Goal: Task Accomplishment & Management: Complete application form

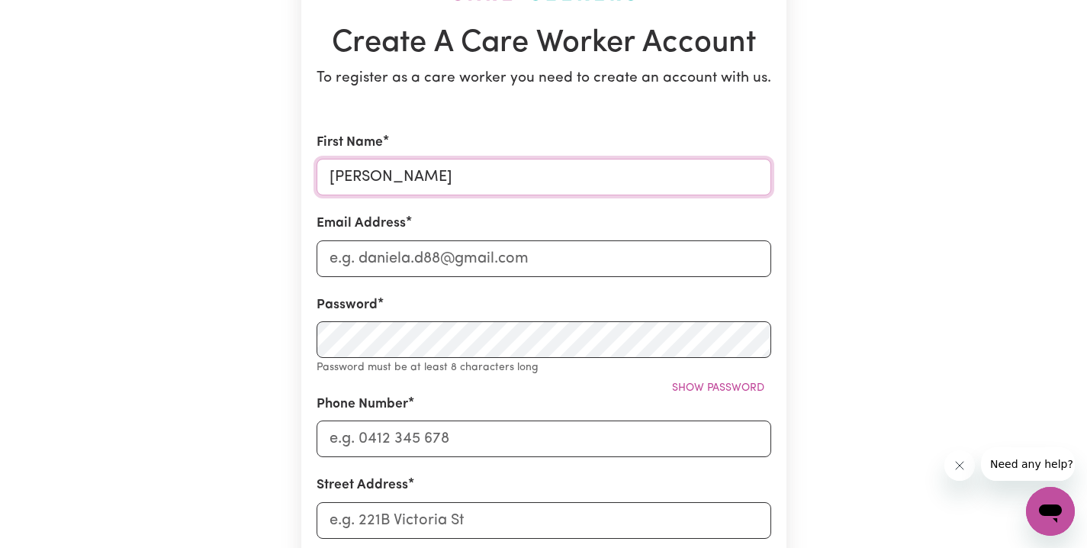
type input "[PERSON_NAME]"
type input "[EMAIL_ADDRESS][DOMAIN_NAME]"
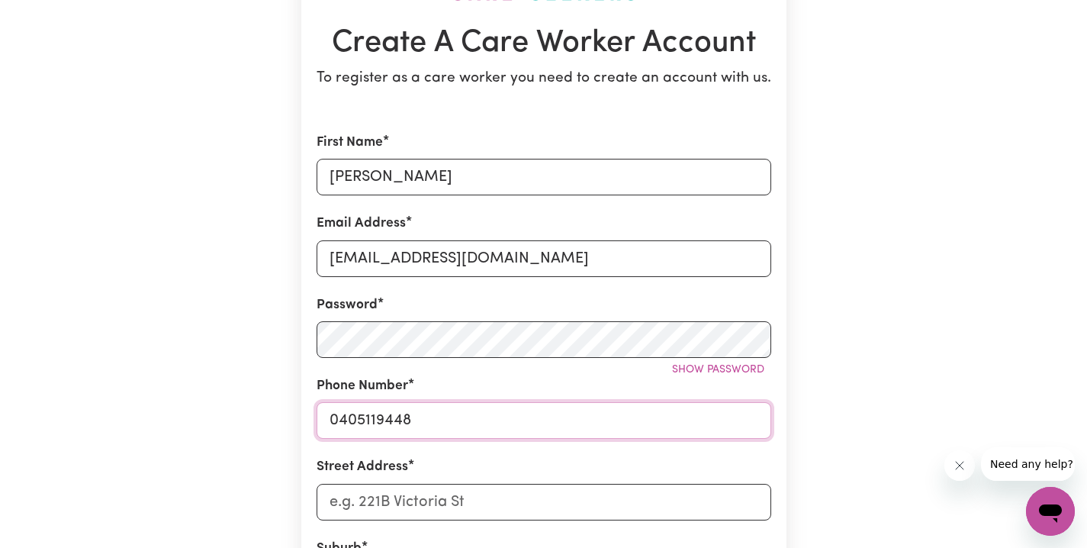
scroll to position [178, 0]
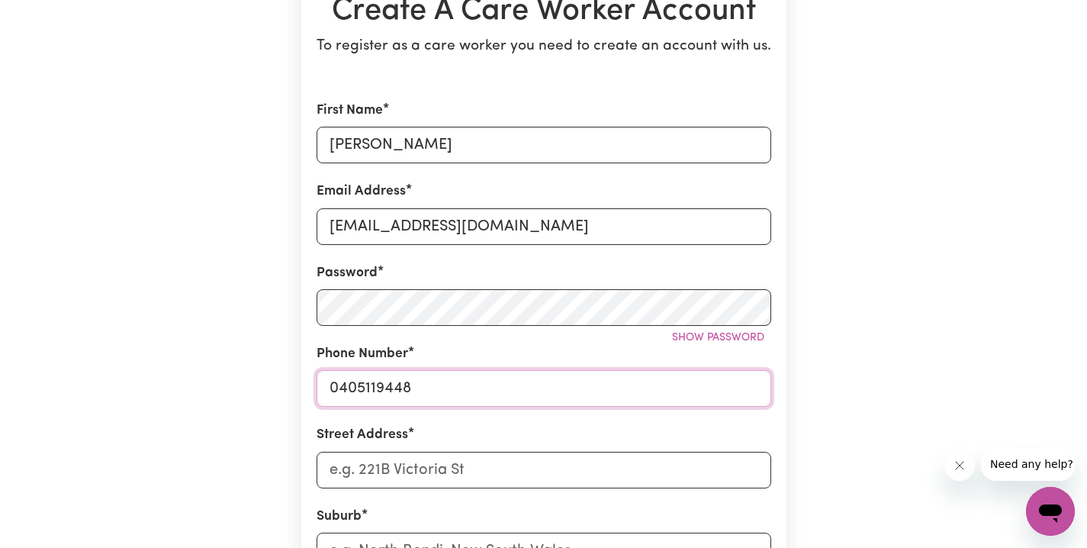
type input "0405119448"
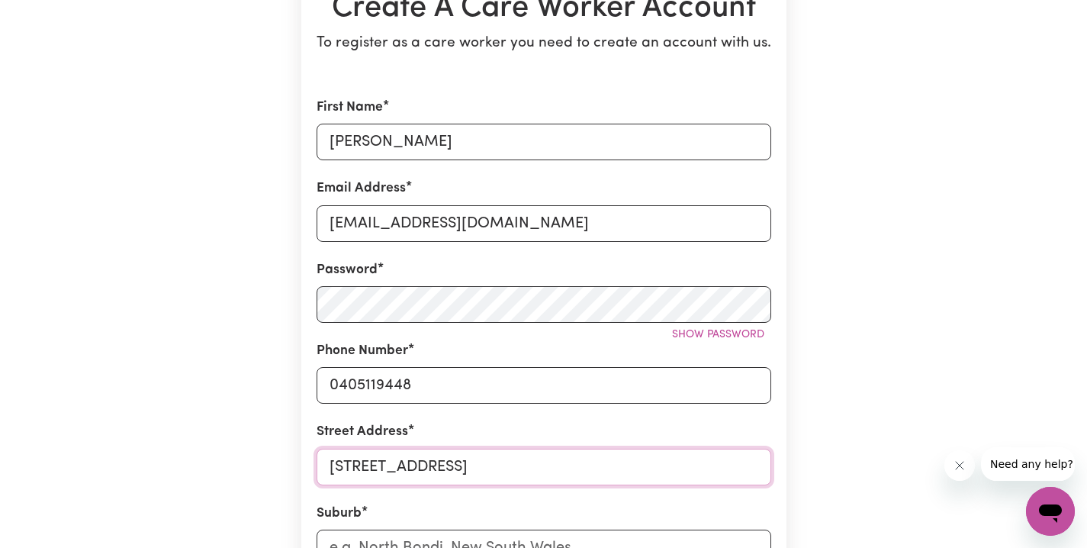
scroll to position [550, 0]
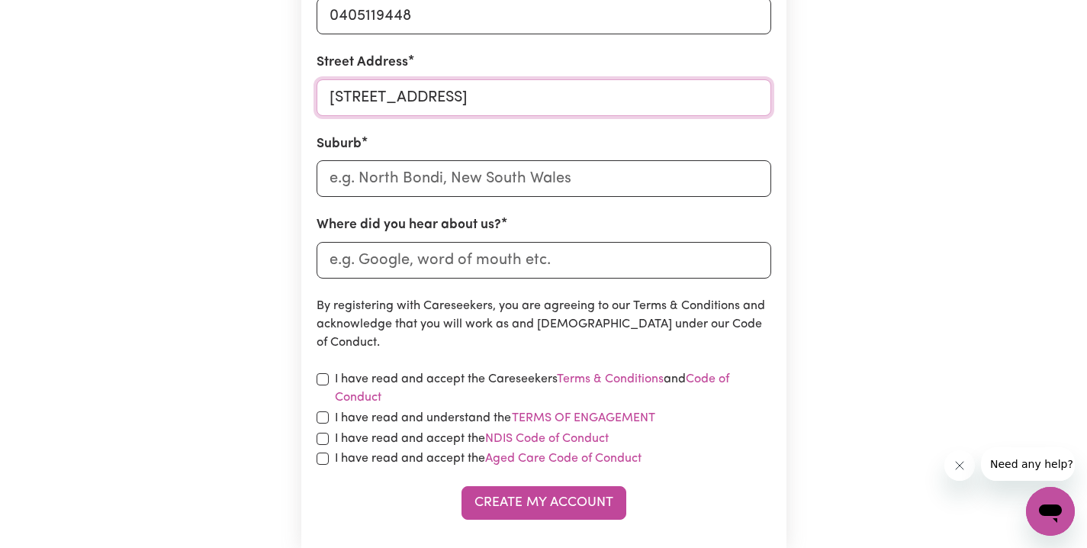
type input "[STREET_ADDRESS]"
click at [391, 195] on form "First Name [PERSON_NAME] Email Address [EMAIL_ADDRESS][DOMAIN_NAME] Password Sh…" at bounding box center [544, 123] width 455 height 791
click at [390, 186] on input "text" at bounding box center [544, 178] width 455 height 37
type input "mor"
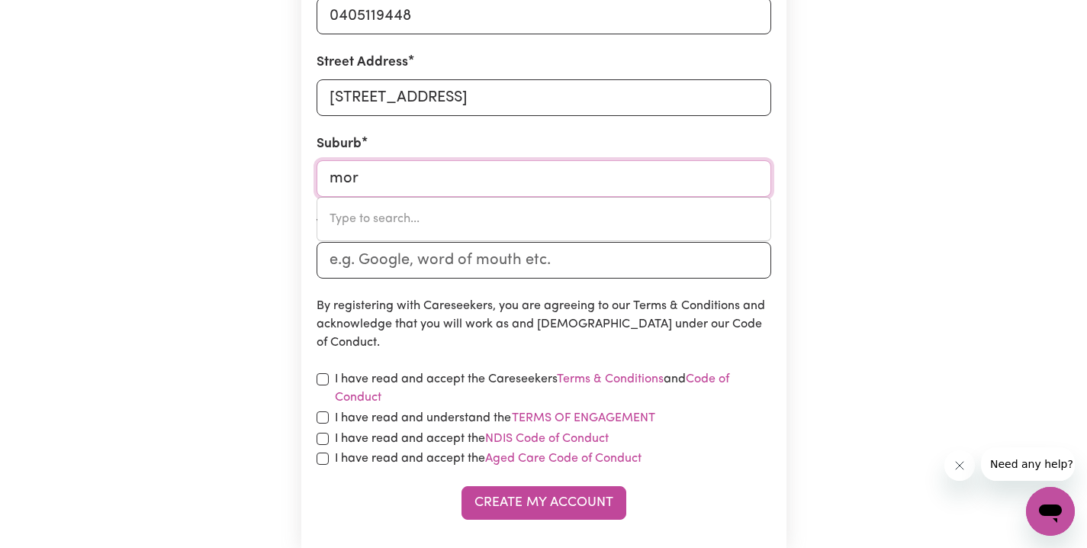
type input "morABY, [GEOGRAPHIC_DATA], 4416"
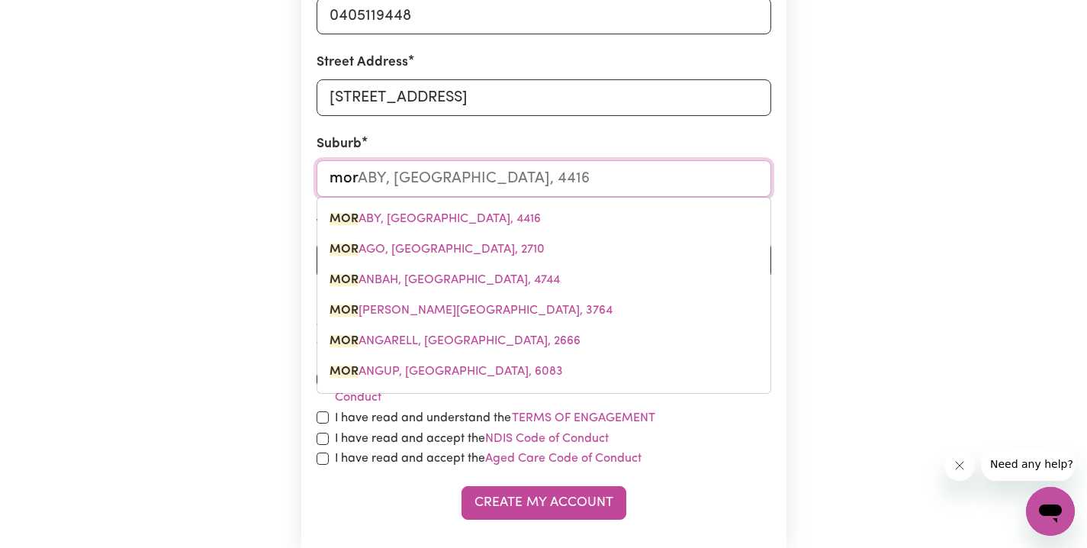
type input "mo"
type input "m"
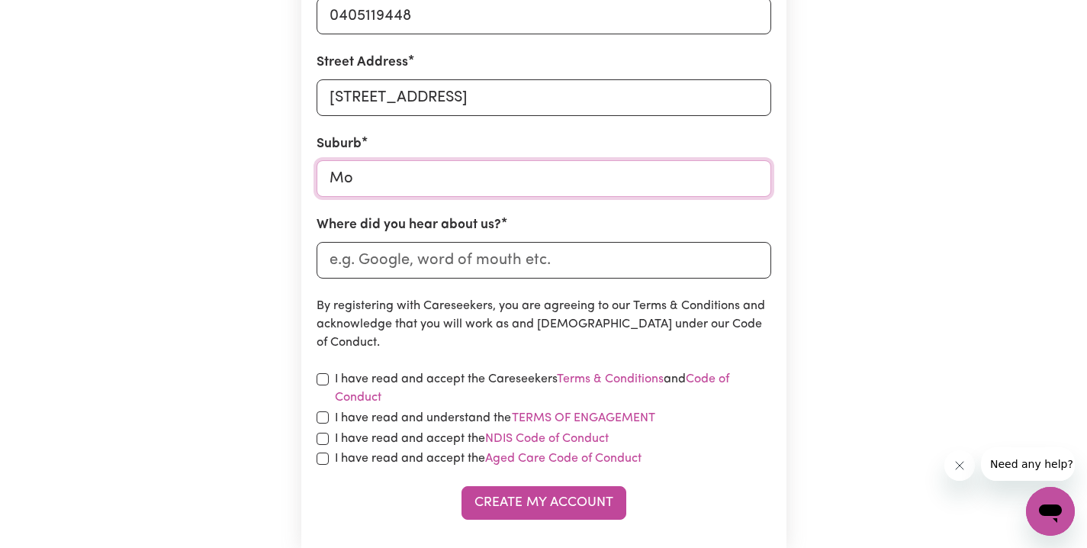
type input "Mor"
type input "[GEOGRAPHIC_DATA], [GEOGRAPHIC_DATA], 4416"
type input "[PERSON_NAME]"
type input "[GEOGRAPHIC_DATA], [GEOGRAPHIC_DATA], 4416"
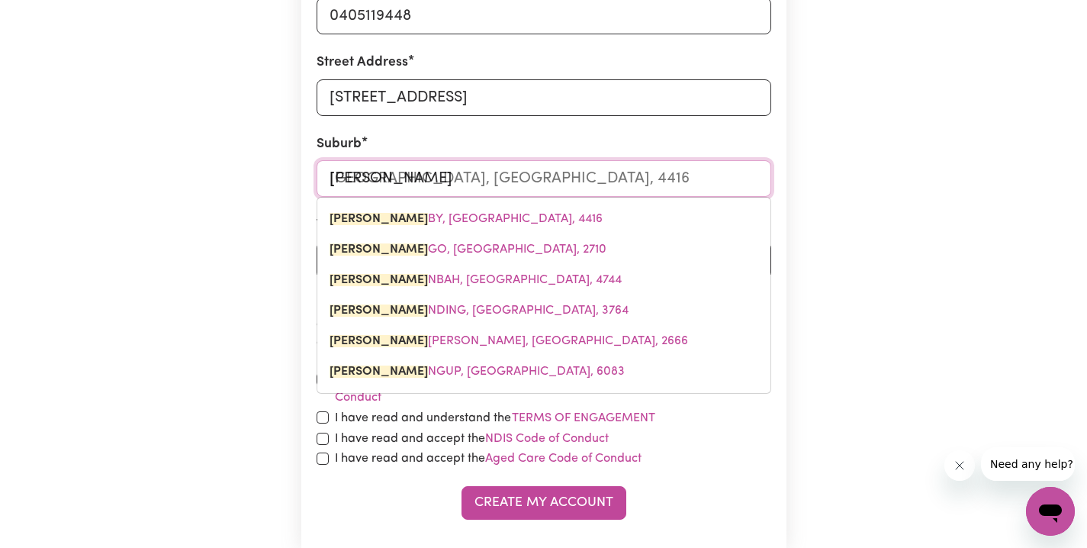
type input "Moray"
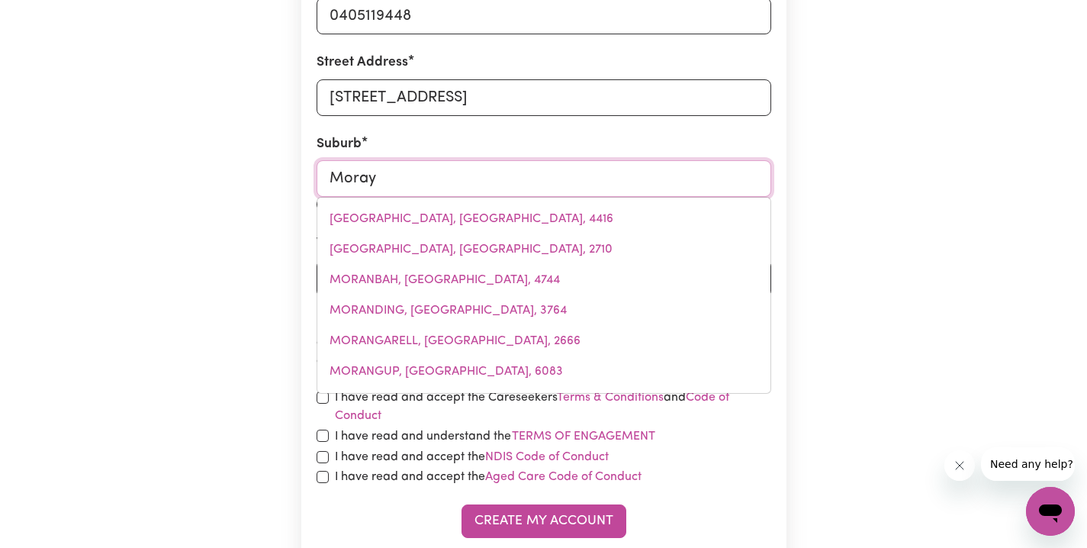
type input "[GEOGRAPHIC_DATA], [GEOGRAPHIC_DATA], 4506"
type input "Morayf"
type input "[GEOGRAPHIC_DATA], [GEOGRAPHIC_DATA], 4506"
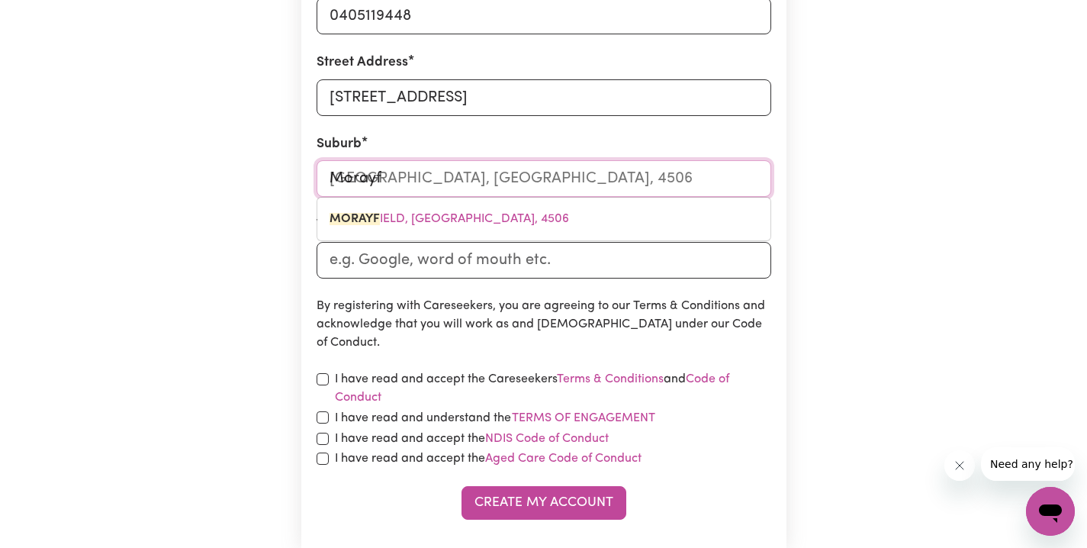
type input "Morayfi"
type input "[GEOGRAPHIC_DATA], [GEOGRAPHIC_DATA], 4506"
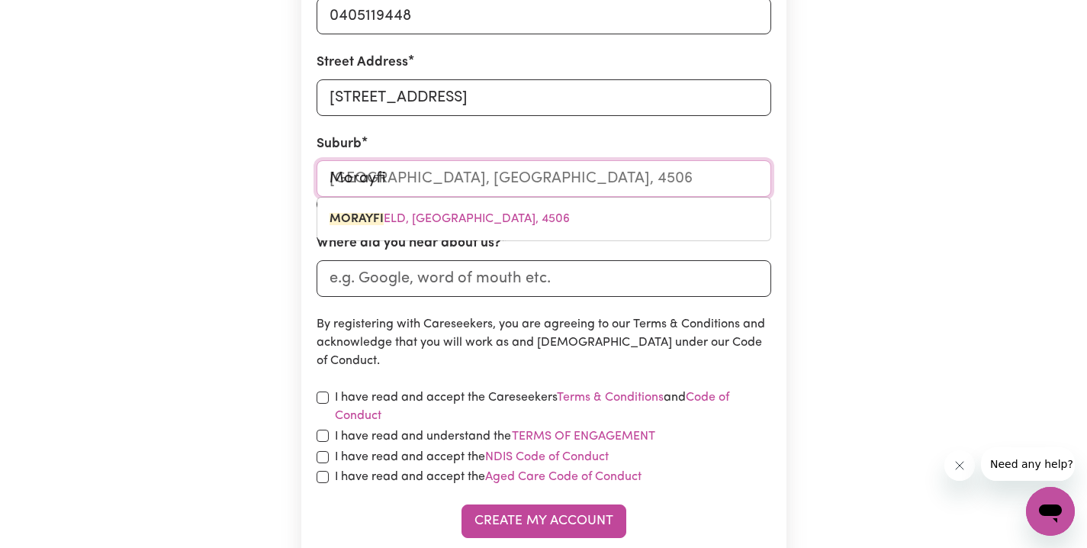
type input "Morayfie"
type input "[GEOGRAPHIC_DATA], [GEOGRAPHIC_DATA], 4506"
type input "Morayfiel"
type input "MorayfielD, [GEOGRAPHIC_DATA], 4506"
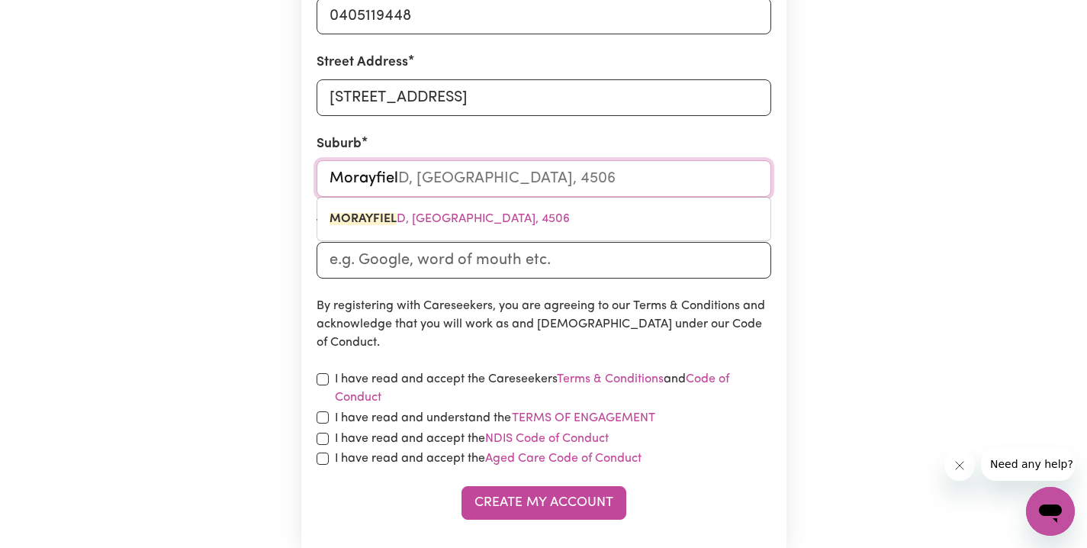
type input "Morayfield"
type input "[GEOGRAPHIC_DATA], [GEOGRAPHIC_DATA], 4506"
type input "Morayfield"
click at [528, 250] on input "Where did you hear about us?" at bounding box center [544, 260] width 455 height 37
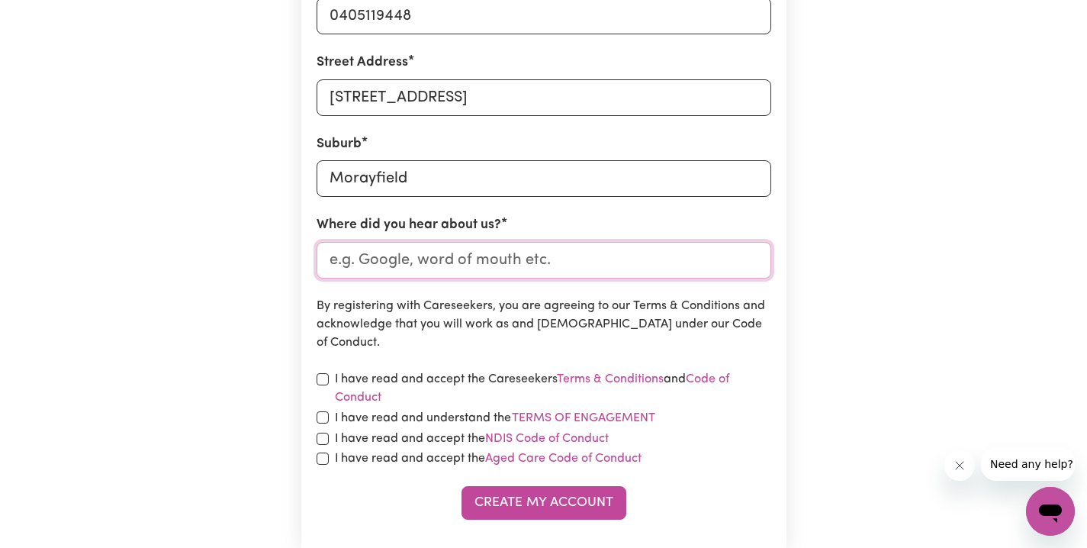
click at [493, 256] on input "Where did you hear about us?" at bounding box center [544, 260] width 455 height 37
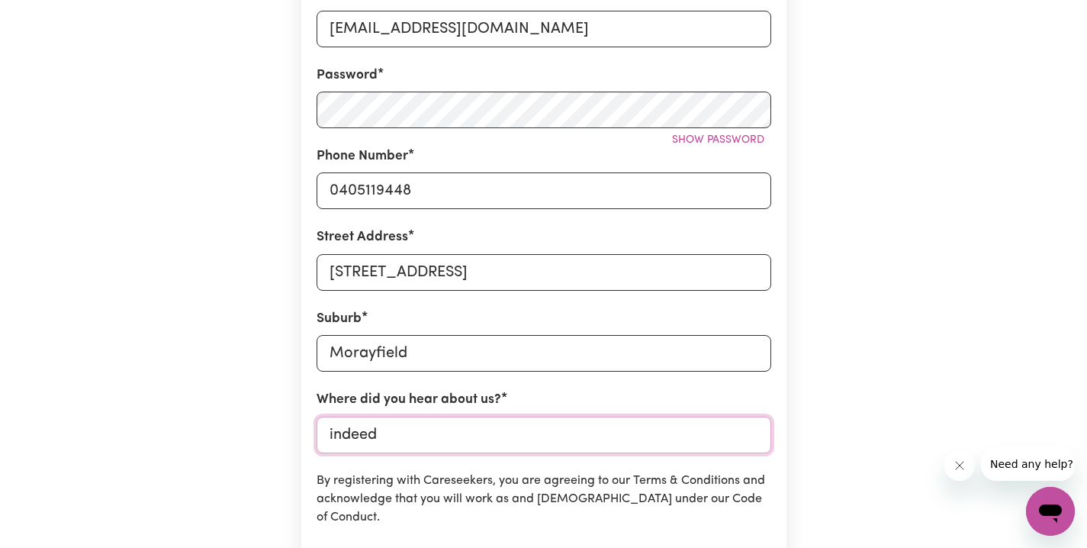
scroll to position [527, 0]
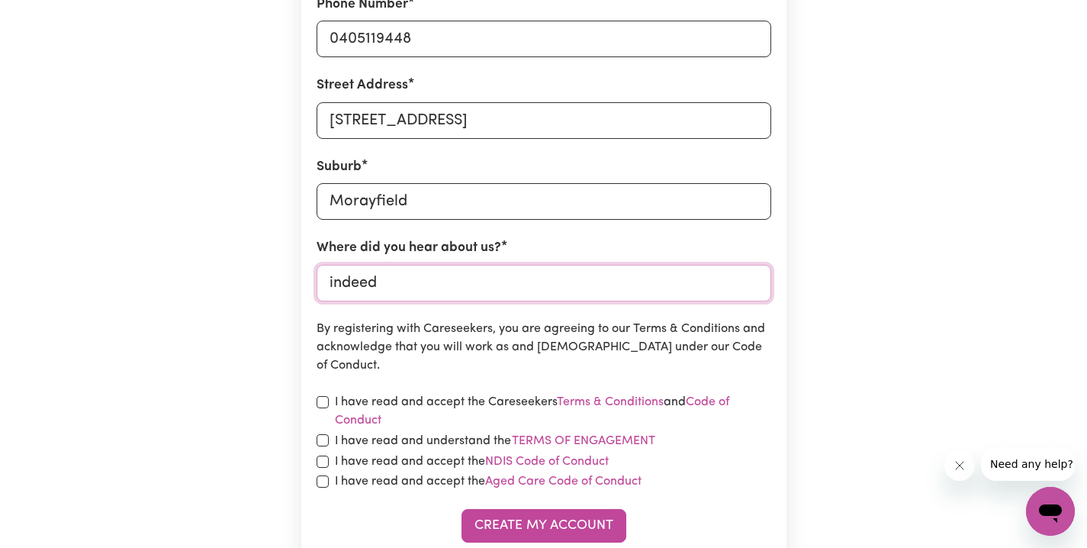
type input "indeed"
click at [324, 398] on input "checkbox" at bounding box center [323, 402] width 12 height 12
checkbox input "true"
click at [319, 438] on input "checkbox" at bounding box center [323, 440] width 12 height 12
checkbox input "true"
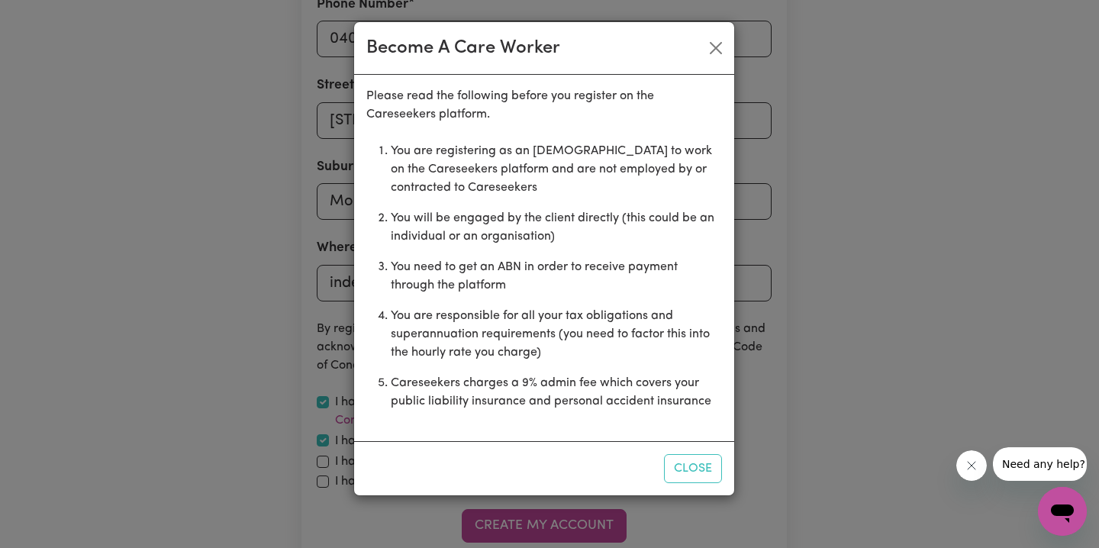
click at [320, 459] on div "Become A Care Worker Please read the following before you register on the Cares…" at bounding box center [549, 274] width 1099 height 548
drag, startPoint x: 695, startPoint y: 471, endPoint x: 620, endPoint y: 463, distance: 75.9
click at [695, 472] on button "Close" at bounding box center [693, 468] width 58 height 29
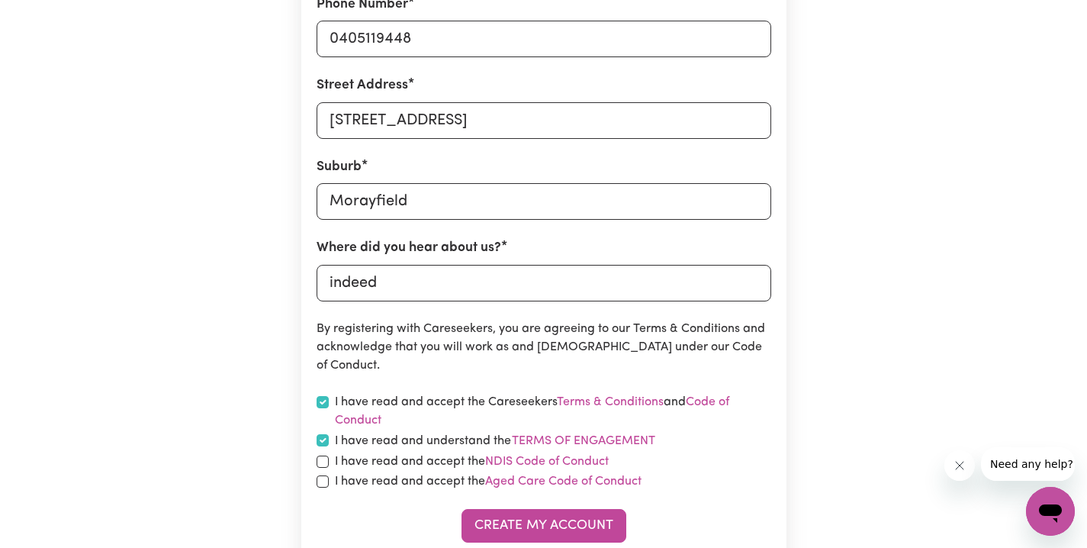
drag, startPoint x: 320, startPoint y: 459, endPoint x: 328, endPoint y: 470, distance: 13.1
click at [321, 459] on input "checkbox" at bounding box center [323, 462] width 12 height 12
checkbox input "true"
click at [322, 481] on input "checkbox" at bounding box center [323, 481] width 12 height 12
checkbox input "true"
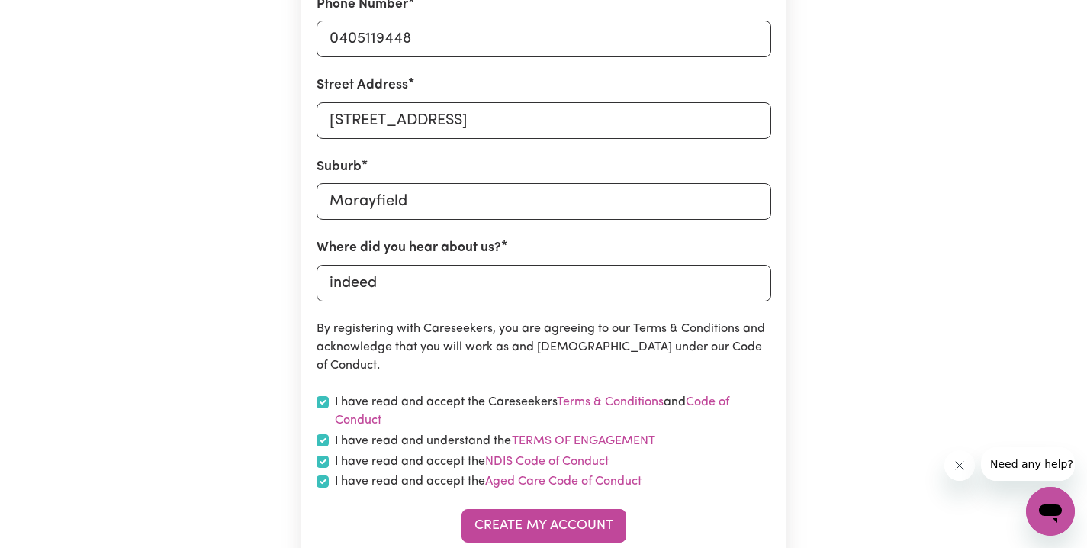
click at [546, 526] on button "Create My Account" at bounding box center [544, 526] width 165 height 34
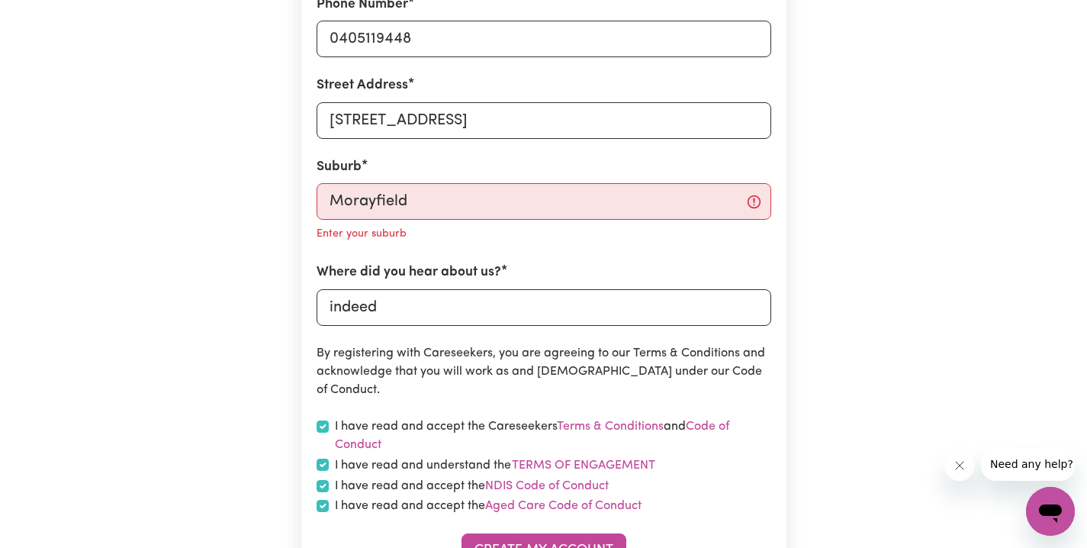
click at [507, 217] on div "Suburb Morayfield Enter your suburb" at bounding box center [544, 200] width 455 height 87
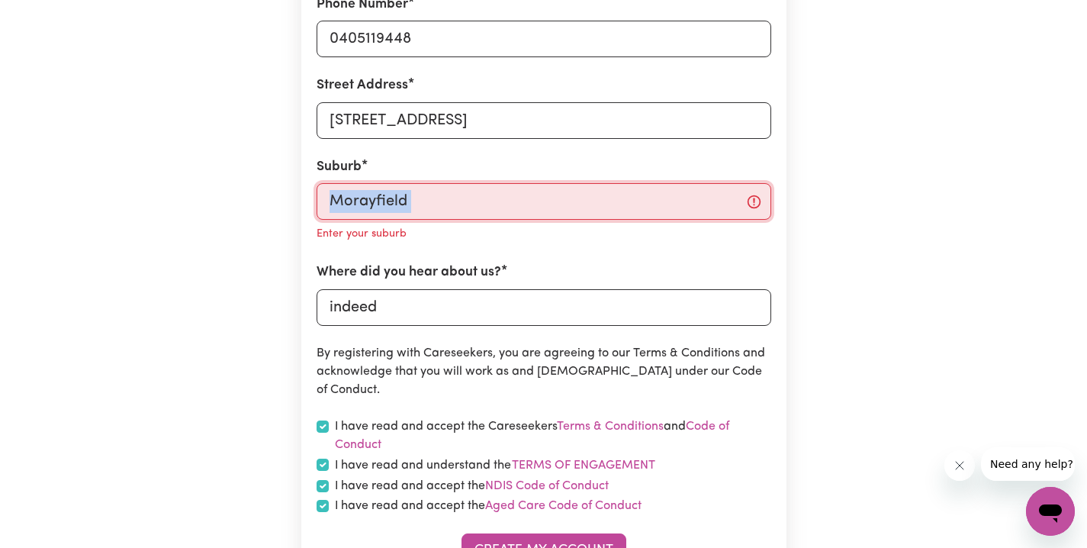
type input "[GEOGRAPHIC_DATA], [GEOGRAPHIC_DATA], 4506"
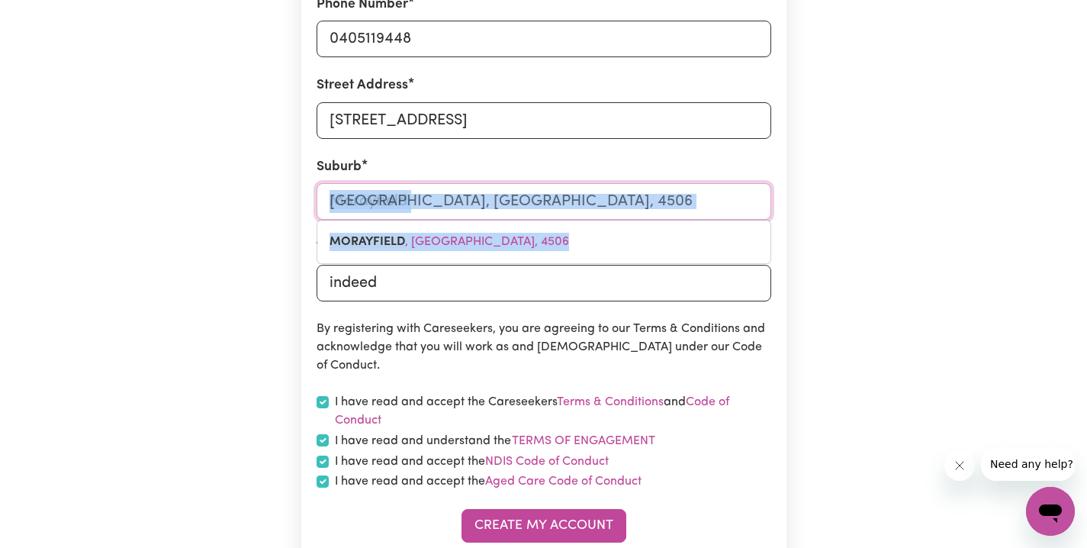
click at [500, 202] on input "Morayfield" at bounding box center [544, 201] width 455 height 37
drag, startPoint x: 470, startPoint y: 236, endPoint x: 487, endPoint y: 253, distance: 24.3
click at [471, 236] on span "MORAYFIELD , [GEOGRAPHIC_DATA], 4506" at bounding box center [450, 242] width 240 height 12
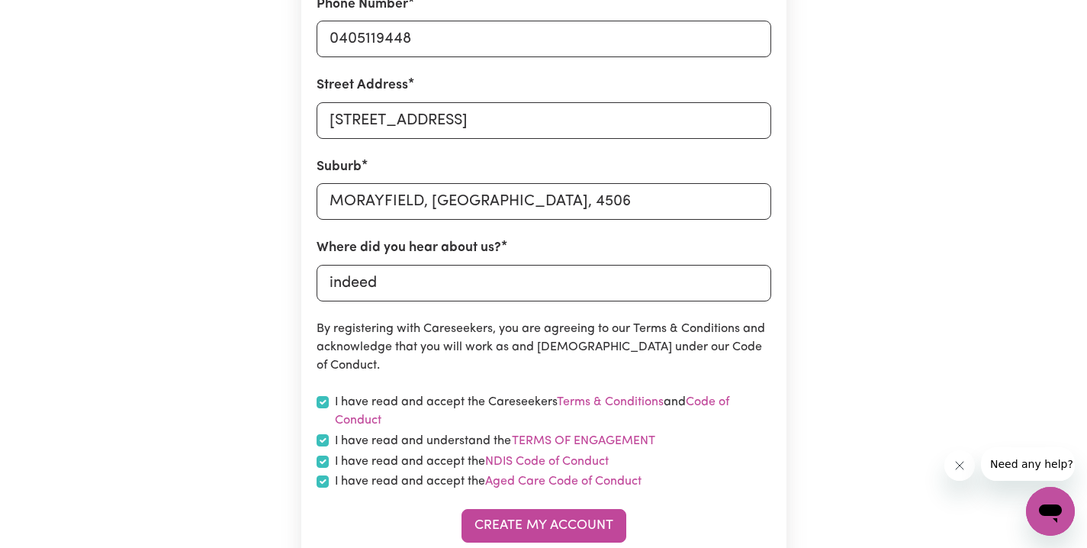
click at [563, 525] on button "Create My Account" at bounding box center [544, 526] width 165 height 34
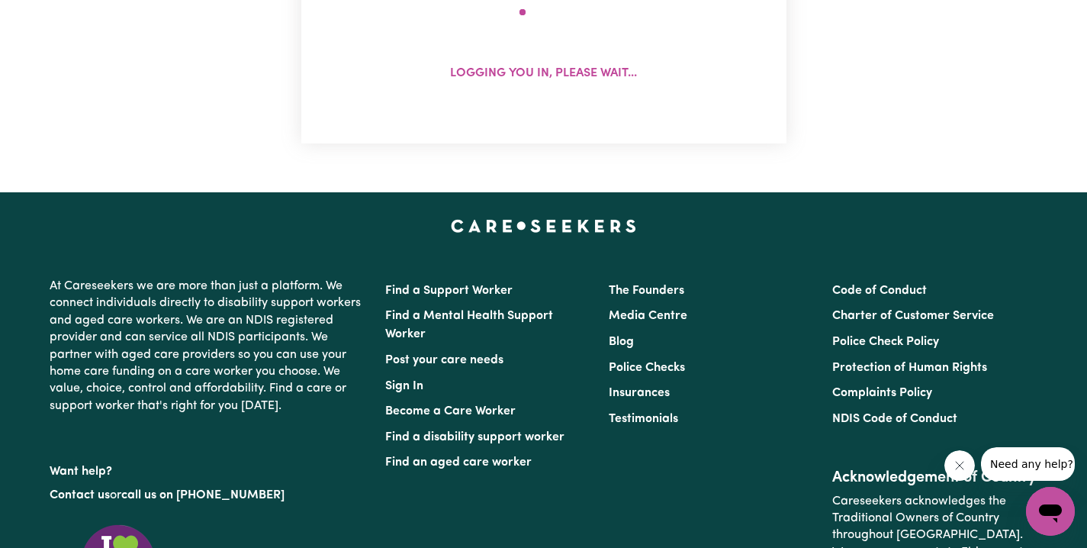
scroll to position [0, 0]
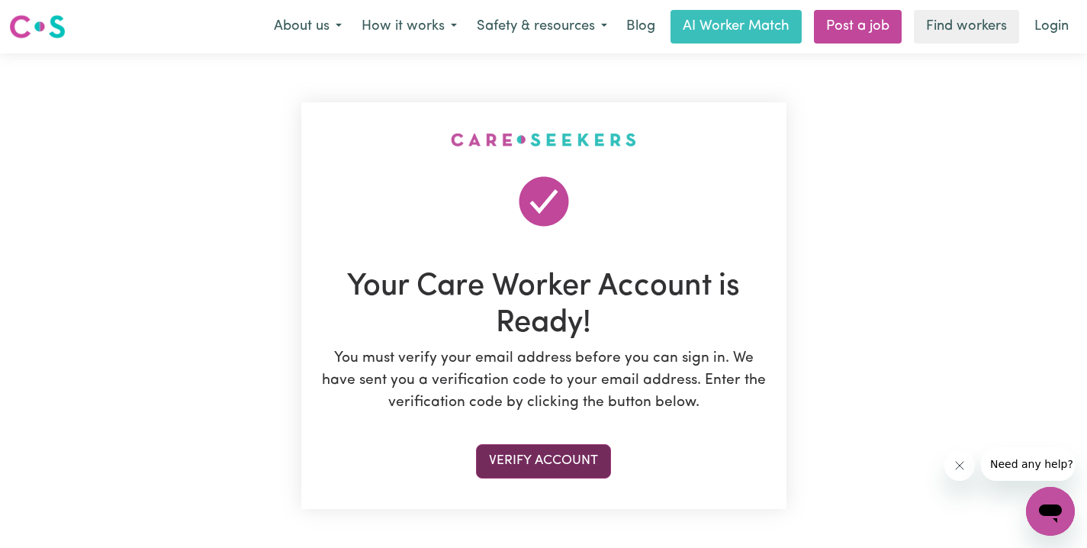
click at [553, 470] on button "Verify Account" at bounding box center [543, 461] width 135 height 34
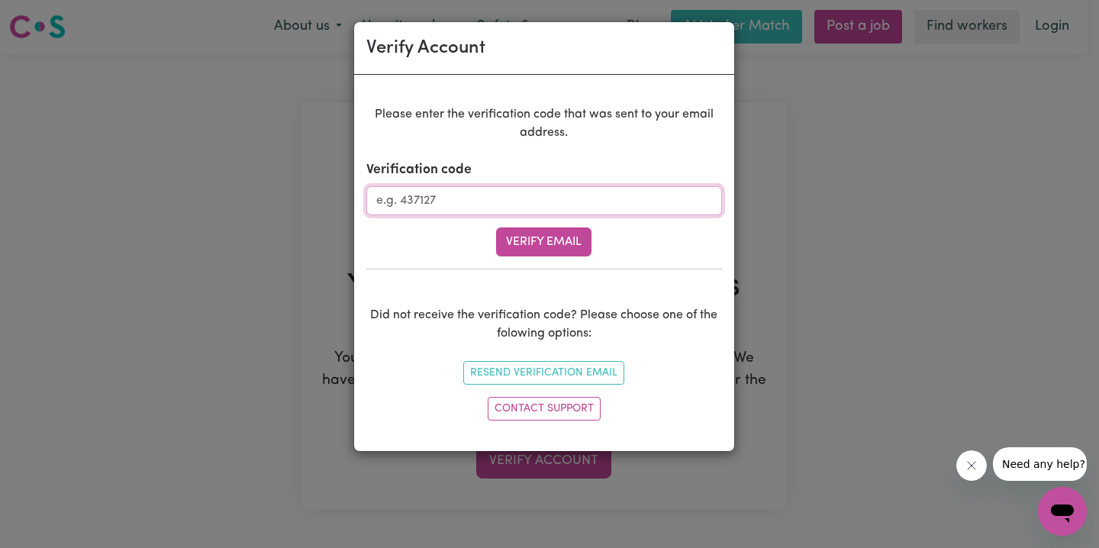
click at [435, 205] on input "Verification code" at bounding box center [544, 200] width 356 height 29
paste input "508052"
type input "508052"
click at [559, 241] on button "Verify Email" at bounding box center [543, 241] width 95 height 29
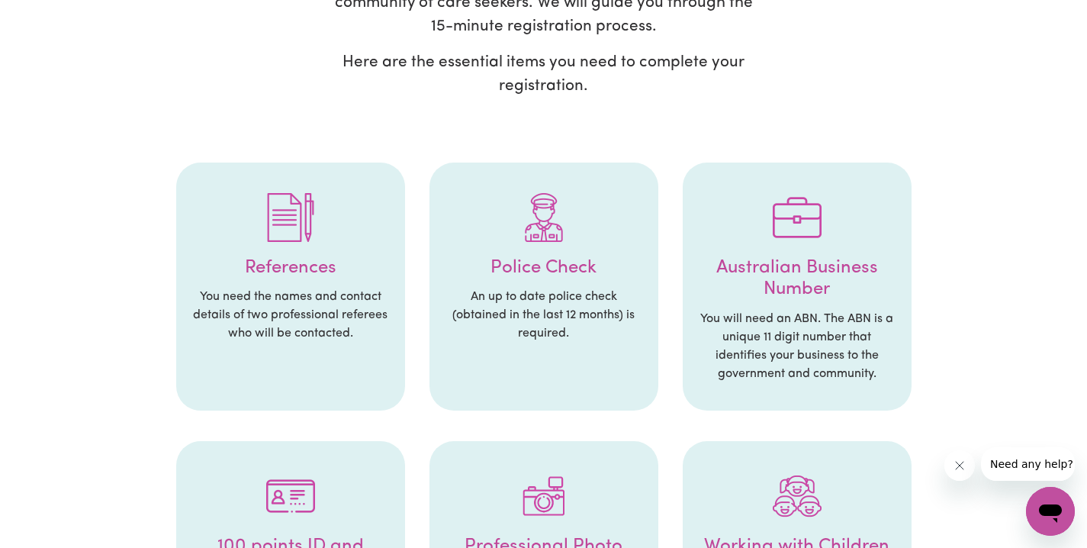
scroll to position [210, 0]
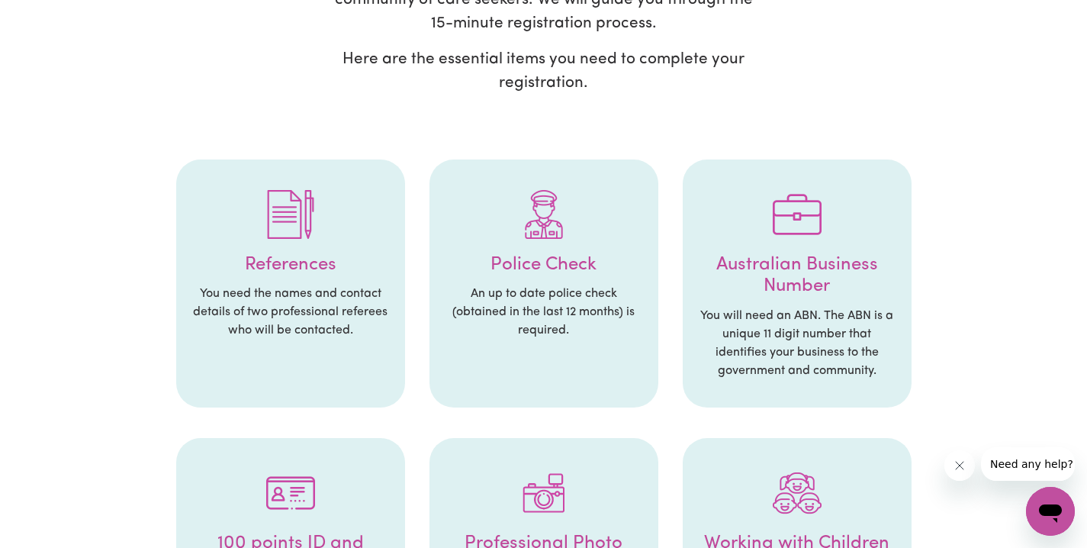
click at [293, 308] on p "You need the names and contact details of two professional referees who will be…" at bounding box center [291, 312] width 198 height 55
click at [295, 240] on div at bounding box center [291, 214] width 198 height 79
click at [285, 362] on li "References You need the names and contact details of two professional referees …" at bounding box center [290, 283] width 229 height 249
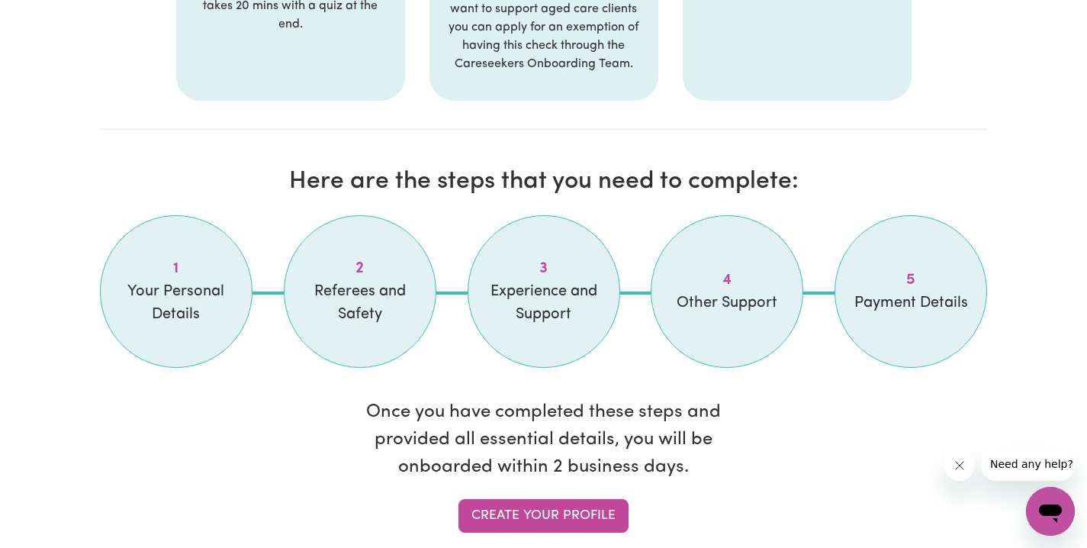
scroll to position [1414, 0]
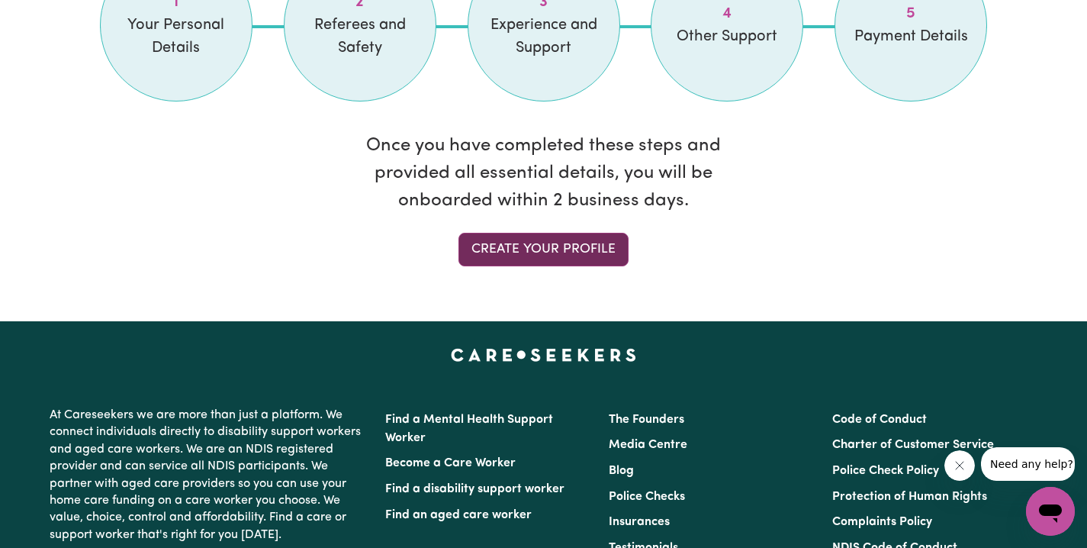
click at [537, 246] on link "Create your profile" at bounding box center [544, 250] width 170 height 34
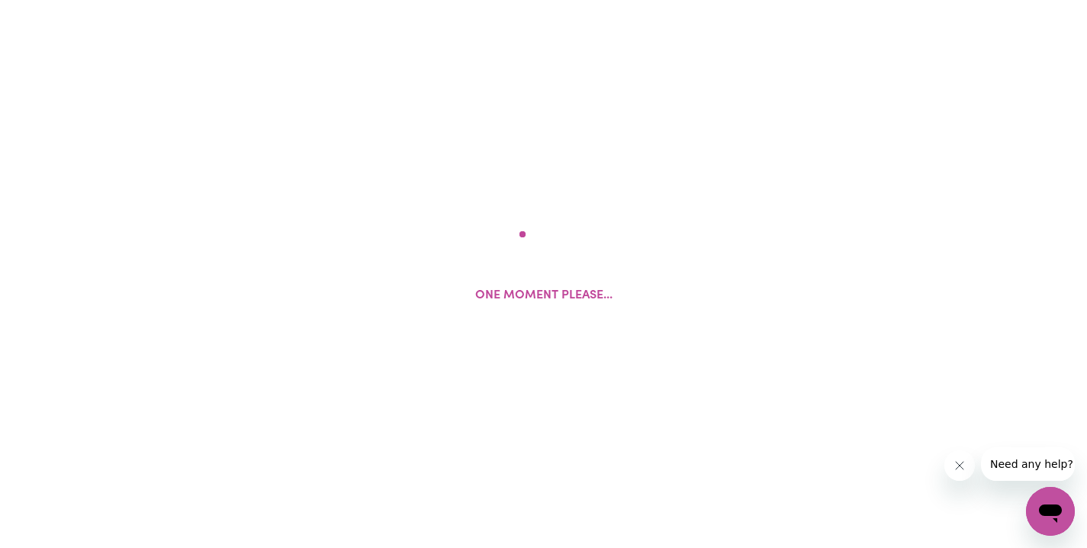
select select "Studying a healthcare related degree or qualification"
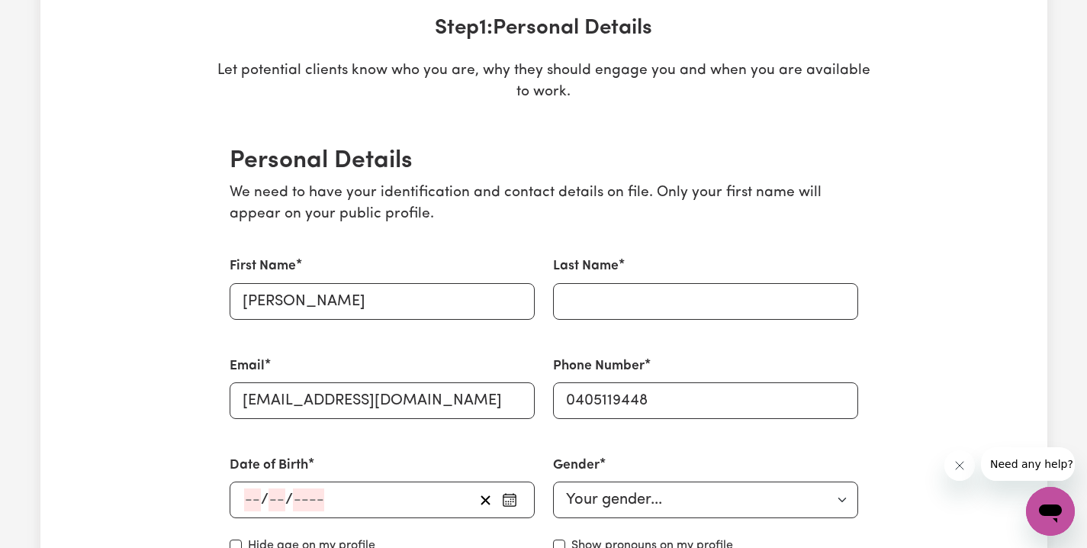
scroll to position [236, 0]
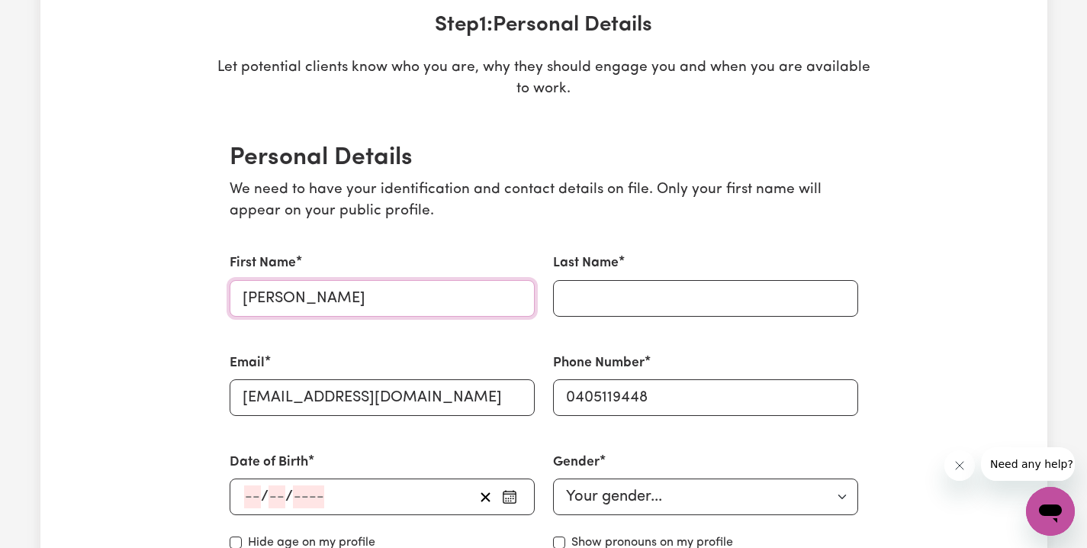
type input "[PERSON_NAME]"
click at [578, 299] on input "perkin" at bounding box center [705, 298] width 305 height 37
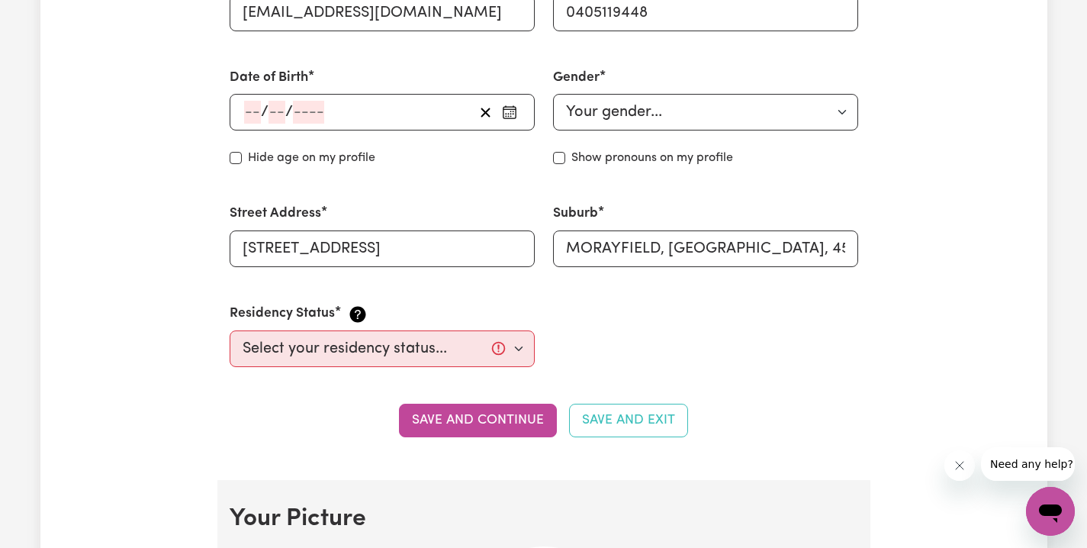
scroll to position [585, 0]
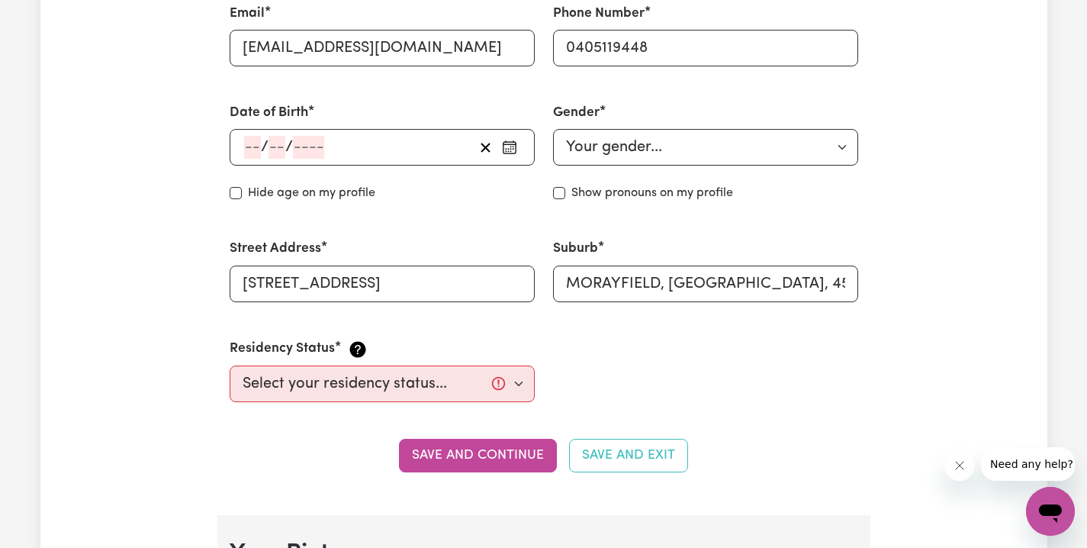
type input "Perkin"
click at [255, 147] on div "/ /" at bounding box center [382, 147] width 305 height 37
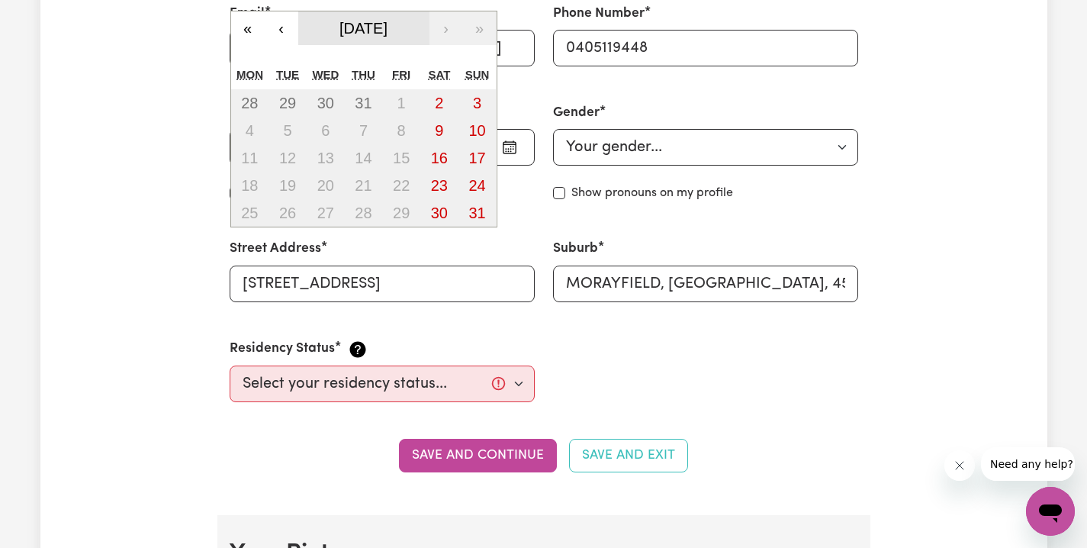
click at [379, 20] on span "[DATE]" at bounding box center [364, 28] width 48 height 17
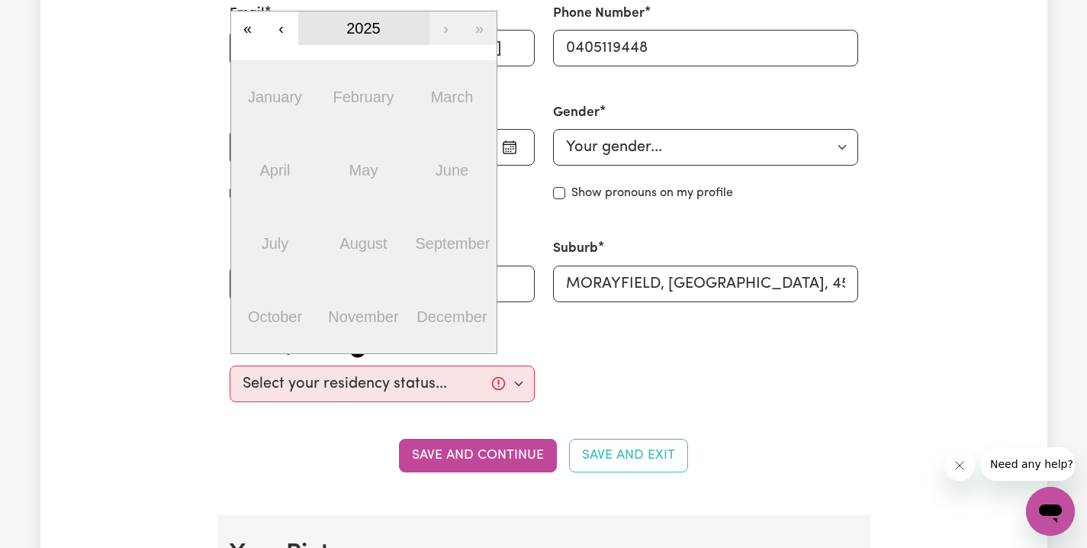
click at [355, 27] on span "2025" at bounding box center [363, 28] width 34 height 17
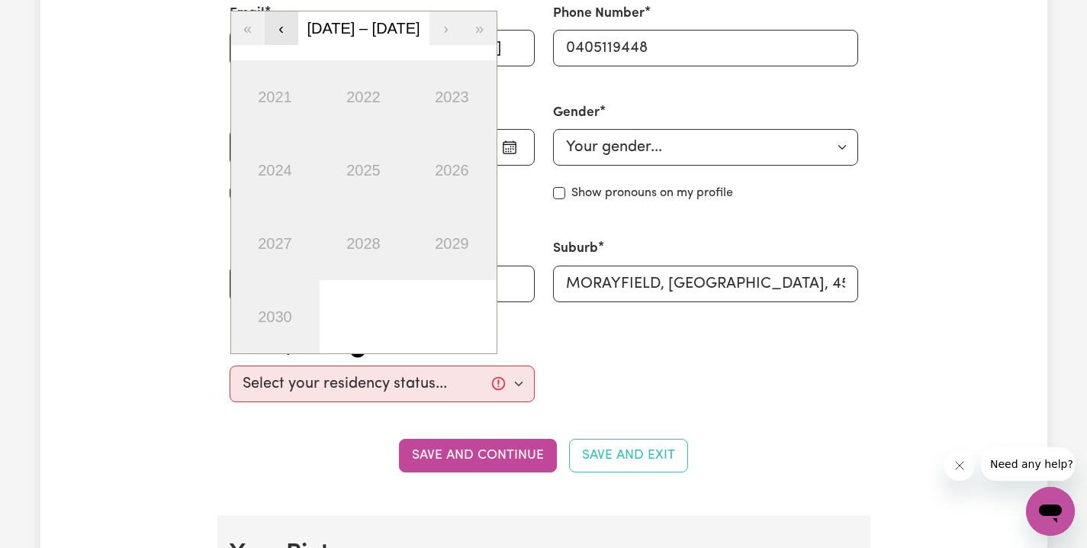
click at [281, 26] on button "‹" at bounding box center [282, 28] width 34 height 34
click at [280, 25] on button "‹" at bounding box center [282, 28] width 34 height 34
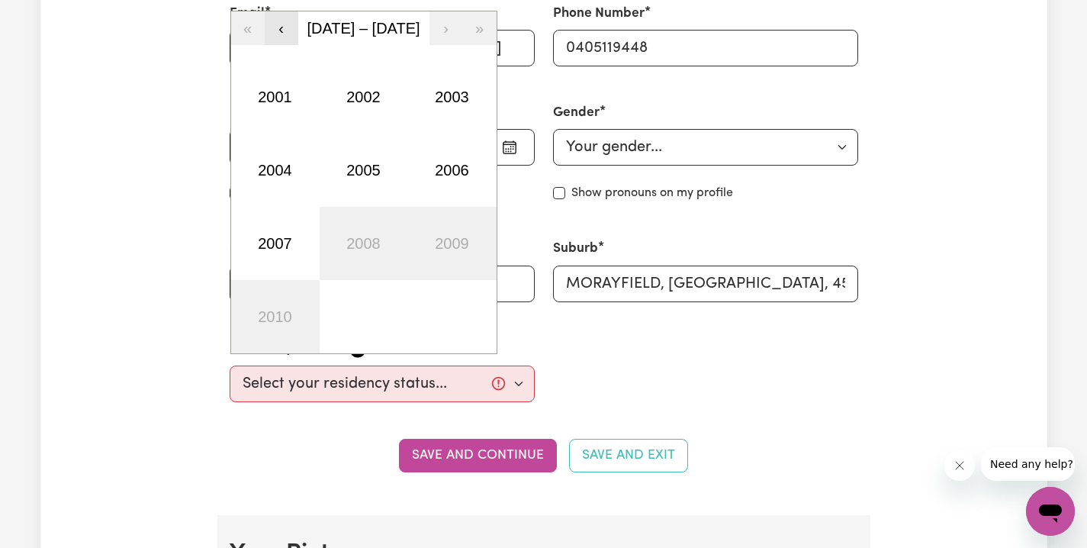
click at [281, 24] on button "‹" at bounding box center [282, 28] width 34 height 34
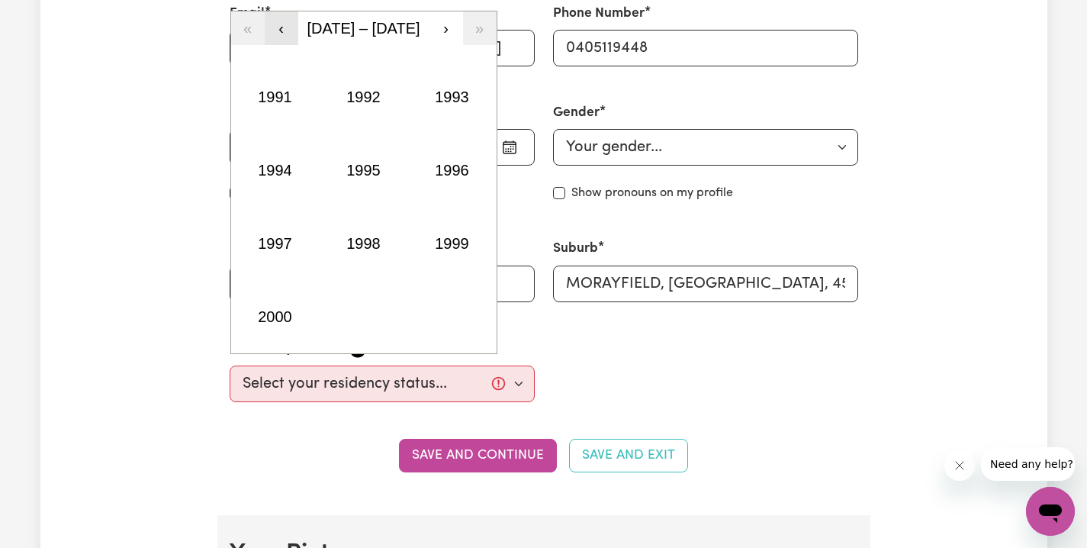
click at [282, 25] on button "‹" at bounding box center [282, 28] width 34 height 34
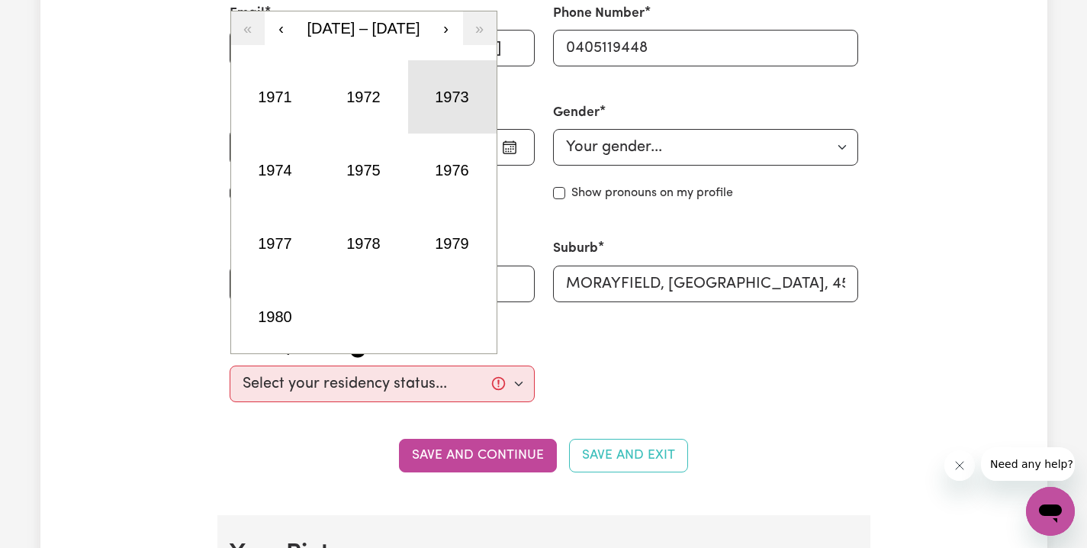
click at [426, 95] on button "1973" at bounding box center [452, 96] width 89 height 73
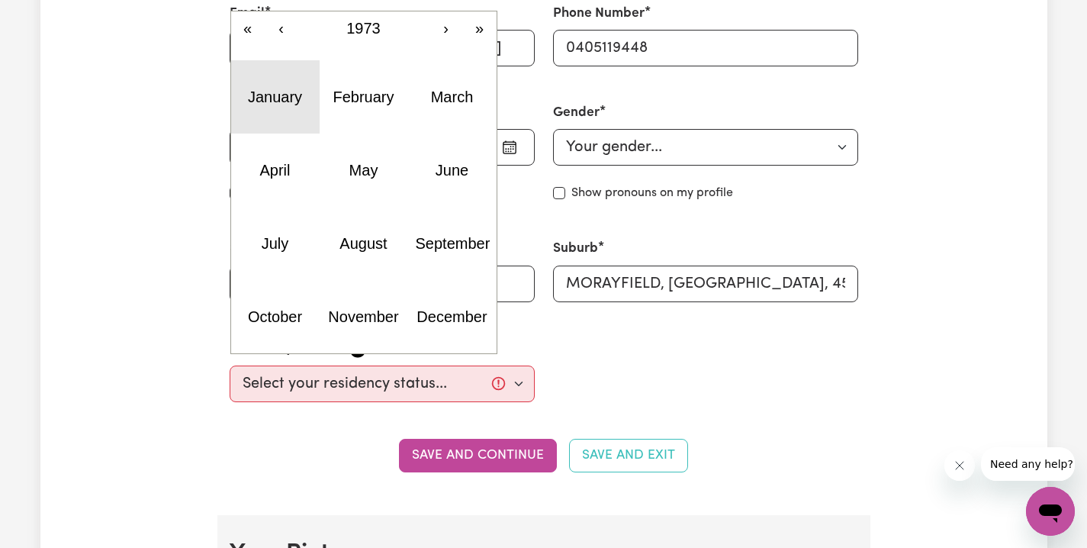
click at [297, 100] on abbr "January" at bounding box center [275, 97] width 54 height 17
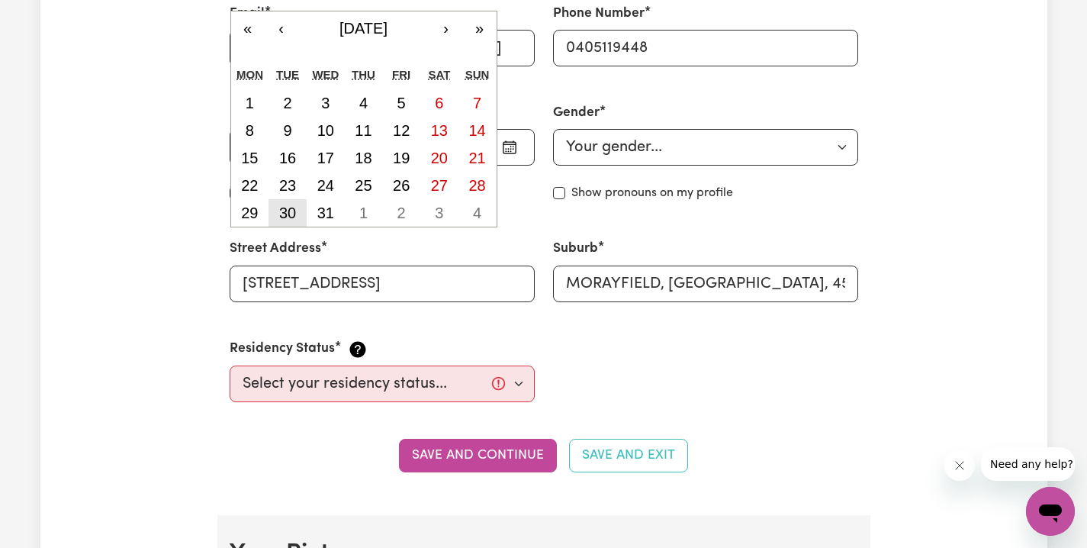
click at [293, 209] on abbr "30" at bounding box center [287, 213] width 17 height 17
type input "[DATE]"
type input "30"
type input "1"
type input "1973"
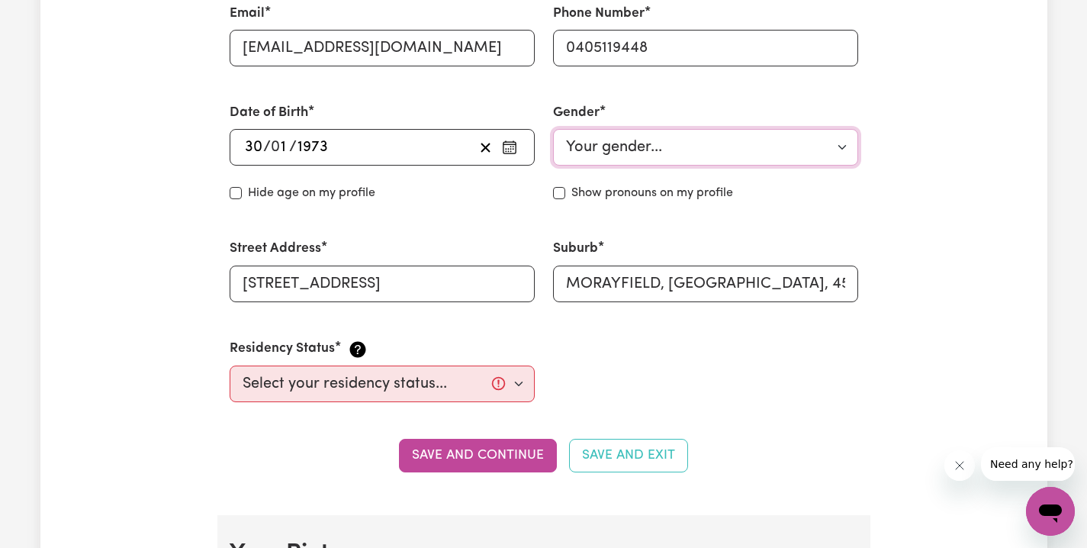
select select "[DEMOGRAPHIC_DATA]"
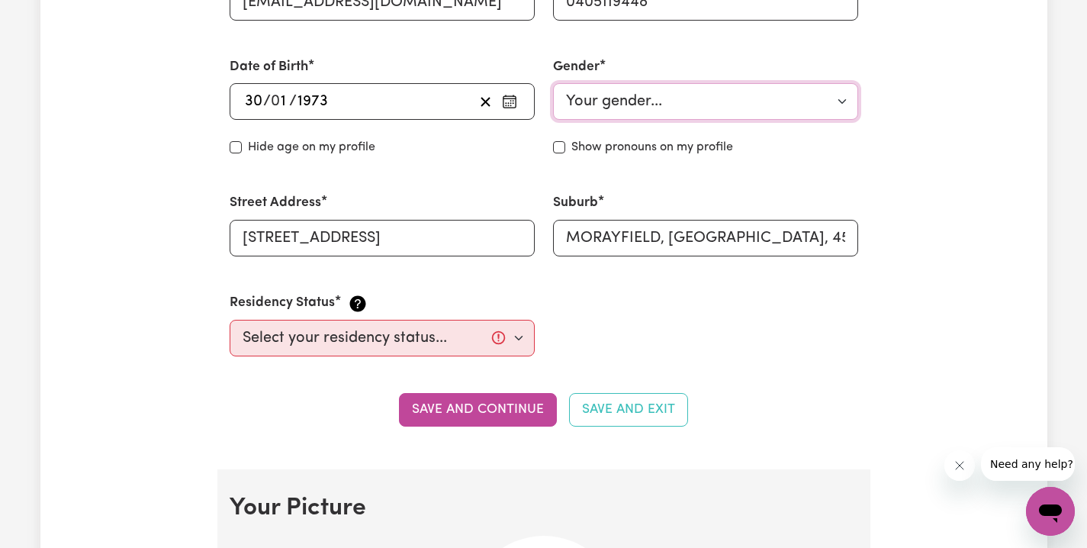
scroll to position [702, 0]
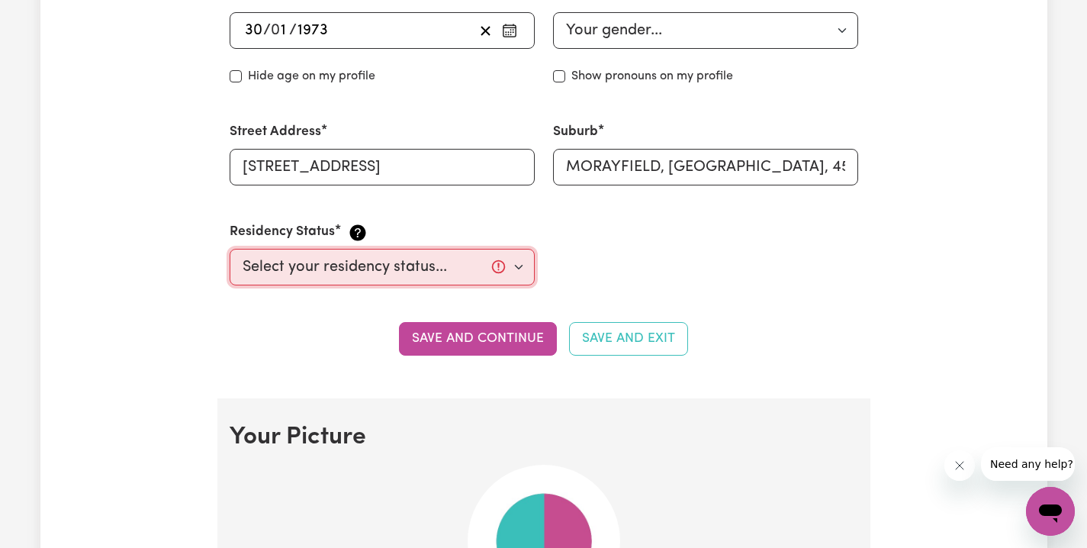
select select "Australian PR"
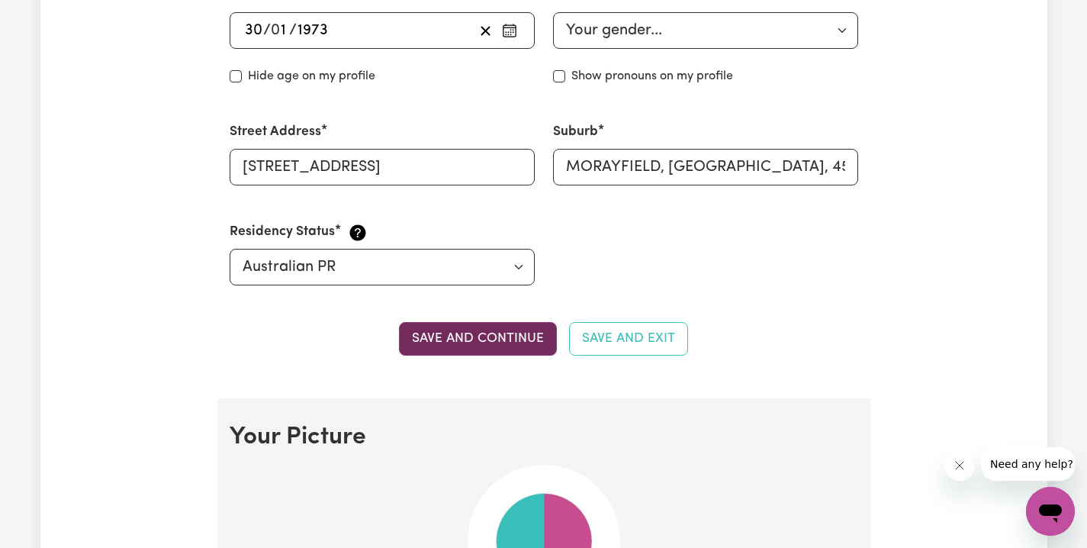
click at [472, 339] on button "Save and continue" at bounding box center [478, 339] width 158 height 34
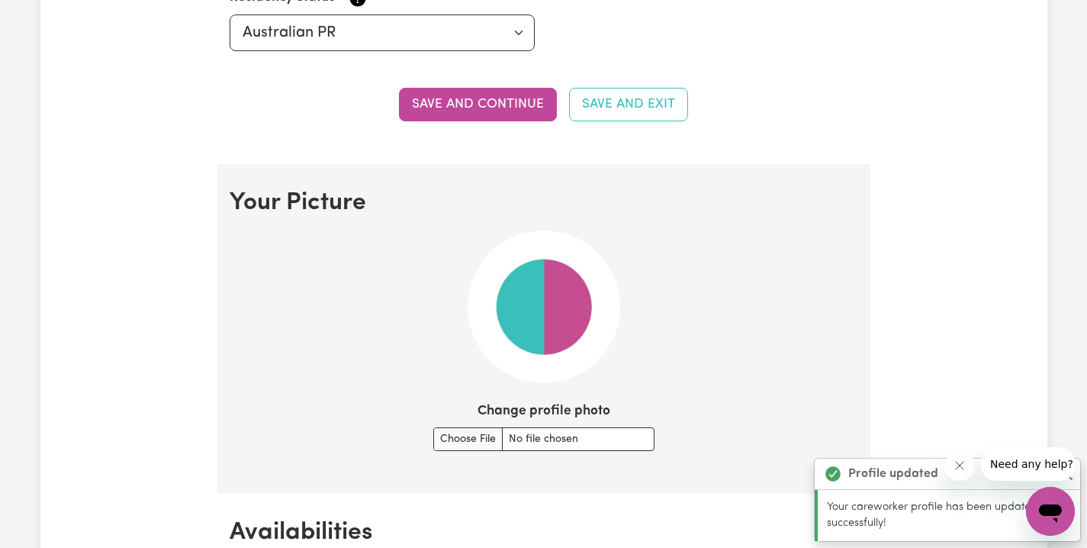
scroll to position [1095, 0]
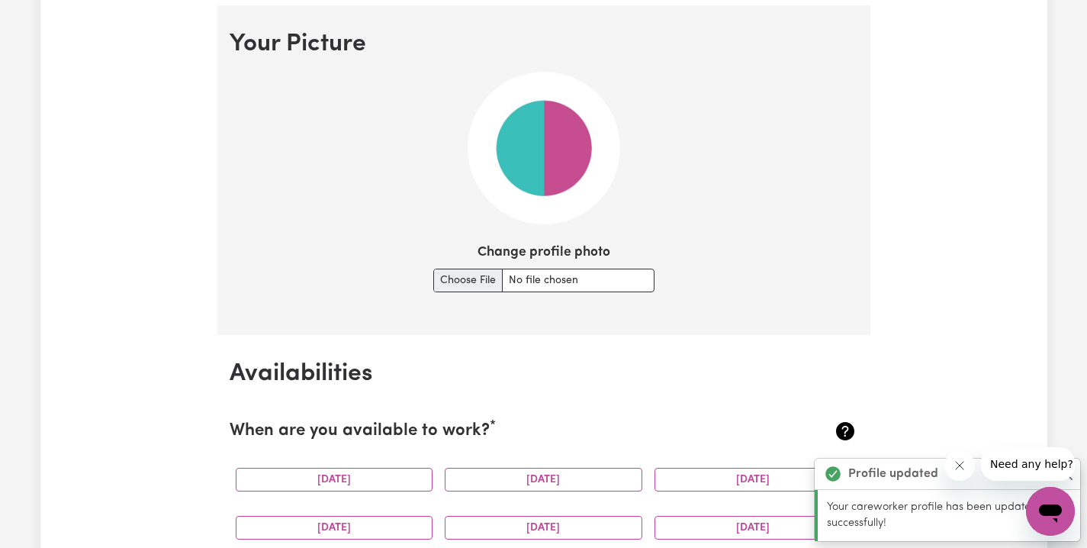
click at [475, 280] on input "Change profile photo" at bounding box center [543, 281] width 221 height 24
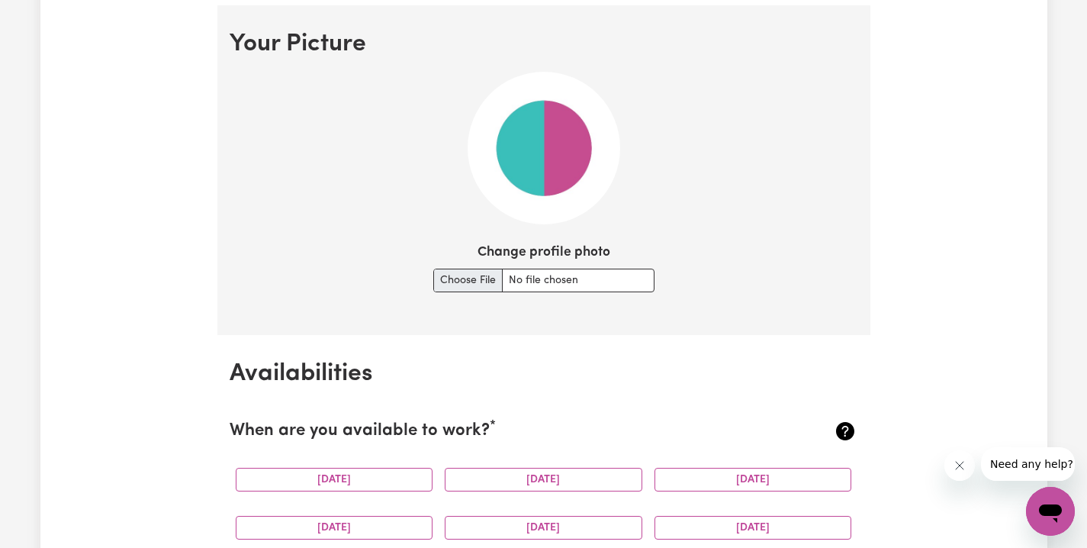
type input "C:\fakepath\IMG_4620.jpeg 2.jpg"
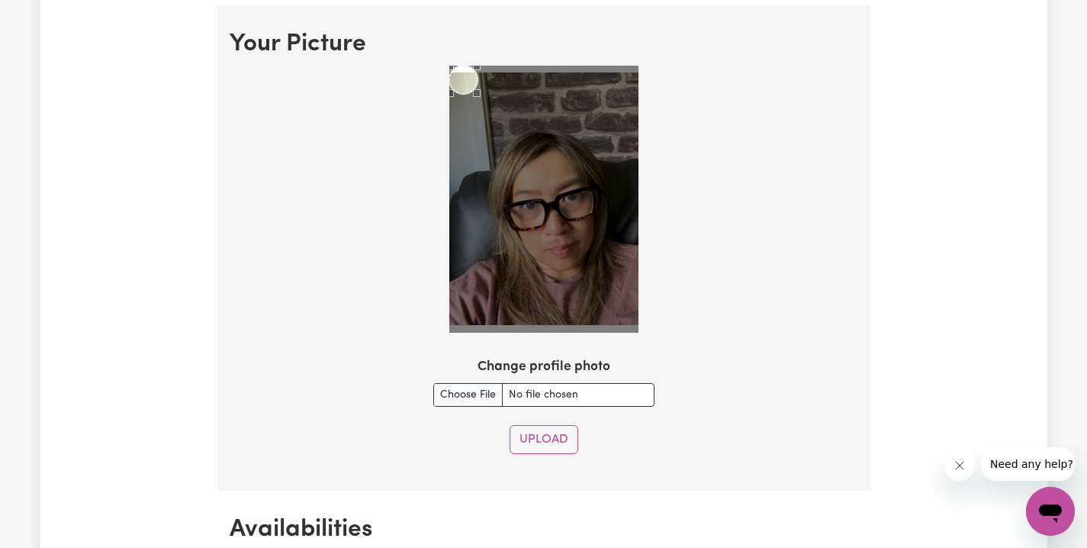
click at [550, 434] on button "Upload" at bounding box center [544, 439] width 69 height 29
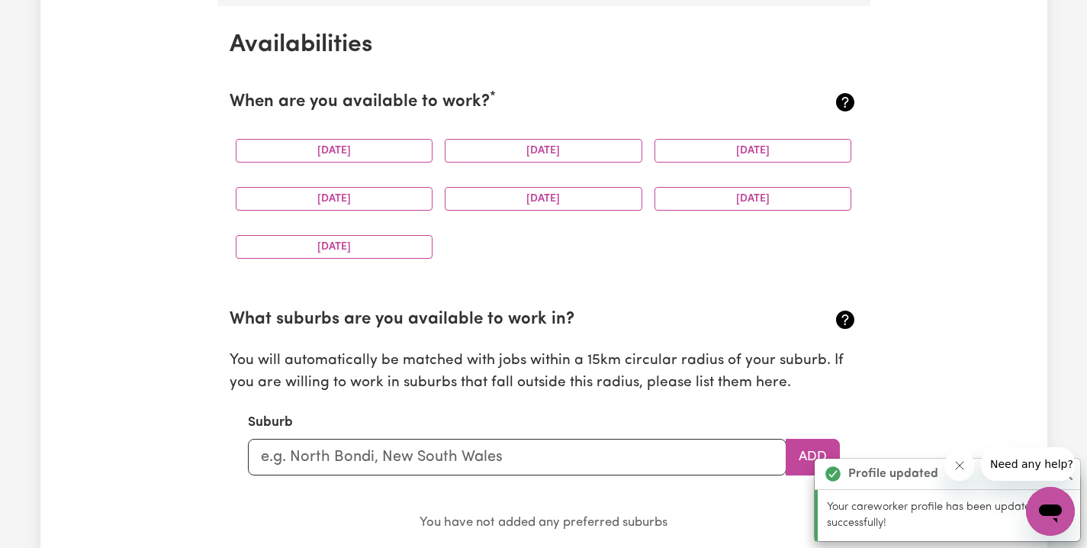
scroll to position [915, 0]
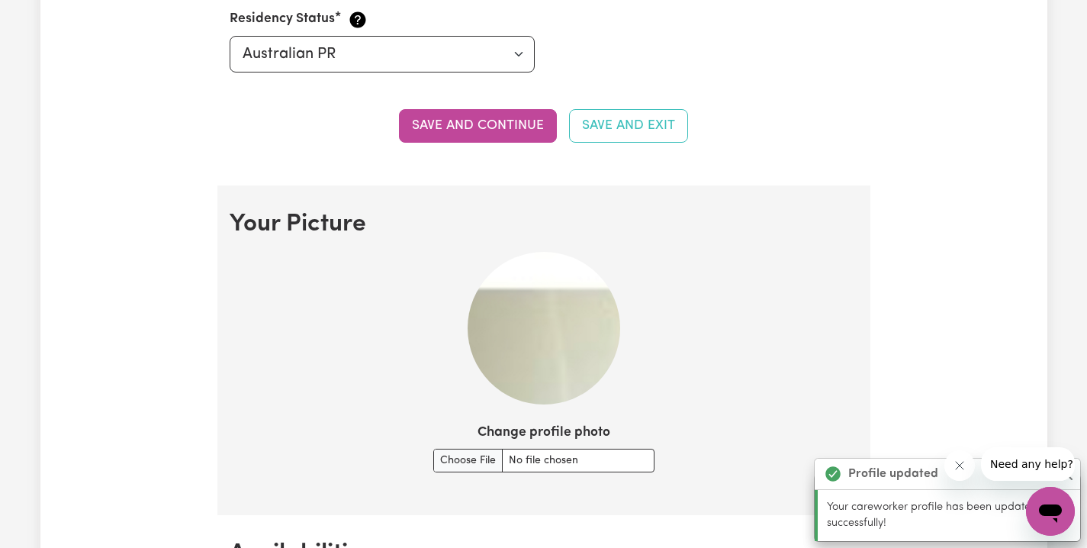
click at [552, 346] on img at bounding box center [544, 328] width 153 height 153
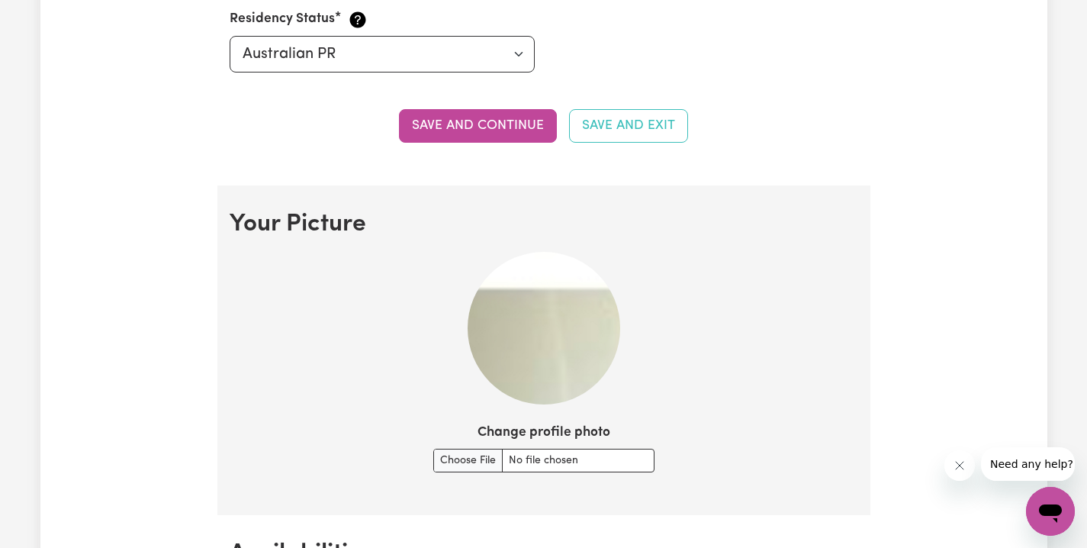
click at [529, 330] on img at bounding box center [544, 328] width 153 height 153
click at [481, 459] on input "Change profile photo" at bounding box center [543, 461] width 221 height 24
type input "C:\fakepath\IMG_4620.jpeg 2.jpg"
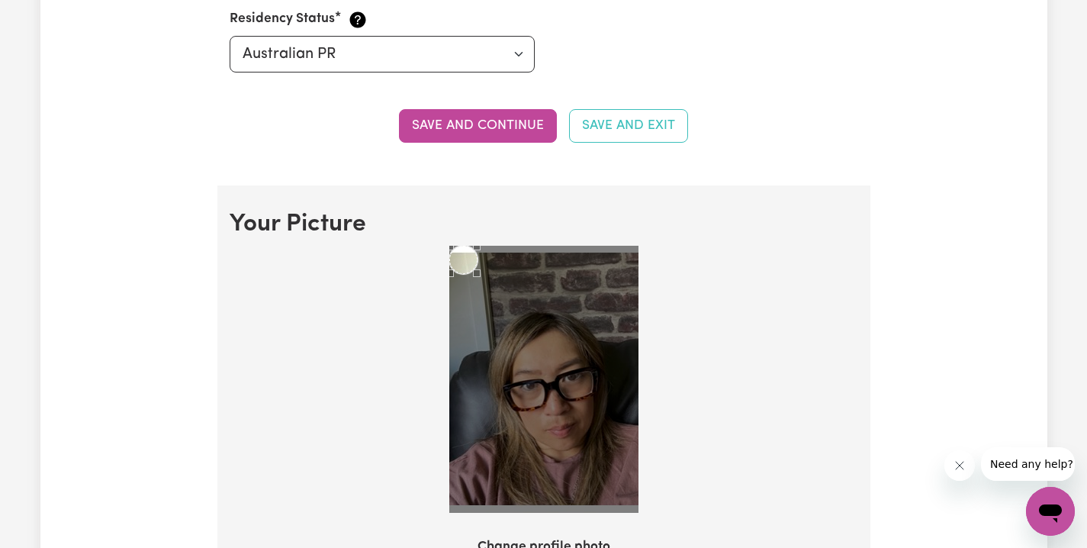
click at [475, 277] on img at bounding box center [543, 379] width 189 height 267
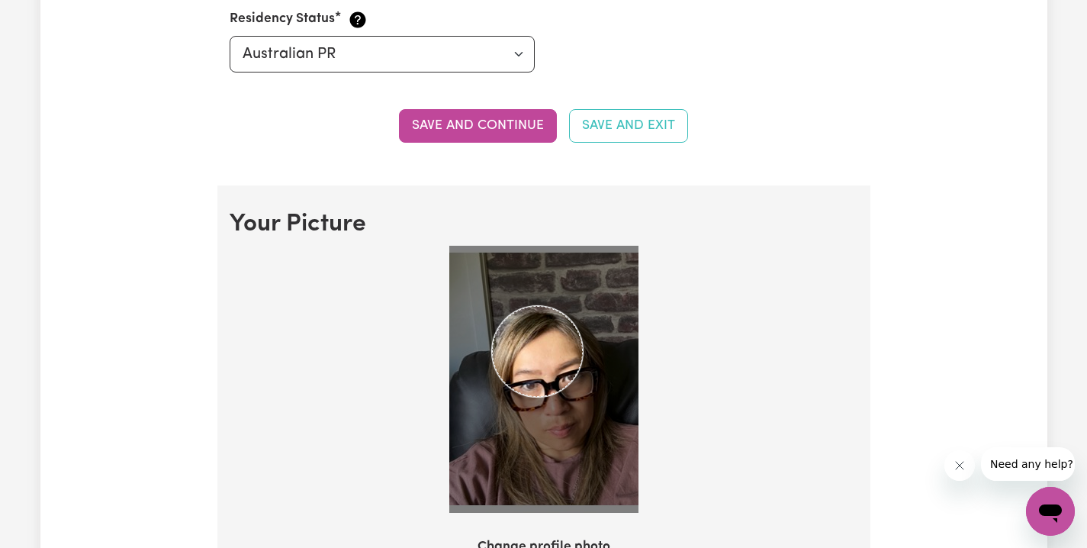
click at [585, 446] on img at bounding box center [543, 379] width 189 height 267
click at [520, 340] on div "Use the arrow keys to move the crop selection area" at bounding box center [538, 352] width 93 height 93
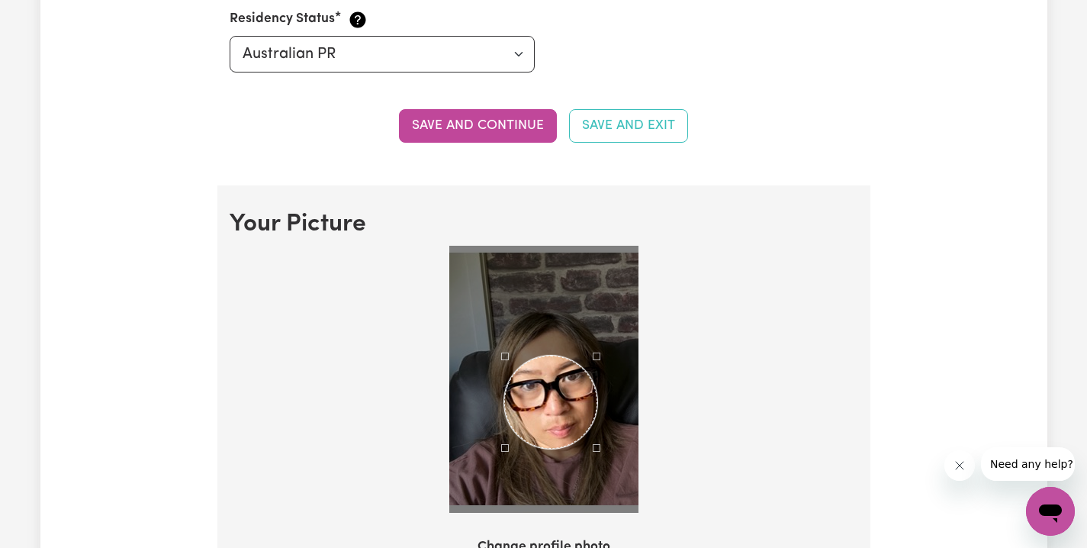
click at [561, 413] on div "Use the arrow keys to move the crop selection area" at bounding box center [550, 402] width 93 height 93
click at [480, 270] on div at bounding box center [543, 379] width 189 height 267
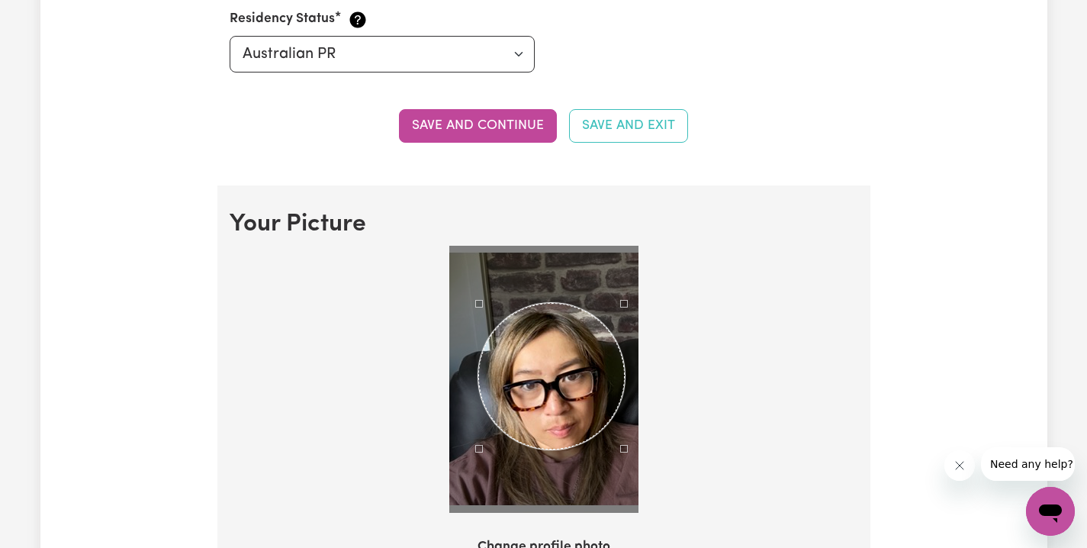
click at [627, 275] on div at bounding box center [543, 379] width 189 height 267
click at [471, 481] on div at bounding box center [543, 379] width 189 height 267
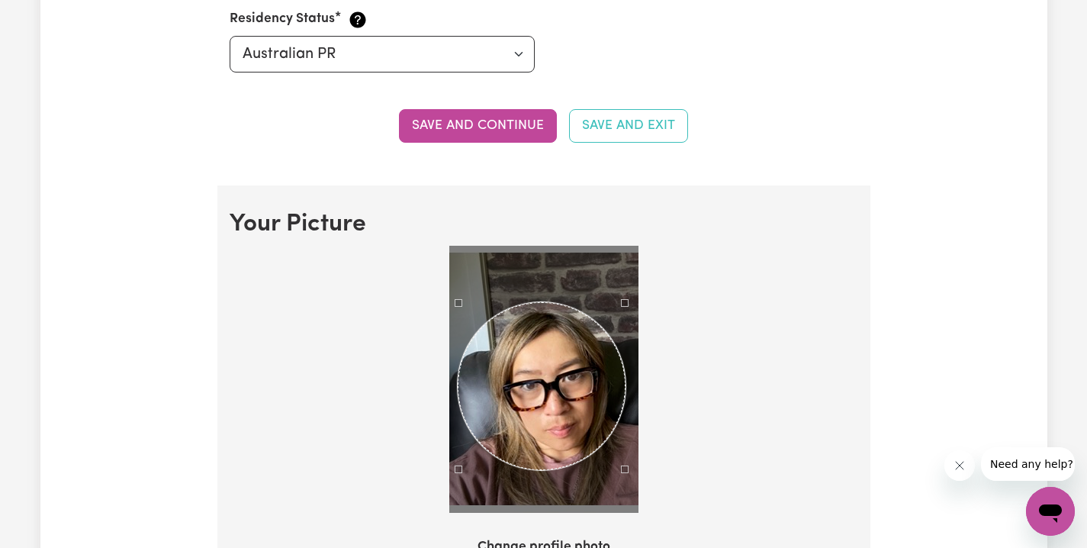
click at [462, 520] on section "Your Picture Change profile photo Upload" at bounding box center [543, 427] width 653 height 485
click at [670, 529] on section "Your Picture Change profile photo Upload" at bounding box center [543, 427] width 653 height 485
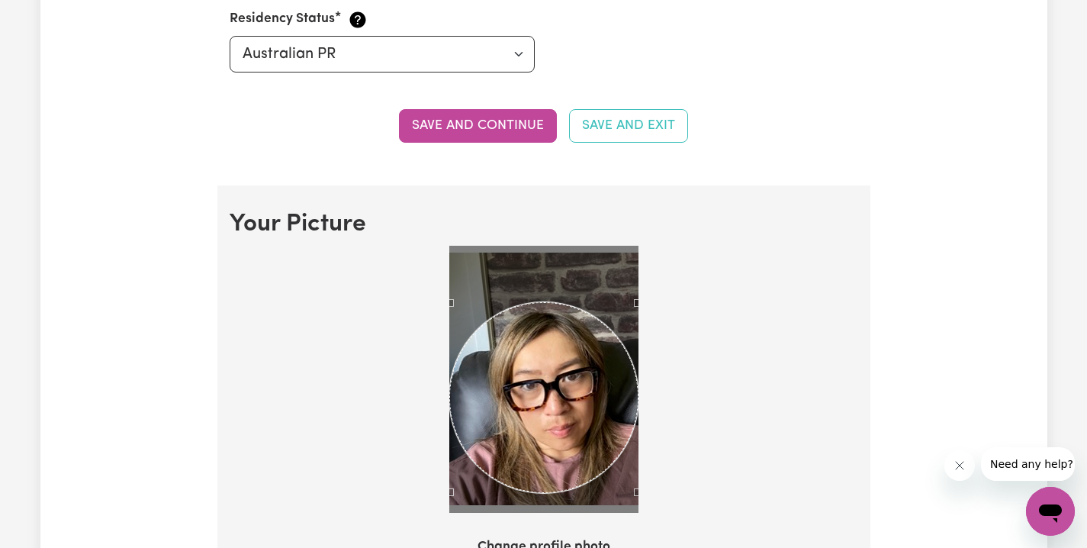
click at [453, 501] on div at bounding box center [543, 379] width 189 height 267
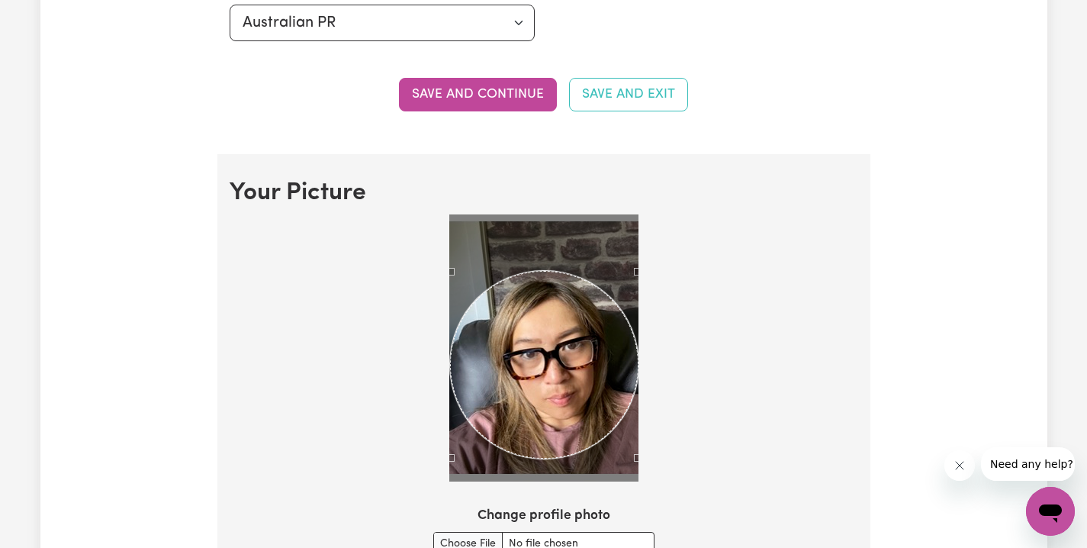
scroll to position [1077, 0]
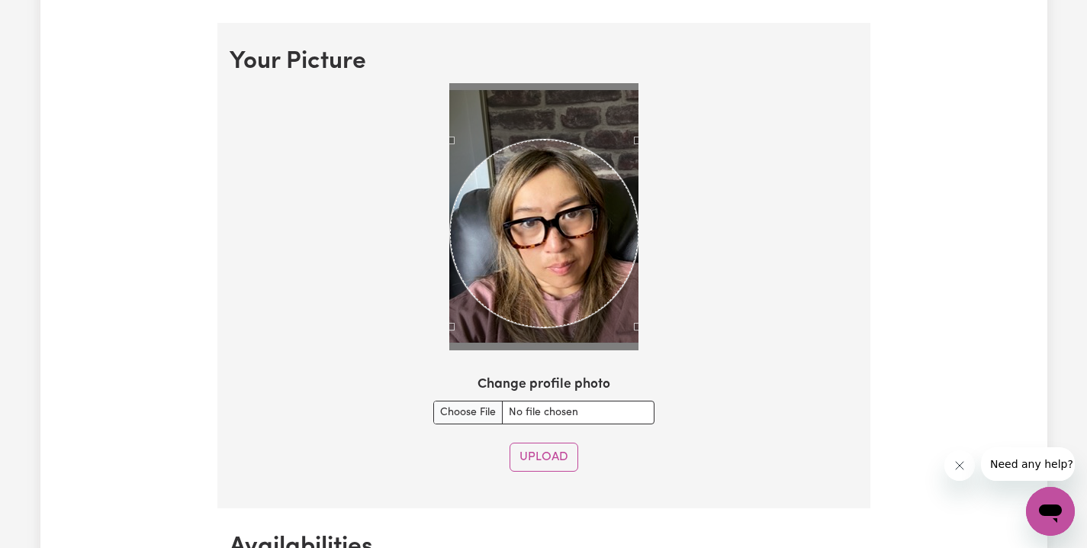
click at [530, 453] on button "Upload" at bounding box center [544, 457] width 69 height 29
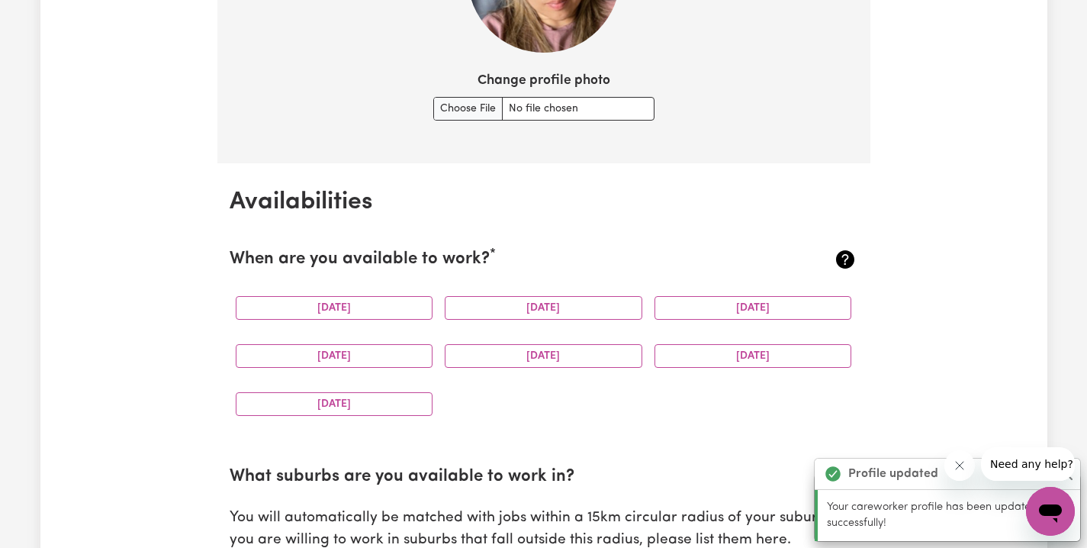
scroll to position [1424, 0]
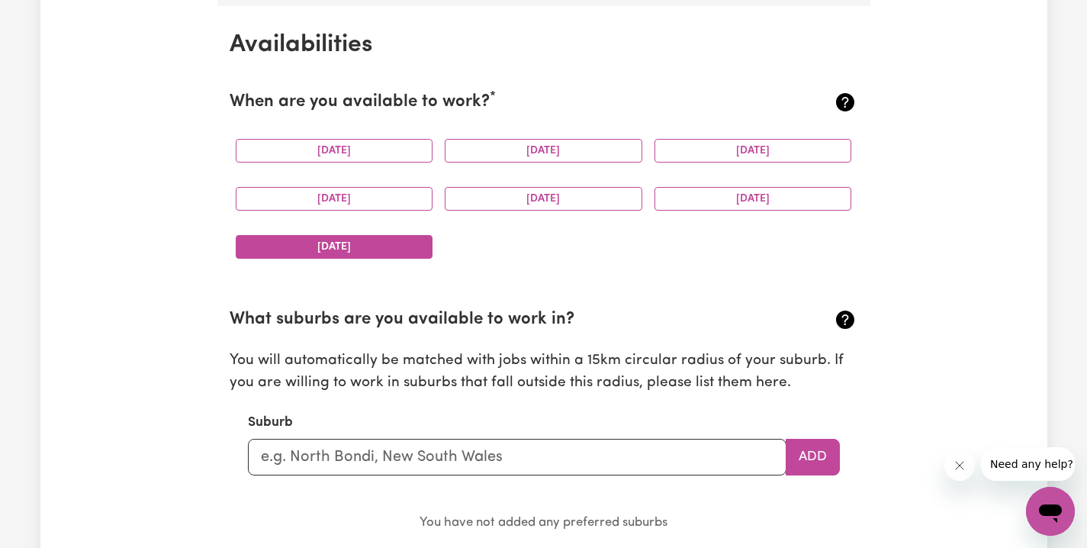
click at [385, 236] on button "[DATE]" at bounding box center [335, 247] width 198 height 24
click at [776, 187] on button "[DATE]" at bounding box center [754, 199] width 198 height 24
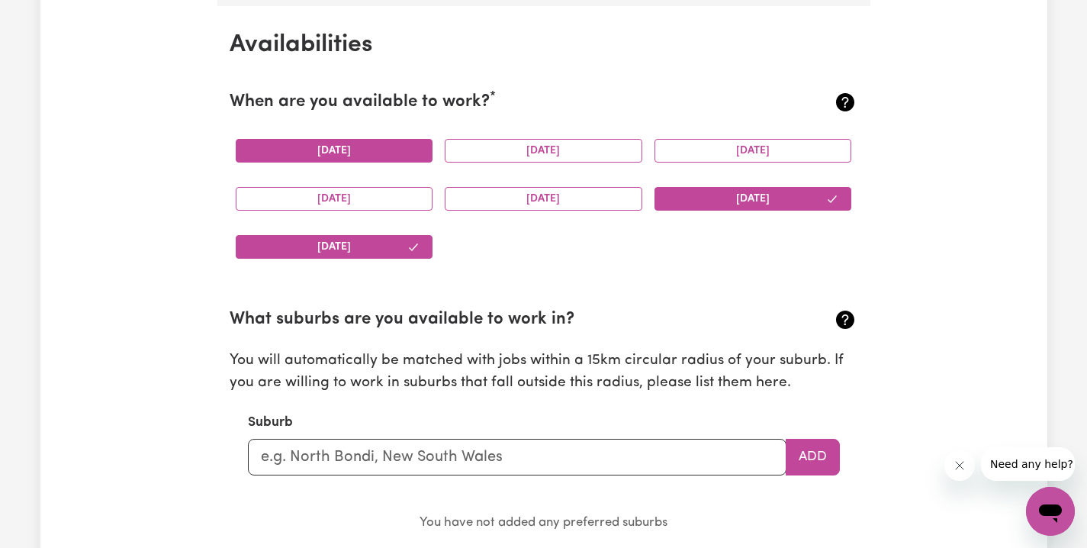
click at [390, 144] on button "[DATE]" at bounding box center [335, 151] width 198 height 24
drag, startPoint x: 495, startPoint y: 146, endPoint x: 571, endPoint y: 146, distance: 75.5
click at [505, 147] on button "[DATE]" at bounding box center [544, 151] width 198 height 24
drag, startPoint x: 699, startPoint y: 147, endPoint x: 687, endPoint y: 156, distance: 15.7
click at [701, 147] on button "[DATE]" at bounding box center [754, 151] width 198 height 24
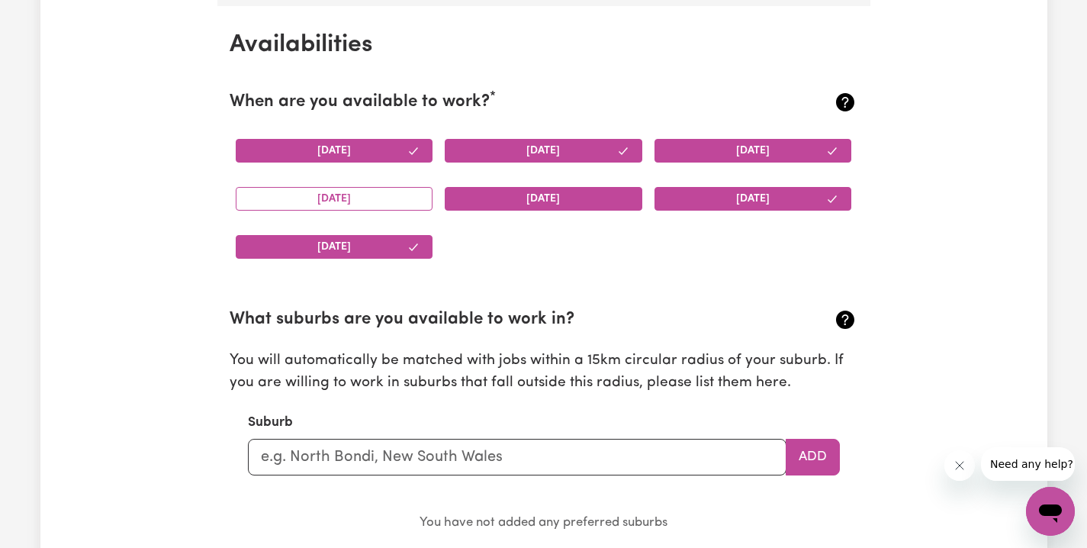
drag, startPoint x: 565, startPoint y: 201, endPoint x: 531, endPoint y: 201, distance: 34.3
click at [565, 201] on button "[DATE]" at bounding box center [544, 199] width 198 height 24
drag, startPoint x: 404, startPoint y: 201, endPoint x: 475, endPoint y: 236, distance: 79.2
click at [404, 201] on button "[DATE]" at bounding box center [335, 199] width 198 height 24
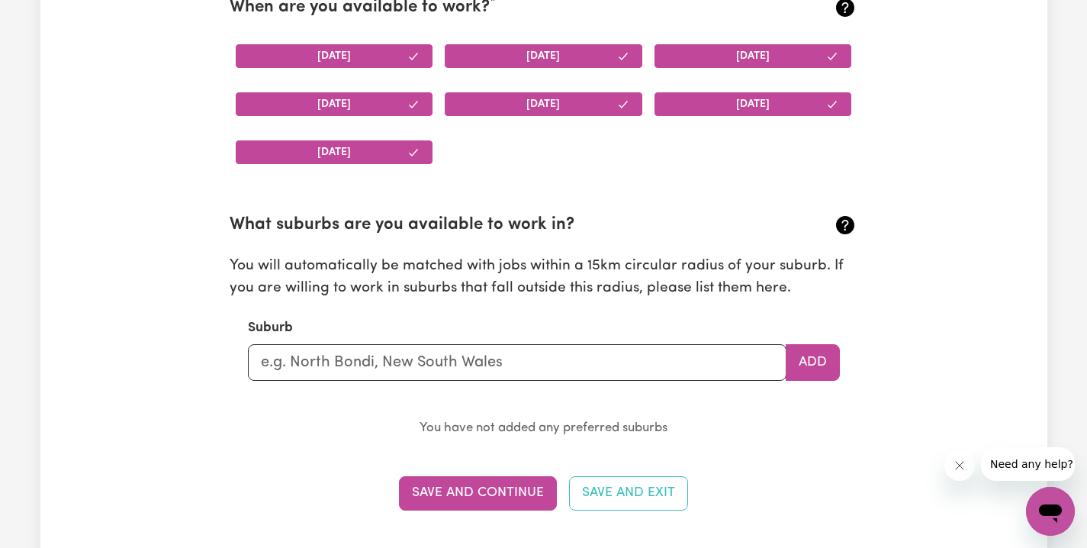
scroll to position [1522, 0]
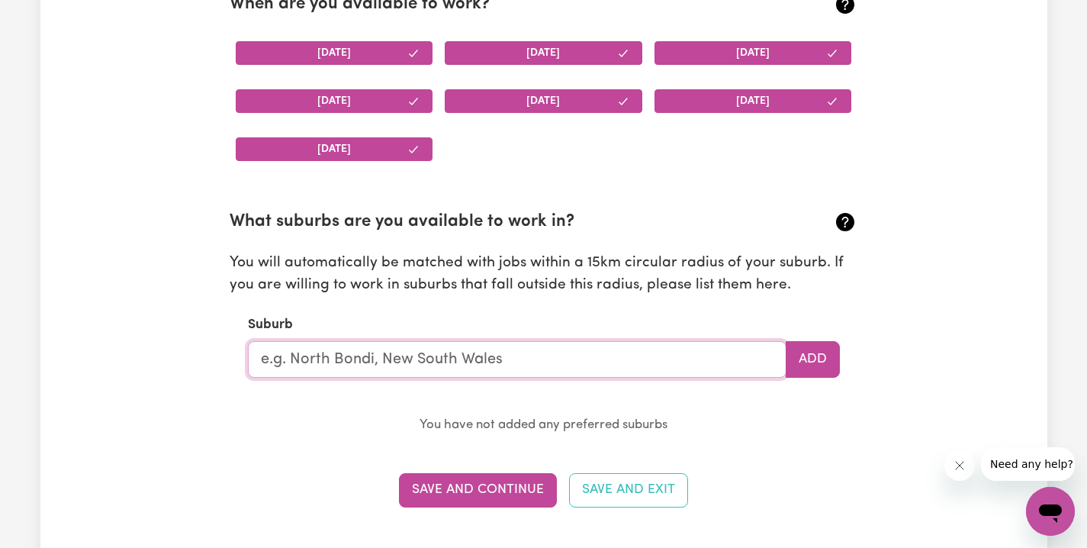
click at [594, 353] on input "text" at bounding box center [517, 359] width 539 height 37
type input "bris"
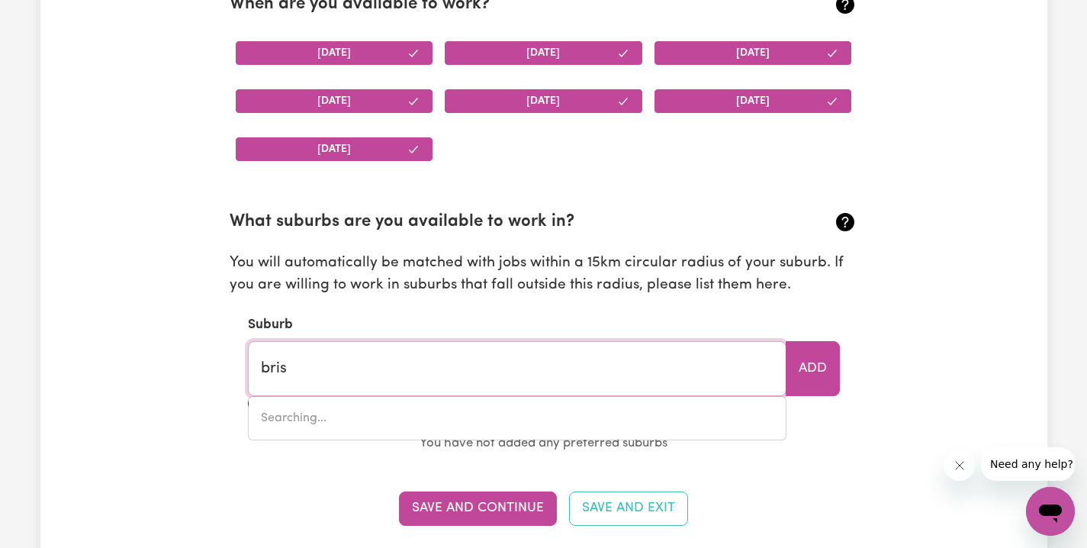
type input "[GEOGRAPHIC_DATA], [GEOGRAPHIC_DATA], 4000"
type input "brisb"
type input "brisbANE [GEOGRAPHIC_DATA], [GEOGRAPHIC_DATA], 4000"
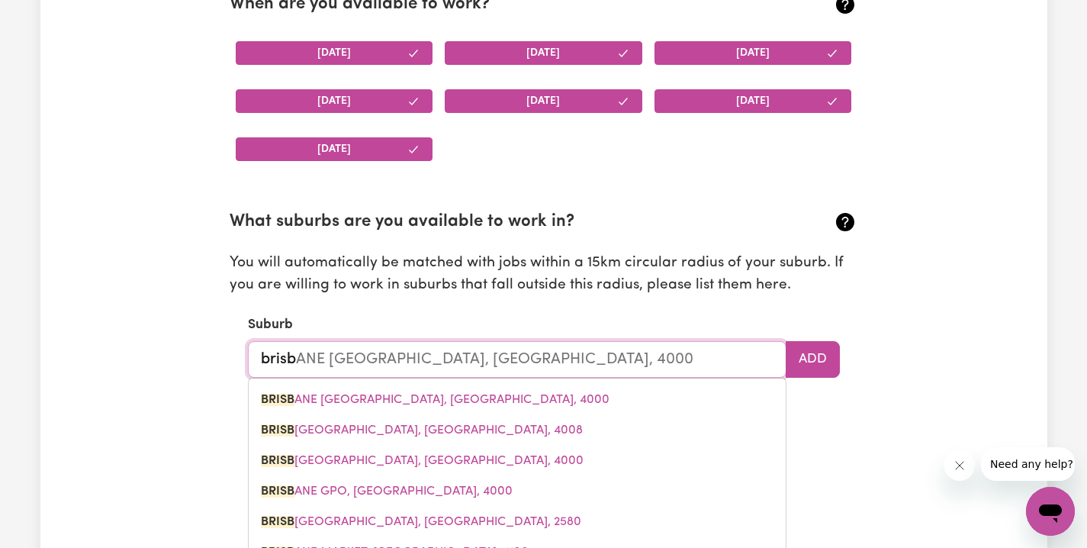
type input "brisba"
type input "brisbaNE [GEOGRAPHIC_DATA], [GEOGRAPHIC_DATA], 4000"
type input "brisban"
type input "[GEOGRAPHIC_DATA], [GEOGRAPHIC_DATA], 4000"
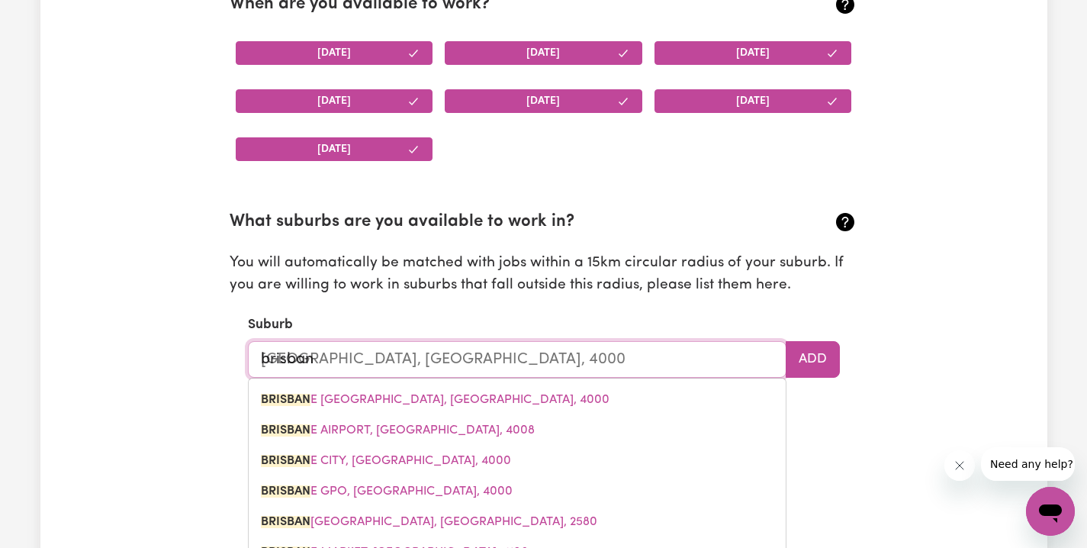
type input "[GEOGRAPHIC_DATA]"
type input "[GEOGRAPHIC_DATA], [GEOGRAPHIC_DATA], 4000"
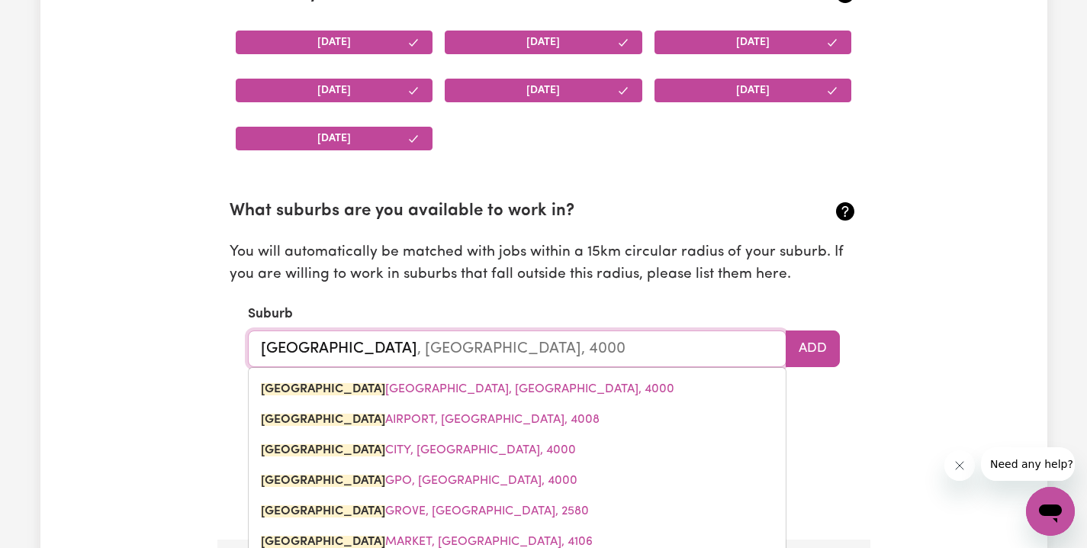
scroll to position [1625, 0]
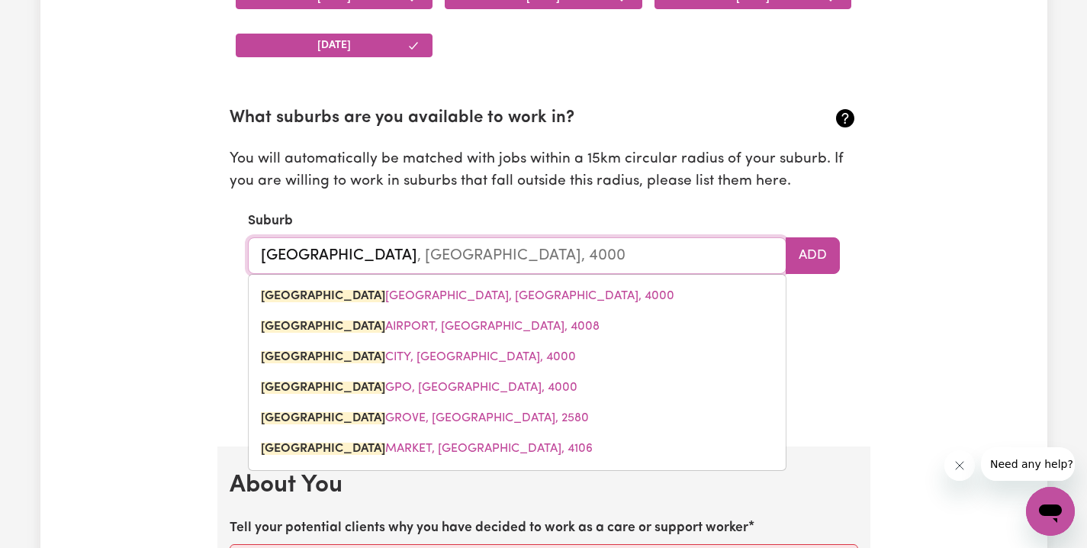
click at [601, 246] on input "[GEOGRAPHIC_DATA]" at bounding box center [517, 255] width 539 height 37
drag, startPoint x: 594, startPoint y: 246, endPoint x: 0, endPoint y: 53, distance: 624.1
click at [86, 205] on div "Update Profile 1 2 3 4 5 Step 1 : Personal Details Let potential clients know w…" at bounding box center [543, 459] width 1007 height 3976
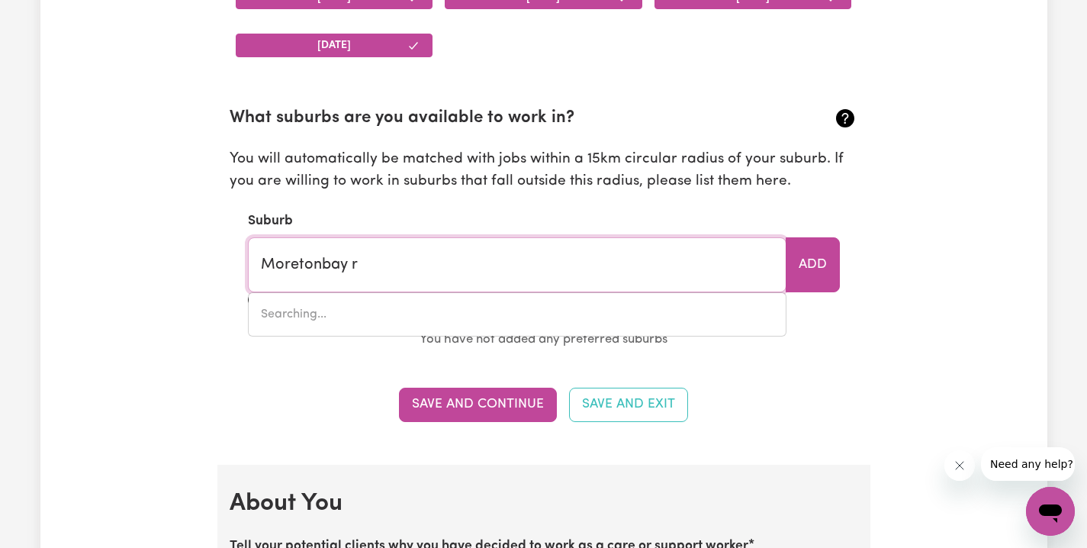
type input "Moretonbay"
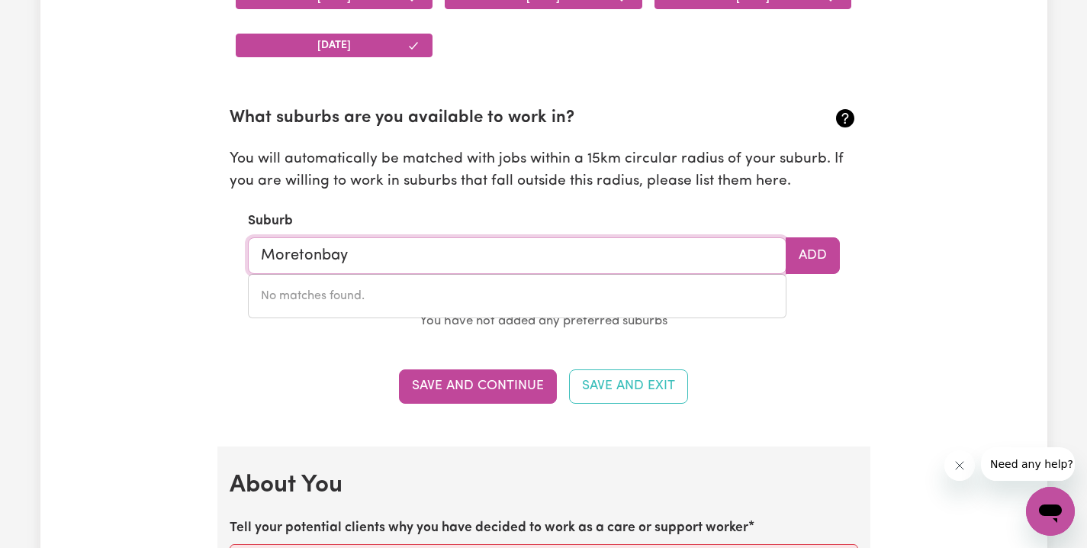
click at [337, 244] on input "Moretonbay" at bounding box center [517, 255] width 539 height 37
click at [304, 245] on input "Moretonbay" at bounding box center [517, 255] width 539 height 37
type input "ora"
type input "[PERSON_NAME], [GEOGRAPHIC_DATA], 6431"
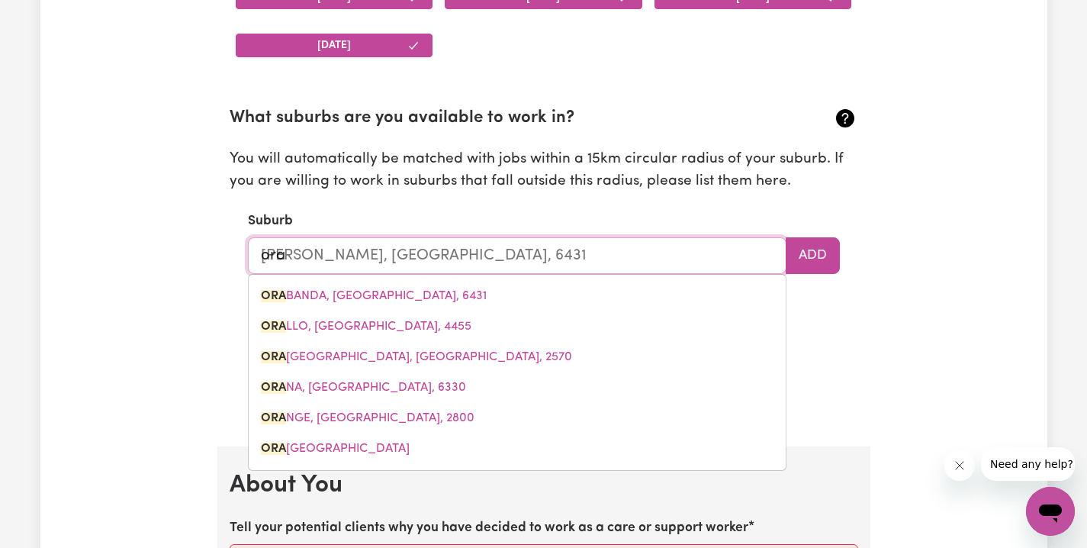
type input "or"
type input "o"
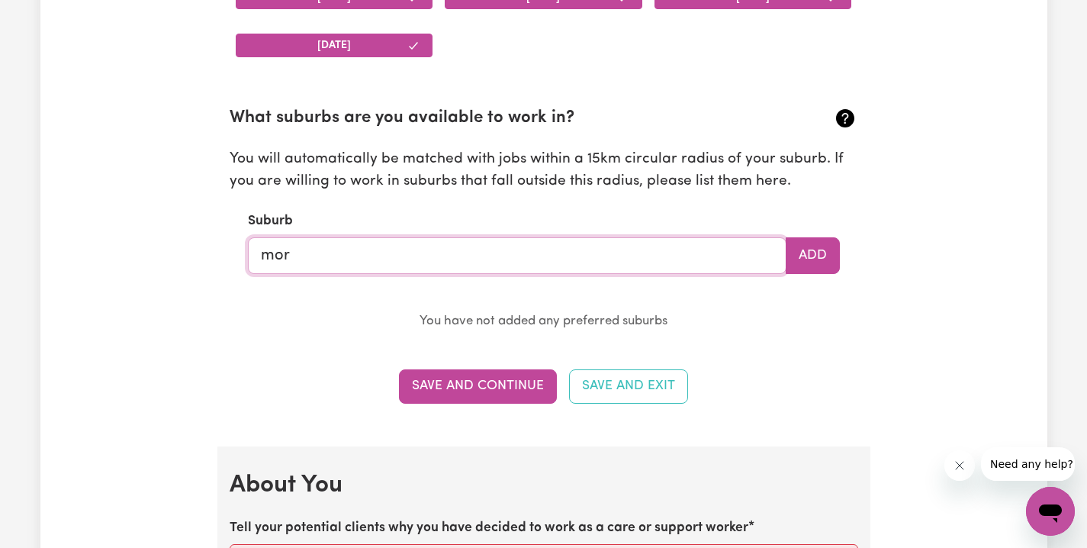
type input "[PERSON_NAME]"
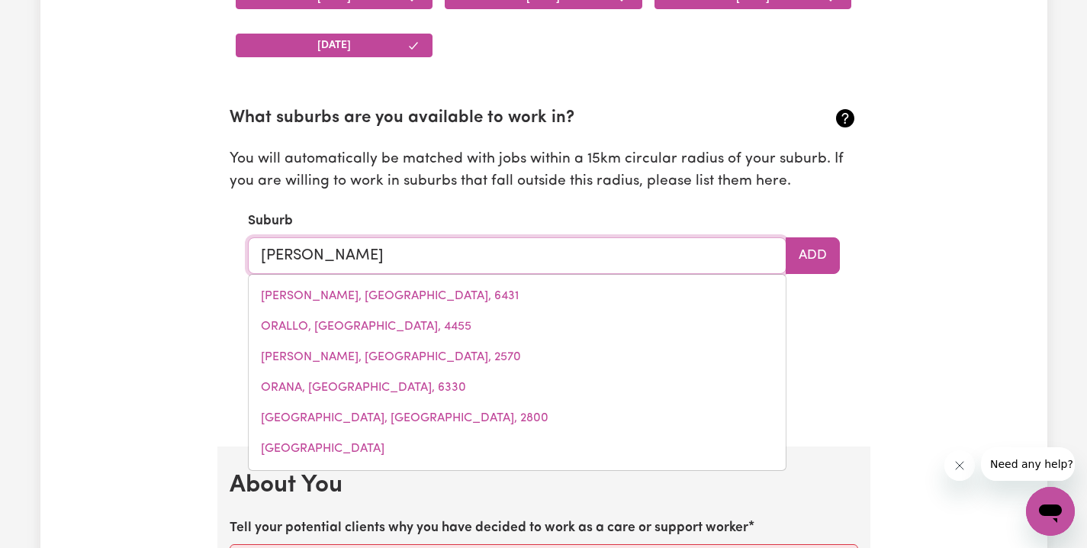
type input "[GEOGRAPHIC_DATA], [GEOGRAPHIC_DATA], 4416"
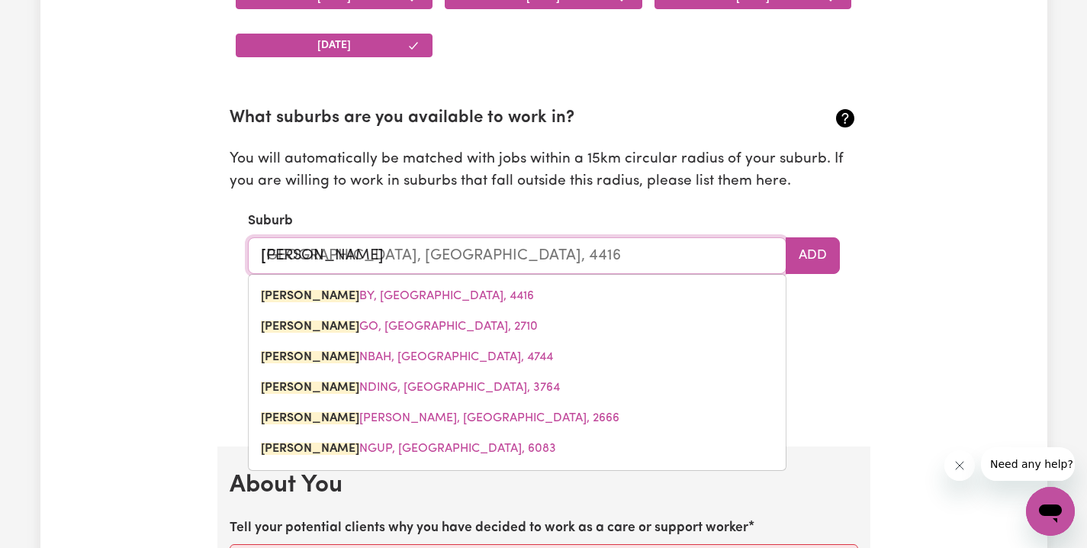
type input "moray"
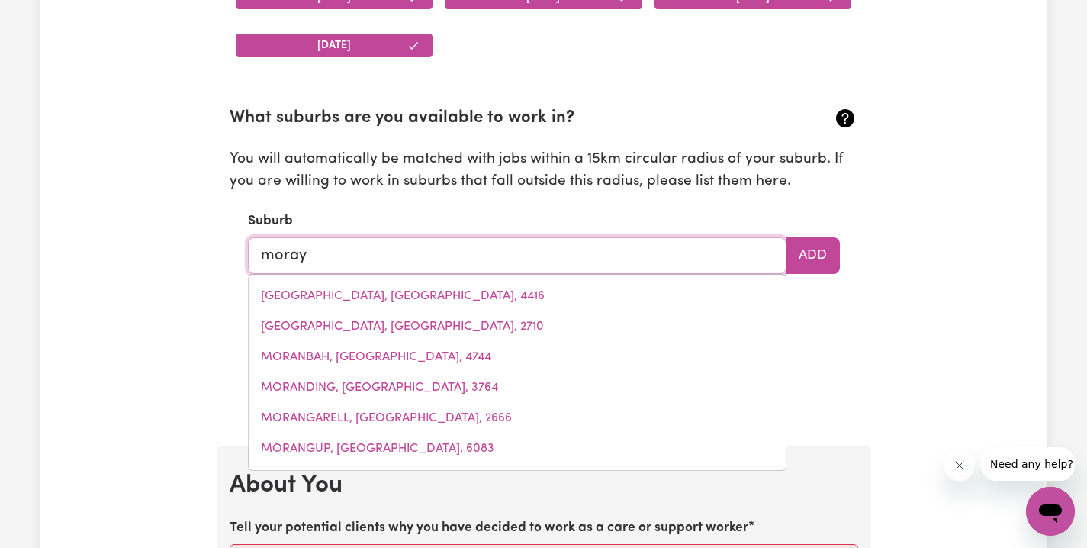
type input "[GEOGRAPHIC_DATA], [GEOGRAPHIC_DATA], 4506"
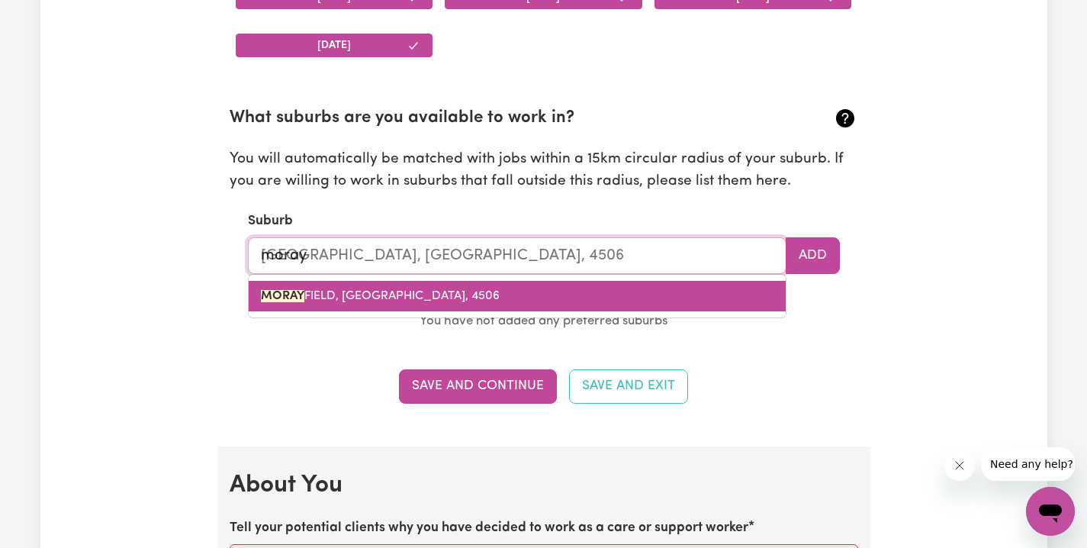
click at [356, 294] on span "[GEOGRAPHIC_DATA], [GEOGRAPHIC_DATA], 4506" at bounding box center [380, 296] width 239 height 12
type input "MORAYFIELD, [GEOGRAPHIC_DATA], 4506"
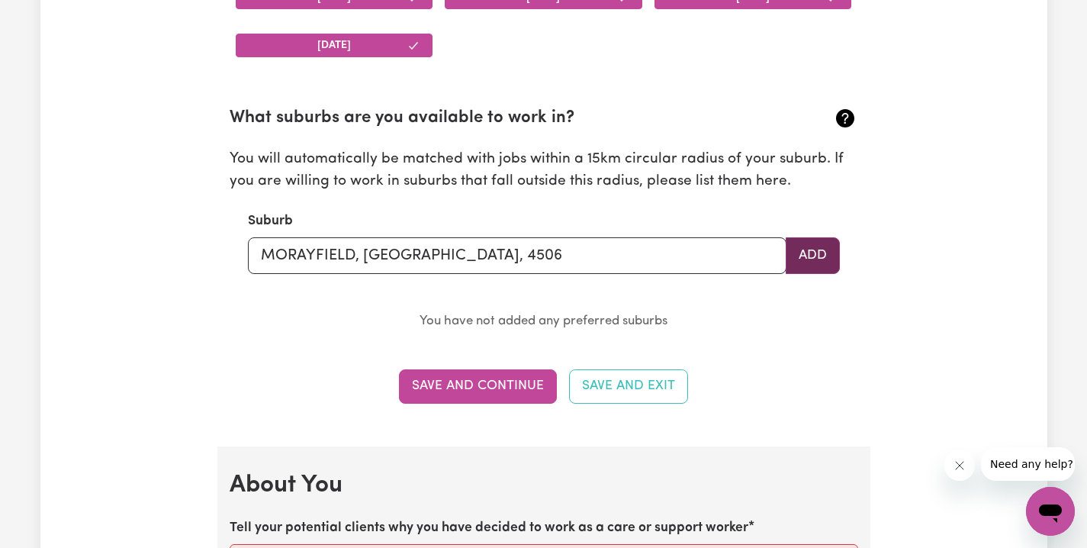
click at [825, 250] on button "Add" at bounding box center [813, 255] width 54 height 37
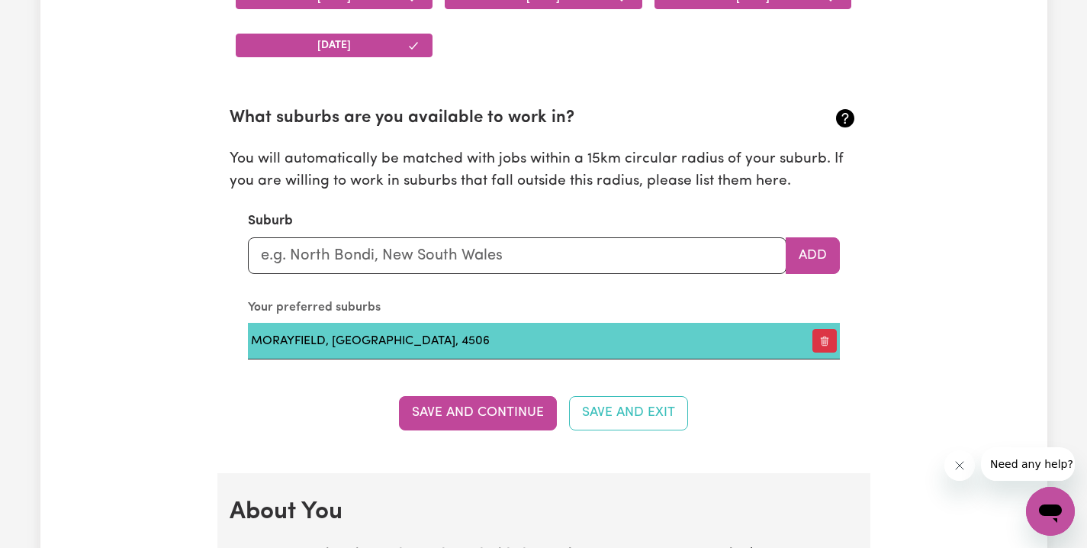
click at [668, 345] on td "MORAYFIELD, [GEOGRAPHIC_DATA], 4506" at bounding box center [511, 341] width 527 height 37
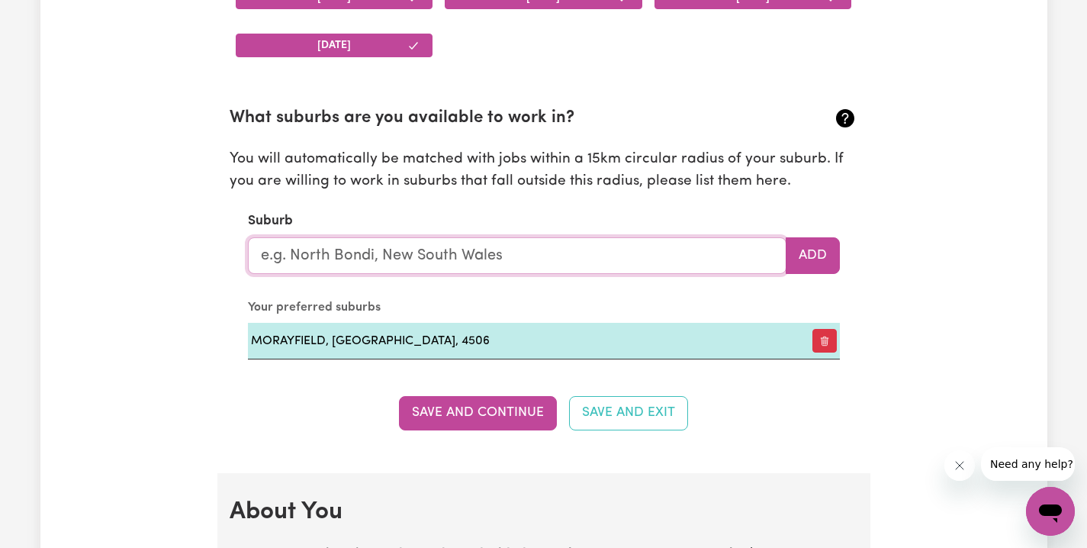
click at [527, 252] on input "text" at bounding box center [517, 255] width 539 height 37
type input "nor"
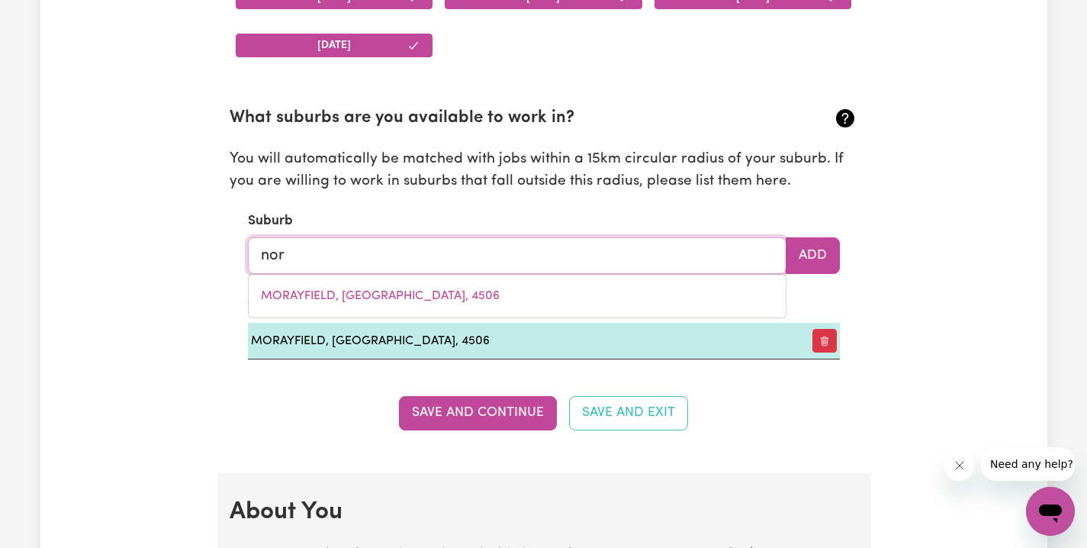
type input "[PERSON_NAME] CREINA, [GEOGRAPHIC_DATA], 5276"
type input "nort"
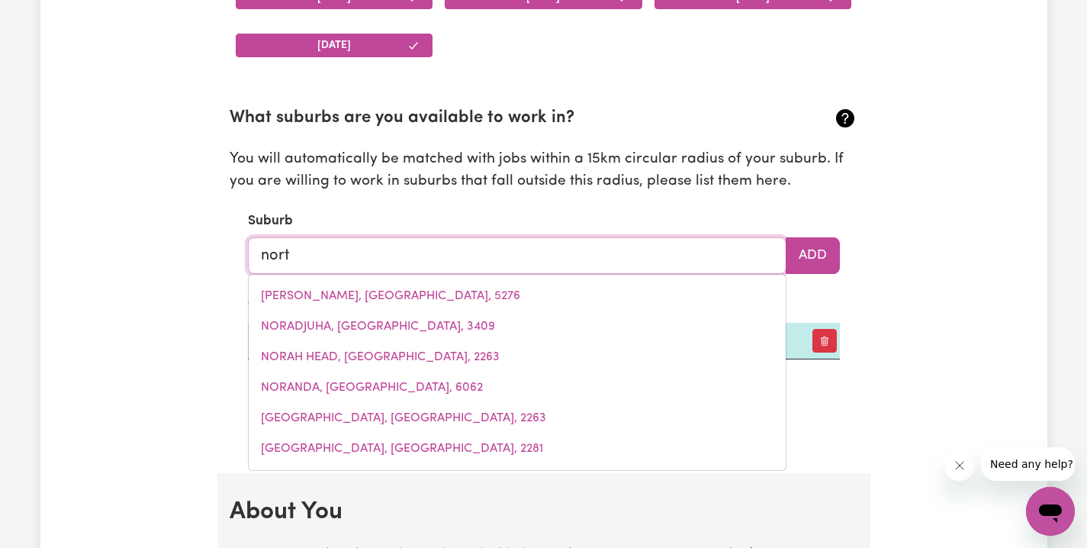
type input "north"
type input "[GEOGRAPHIC_DATA], [GEOGRAPHIC_DATA], 5006"
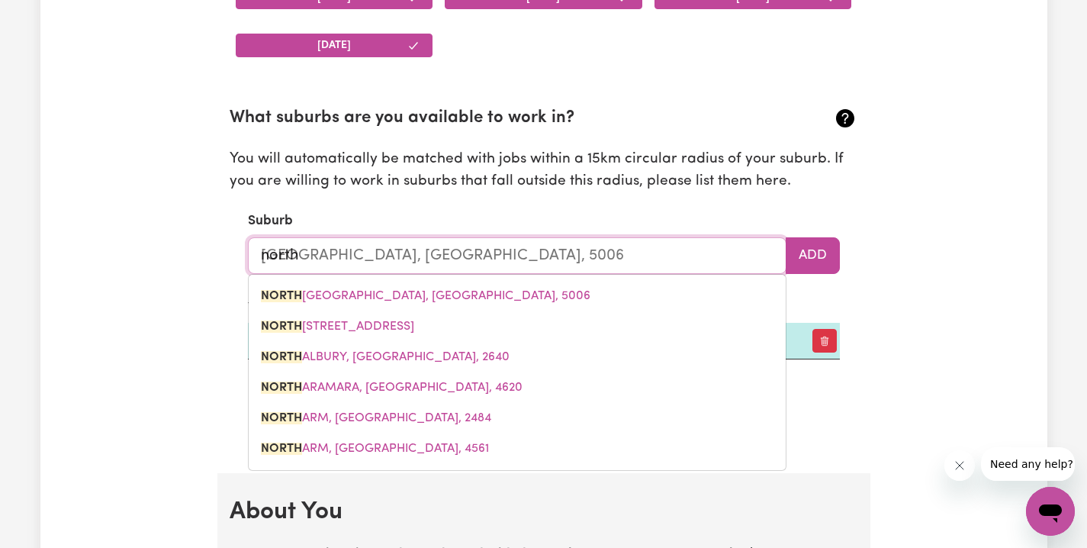
type input "northl"
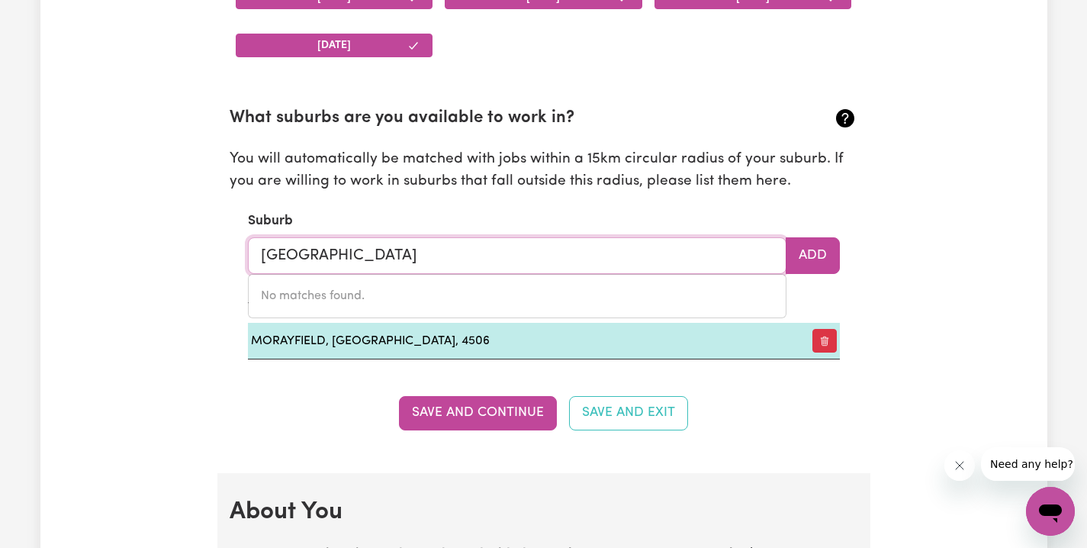
click at [284, 259] on input "[GEOGRAPHIC_DATA]" at bounding box center [517, 255] width 539 height 37
click at [285, 253] on input "[GEOGRAPHIC_DATA]" at bounding box center [517, 255] width 539 height 37
click at [304, 251] on input "[GEOGRAPHIC_DATA]" at bounding box center [517, 255] width 539 height 37
click at [413, 237] on input "northlakes" at bounding box center [517, 255] width 539 height 37
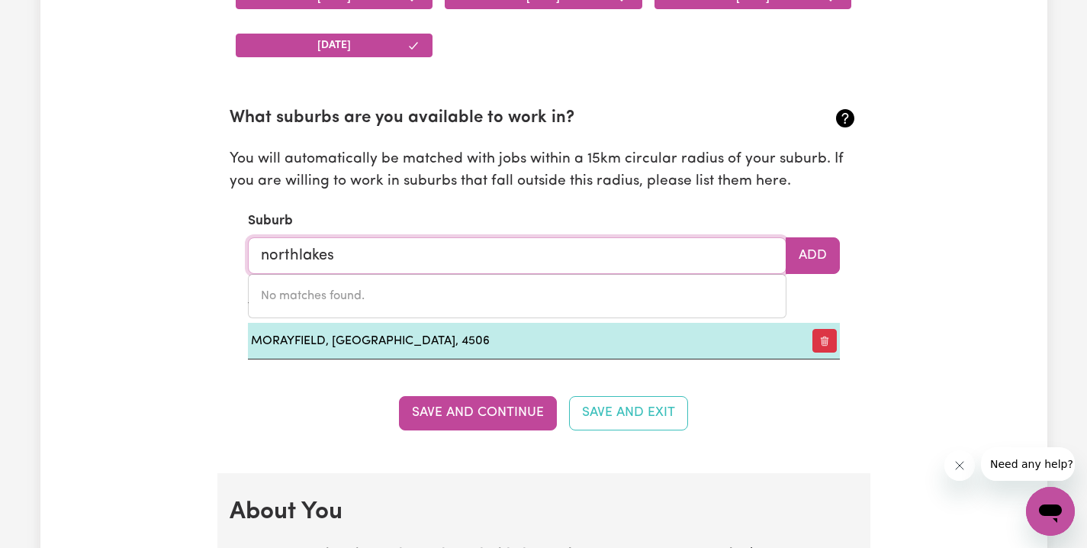
click at [407, 248] on input "northlakes" at bounding box center [517, 255] width 539 height 37
type input "north"
type input "[GEOGRAPHIC_DATA], [GEOGRAPHIC_DATA], 3072"
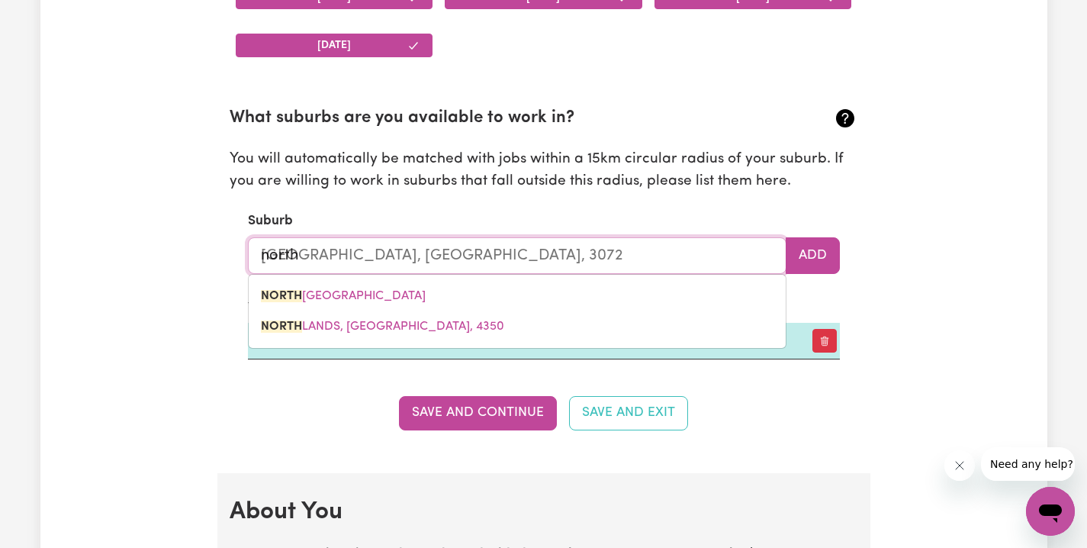
type input "nort"
type input "[GEOGRAPHIC_DATA], [GEOGRAPHIC_DATA], 3072"
type input "nor"
type input "[GEOGRAPHIC_DATA], [GEOGRAPHIC_DATA], 3072"
type input "no"
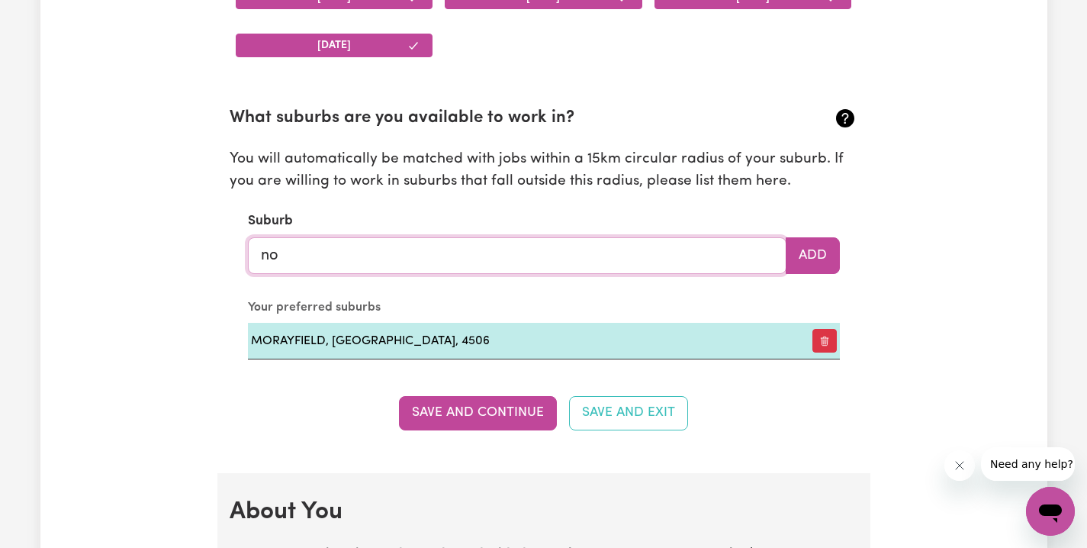
type input "nor"
type input "[GEOGRAPHIC_DATA], [GEOGRAPHIC_DATA], 3072"
type input "nort"
type input "[GEOGRAPHIC_DATA], [GEOGRAPHIC_DATA], 3072"
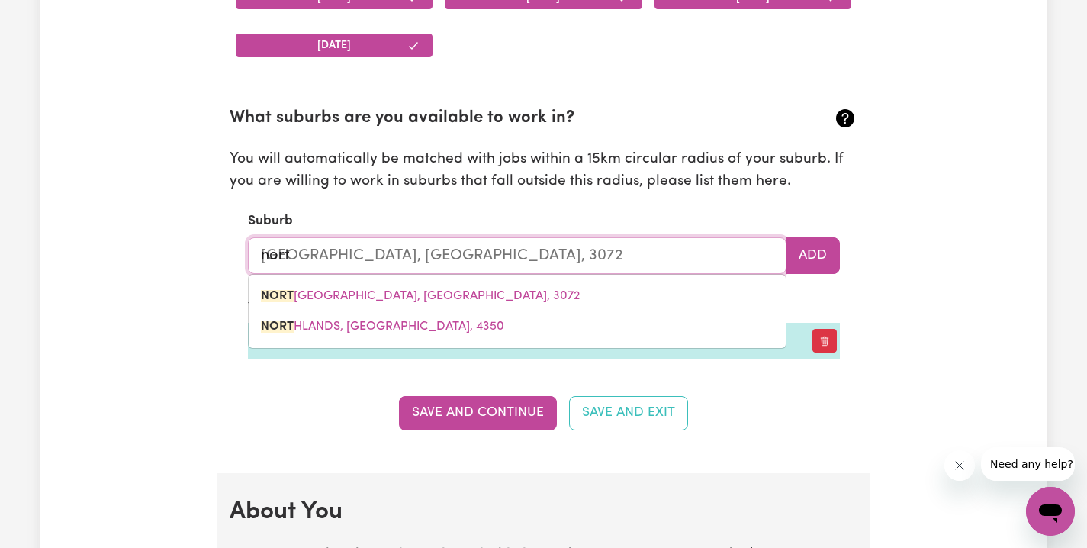
type input "north"
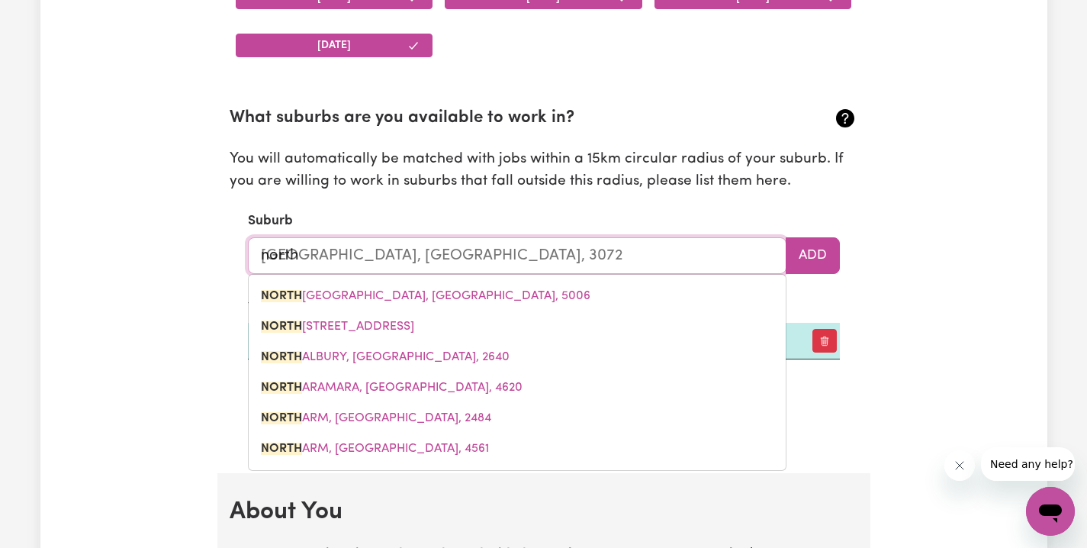
type input "[GEOGRAPHIC_DATA], [GEOGRAPHIC_DATA], 5006"
type input "north"
type input "[GEOGRAPHIC_DATA], [GEOGRAPHIC_DATA], 5006"
type input "north l"
type input "north la"
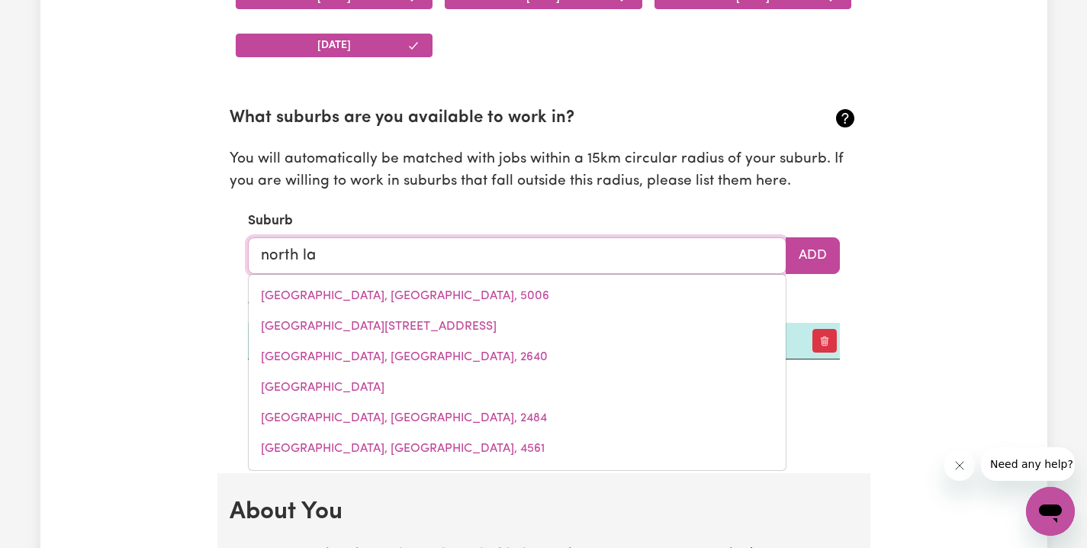
type input "[GEOGRAPHIC_DATA], [GEOGRAPHIC_DATA], 6163"
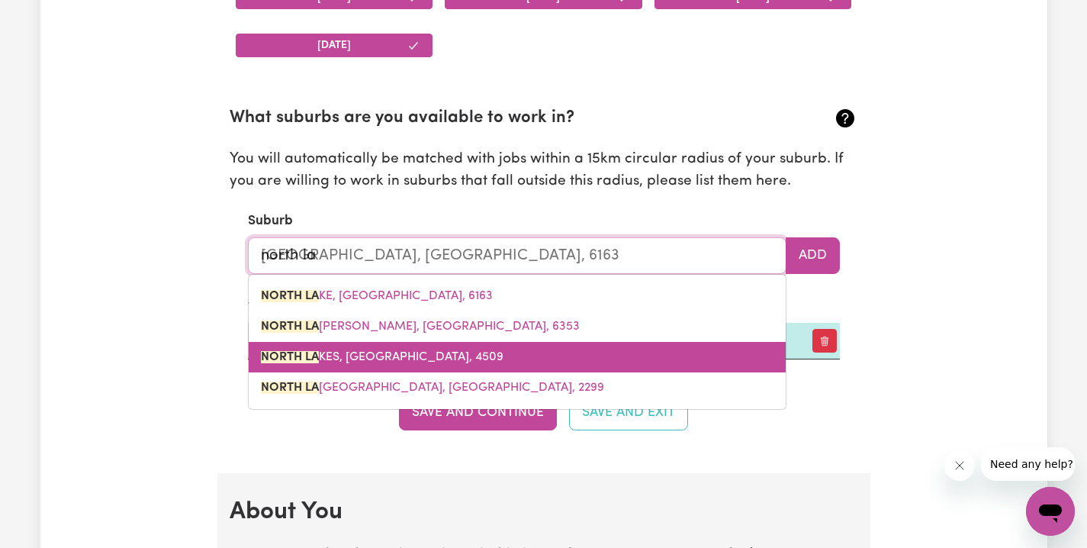
click at [437, 351] on span "[GEOGRAPHIC_DATA], [GEOGRAPHIC_DATA], 4509" at bounding box center [382, 357] width 243 height 12
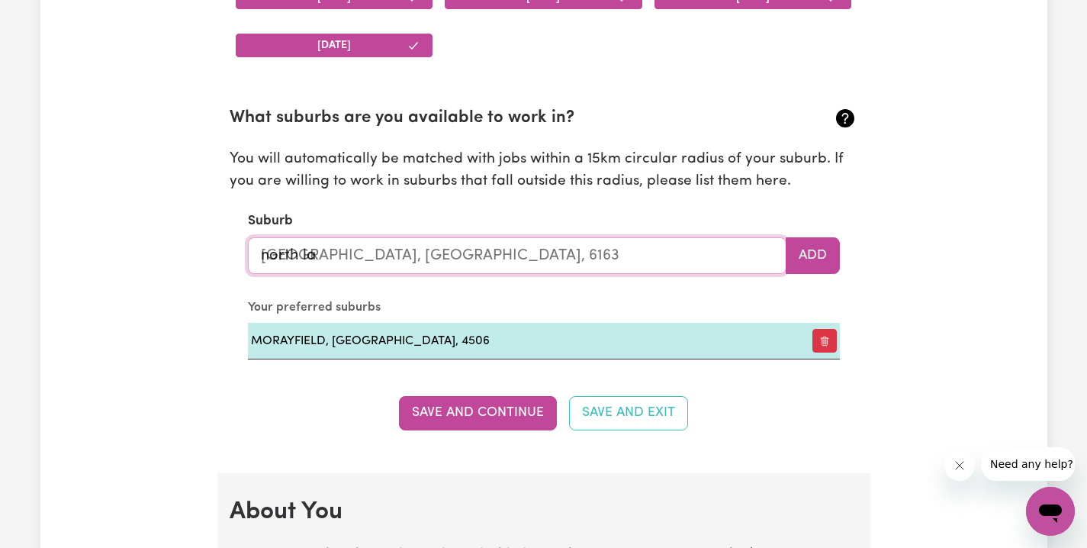
type input "[GEOGRAPHIC_DATA], [GEOGRAPHIC_DATA], 4509"
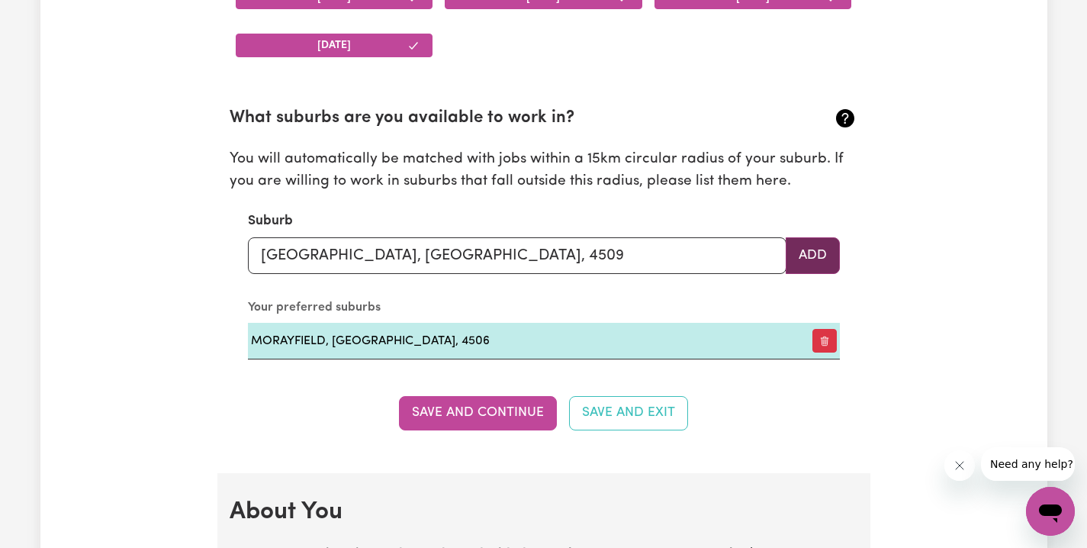
click at [836, 249] on button "Add" at bounding box center [813, 255] width 54 height 37
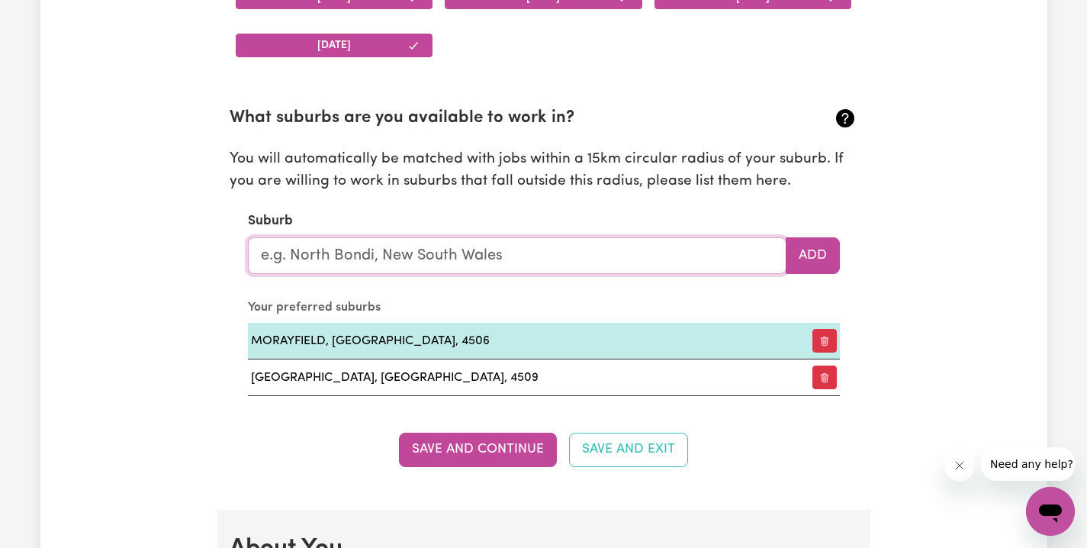
click at [499, 250] on input "text" at bounding box center [517, 255] width 539 height 37
type input "red"
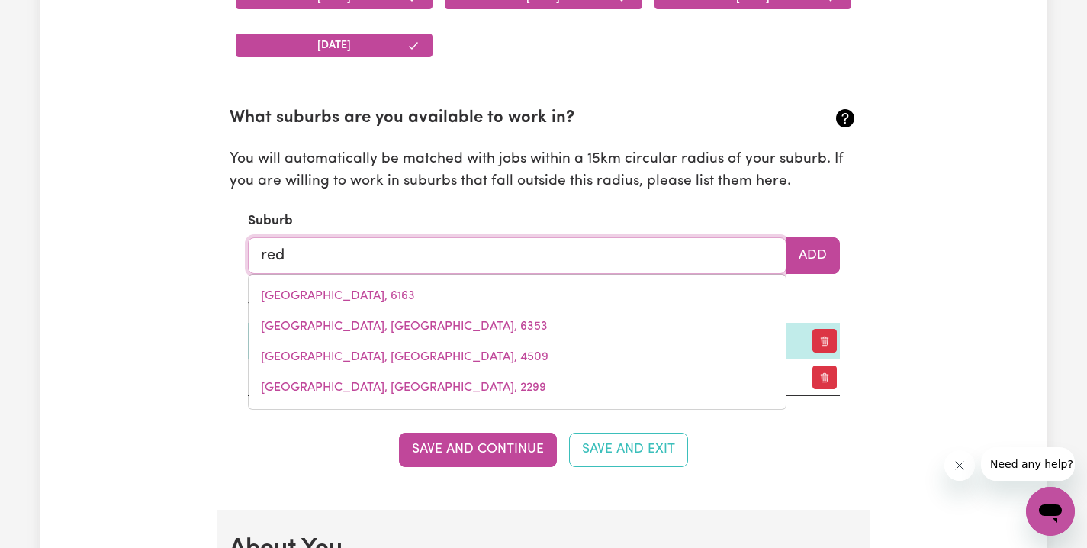
type input "[GEOGRAPHIC_DATA]"
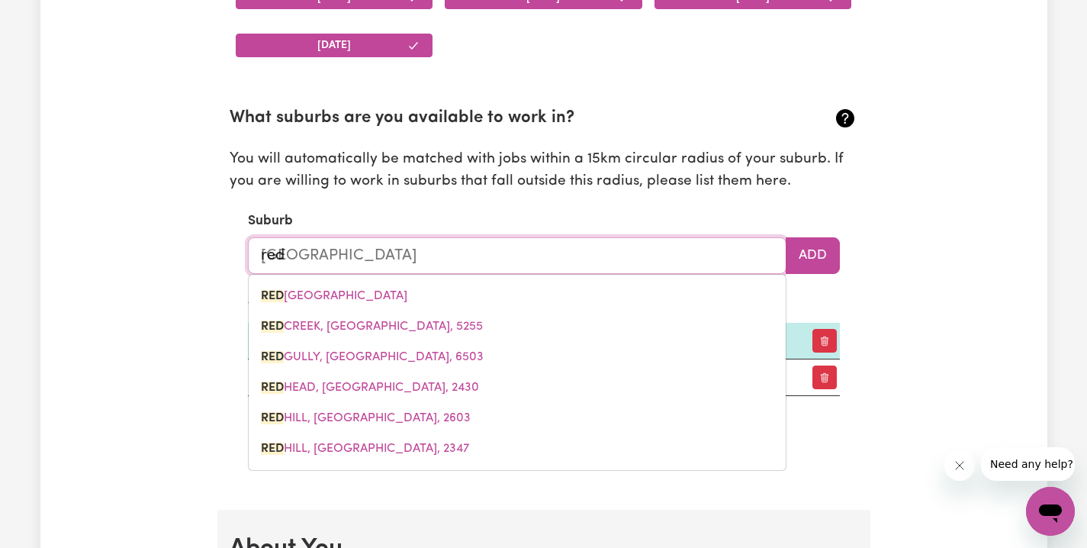
type input "redc"
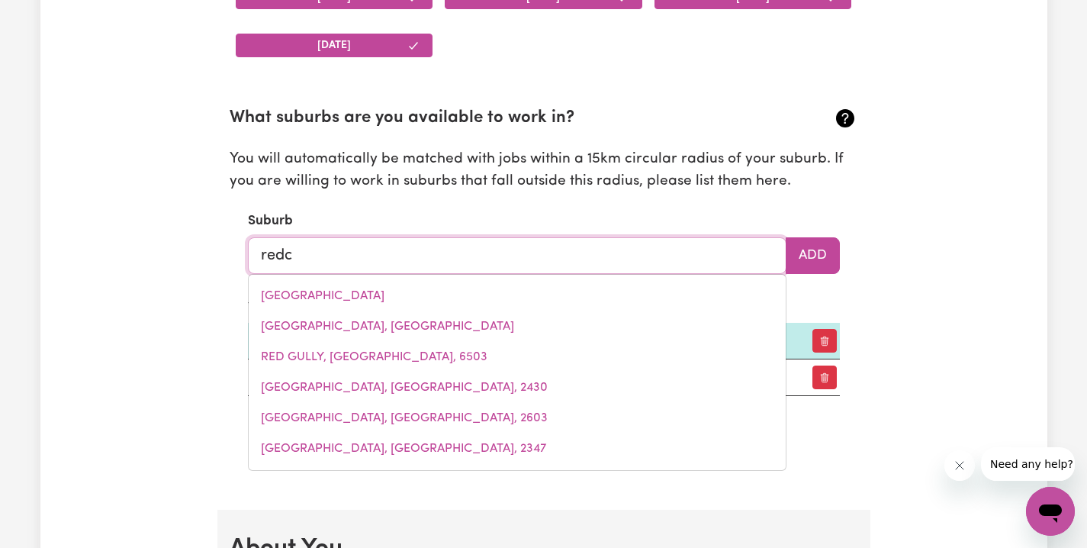
type input "redcASTLE, [GEOGRAPHIC_DATA], 3523"
type input "redcl"
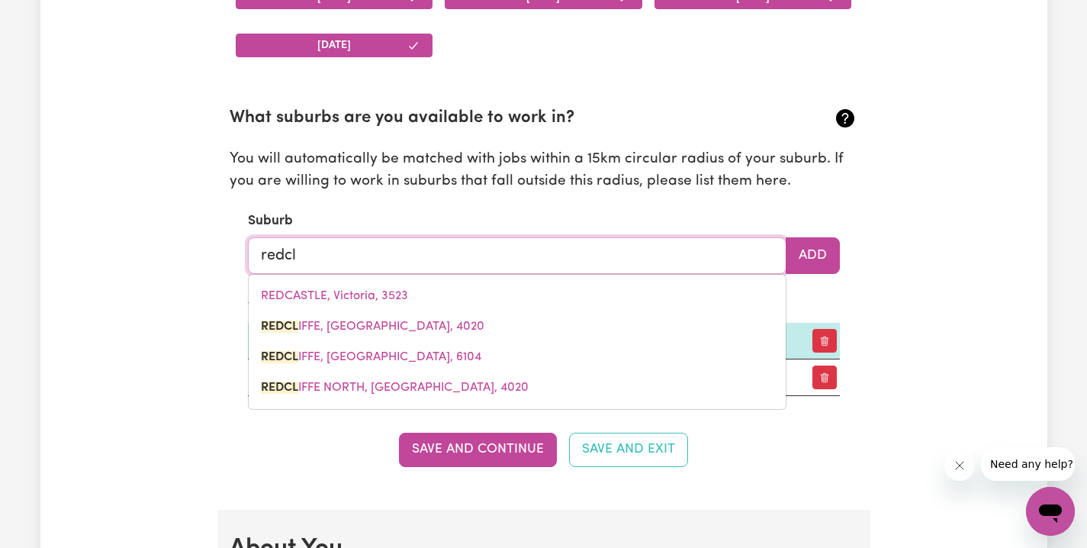
type input "redcli"
type input "redcliFFE, [GEOGRAPHIC_DATA], 4020"
type input "redclif"
type input "redclifFE, [GEOGRAPHIC_DATA], 4020"
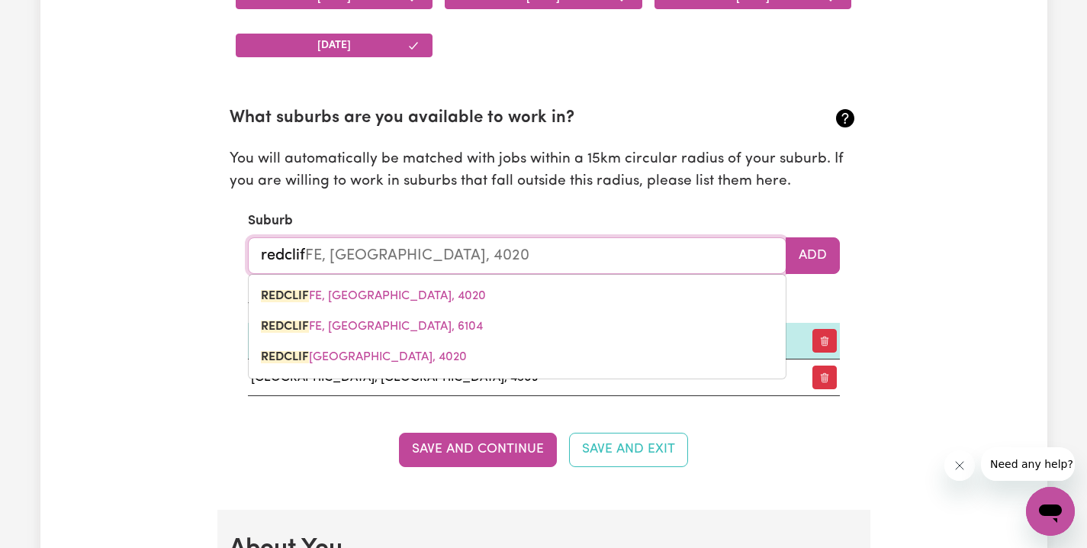
type input "redcliff"
type input "redcliffE, [GEOGRAPHIC_DATA], 4020"
type input "redclif"
type input "redclifFE, [GEOGRAPHIC_DATA], 4020"
type input "redcli"
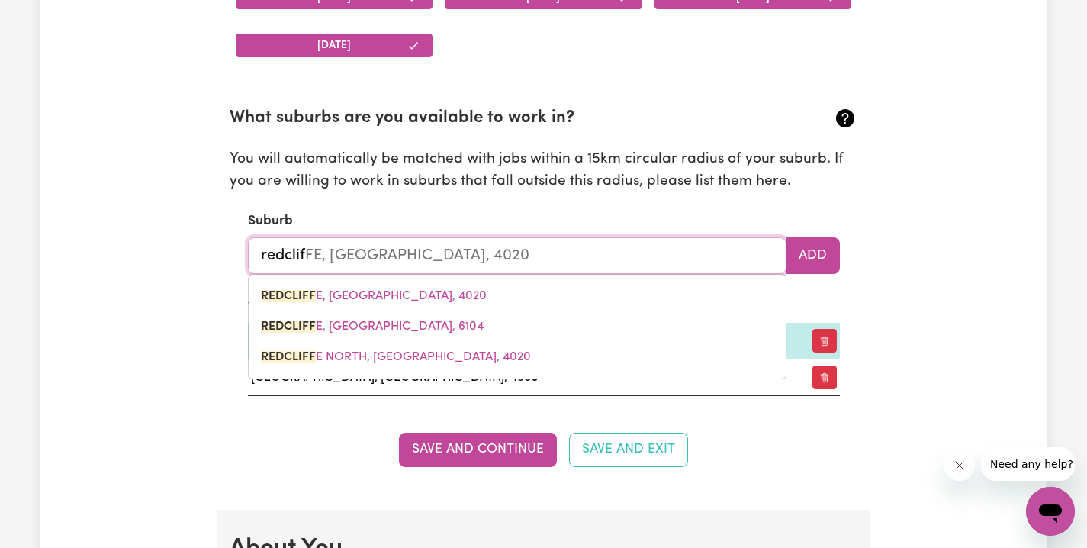
type input "redcliFFE, [GEOGRAPHIC_DATA], 4020"
type input "redcl"
type input "redclIFFE, [GEOGRAPHIC_DATA], 4020"
type input "redc"
type input "redcLIFFE, [GEOGRAPHIC_DATA], 4020"
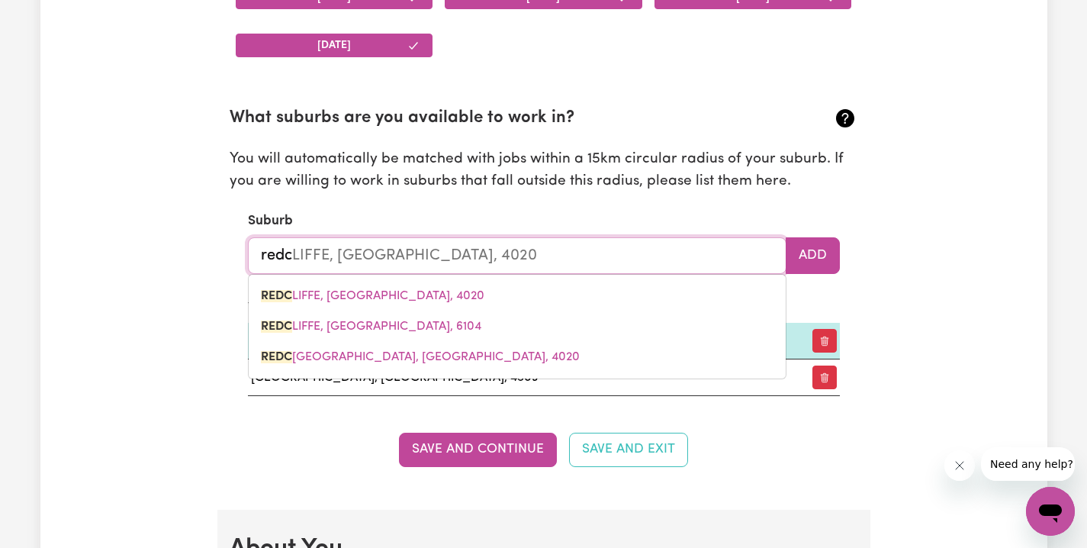
type input "red"
type input "redCLIFFE, [GEOGRAPHIC_DATA], 4020"
type input "re"
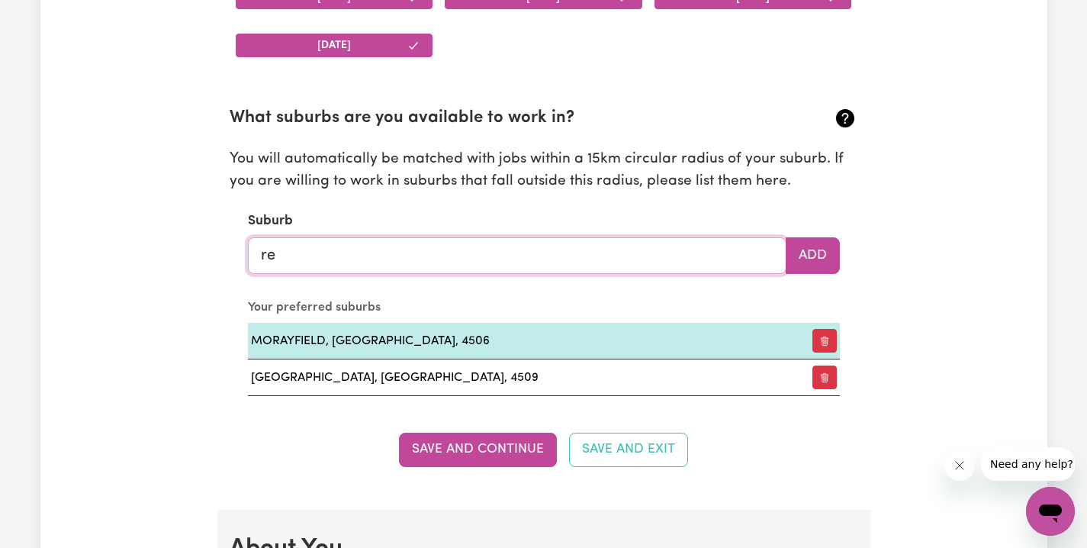
type input "r"
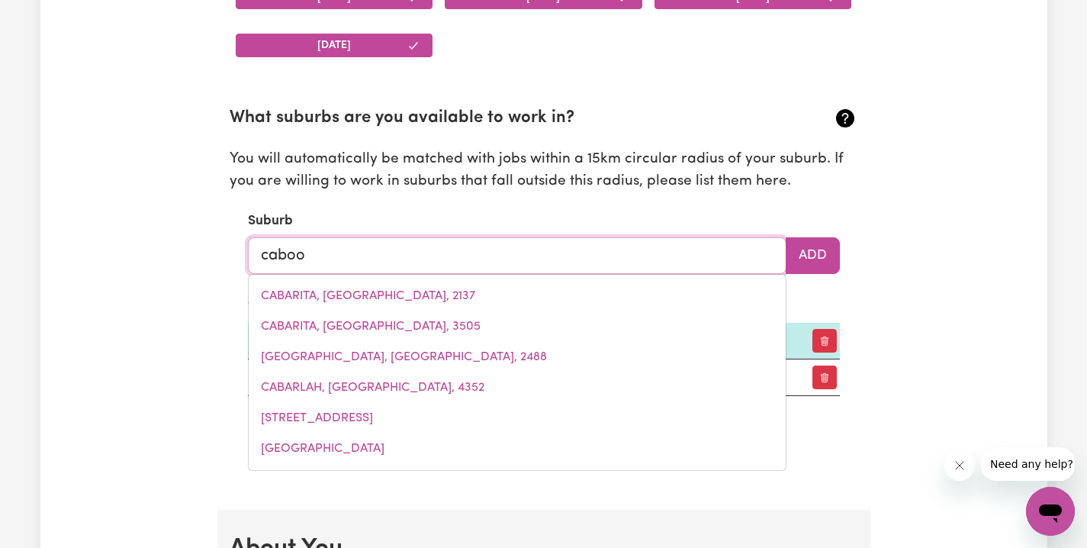
type input "cabool"
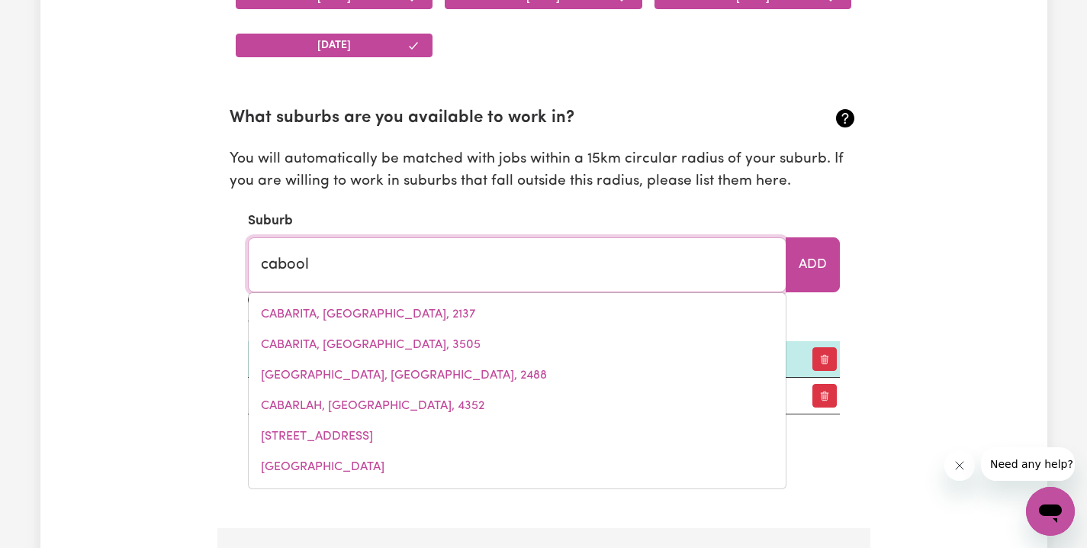
type input "caboolTURE, [GEOGRAPHIC_DATA], 4510"
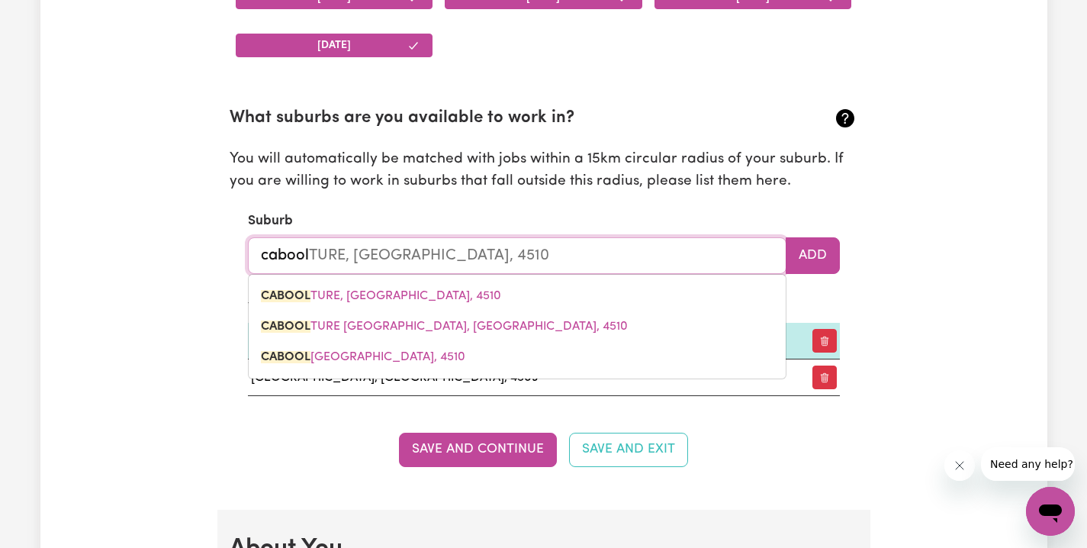
type input "caboolt"
type input "cabooltURE, [GEOGRAPHIC_DATA], 4510"
type input "cabooltu"
type input "cabooltuRE, [GEOGRAPHIC_DATA], 4510"
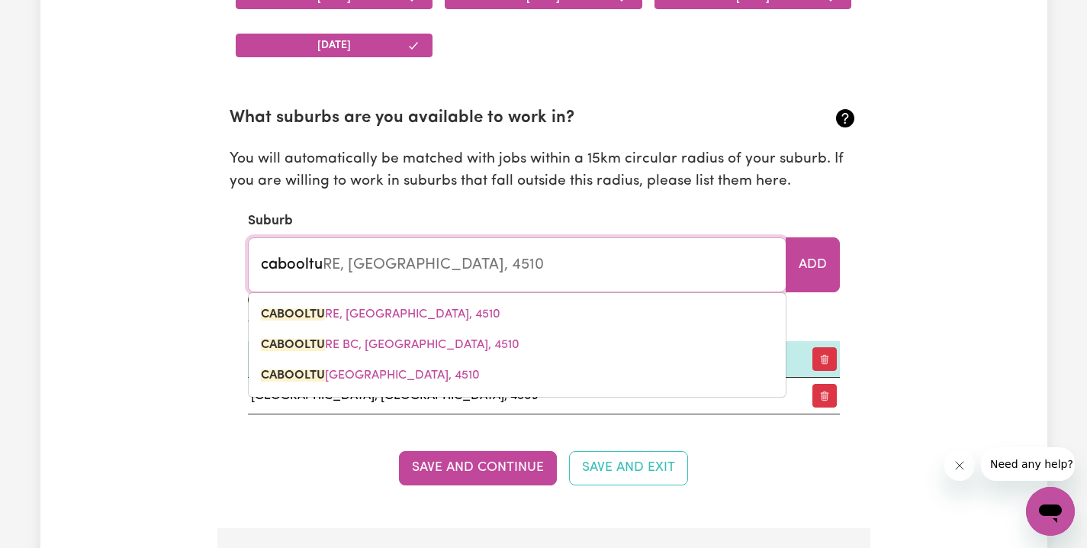
type input "cabooltur"
type input "caboolturE, [GEOGRAPHIC_DATA], 4510"
type input "caboolture"
type input "caboolture, [GEOGRAPHIC_DATA], 4510"
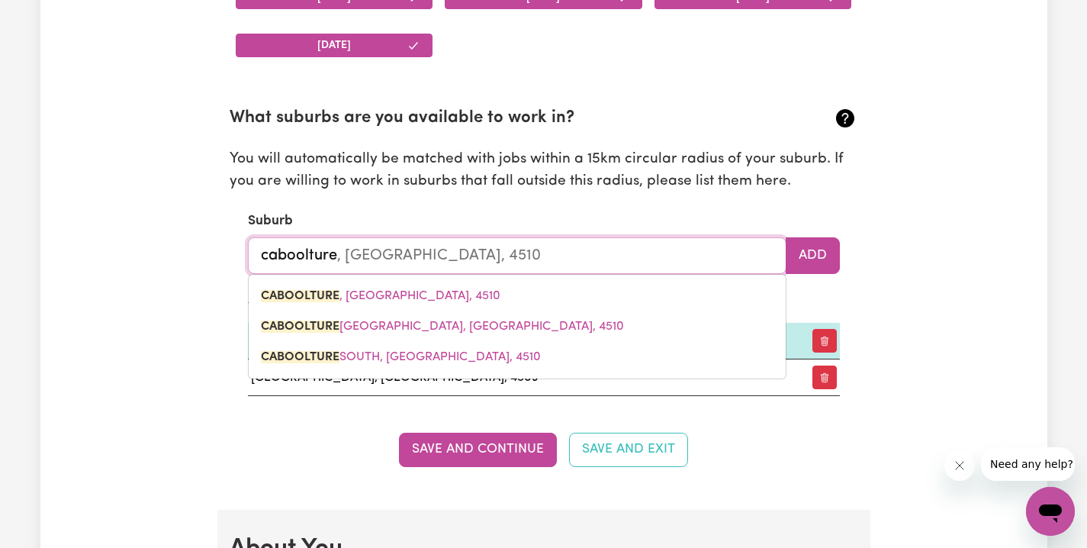
type input "Caboolture"
type input "Caboolture, [GEOGRAPHIC_DATA], 4510"
type input "CABOOLTURE, [GEOGRAPHIC_DATA], 4510"
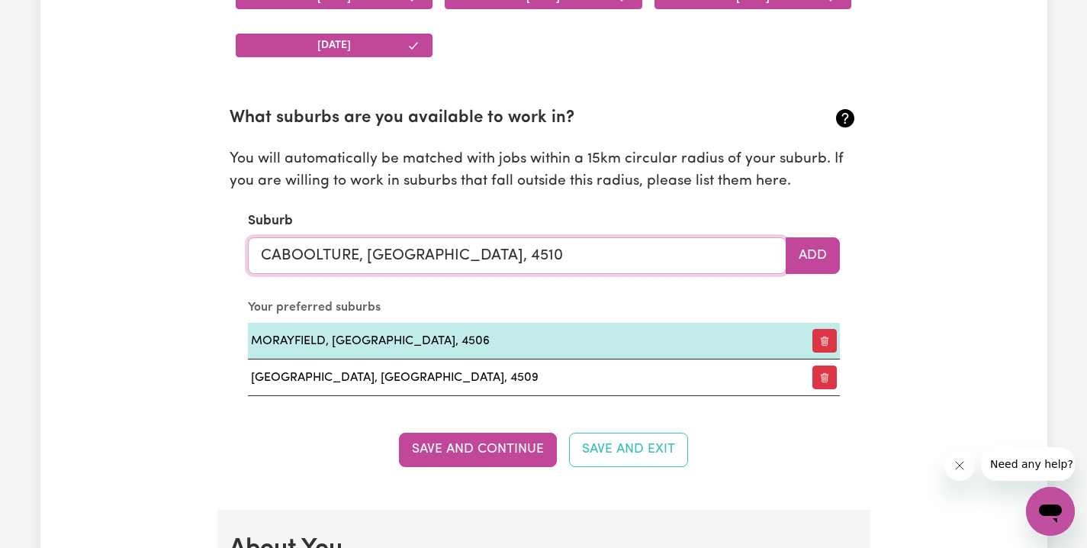
drag, startPoint x: 601, startPoint y: 262, endPoint x: 324, endPoint y: 241, distance: 278.5
click at [311, 248] on input "CABOOLTURE, [GEOGRAPHIC_DATA], 4510" at bounding box center [517, 255] width 539 height 37
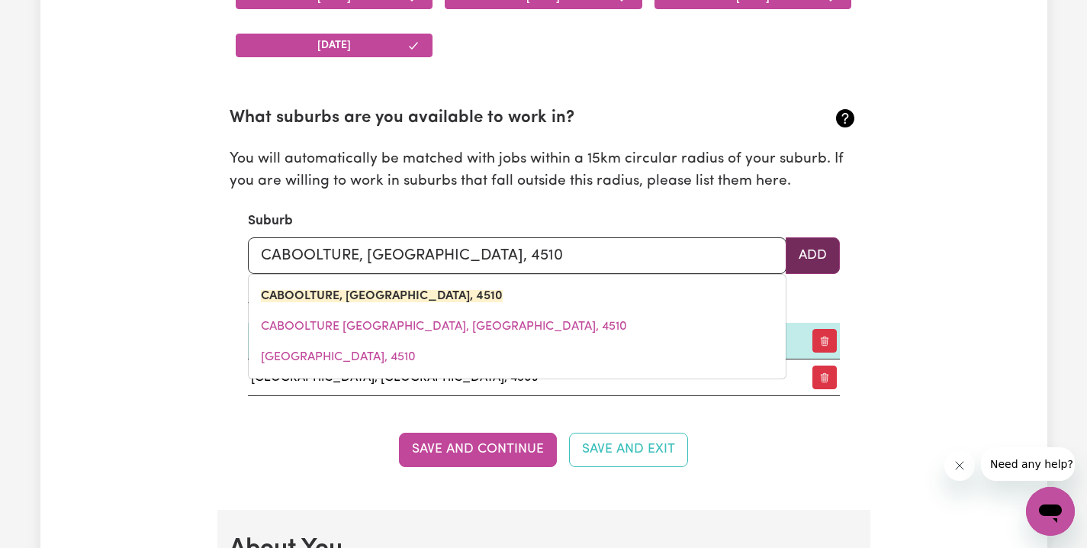
click at [828, 245] on button "Add" at bounding box center [813, 255] width 54 height 37
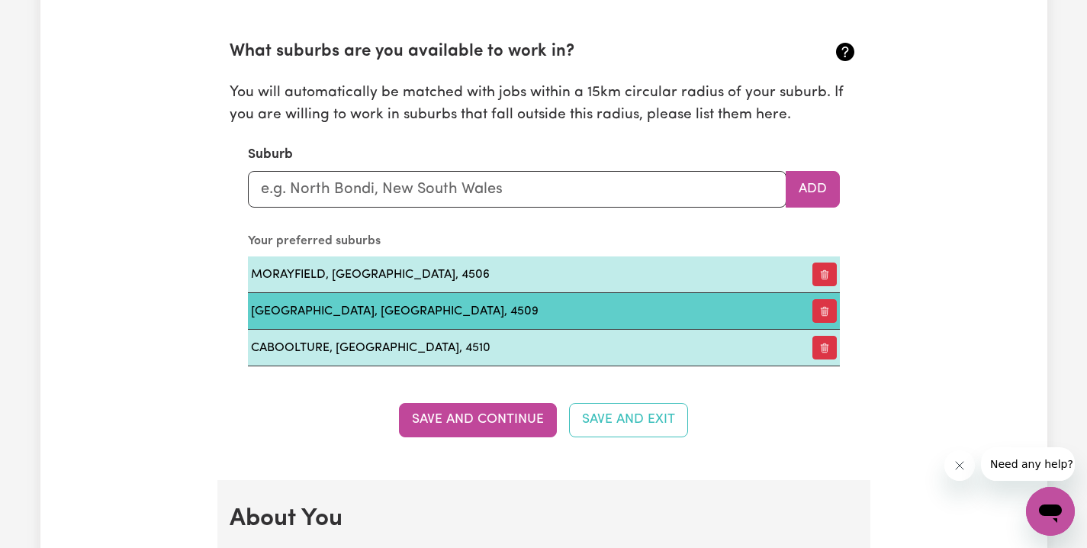
scroll to position [1695, 0]
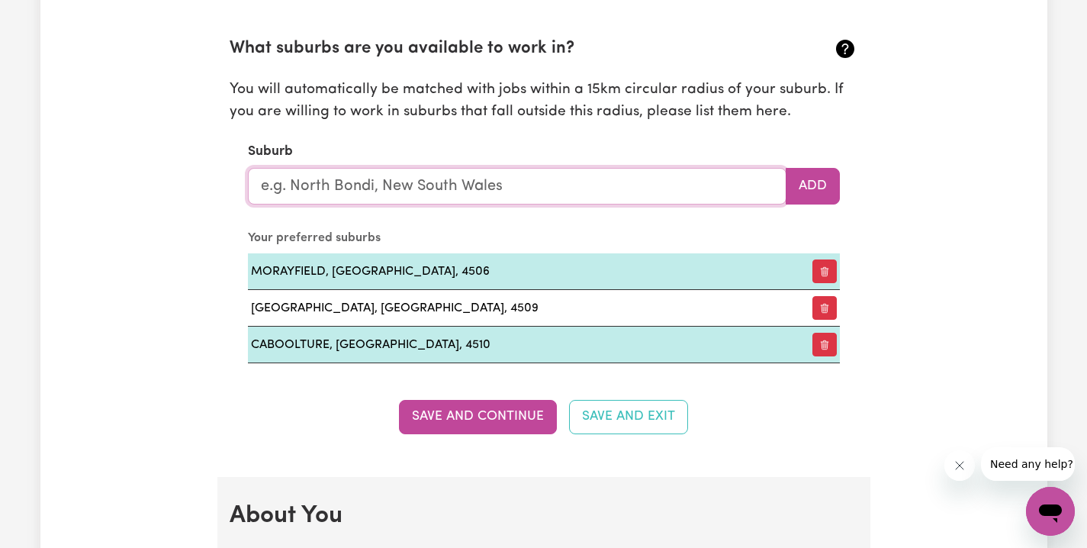
click at [420, 187] on input "text" at bounding box center [517, 186] width 539 height 37
type input "bri"
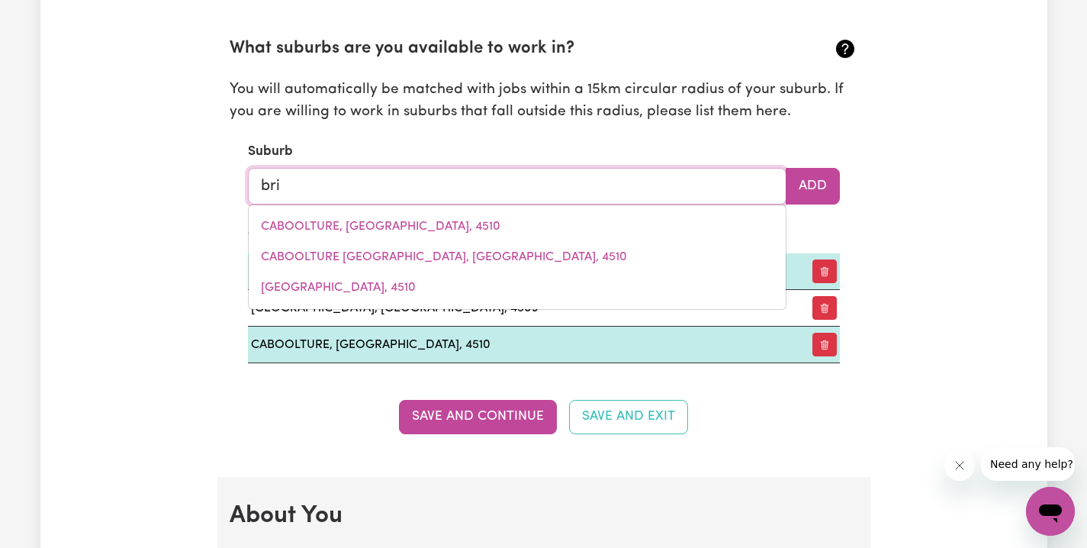
type input "briAGOLONG, [GEOGRAPHIC_DATA], 3860"
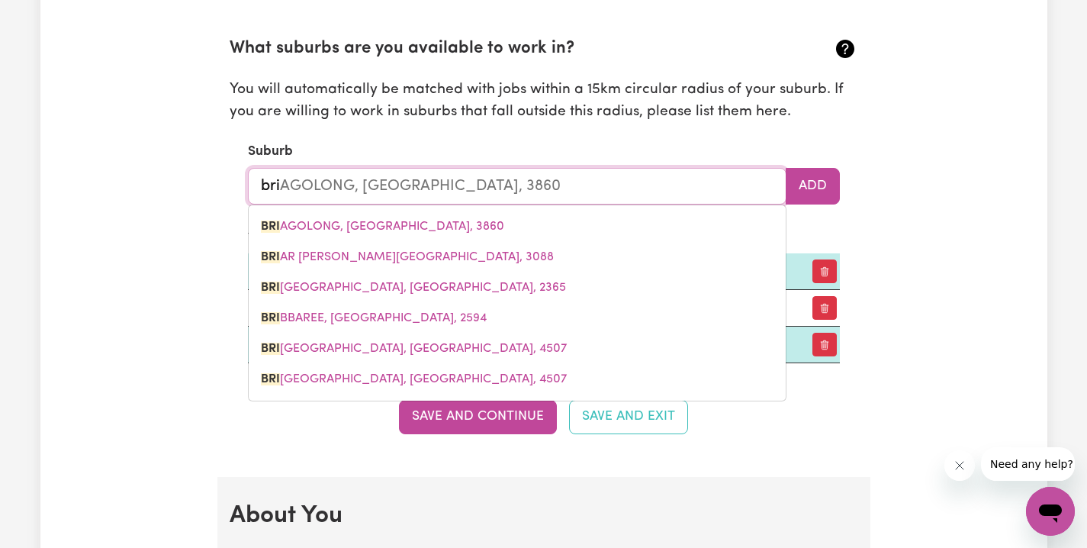
type input "brib"
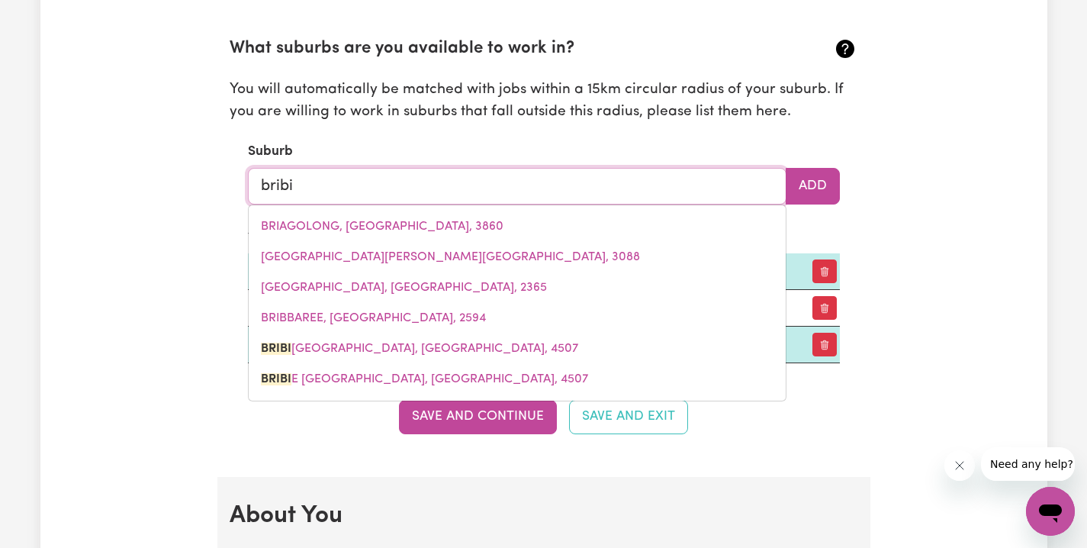
type input "bribie"
type input "[GEOGRAPHIC_DATA], [GEOGRAPHIC_DATA], 4507"
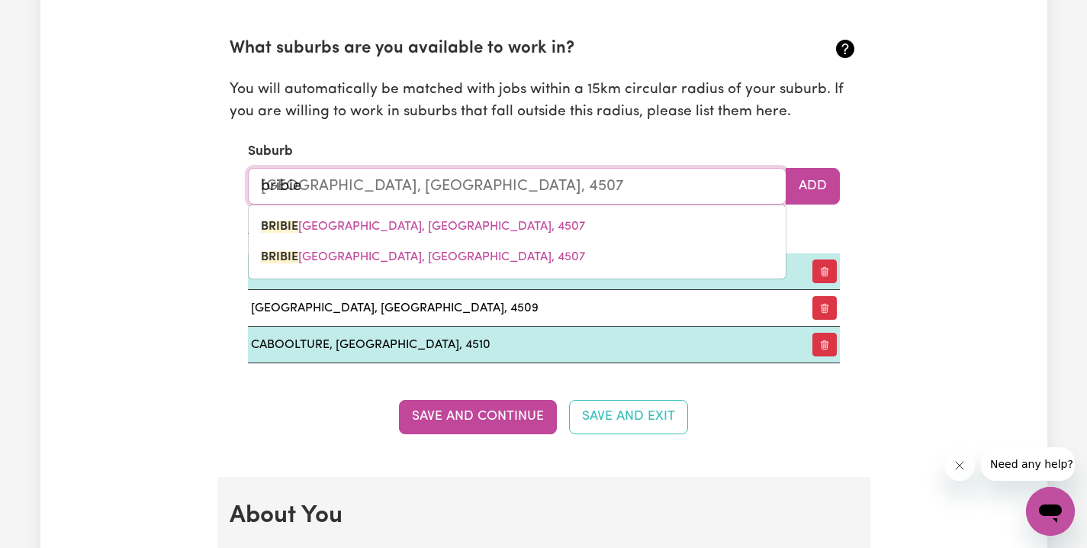
type input "Bribie"
type input "[GEOGRAPHIC_DATA], [GEOGRAPHIC_DATA], 4507"
click at [546, 211] on link "[GEOGRAPHIC_DATA], [GEOGRAPHIC_DATA], 4507" at bounding box center [517, 226] width 537 height 31
type input "[GEOGRAPHIC_DATA], [GEOGRAPHIC_DATA], 4507"
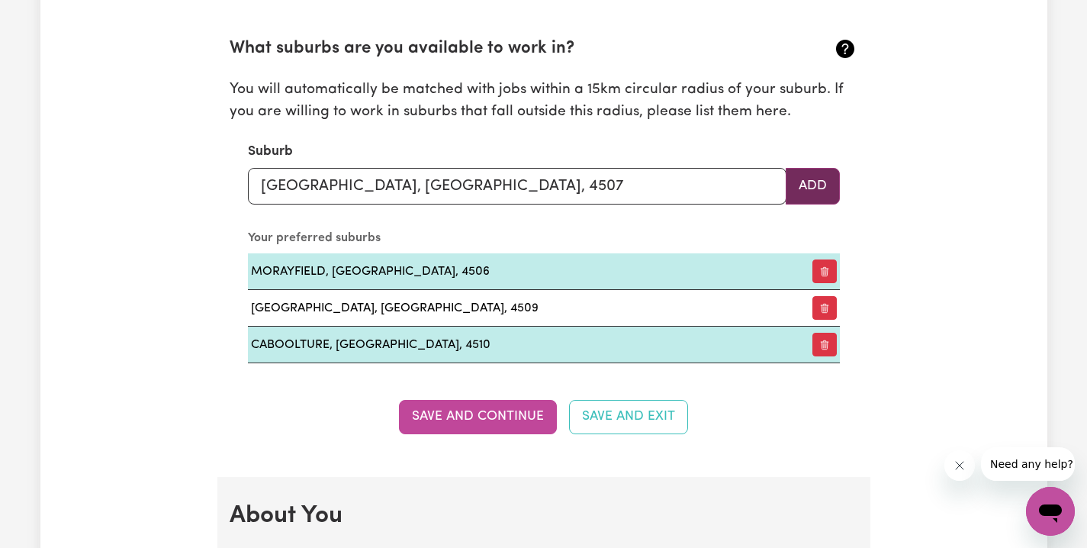
click at [837, 187] on button "Add" at bounding box center [813, 186] width 54 height 37
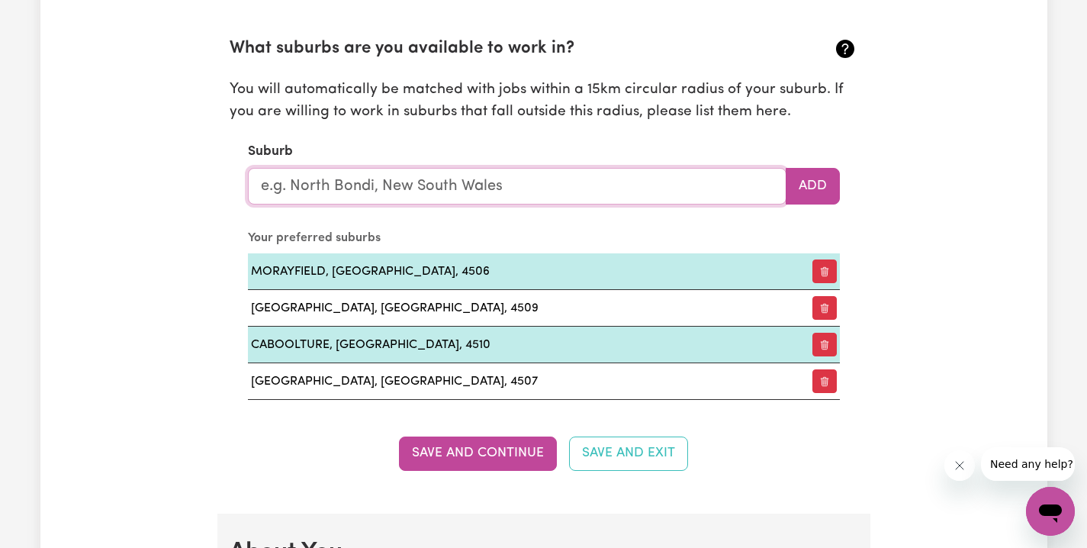
click at [505, 182] on input "text" at bounding box center [517, 186] width 539 height 37
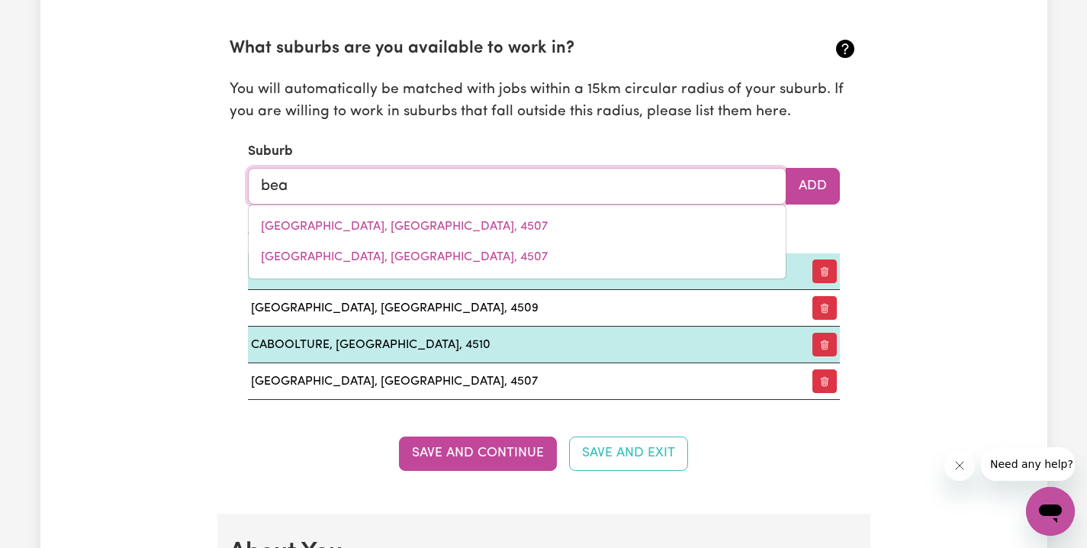
type input "beac"
type input "beacH [PERSON_NAME], [GEOGRAPHIC_DATA], 4818"
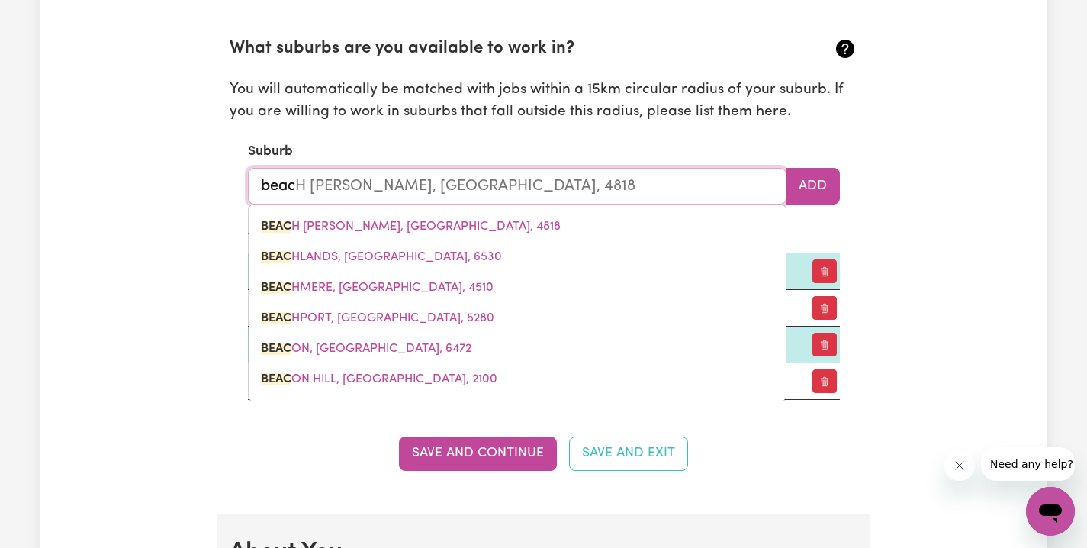
type input "beach"
type input "beach [GEOGRAPHIC_DATA], [GEOGRAPHIC_DATA], 4818"
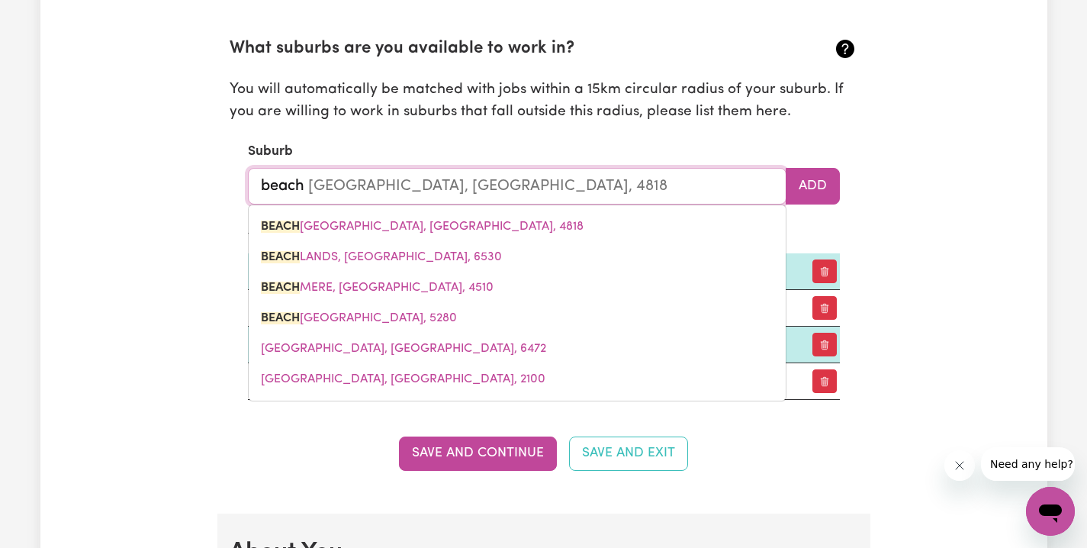
type input "beachm"
type input "beachme"
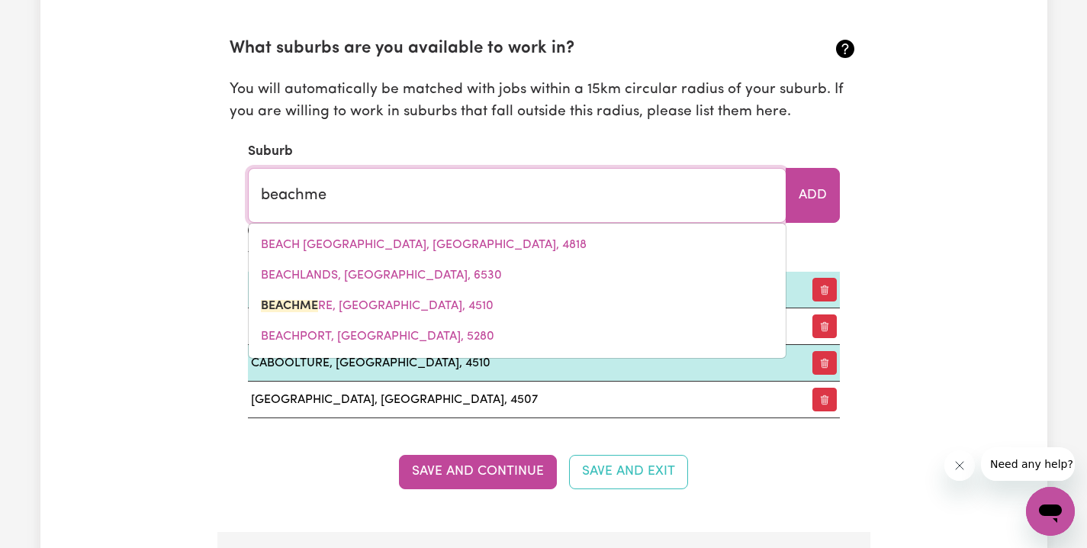
type input "beachmeRE, [GEOGRAPHIC_DATA], 4510"
type input "beachmer"
type input "beachmerE, [GEOGRAPHIC_DATA], 4510"
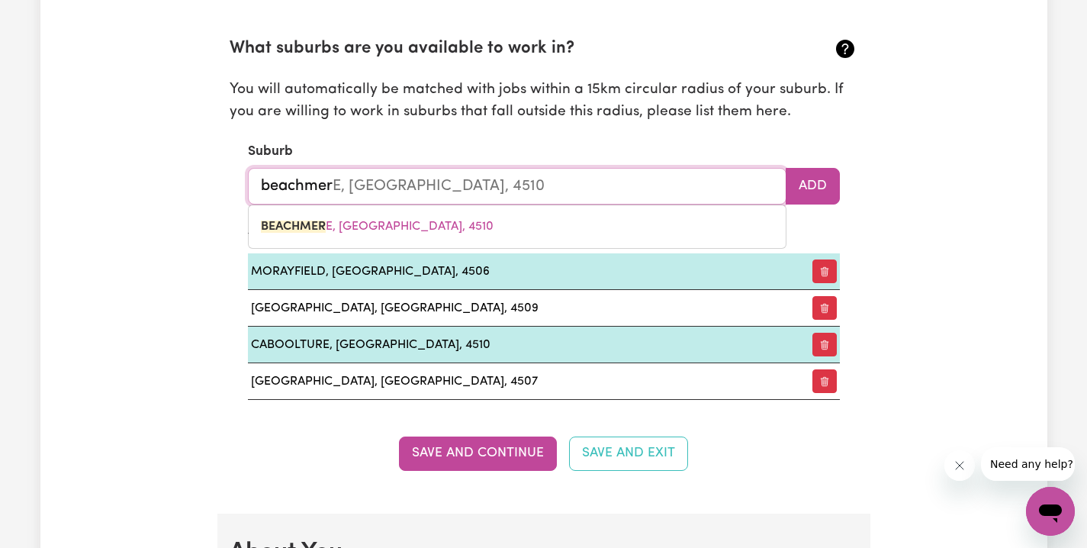
type input "beachmere"
type input "beachmere, [GEOGRAPHIC_DATA], 4510"
type input "Beachmere"
type input "[GEOGRAPHIC_DATA], [GEOGRAPHIC_DATA], 4510"
click at [366, 222] on span "BEACHMERE , [GEOGRAPHIC_DATA], 4510" at bounding box center [377, 227] width 233 height 12
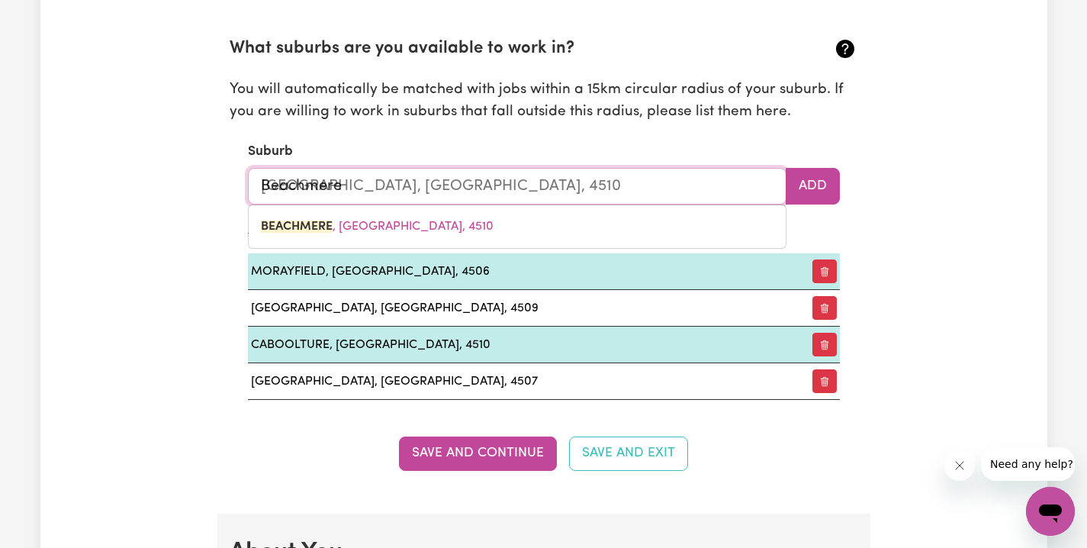
type input "BEACHMERE, [GEOGRAPHIC_DATA], 4510"
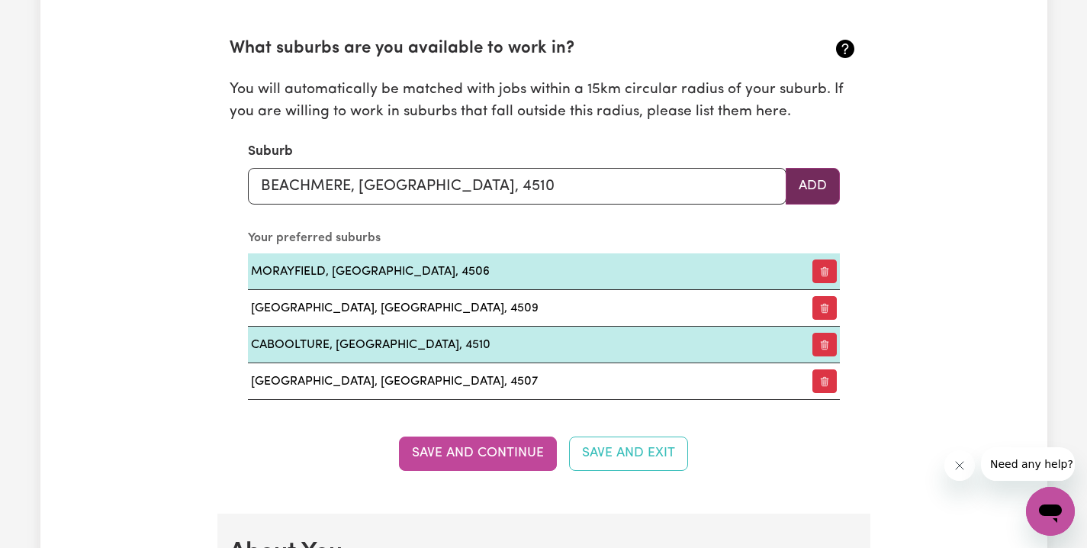
click at [805, 182] on button "Add" at bounding box center [813, 186] width 54 height 37
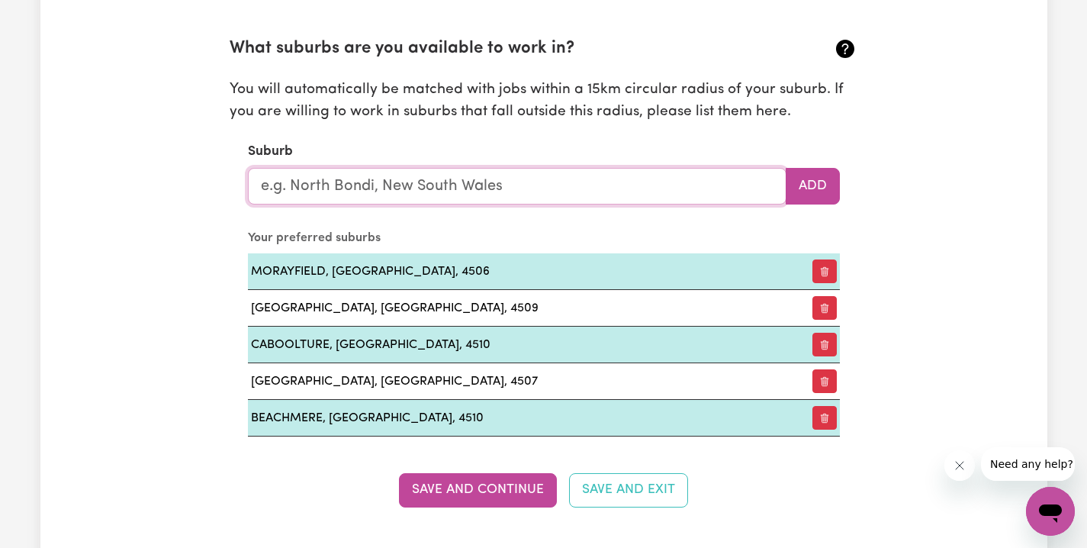
click at [542, 183] on input "text" at bounding box center [517, 186] width 539 height 37
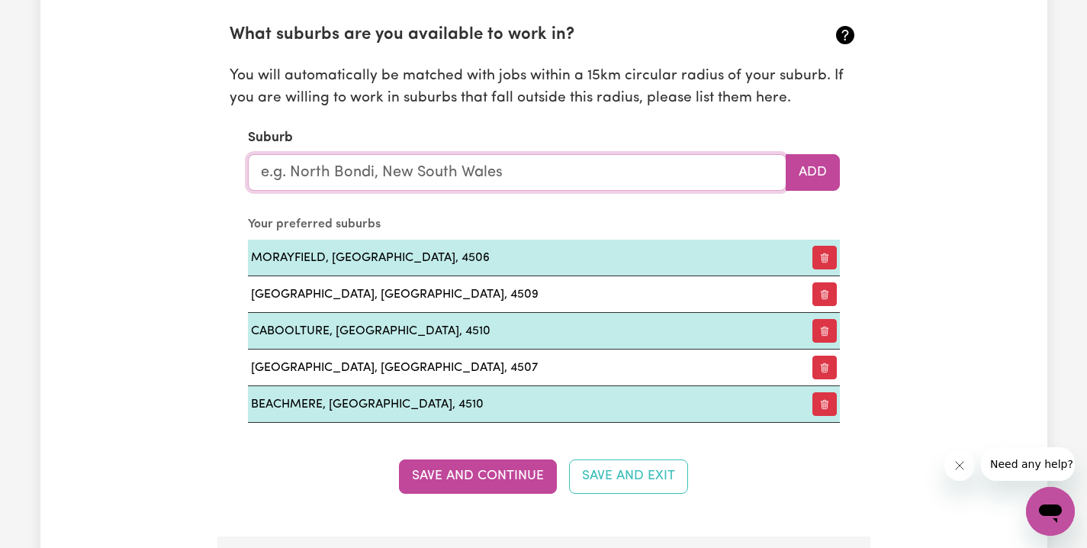
scroll to position [1789, 0]
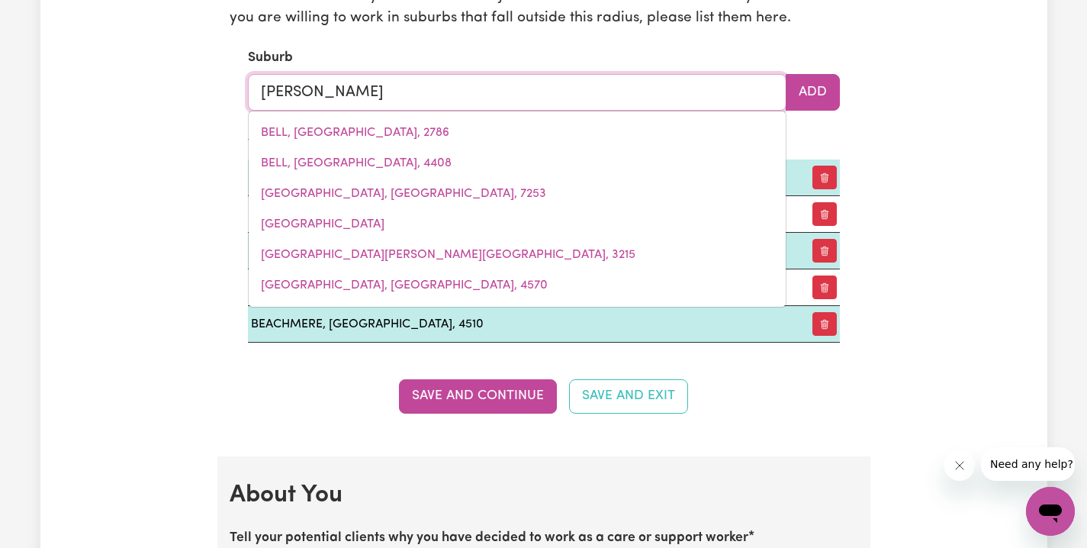
type input "bellmere"
type input "[GEOGRAPHIC_DATA], [GEOGRAPHIC_DATA], 4510"
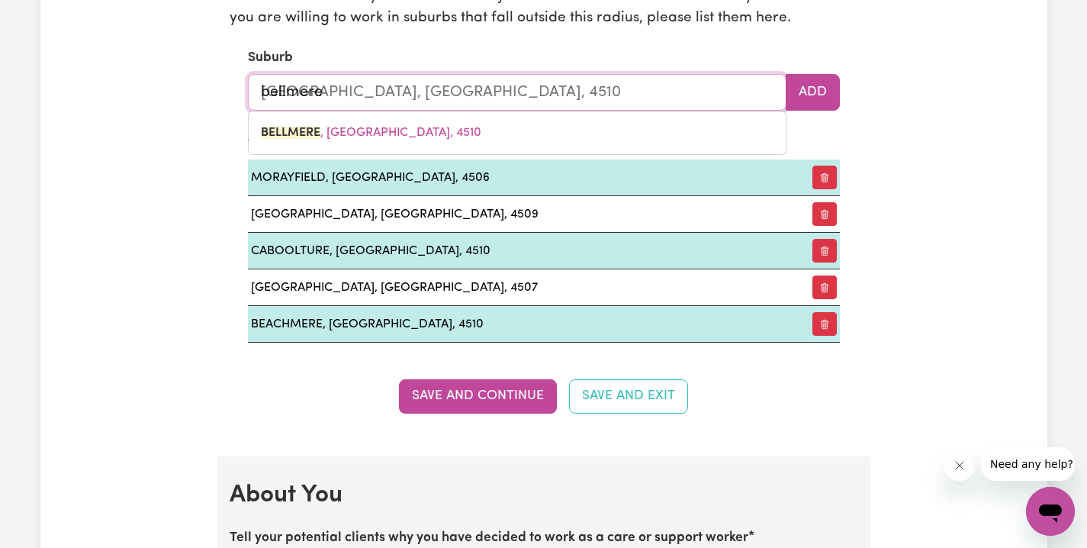
type input "Bellmere"
type input "[GEOGRAPHIC_DATA], [GEOGRAPHIC_DATA], 4510"
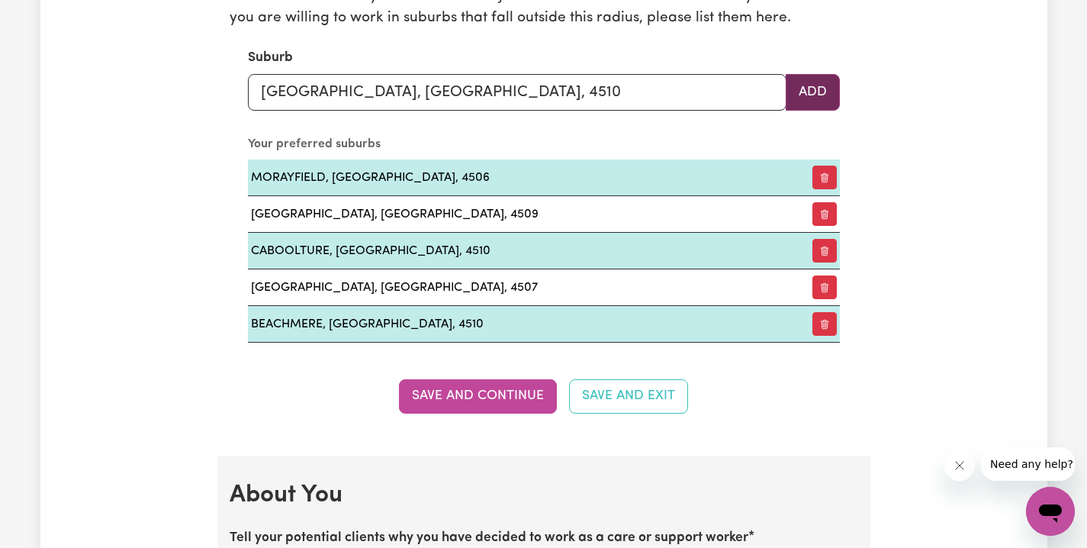
drag, startPoint x: 814, startPoint y: 88, endPoint x: 805, endPoint y: 92, distance: 9.9
click at [815, 88] on button "Add" at bounding box center [813, 92] width 54 height 37
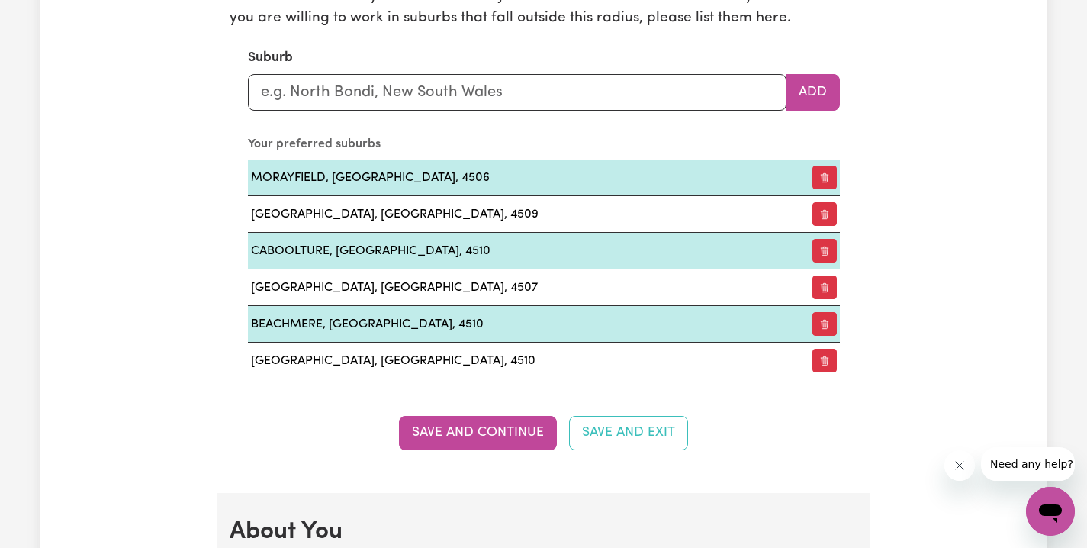
click at [487, 428] on button "Save and Continue" at bounding box center [478, 433] width 158 height 34
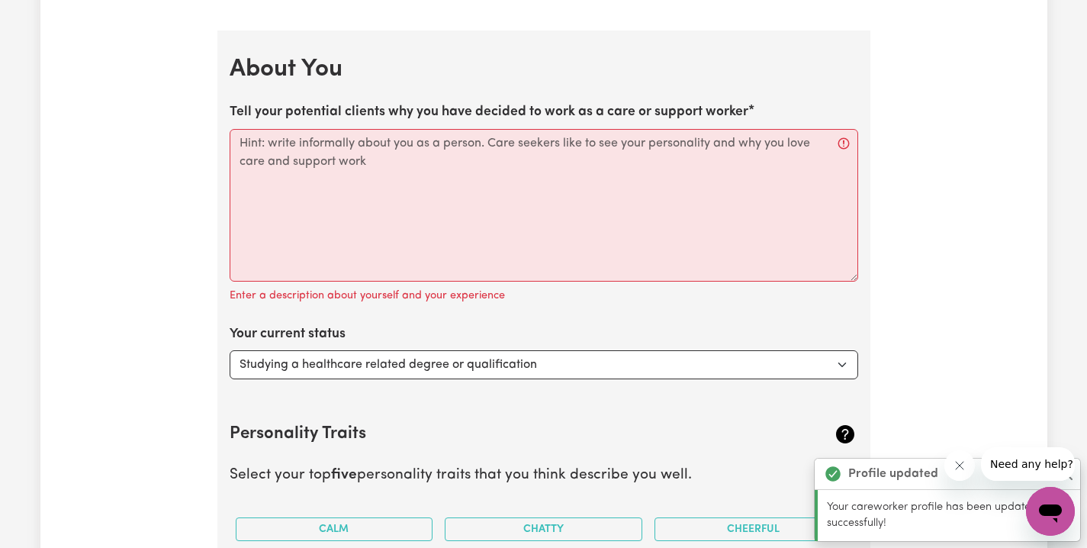
scroll to position [2273, 0]
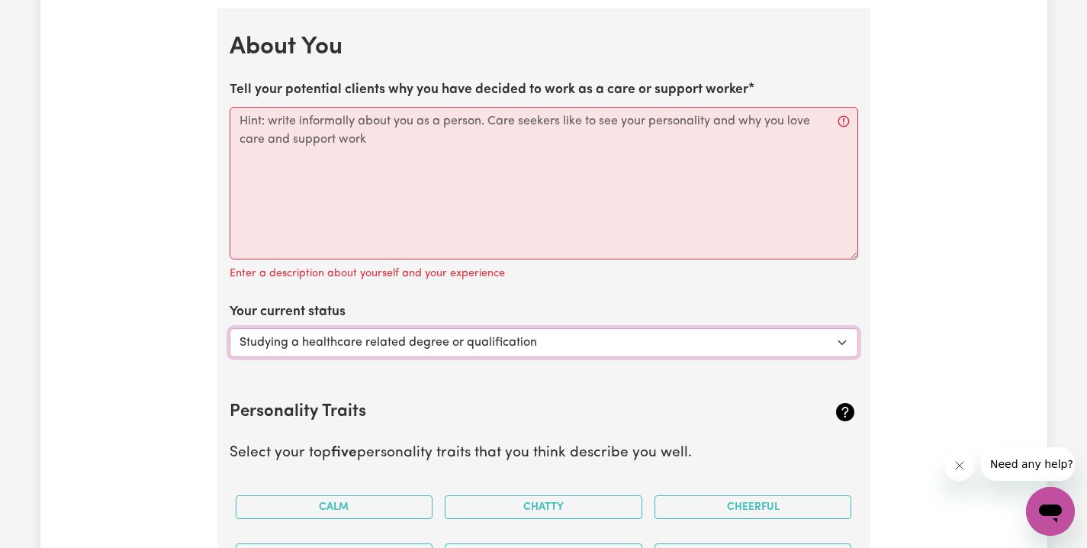
select select "Looking for extra work to fill my week and/or weekends"
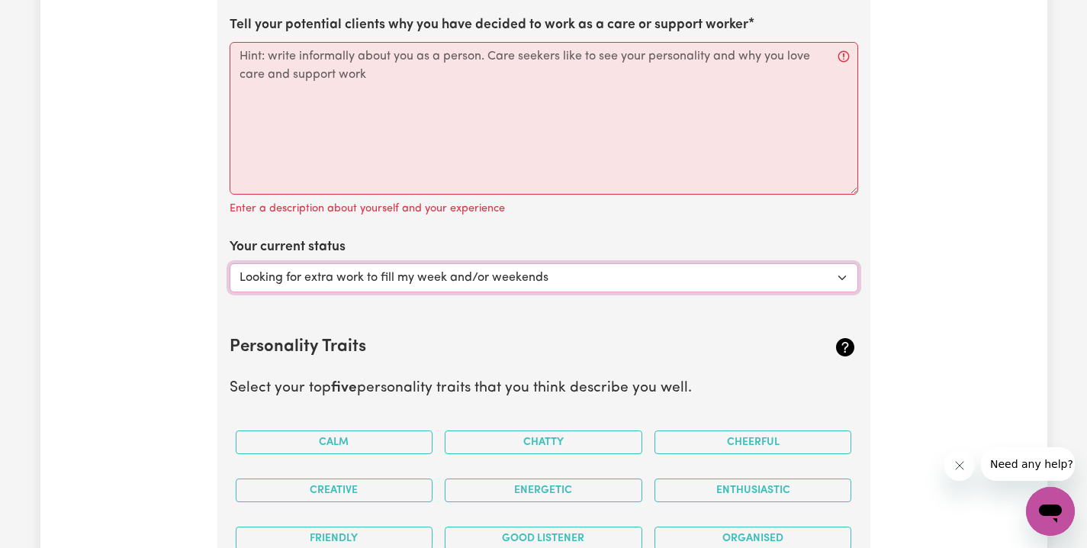
scroll to position [2424, 0]
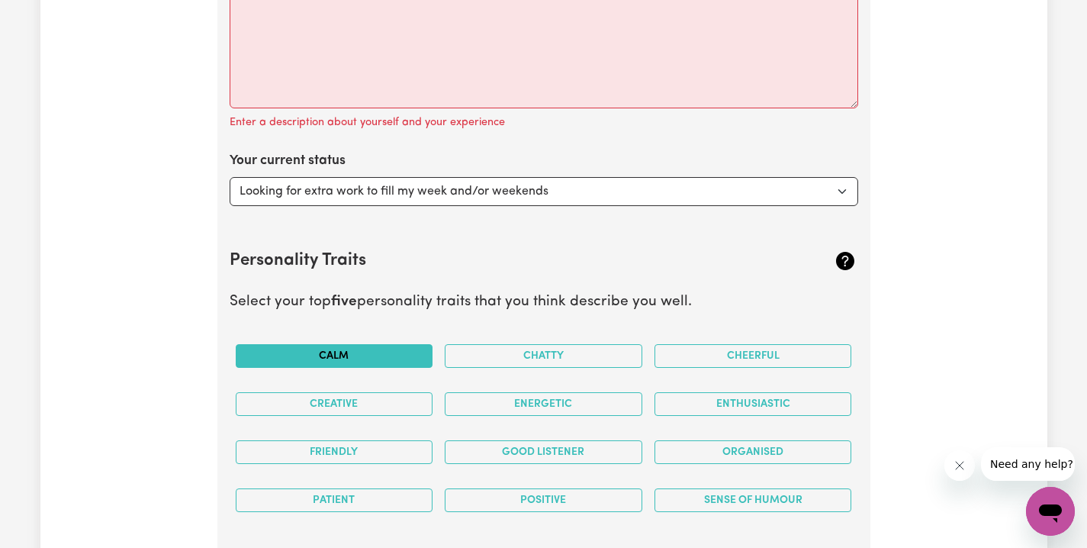
click at [374, 344] on button "Calm" at bounding box center [335, 356] width 198 height 24
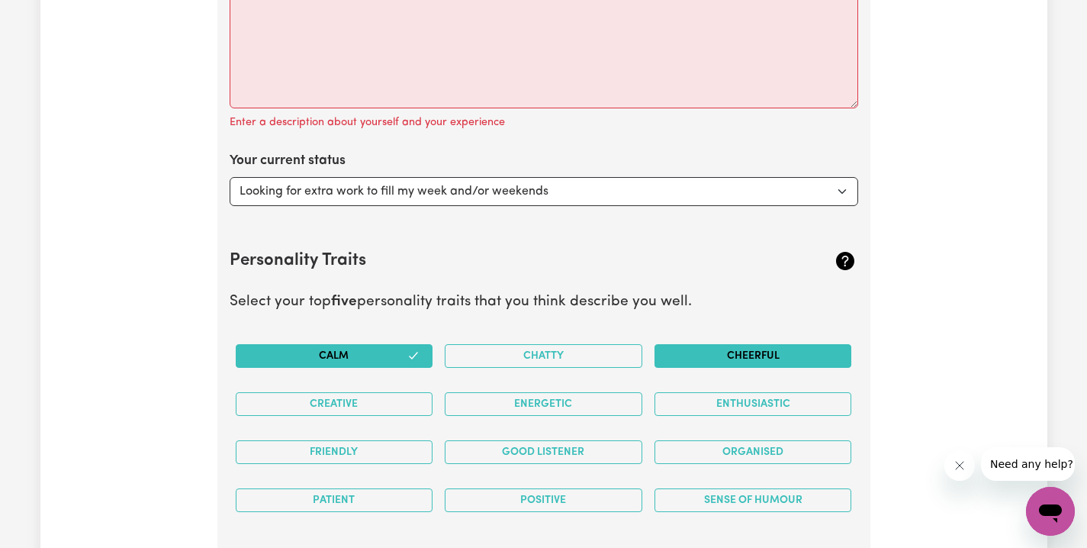
click at [776, 353] on button "Cheerful" at bounding box center [754, 356] width 198 height 24
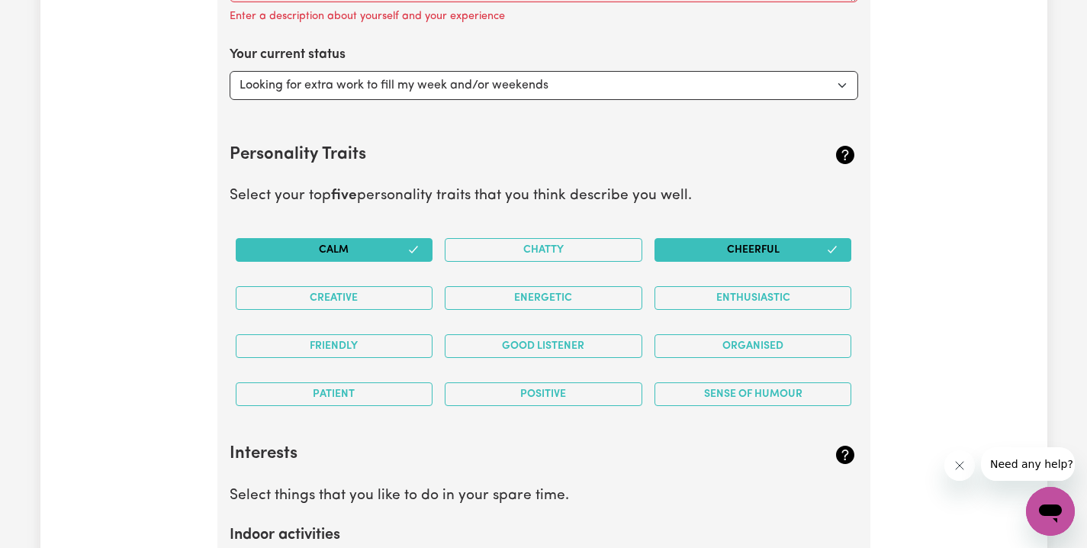
scroll to position [2536, 0]
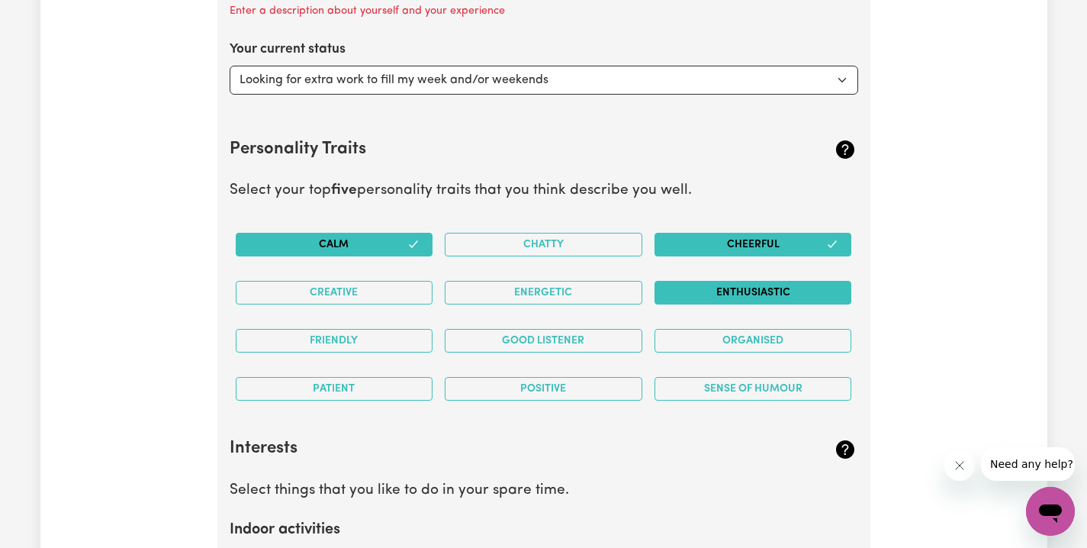
click at [694, 288] on button "Enthusiastic" at bounding box center [754, 293] width 198 height 24
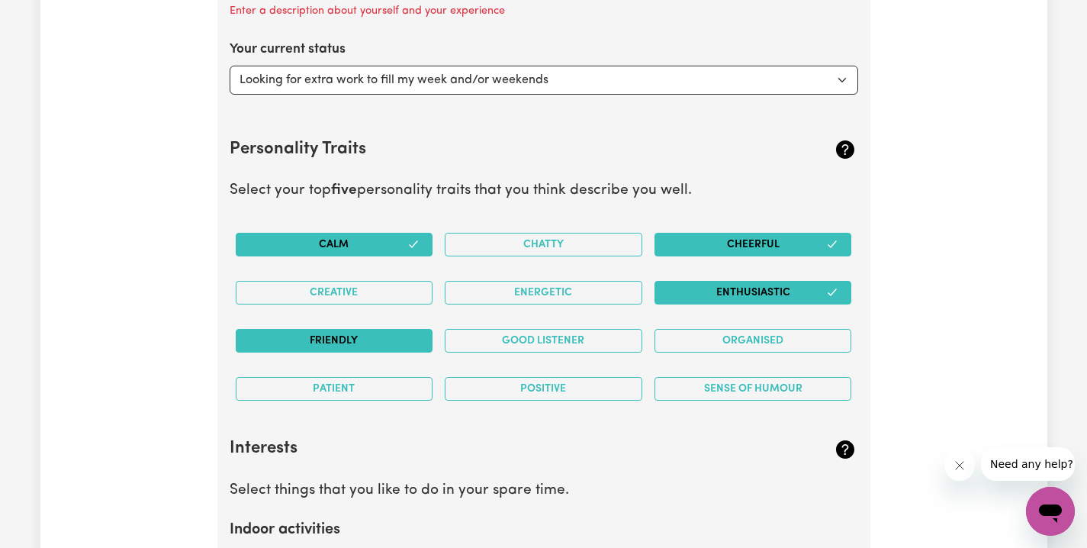
click at [362, 333] on button "Friendly" at bounding box center [335, 341] width 198 height 24
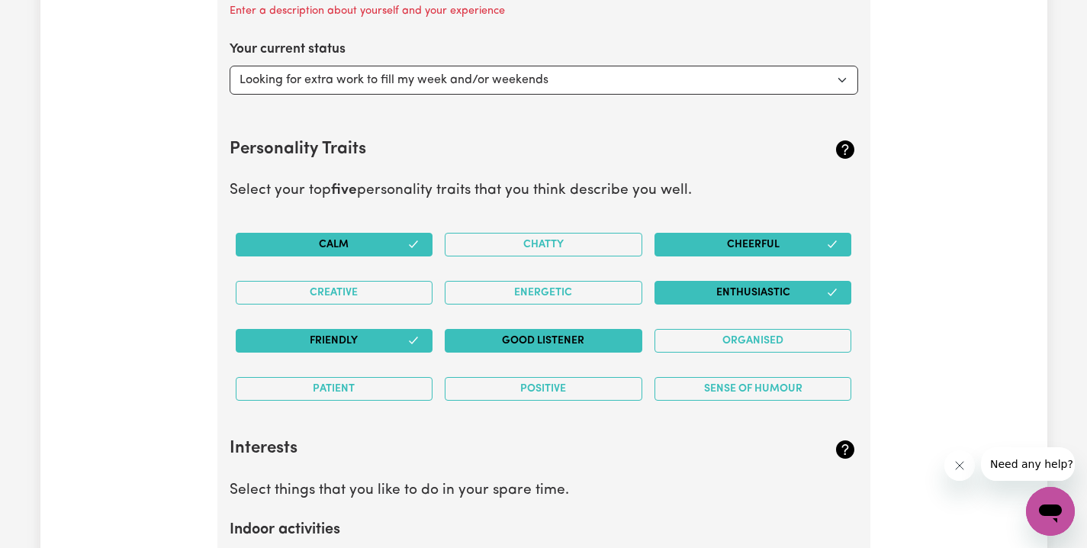
click at [508, 336] on button "Good Listener" at bounding box center [544, 341] width 198 height 24
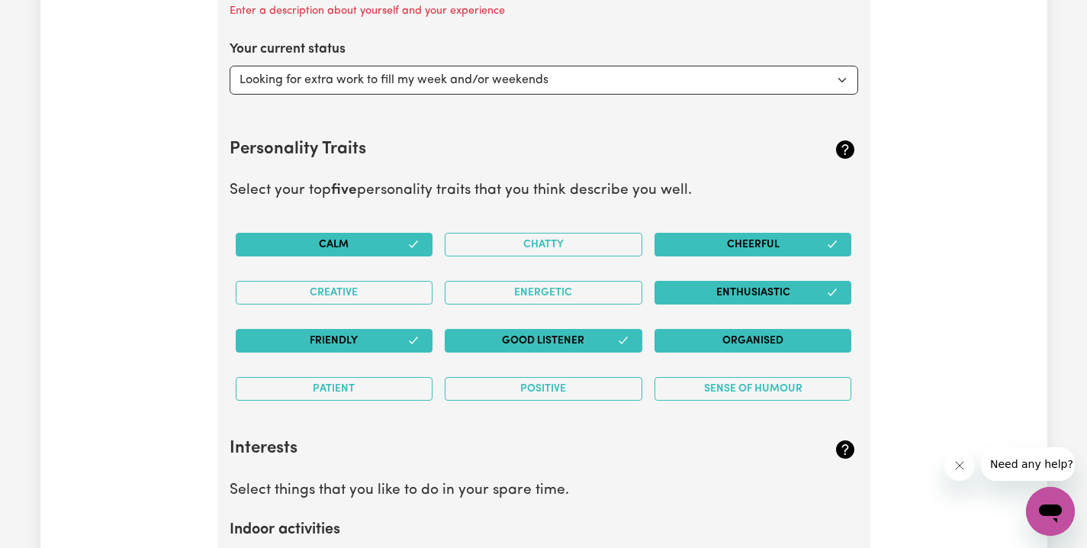
click at [750, 337] on button "Organised" at bounding box center [754, 341] width 198 height 24
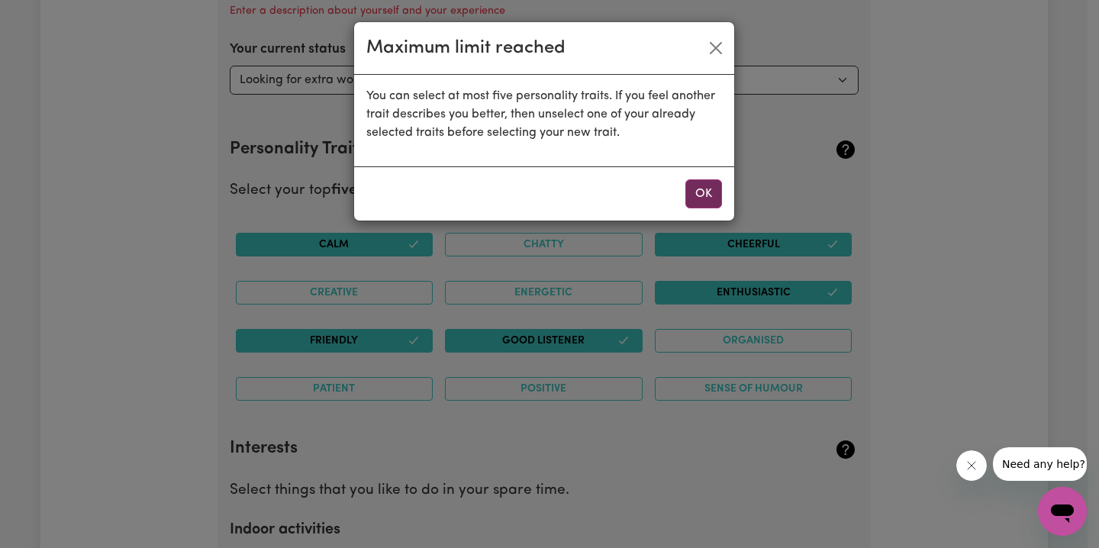
click at [704, 201] on button "OK" at bounding box center [703, 193] width 37 height 29
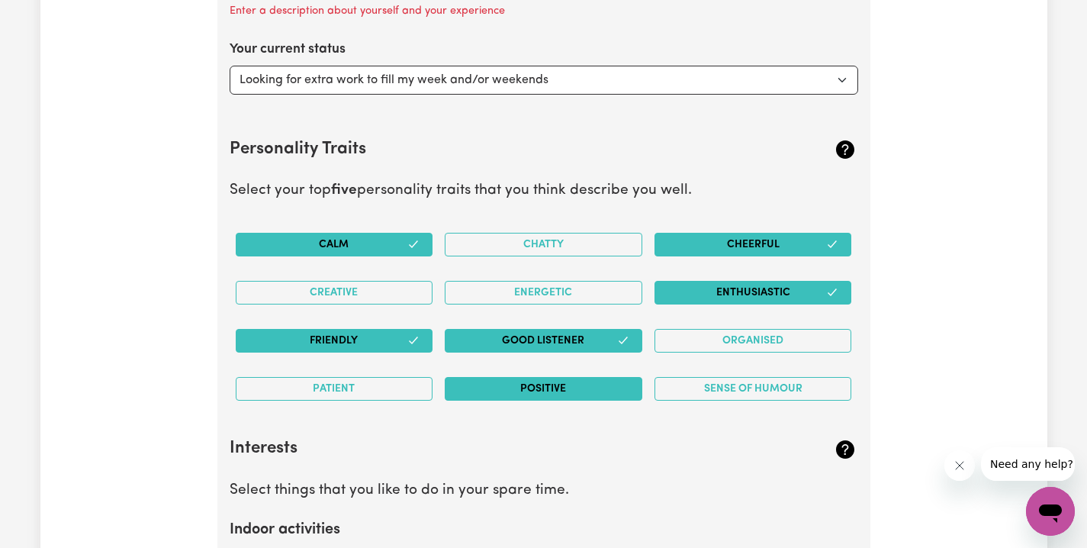
click at [565, 382] on button "Positive" at bounding box center [544, 389] width 198 height 24
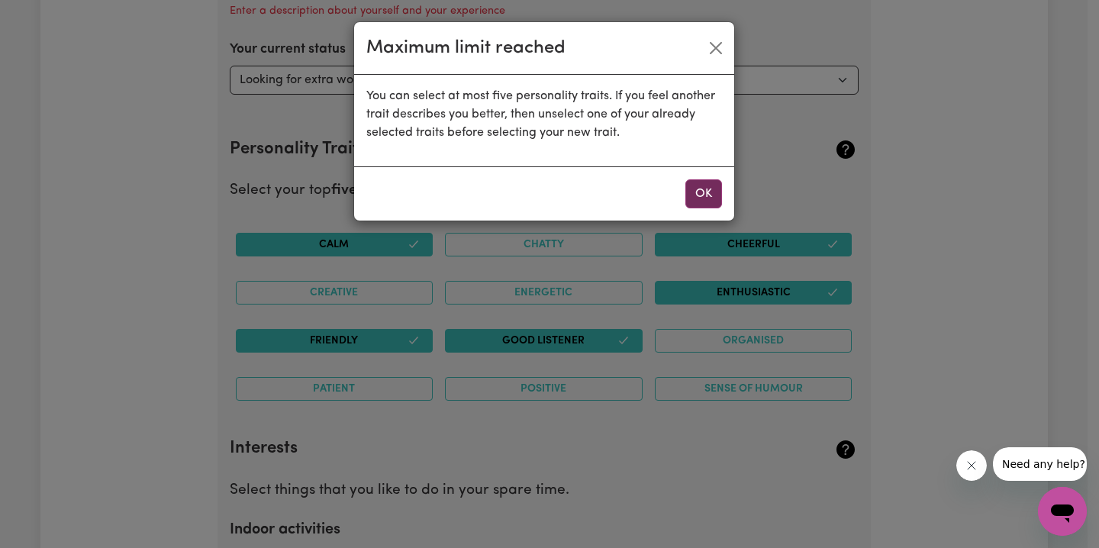
click at [704, 185] on button "OK" at bounding box center [703, 193] width 37 height 29
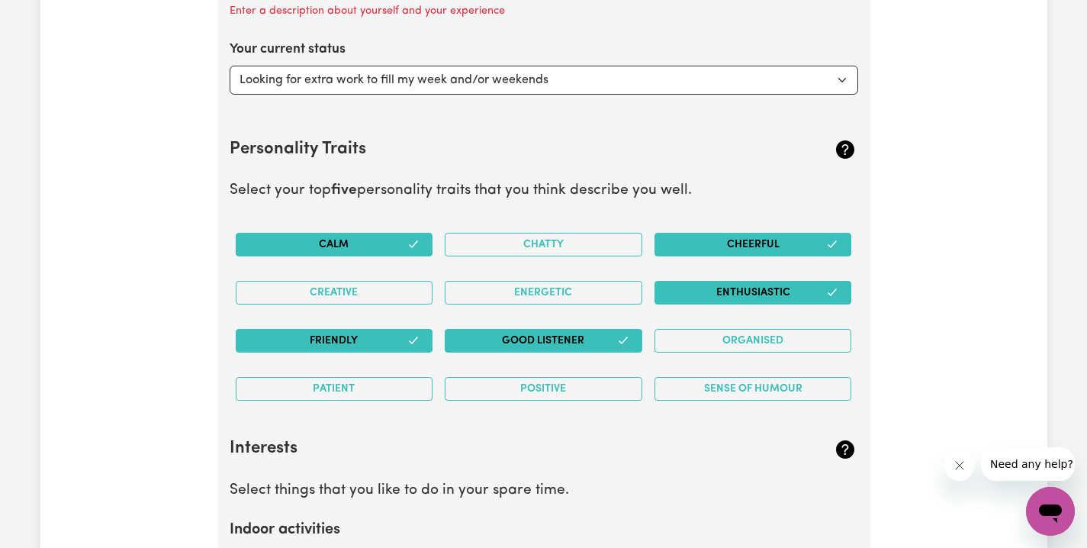
click at [713, 281] on button "Enthusiastic" at bounding box center [754, 293] width 198 height 24
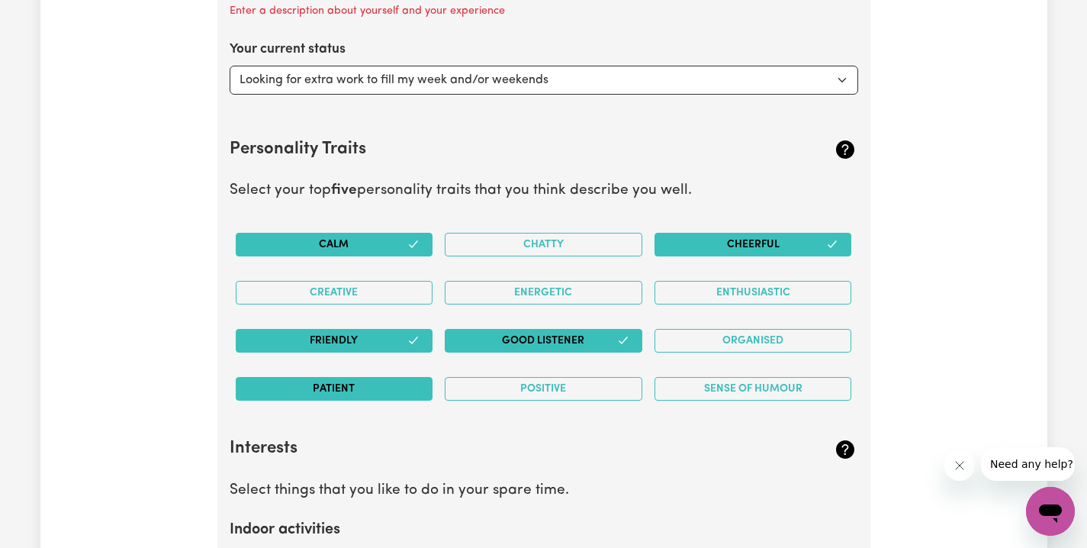
click at [389, 377] on button "Patient" at bounding box center [335, 389] width 198 height 24
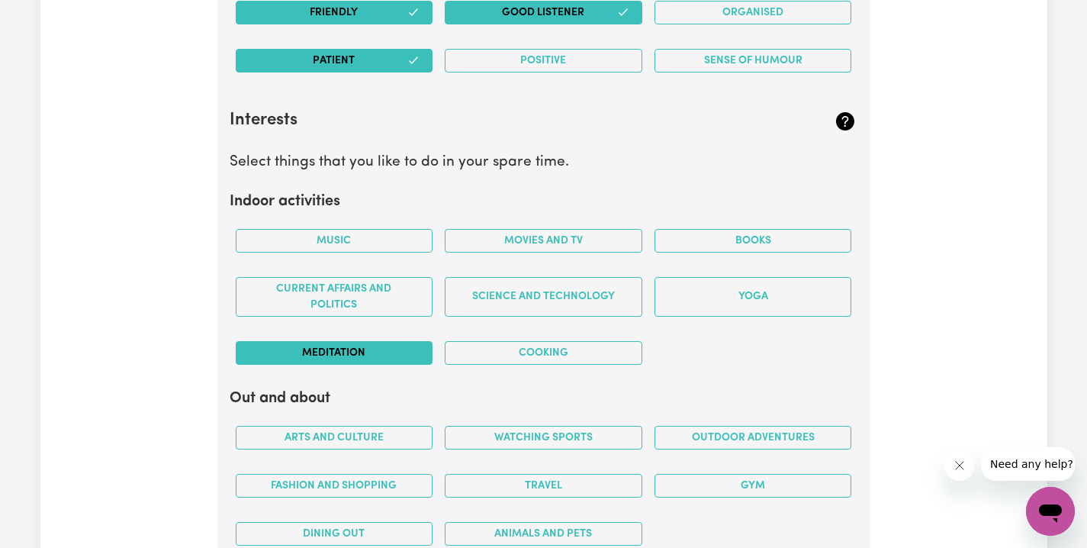
scroll to position [2867, 0]
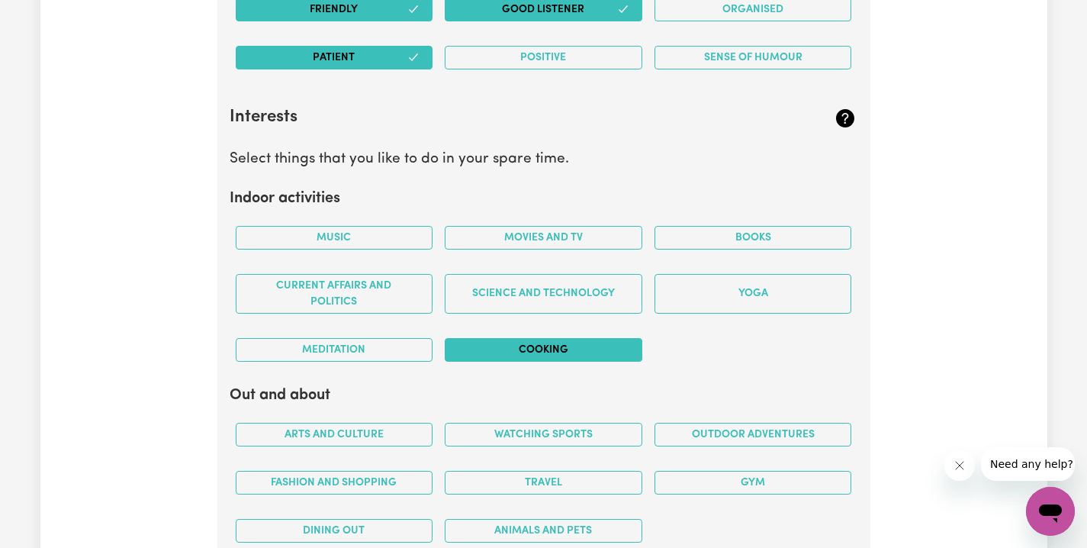
click at [511, 338] on button "Cooking" at bounding box center [544, 350] width 198 height 24
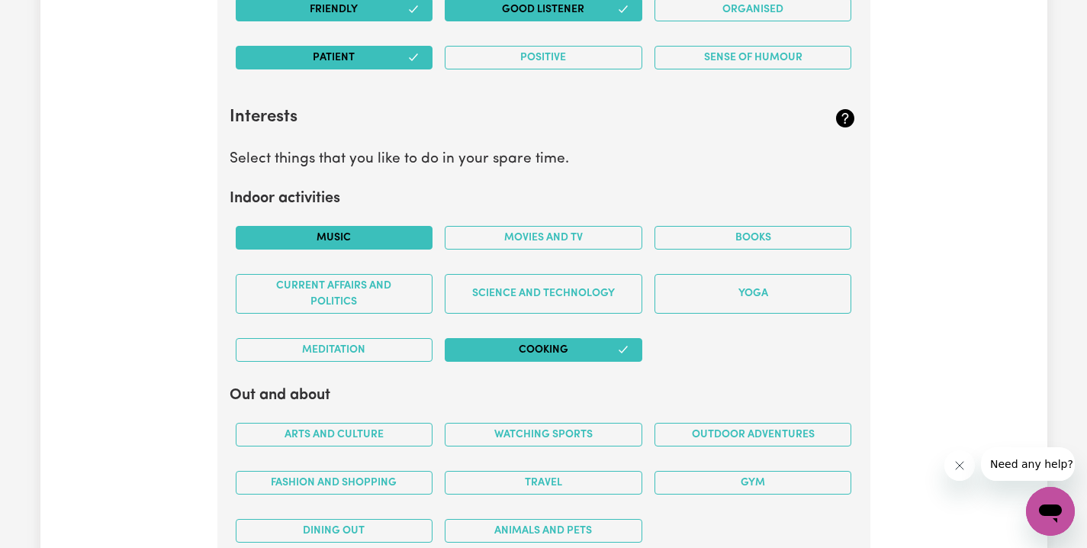
click at [372, 226] on button "Music" at bounding box center [335, 238] width 198 height 24
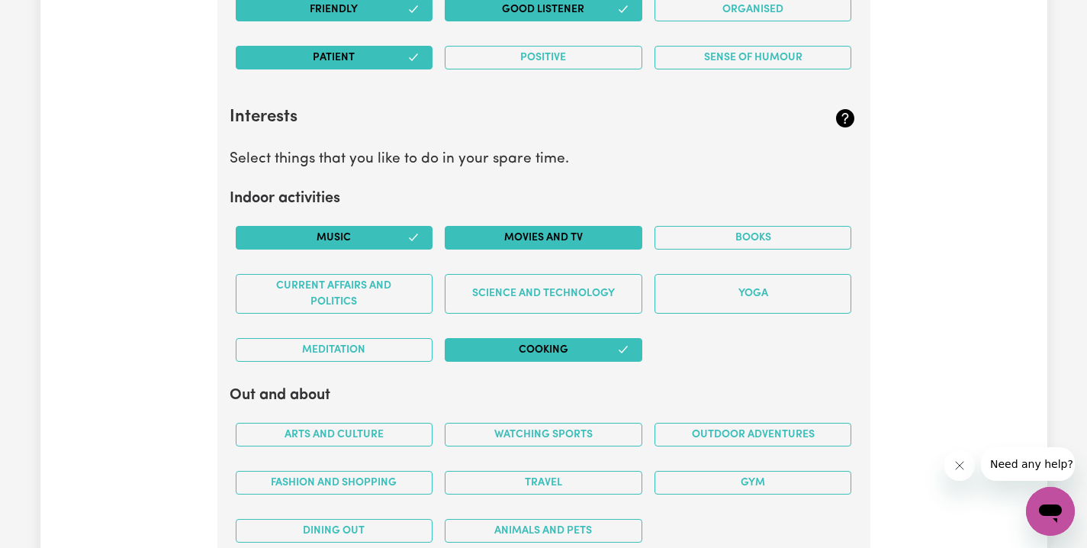
click at [607, 233] on button "Movies and TV" at bounding box center [544, 238] width 198 height 24
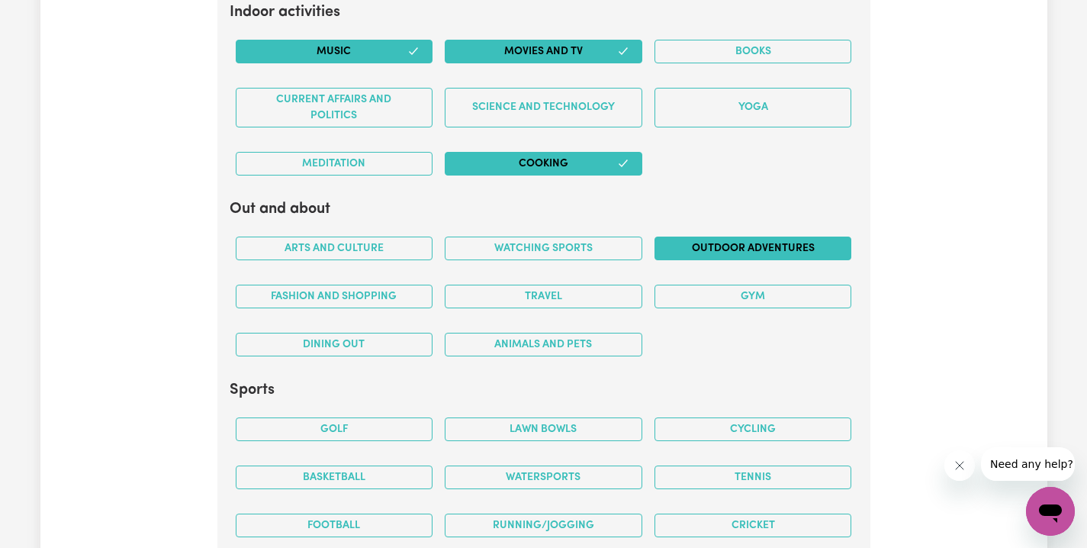
scroll to position [3069, 0]
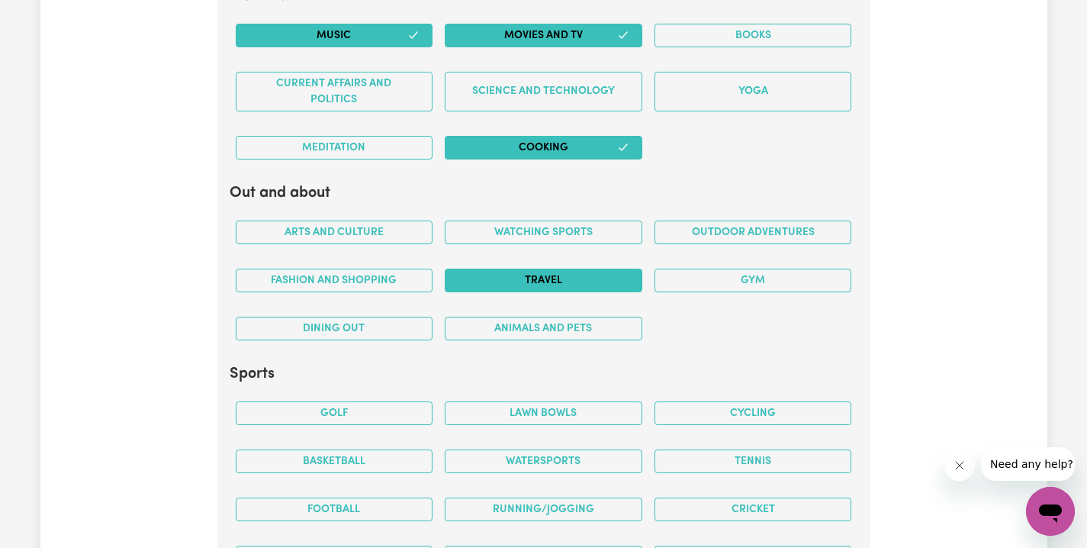
click at [591, 274] on button "Travel" at bounding box center [544, 281] width 198 height 24
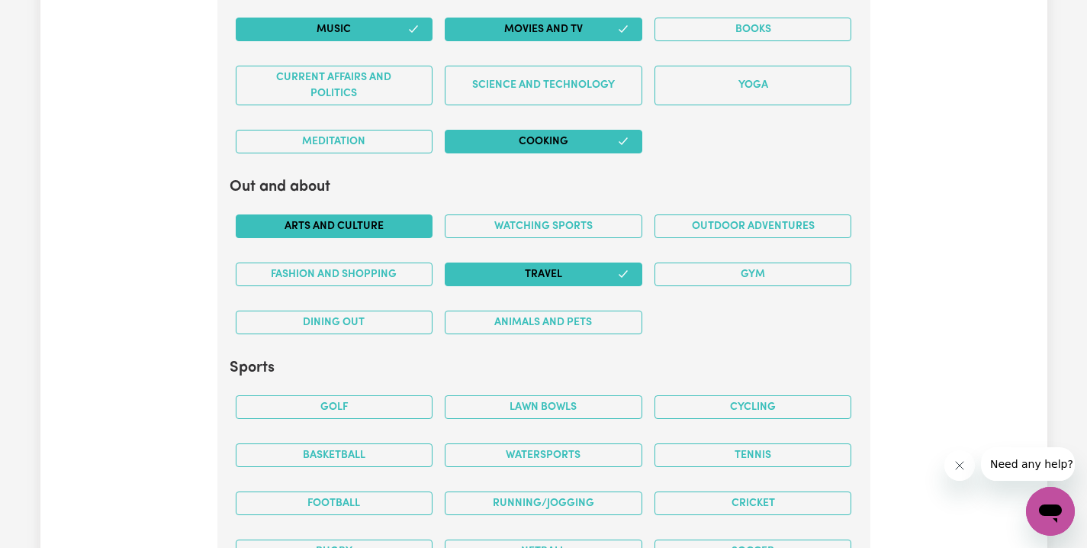
scroll to position [3078, 0]
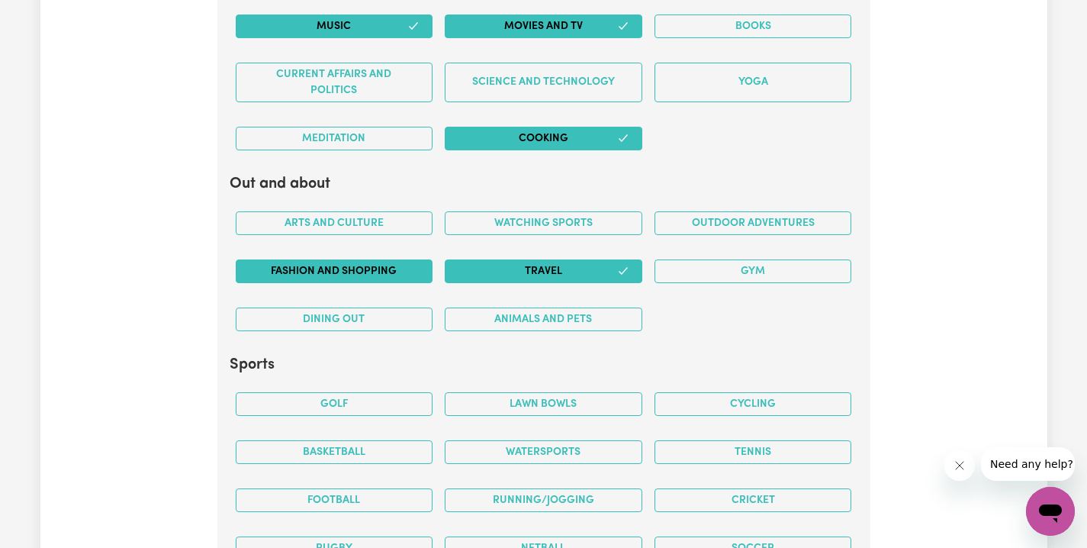
click at [401, 264] on button "Fashion and shopping" at bounding box center [335, 271] width 198 height 24
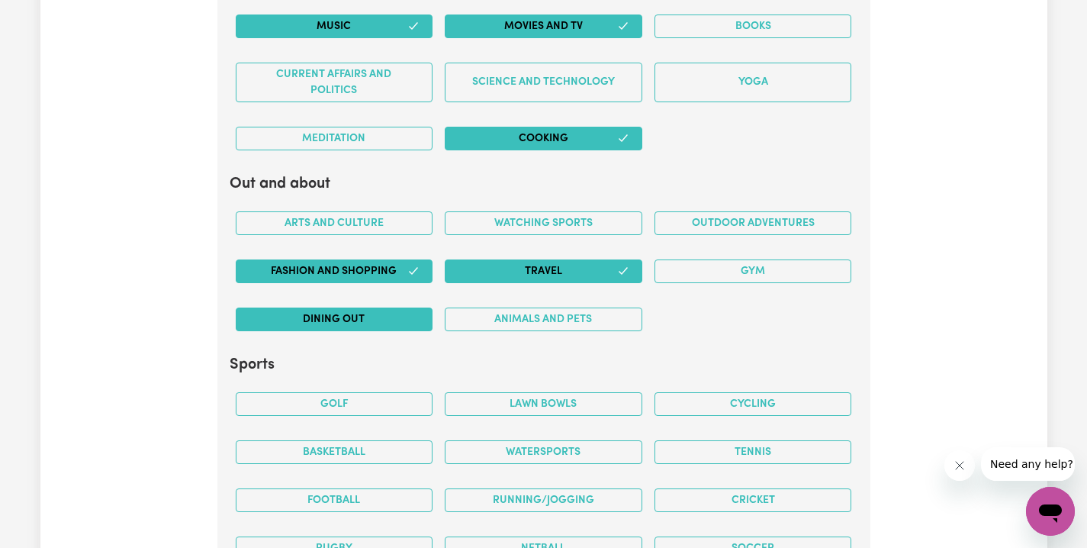
click at [366, 308] on button "Dining out" at bounding box center [335, 320] width 198 height 24
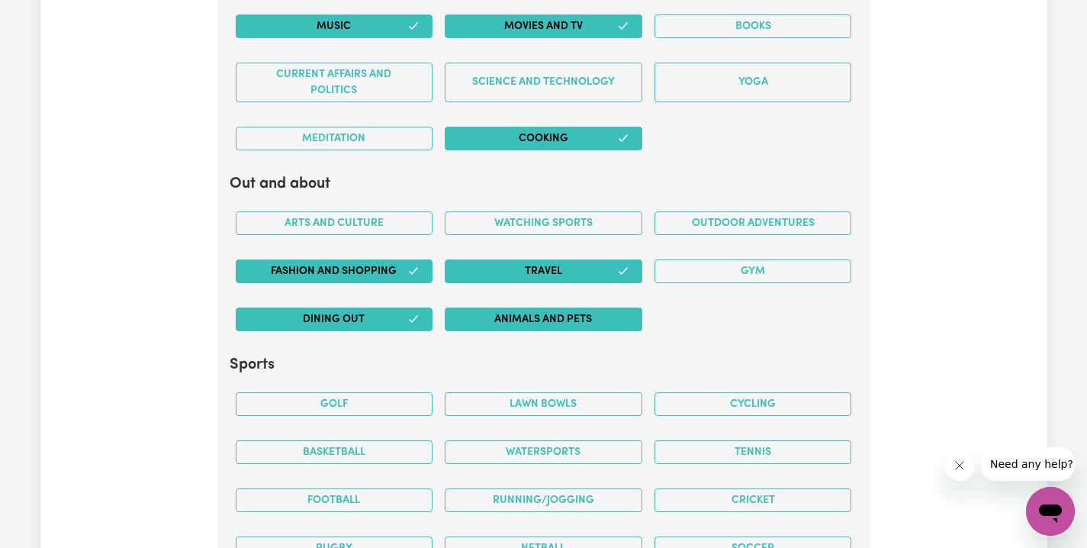
click at [570, 316] on button "Animals and pets" at bounding box center [544, 320] width 198 height 24
drag, startPoint x: 761, startPoint y: 252, endPoint x: 723, endPoint y: 282, distance: 48.9
click at [761, 259] on button "Gym" at bounding box center [754, 271] width 198 height 24
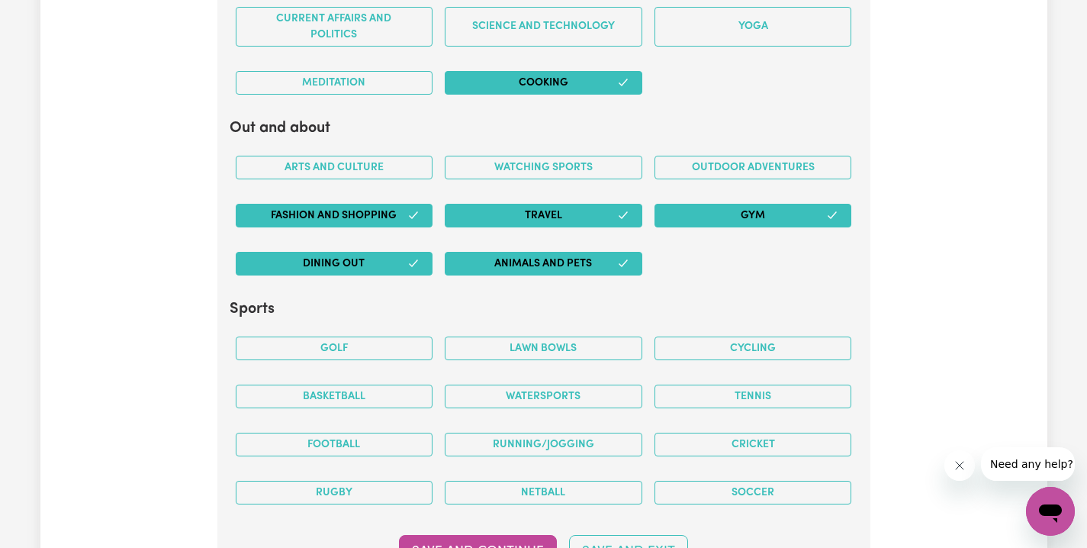
scroll to position [3261, 0]
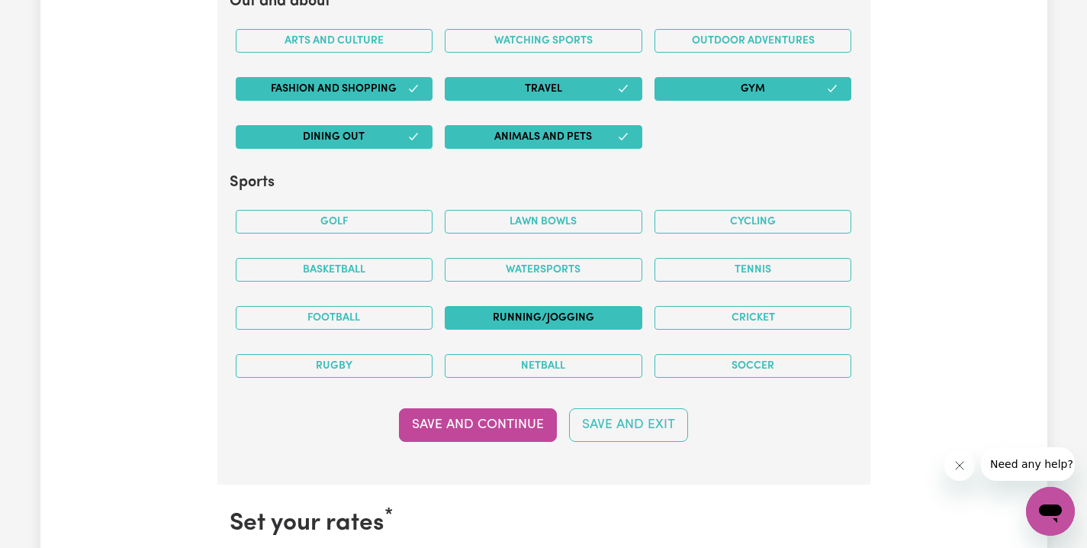
click at [596, 307] on button "Running/Jogging" at bounding box center [544, 318] width 198 height 24
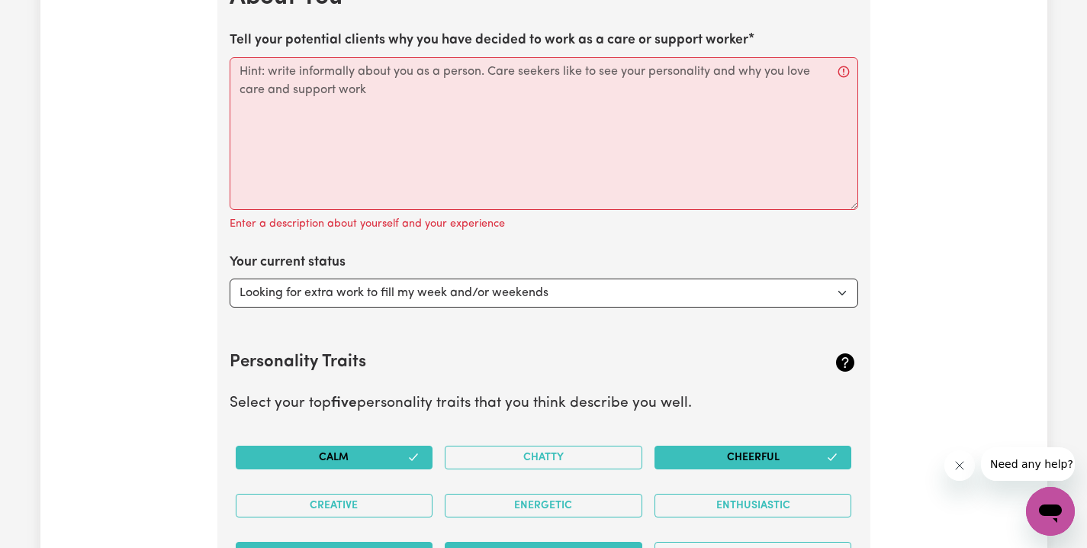
scroll to position [2282, 0]
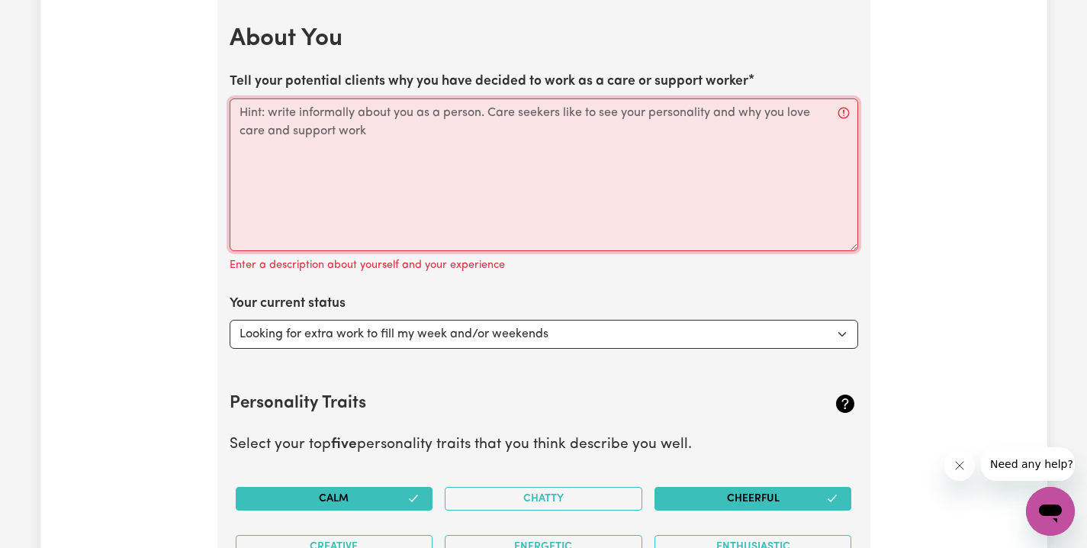
click at [681, 123] on textarea "Tell your potential clients why you have decided to work as a care or support w…" at bounding box center [544, 174] width 629 height 153
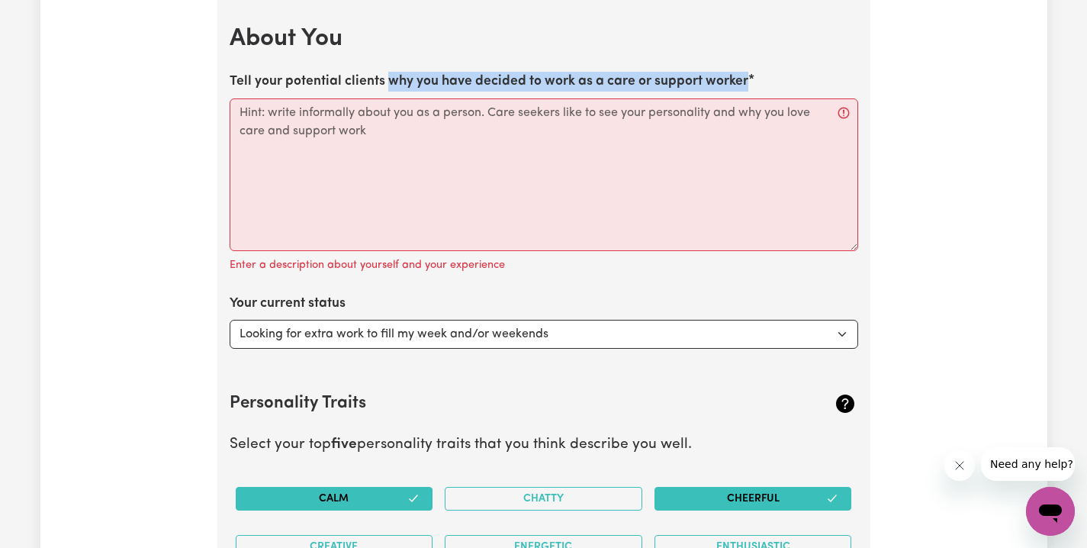
drag, startPoint x: 388, startPoint y: 71, endPoint x: 730, endPoint y: 76, distance: 341.9
click at [749, 74] on label "Tell your potential clients why you have decided to work as a care or support w…" at bounding box center [489, 82] width 519 height 20
click at [752, 98] on textarea "Tell your potential clients why you have decided to work as a care or support w…" at bounding box center [544, 174] width 629 height 153
drag, startPoint x: 730, startPoint y: 72, endPoint x: 604, endPoint y: 71, distance: 125.1
click at [728, 72] on label "Tell your potential clients why you have decided to work as a care or support w…" at bounding box center [489, 82] width 519 height 20
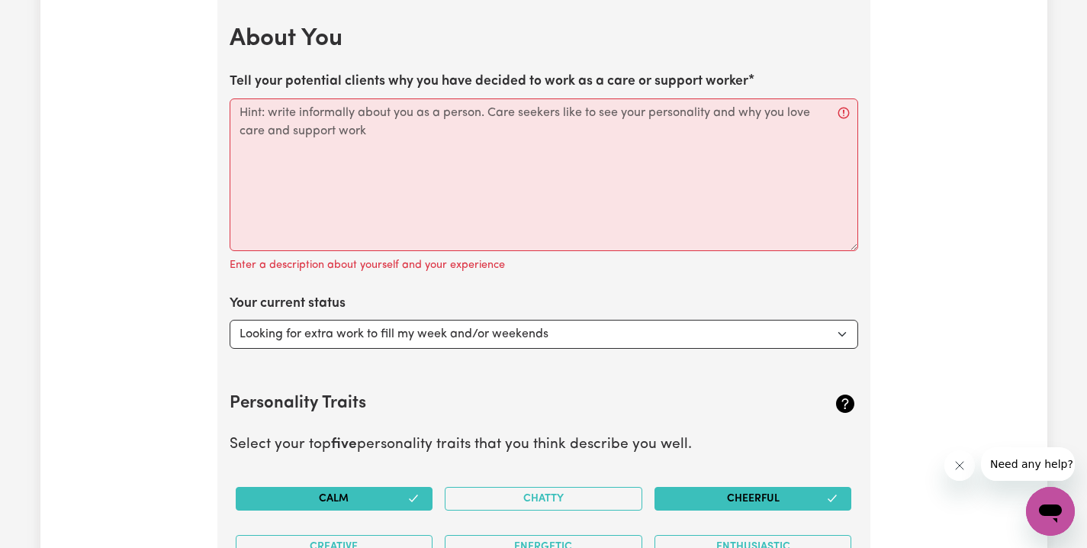
click at [728, 98] on textarea "Tell your potential clients why you have decided to work as a care or support w…" at bounding box center [544, 174] width 629 height 153
drag, startPoint x: 386, startPoint y: 70, endPoint x: 743, endPoint y: 72, distance: 357.1
click at [743, 72] on label "Tell your potential clients why you have decided to work as a care or support w…" at bounding box center [489, 82] width 519 height 20
click at [743, 98] on textarea "Tell your potential clients why you have decided to work as a care or support w…" at bounding box center [544, 174] width 629 height 153
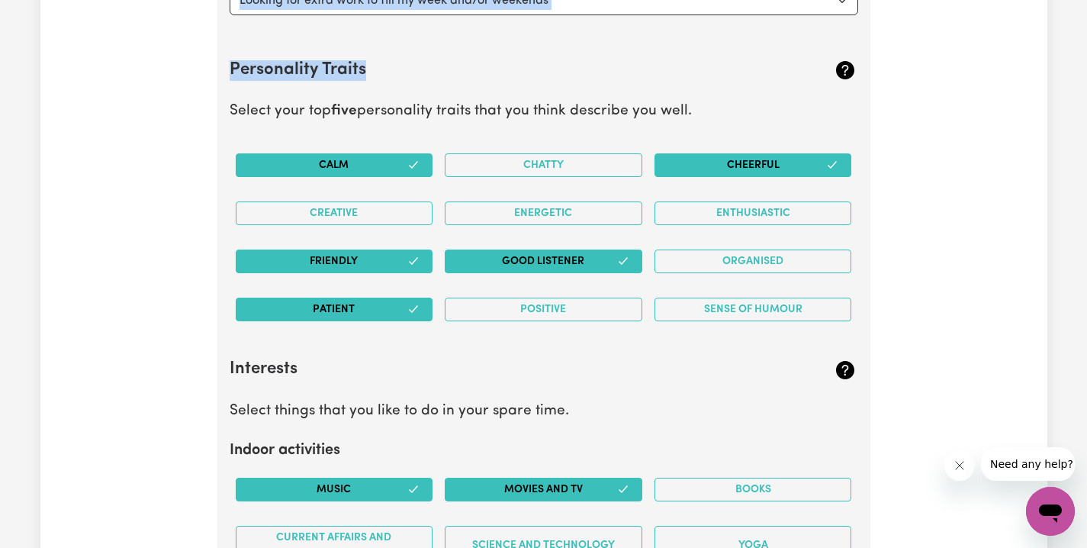
drag, startPoint x: 385, startPoint y: 73, endPoint x: 675, endPoint y: 67, distance: 290.8
click at [676, 66] on section "About You Tell your potential clients why you have decided to work as a care or…" at bounding box center [543, 399] width 653 height 1464
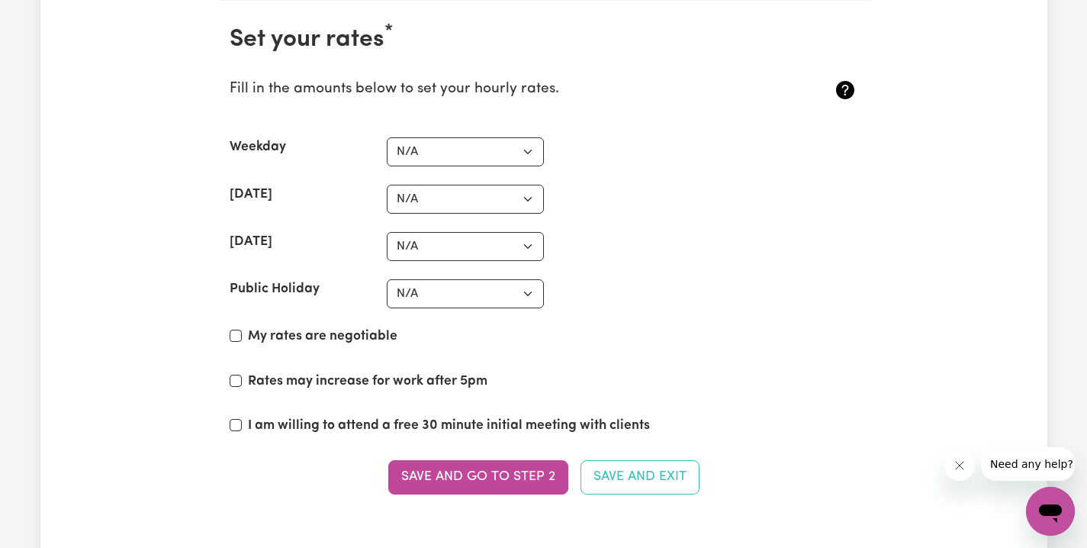
scroll to position [3565, 0]
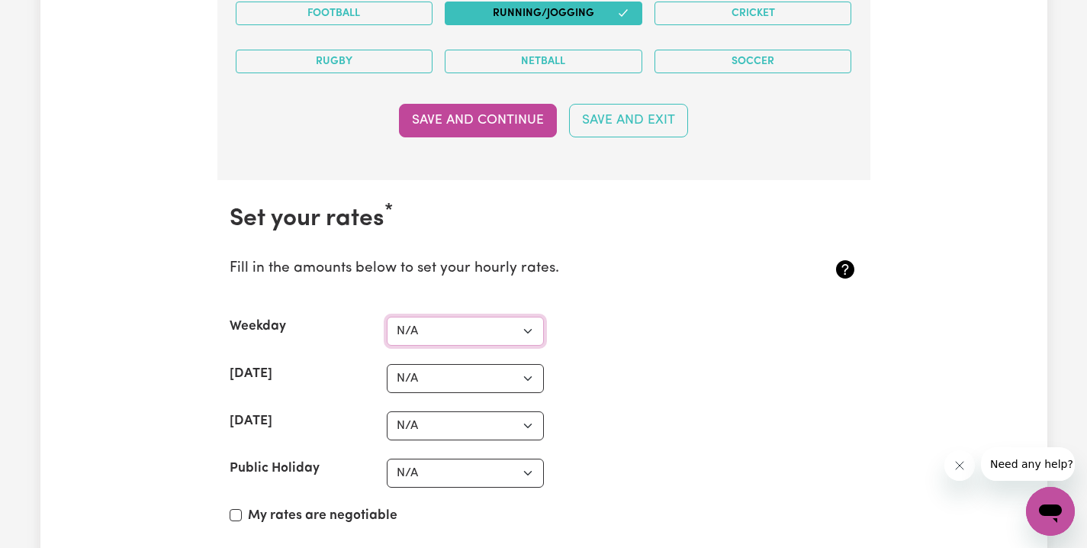
select select "37"
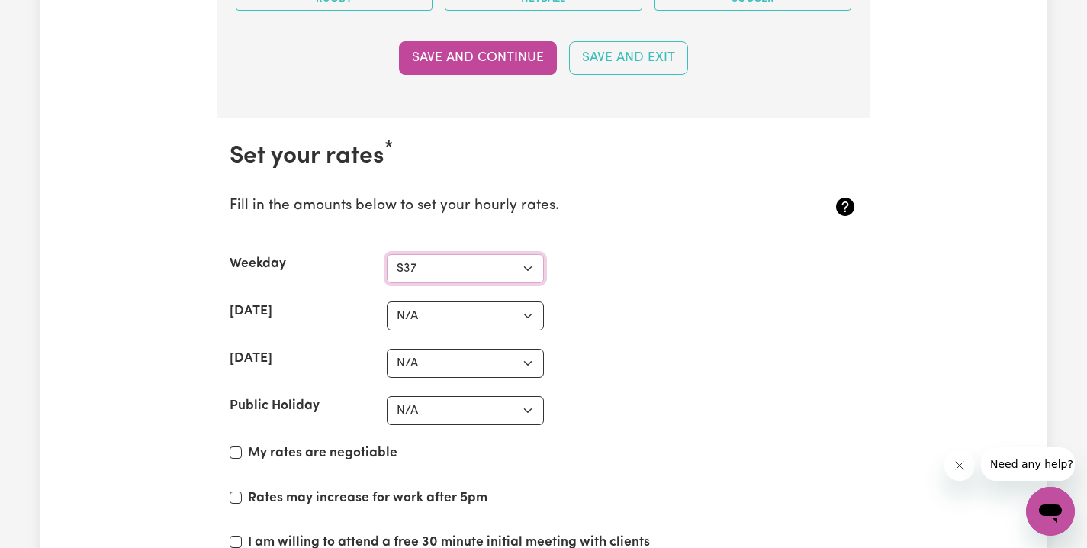
scroll to position [3631, 0]
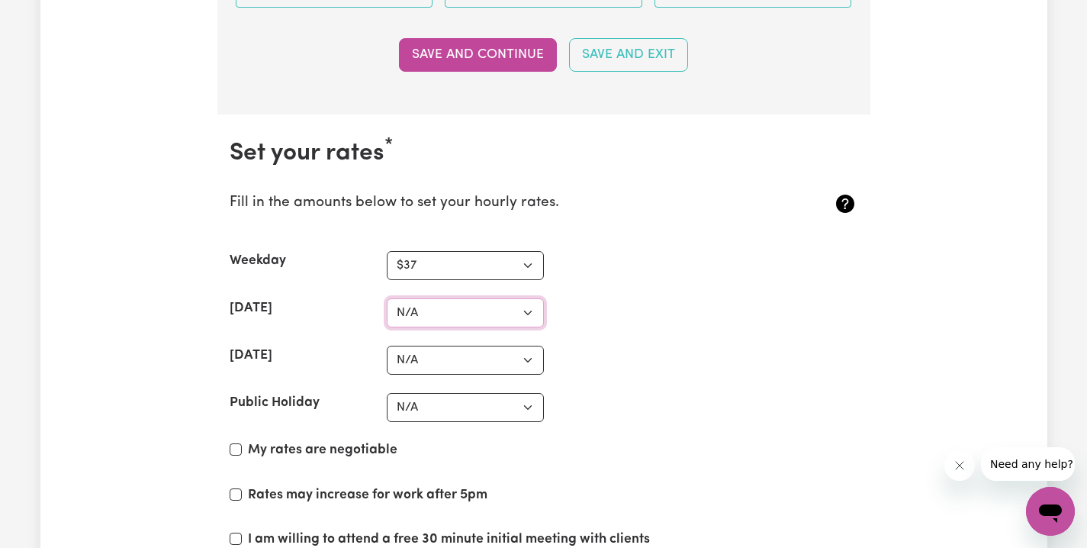
select select "45"
select select "60"
select select "80"
click at [711, 423] on section "Set your rates * Fill in the amounts below to set your hourly rates. Weekday N/…" at bounding box center [543, 382] width 653 height 536
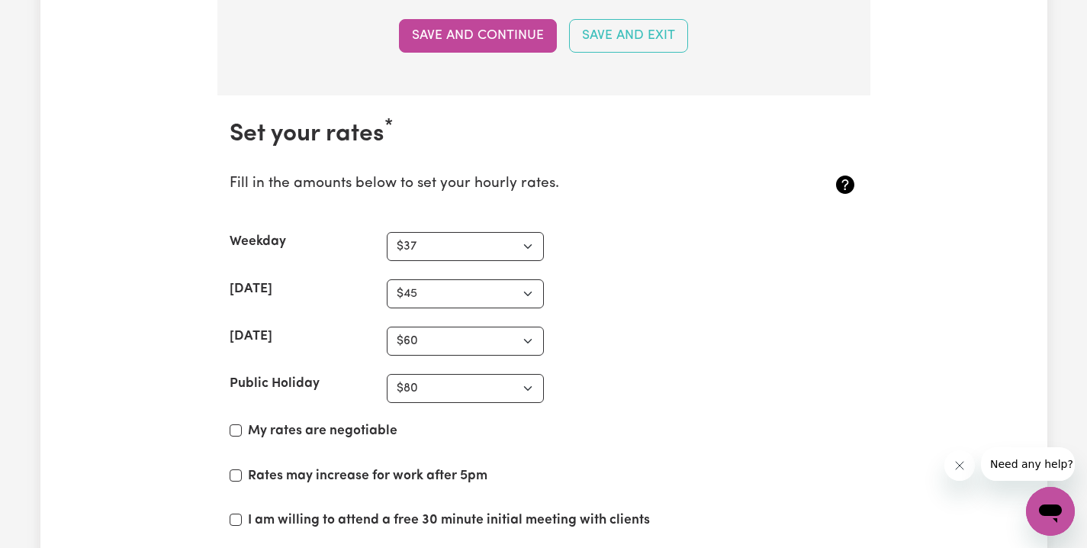
scroll to position [3783, 0]
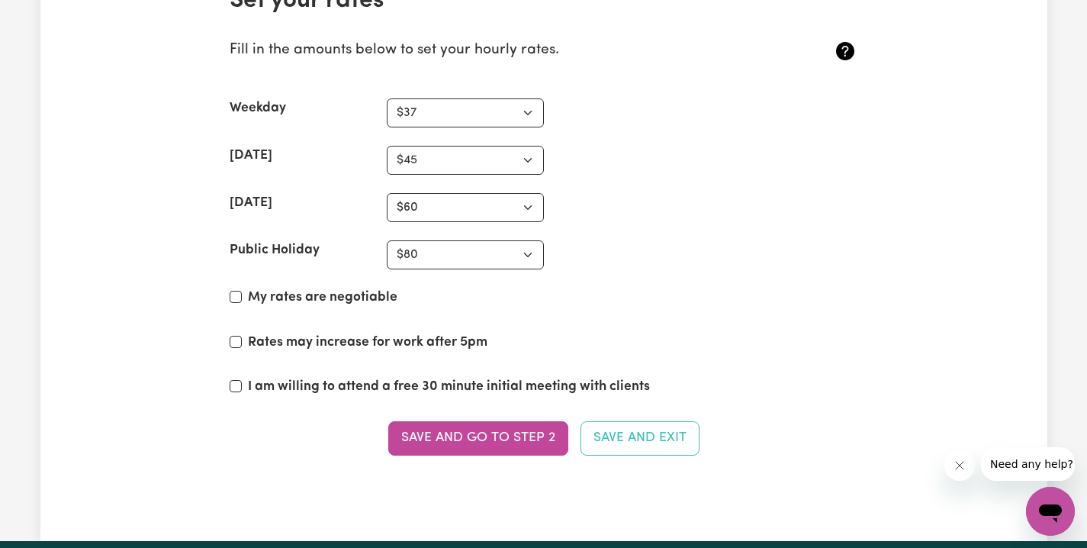
click at [240, 291] on input "My rates are negotiable" at bounding box center [236, 297] width 12 height 12
checkbox input "true"
click at [235, 336] on input "Rates may increase for work after 5pm" at bounding box center [236, 342] width 12 height 12
checkbox input "true"
click at [237, 380] on input "I am willing to attend a free 30 minute initial meeting with clients" at bounding box center [236, 386] width 12 height 12
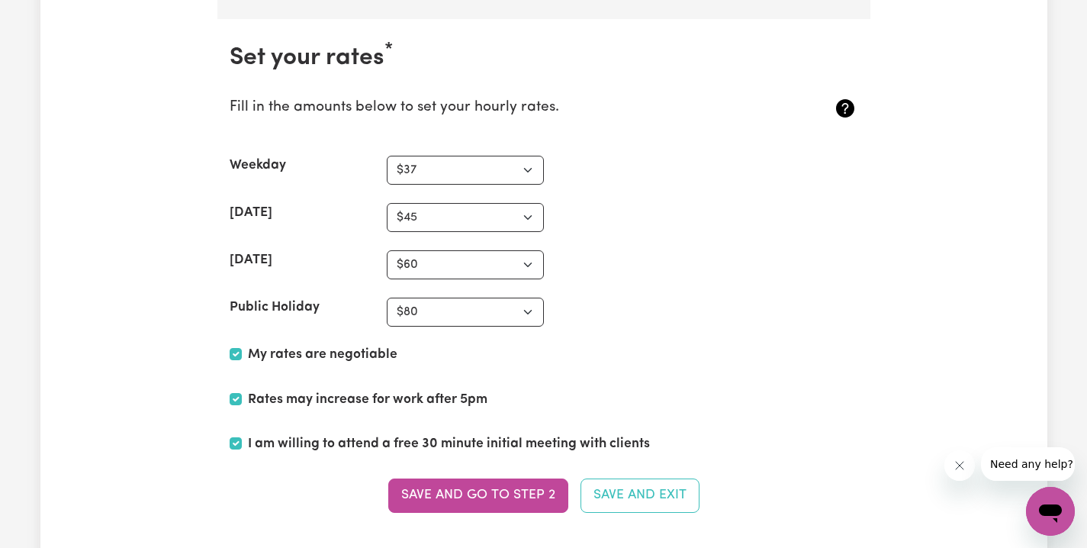
scroll to position [3723, 0]
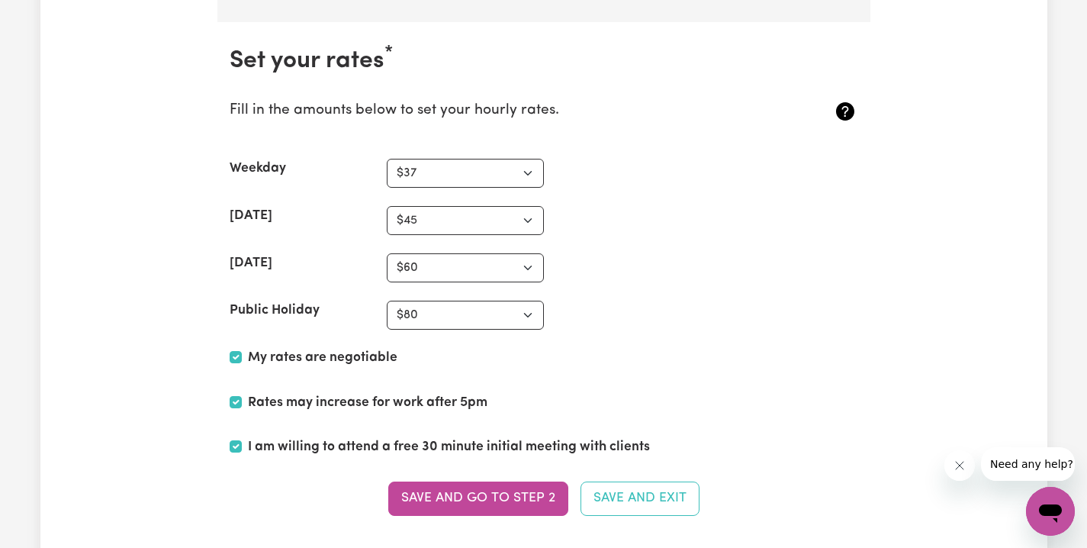
click at [239, 440] on input "I am willing to attend a free 30 minute initial meeting with clients" at bounding box center [236, 446] width 12 height 12
checkbox input "false"
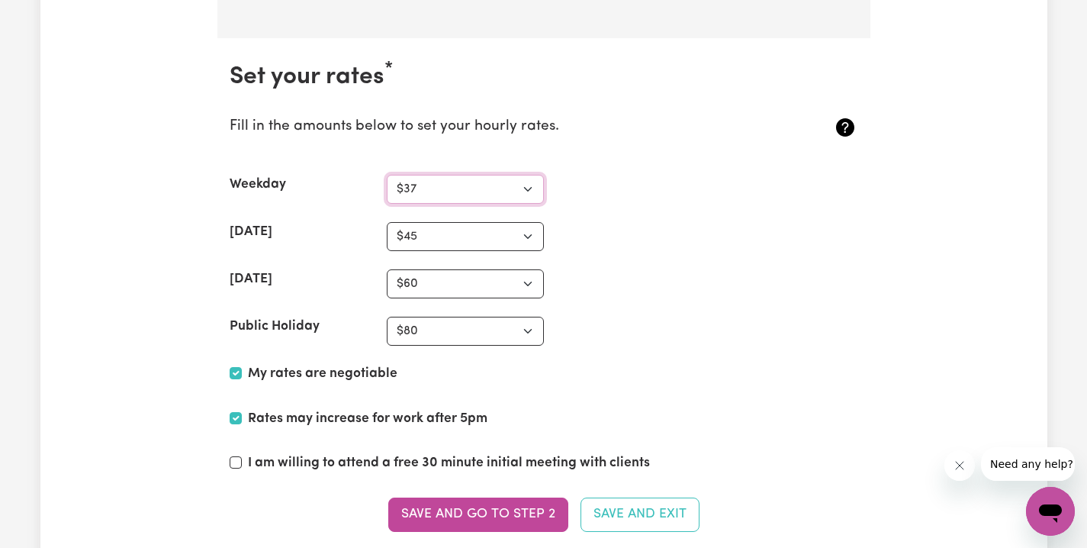
select select "N/A"
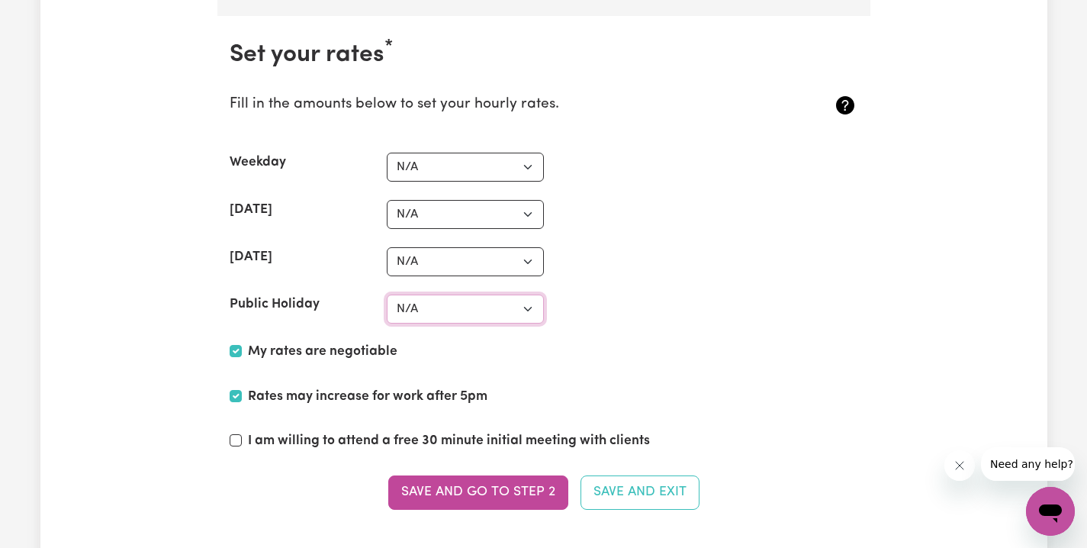
scroll to position [3934, 0]
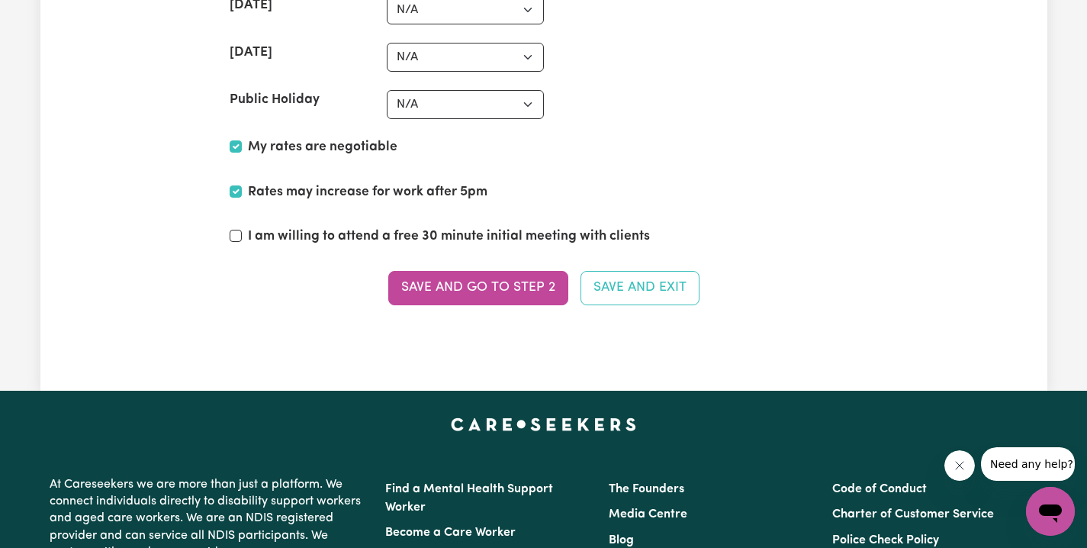
click at [237, 230] on input "I am willing to attend a free 30 minute initial meeting with clients" at bounding box center [236, 236] width 12 height 12
checkbox input "true"
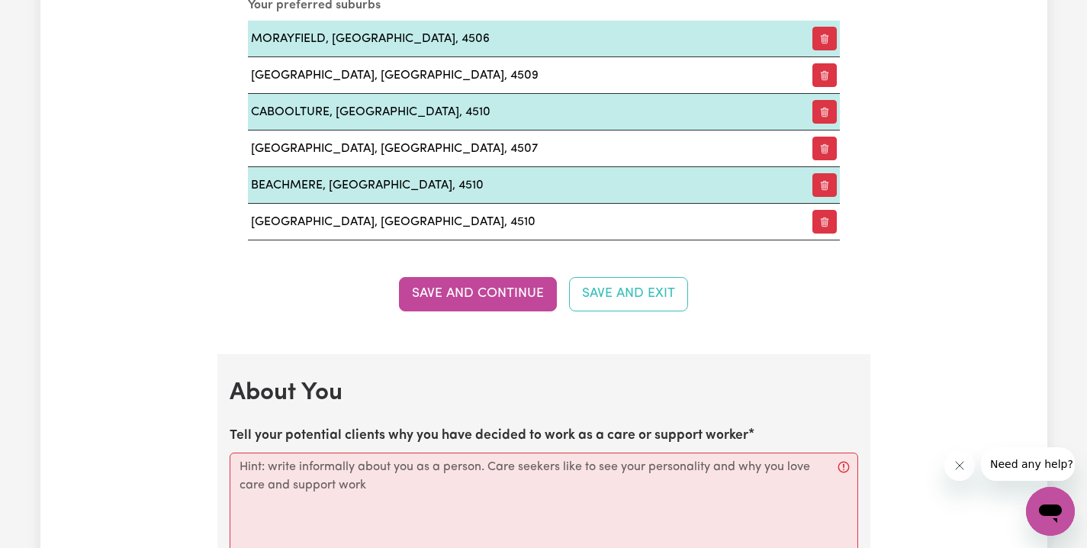
scroll to position [2181, 0]
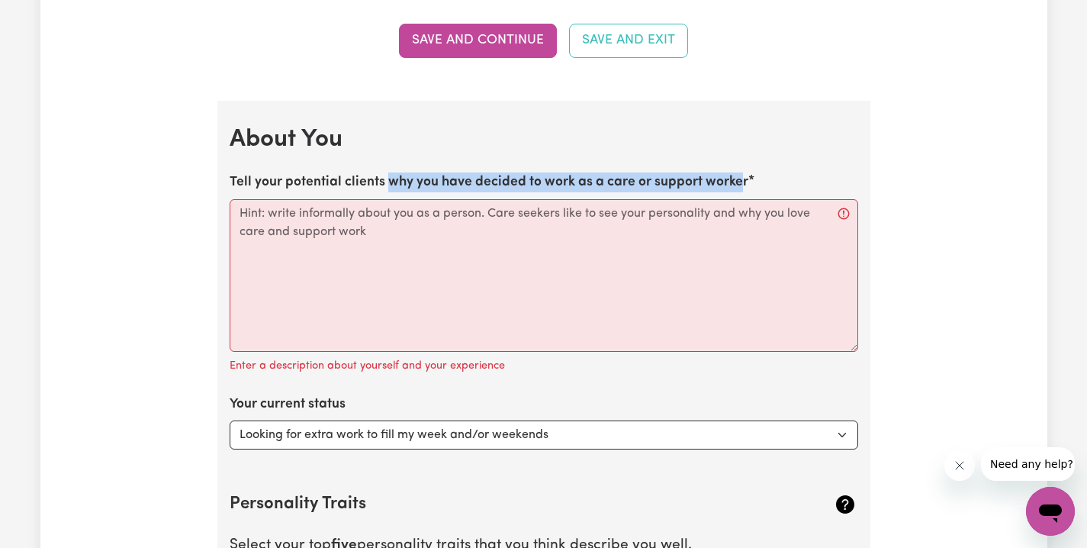
drag, startPoint x: 389, startPoint y: 172, endPoint x: 741, endPoint y: 175, distance: 351.8
click at [741, 175] on label "Tell your potential clients why you have decided to work as a care or support w…" at bounding box center [489, 182] width 519 height 20
click at [741, 199] on textarea "Tell your potential clients why you have decided to work as a care or support w…" at bounding box center [544, 275] width 629 height 153
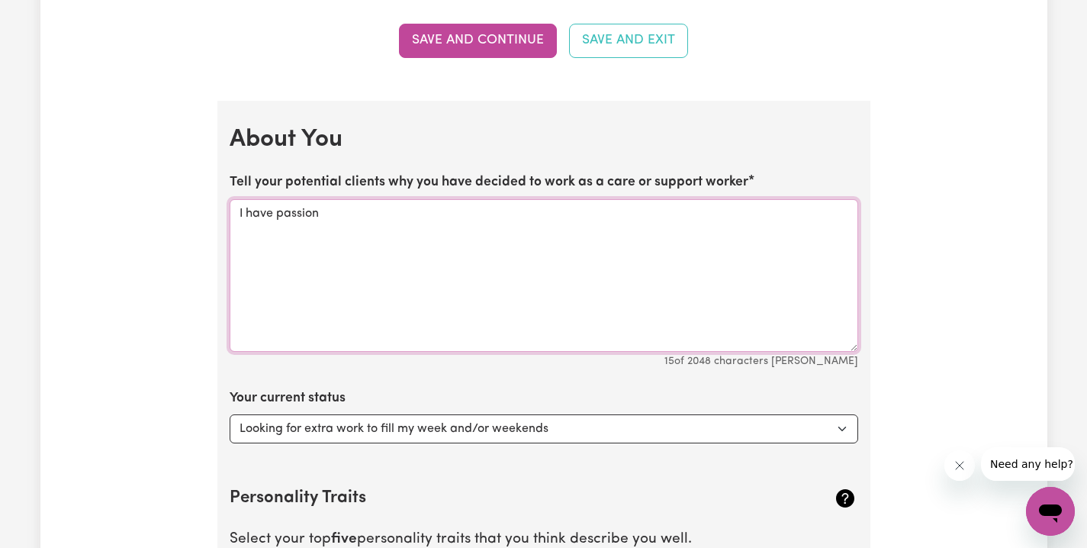
click at [278, 207] on textarea "I have passion" at bounding box center [544, 275] width 629 height 153
drag, startPoint x: 413, startPoint y: 201, endPoint x: 429, endPoint y: 191, distance: 18.8
click at [414, 200] on textarea "I have a strong passion" at bounding box center [544, 275] width 629 height 153
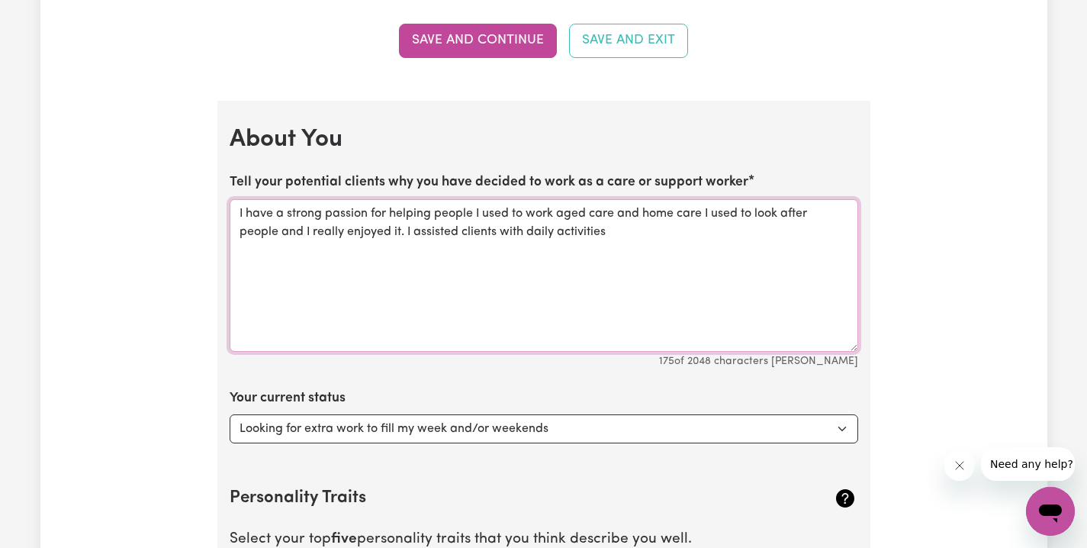
click at [475, 205] on textarea "I have a strong passion for helping people I used to work aged care and home ca…" at bounding box center [544, 275] width 629 height 153
click at [475, 206] on textarea "I have a strong passion for helping people I used to work aged care and home ca…" at bounding box center [544, 275] width 629 height 153
click at [643, 206] on textarea "I have a strong passion for helping people, I consider myself as a compassionat…" at bounding box center [544, 275] width 629 height 153
click at [661, 206] on textarea "I have a strong passion for helping people, I consider myself as a compassionat…" at bounding box center [544, 275] width 629 height 153
click at [661, 205] on textarea "I have a strong passion for helping people, I consider myself as a compassionat…" at bounding box center [544, 275] width 629 height 153
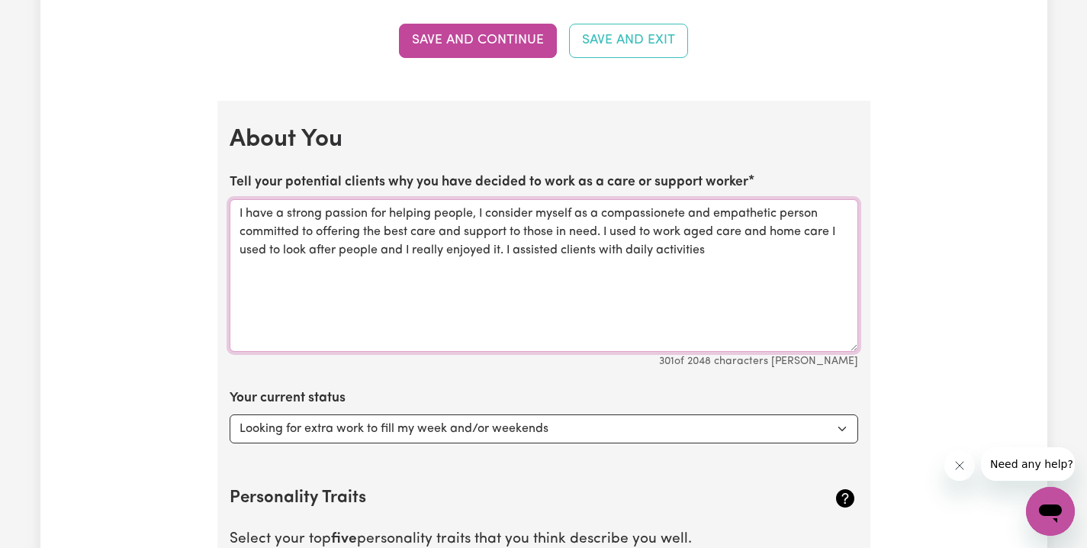
click at [657, 225] on textarea "I have a strong passion for helping people, I consider myself as a compassionet…" at bounding box center [544, 275] width 629 height 153
drag, startPoint x: 353, startPoint y: 244, endPoint x: 304, endPoint y: 244, distance: 49.6
click at [304, 244] on textarea "I have a strong passion for helping people, I consider myself as a compassionet…" at bounding box center [544, 275] width 629 height 153
click at [334, 241] on textarea "I have a strong passion for helping people, I consider myself as a compassionet…" at bounding box center [544, 275] width 629 height 153
click at [380, 245] on textarea "I have a strong passion for helping people, I consider myself as a compassionet…" at bounding box center [544, 275] width 629 height 153
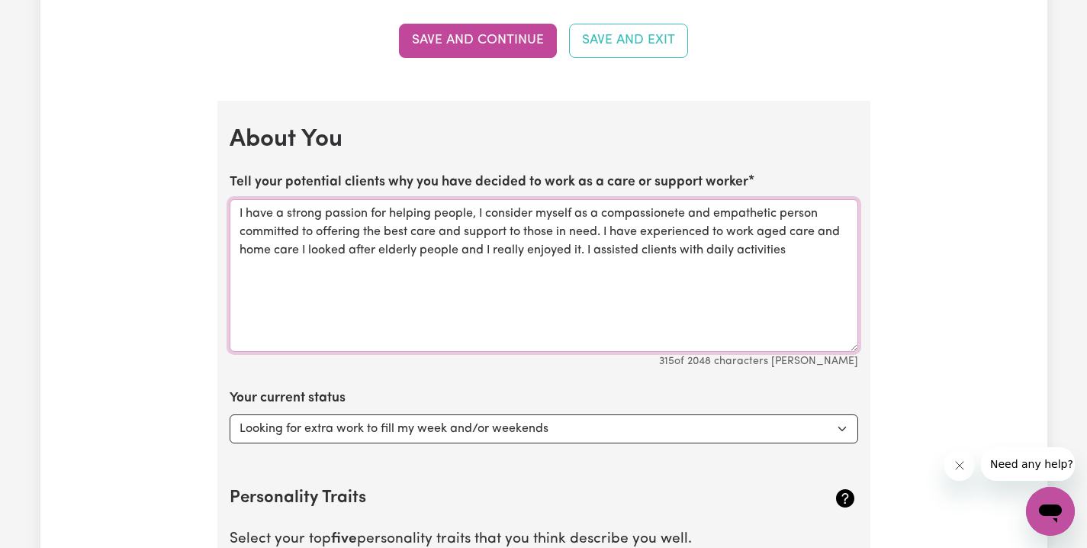
drag, startPoint x: 459, startPoint y: 243, endPoint x: 467, endPoint y: 252, distance: 11.9
click at [459, 243] on textarea "I have a strong passion for helping people, I consider myself as a compassionet…" at bounding box center [544, 275] width 629 height 153
click at [679, 243] on textarea "I have a strong passion for helping people, I consider myself as a compassionet…" at bounding box center [544, 275] width 629 height 153
click at [802, 251] on textarea "I have a strong passion for helping people, I consider myself as a compassionet…" at bounding box center [544, 275] width 629 height 153
click at [738, 239] on textarea "I have a strong passion for helping people, I consider myself as a compassionet…" at bounding box center [544, 275] width 629 height 153
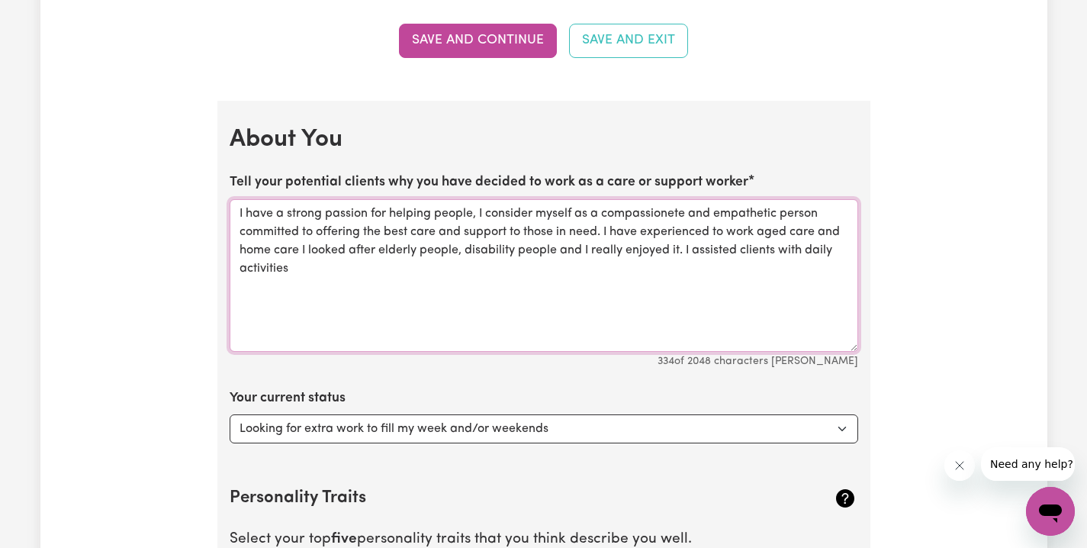
drag, startPoint x: 690, startPoint y: 241, endPoint x: 706, endPoint y: 266, distance: 29.2
click at [709, 264] on textarea "I have a strong passion for helping people, I consider myself as a compassionet…" at bounding box center [544, 275] width 629 height 153
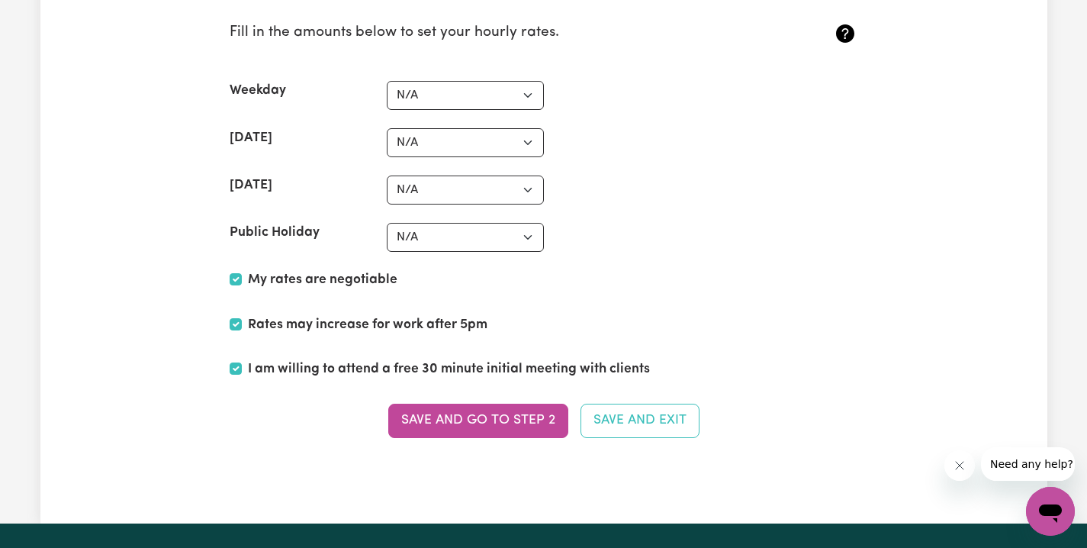
scroll to position [3941, 0]
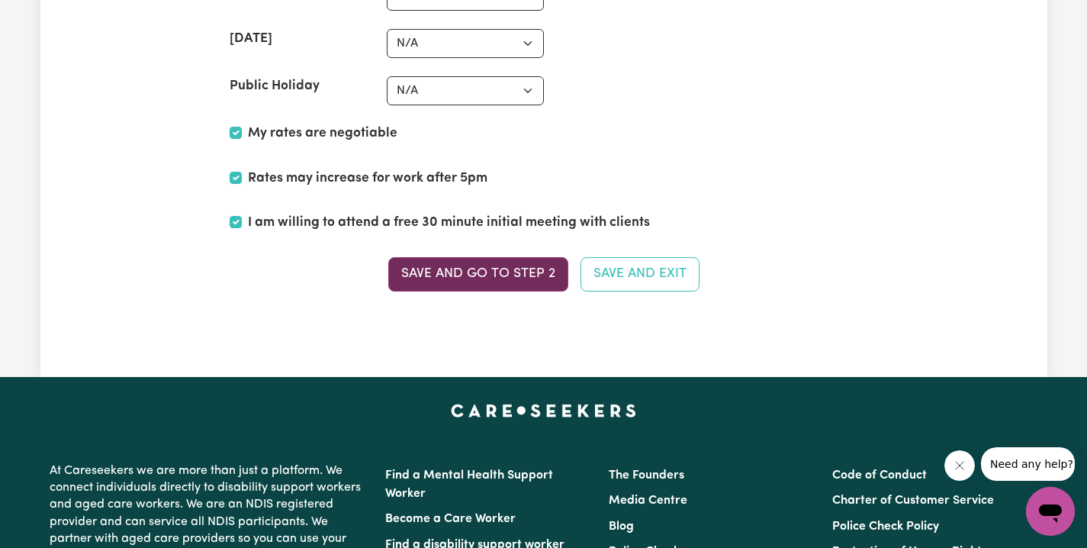
type textarea "I have a strong passion for helping people, I consider myself as a compassionet…"
click at [507, 263] on button "Save and go to Step 2" at bounding box center [478, 274] width 180 height 34
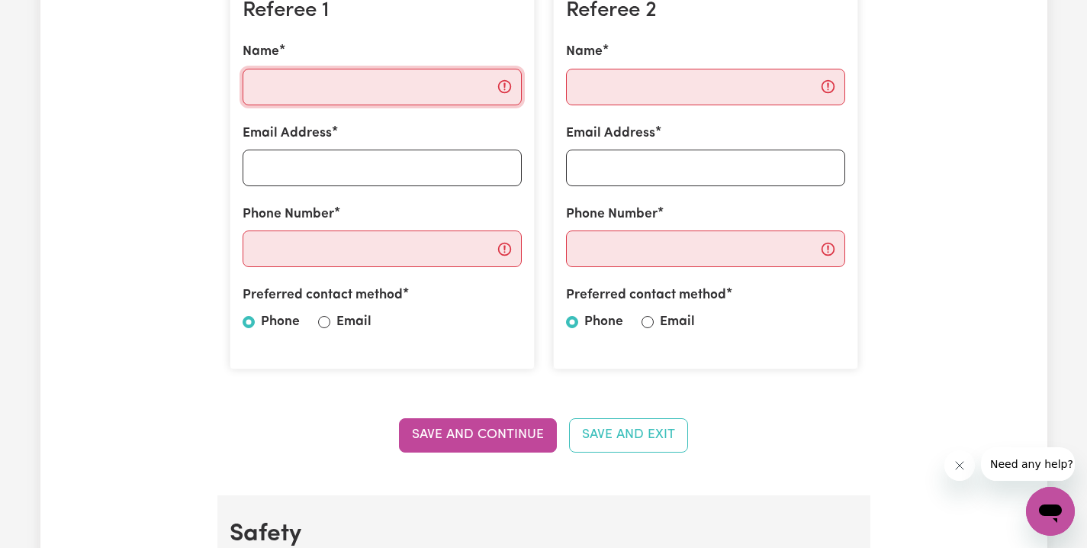
scroll to position [417, 0]
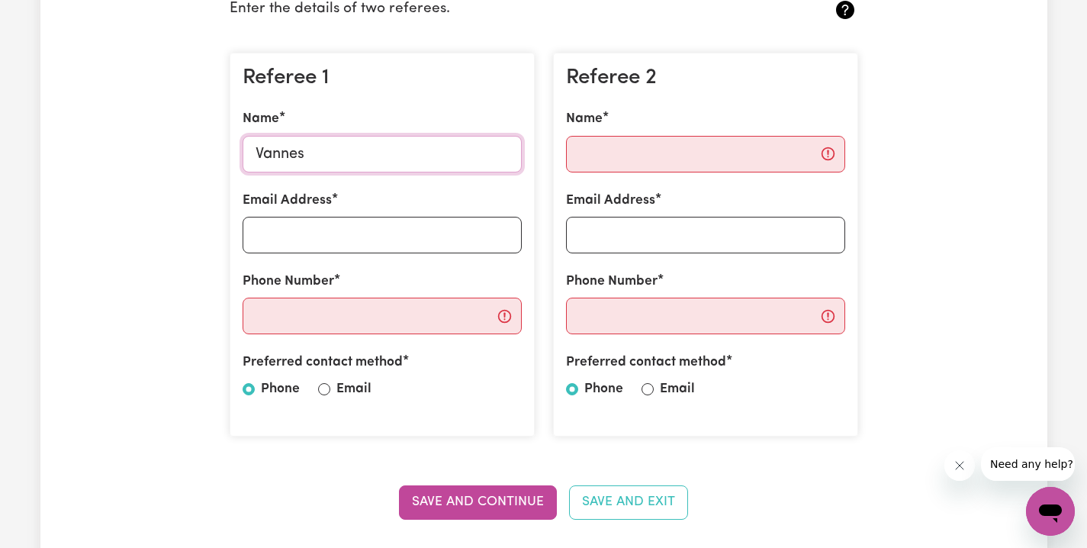
type input "Vannesa"
drag, startPoint x: 318, startPoint y: 153, endPoint x: 240, endPoint y: 155, distance: 77.9
click at [240, 155] on div "Referee 1 Name Vannesa Email Address Phone Number Preferred contact method Phon…" at bounding box center [382, 245] width 305 height 385
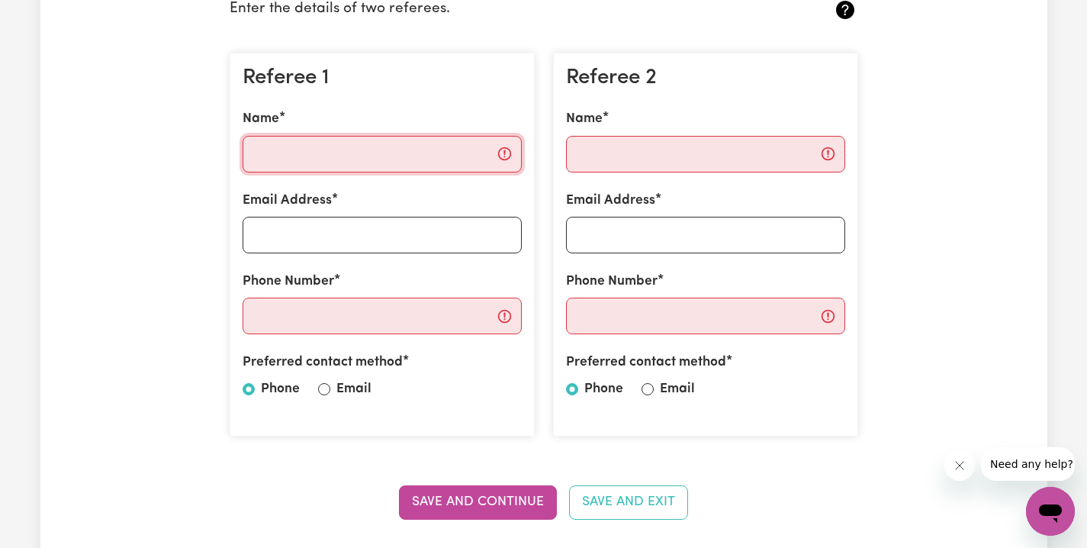
paste input "[PERSON_NAME]"
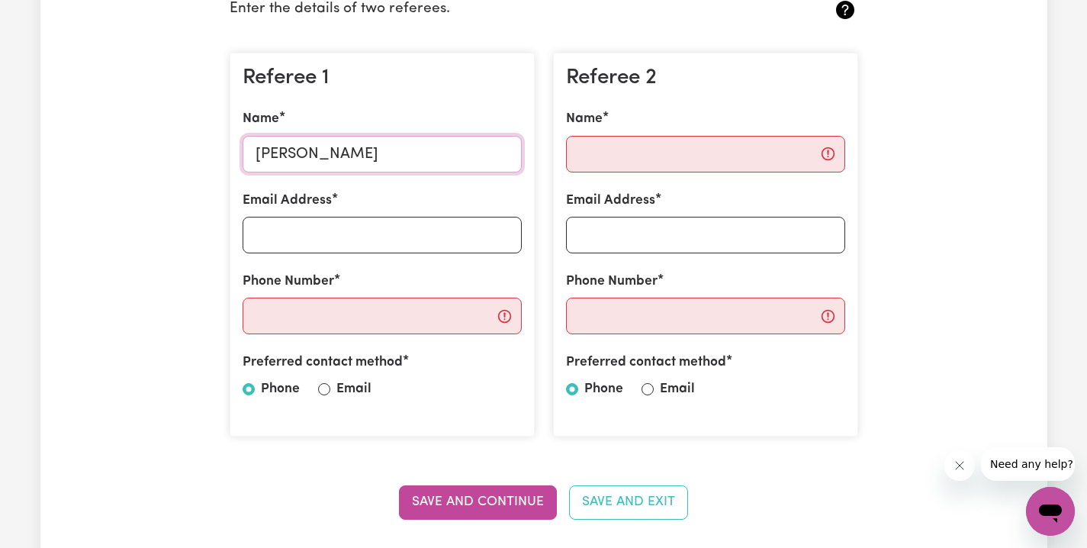
type input "[PERSON_NAME]"
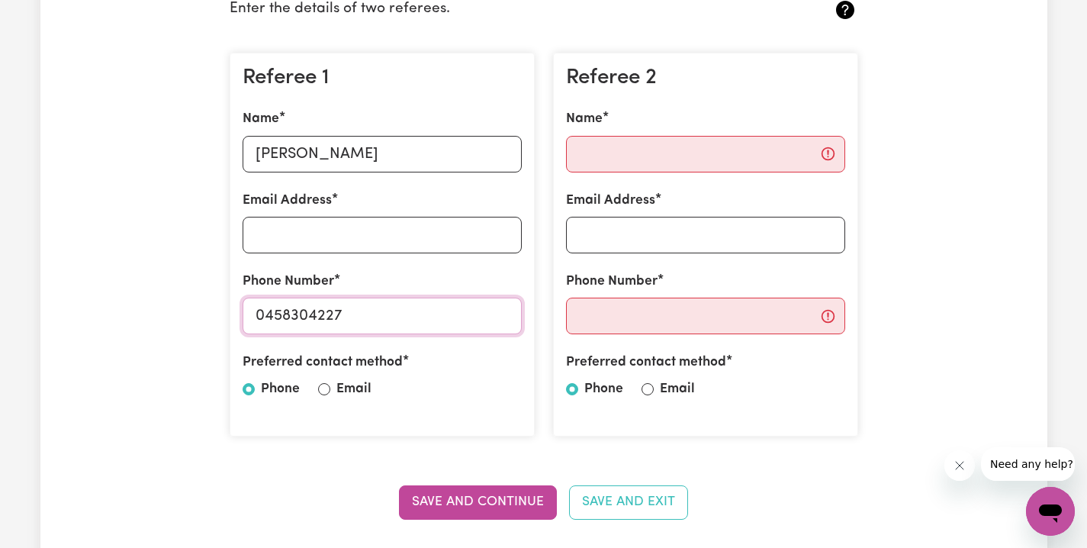
type input "0458304227"
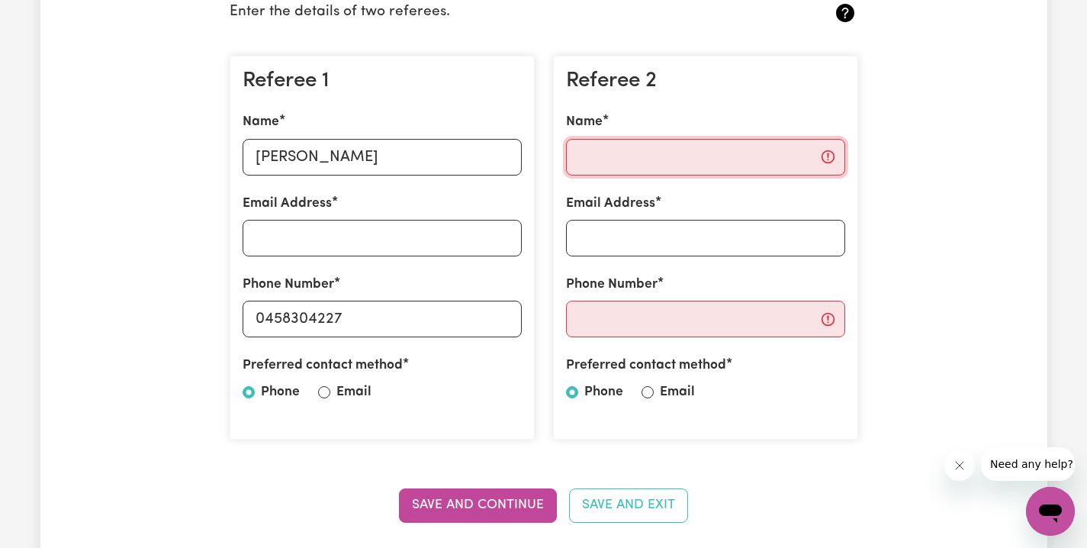
paste input "[PERSON_NAME]"
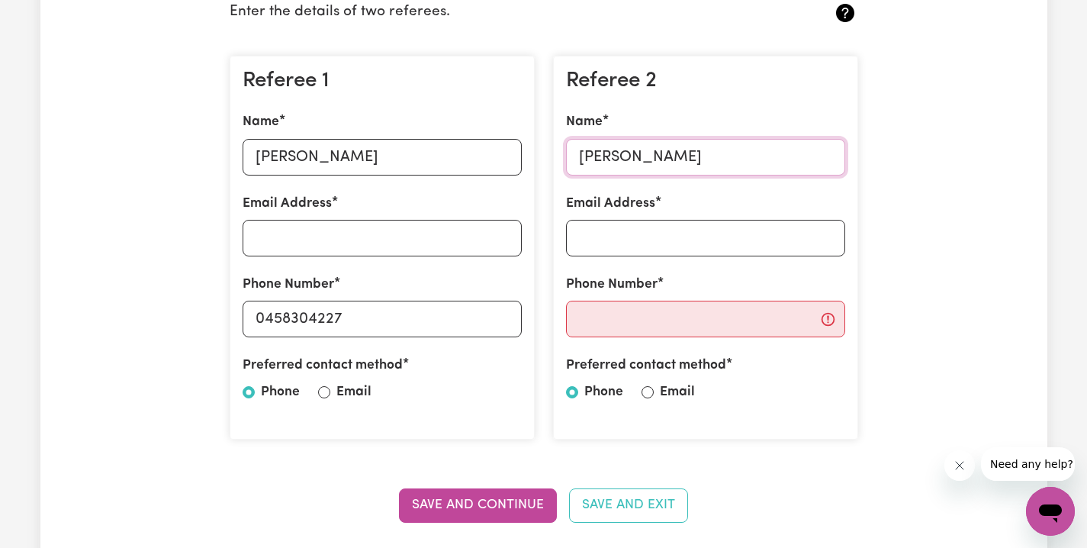
type input "[PERSON_NAME]"
paste input "0423293421"
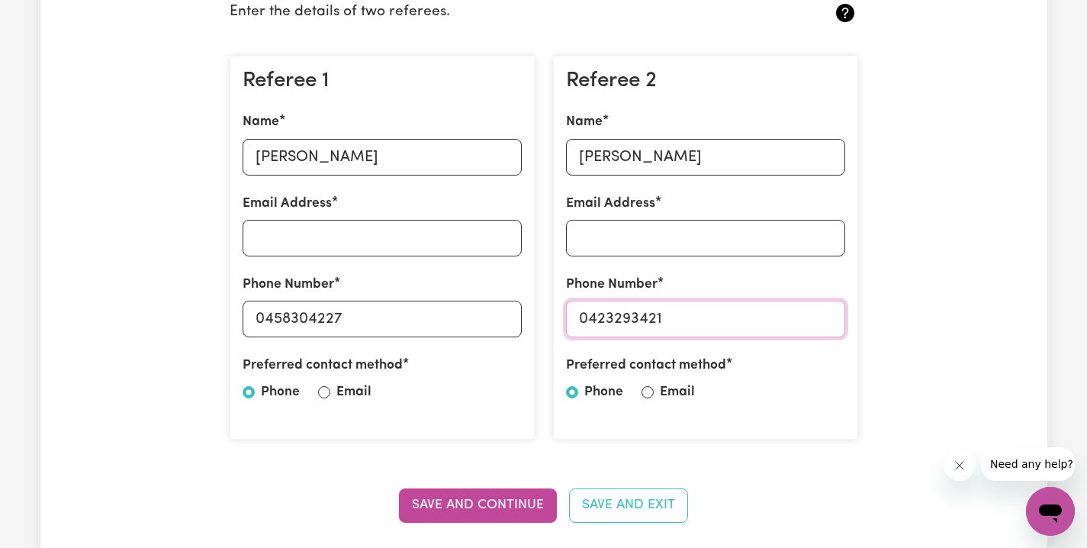
type input "0423293421"
click at [758, 363] on div "Preferred contact method" at bounding box center [705, 369] width 279 height 26
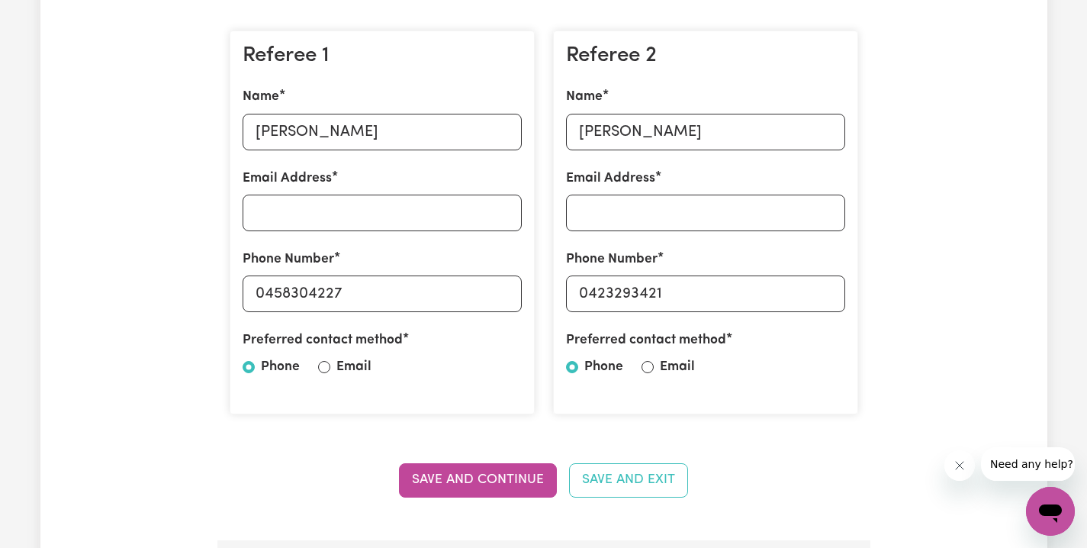
scroll to position [518, 0]
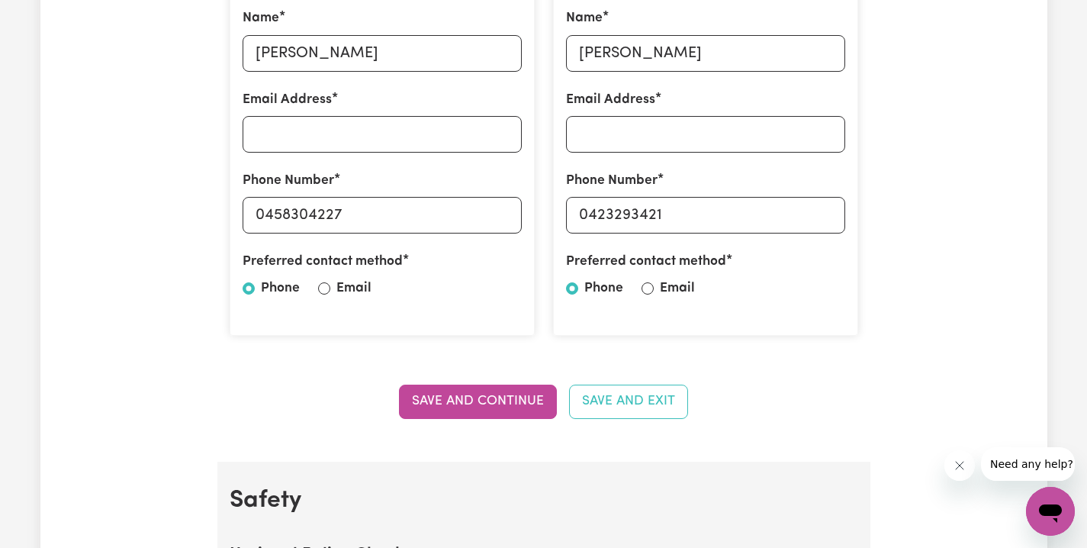
click at [497, 392] on button "Save and Continue" at bounding box center [478, 402] width 158 height 34
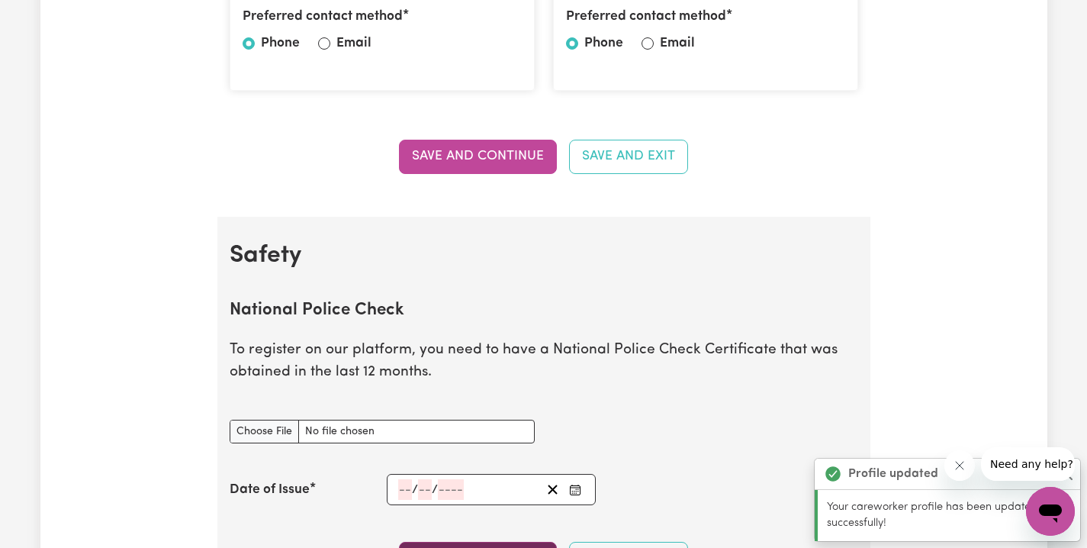
scroll to position [975, 0]
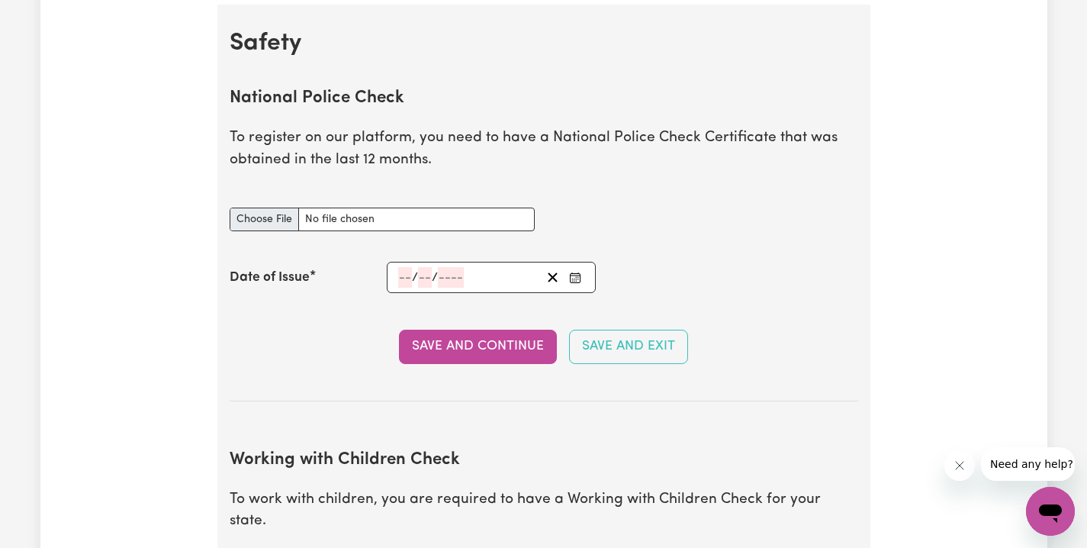
click at [240, 211] on input "National Police Check document" at bounding box center [382, 220] width 305 height 24
type input "C:\fakepath\QLD Police NPC.pdf"
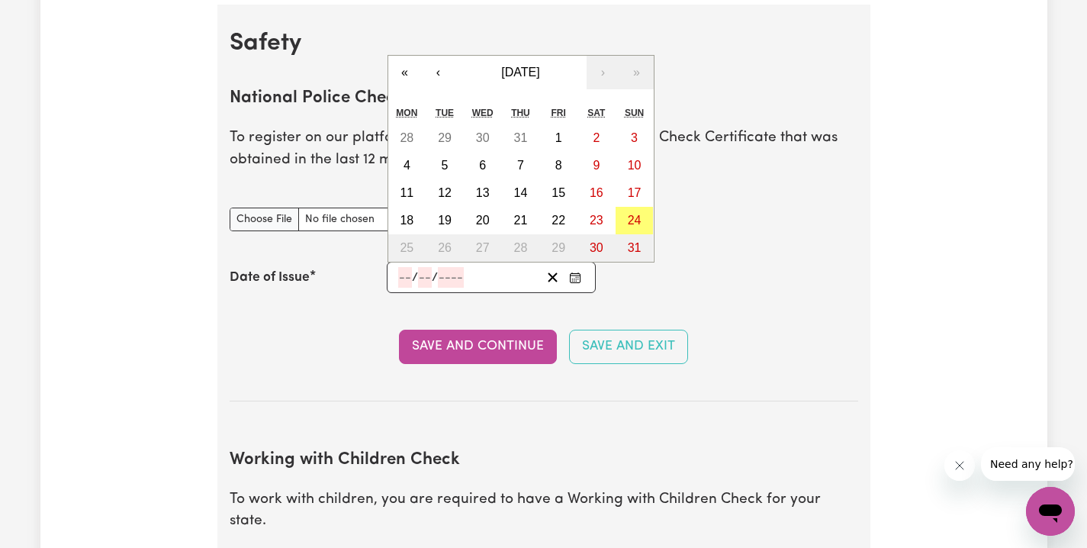
click at [404, 273] on input "number" at bounding box center [405, 277] width 14 height 21
type input "25"
type input "19"
type input "2019"
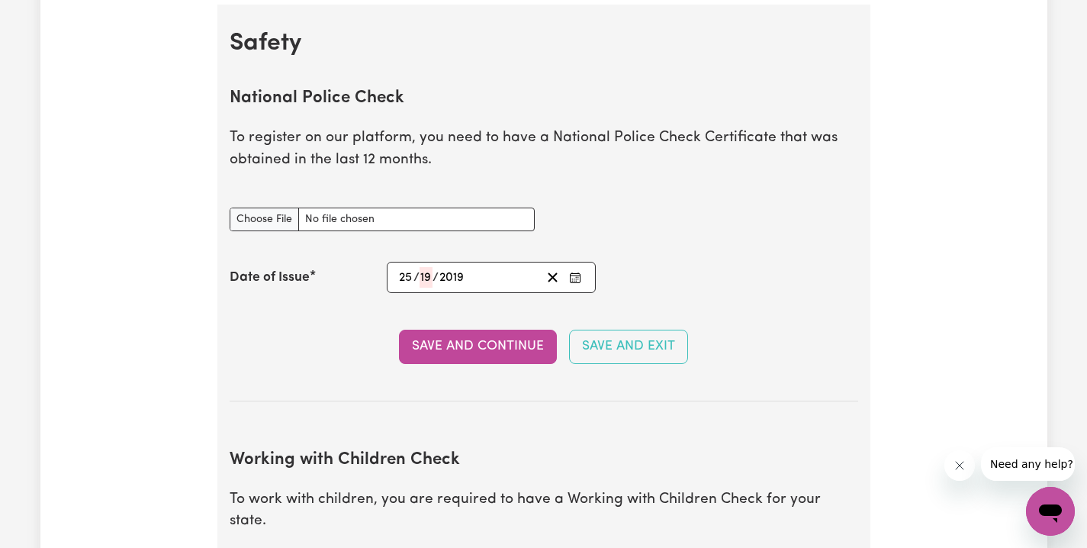
click at [494, 300] on section "National Police Check To register on our platform, you need to have a National …" at bounding box center [544, 232] width 629 height 337
drag, startPoint x: 430, startPoint y: 270, endPoint x: 437, endPoint y: 276, distance: 9.8
click at [430, 270] on input "number" at bounding box center [426, 277] width 13 height 21
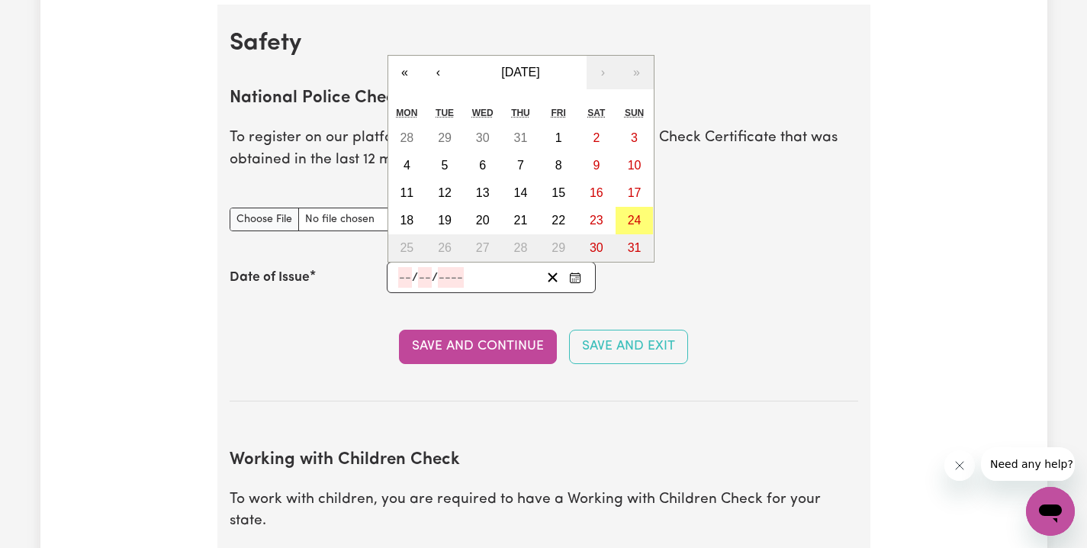
click at [403, 269] on input "number" at bounding box center [405, 277] width 14 height 21
type input "25"
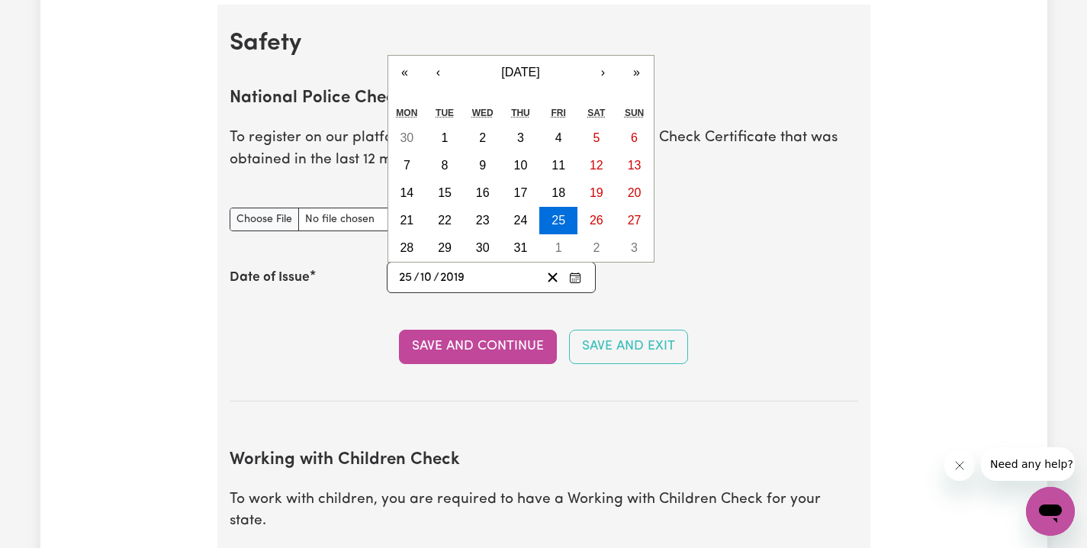
click at [770, 285] on div "Date of Issue [DATE] [DATE] « ‹ [DATE] › » Mon Tue Wed Thu Fri Sat Sun 30 1 2 3…" at bounding box center [544, 277] width 629 height 31
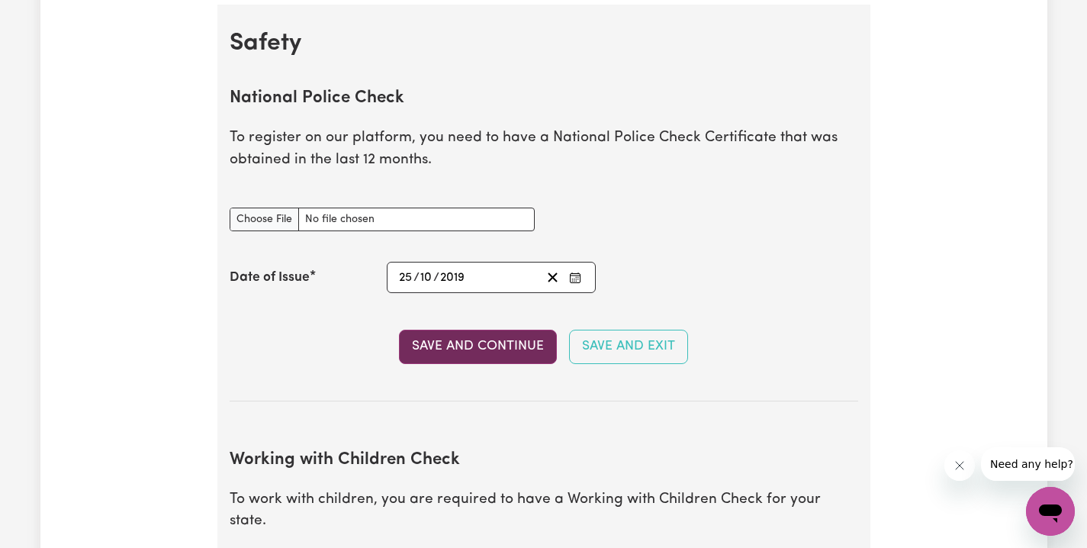
click at [446, 344] on button "Save and Continue" at bounding box center [478, 347] width 158 height 34
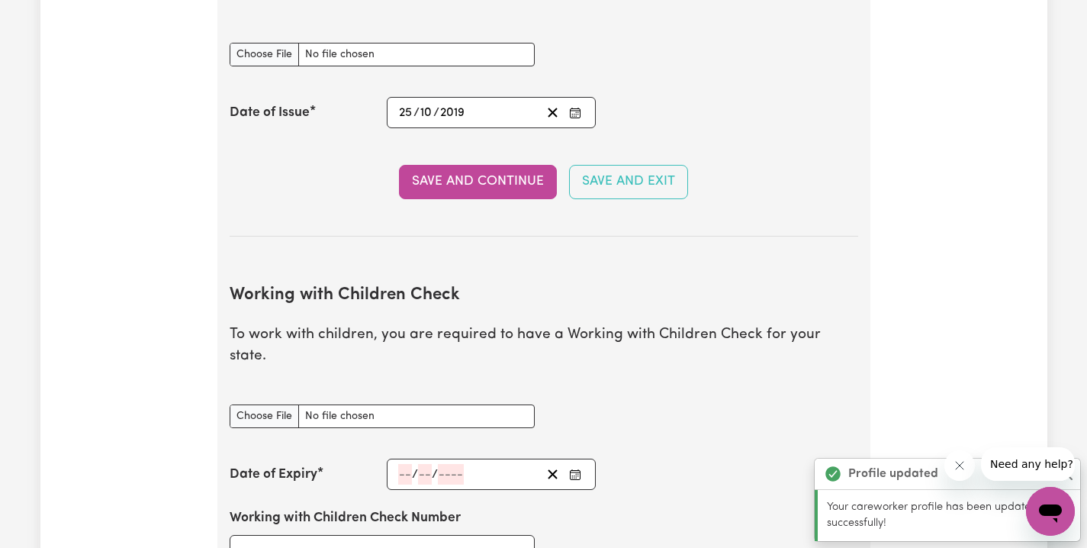
scroll to position [1394, 0]
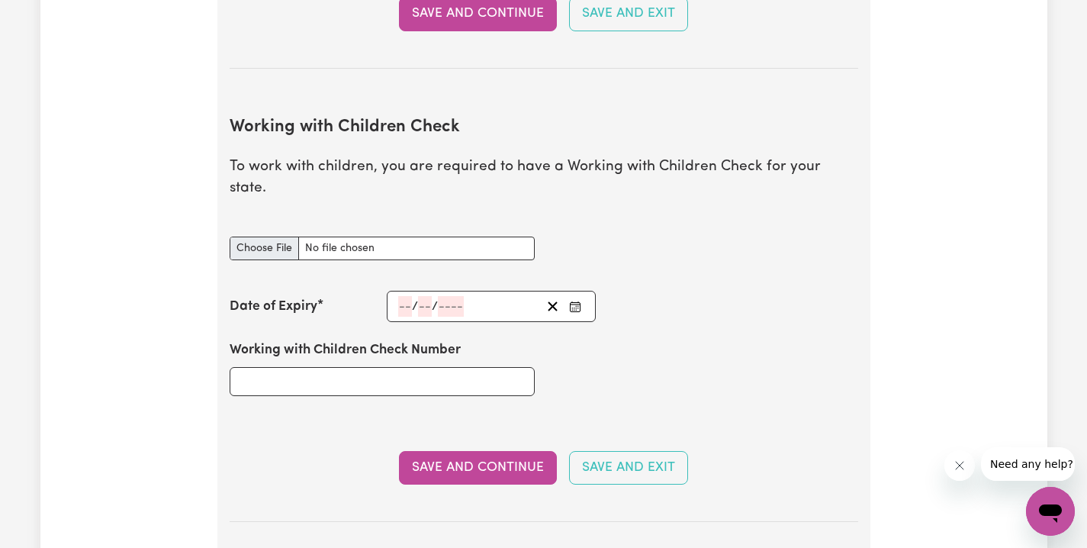
click at [258, 237] on input "Working with Children Check document" at bounding box center [382, 249] width 305 height 24
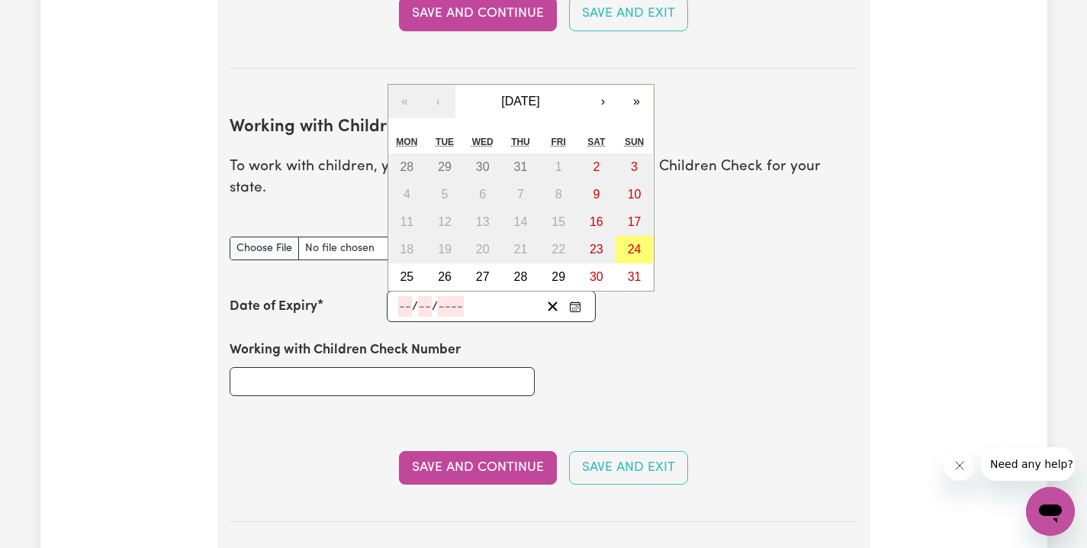
click at [399, 296] on input "number" at bounding box center [405, 306] width 14 height 21
click at [400, 296] on input "number" at bounding box center [405, 306] width 14 height 21
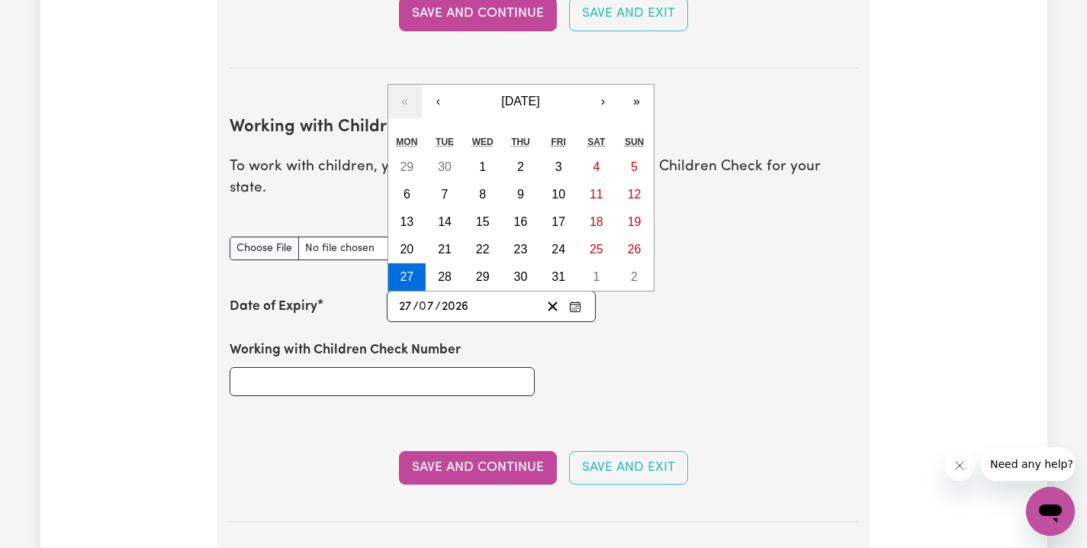
click at [633, 344] on div "Working with Children Check Number" at bounding box center [544, 368] width 647 height 92
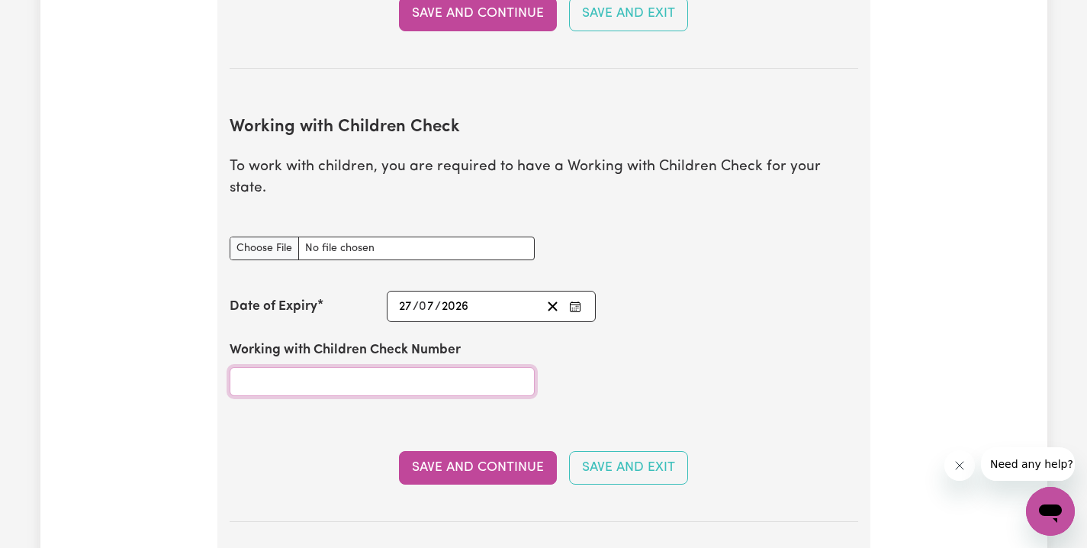
click at [463, 367] on input "Working with Children Check Number" at bounding box center [382, 381] width 305 height 29
click at [604, 359] on div "Working with Children Check Number 2334097/1" at bounding box center [544, 368] width 647 height 92
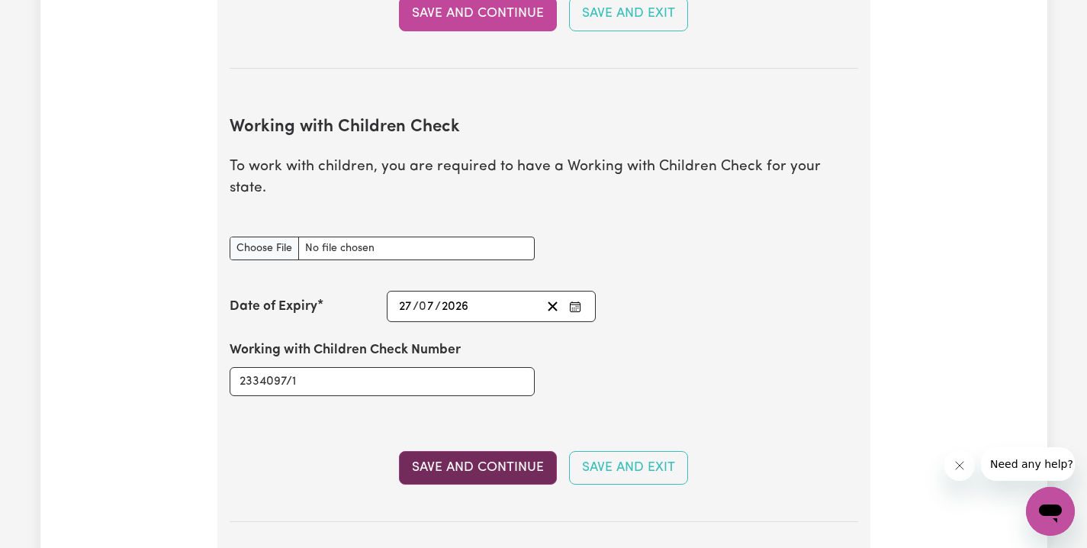
click at [482, 451] on button "Save and Continue" at bounding box center [478, 468] width 158 height 34
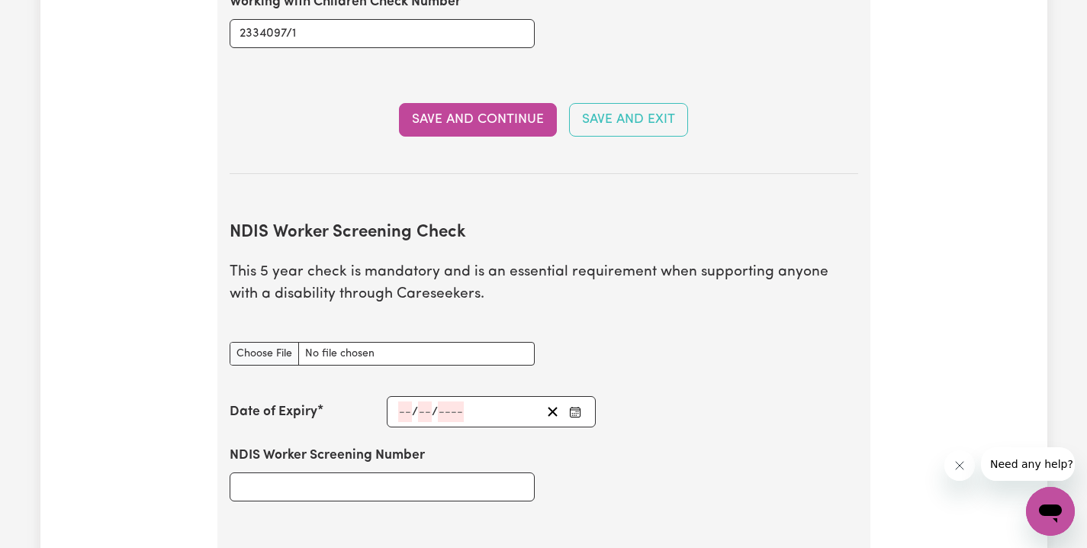
scroll to position [1631, 0]
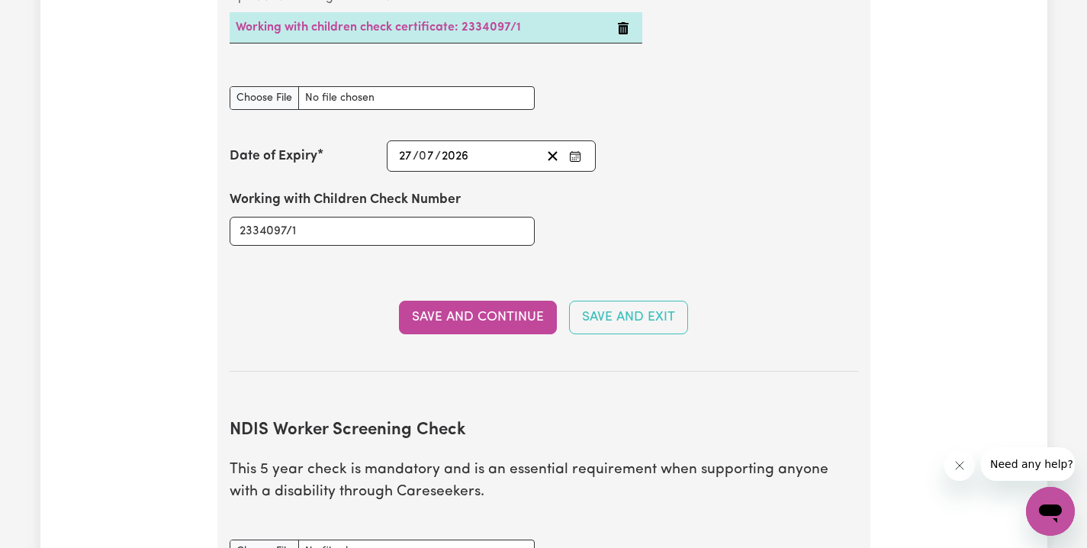
click at [516, 301] on button "Save and Continue" at bounding box center [478, 318] width 158 height 34
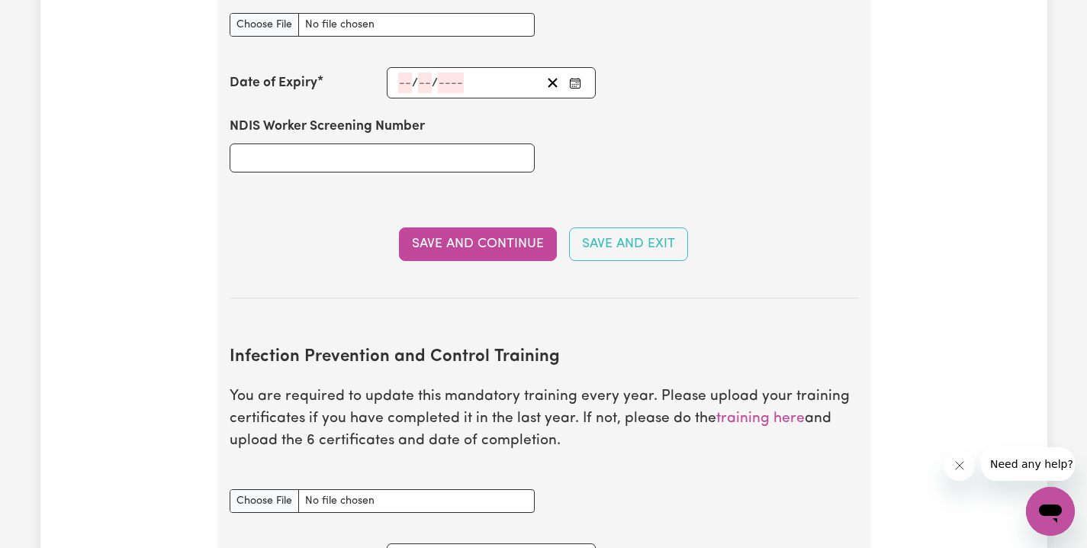
scroll to position [2277, 0]
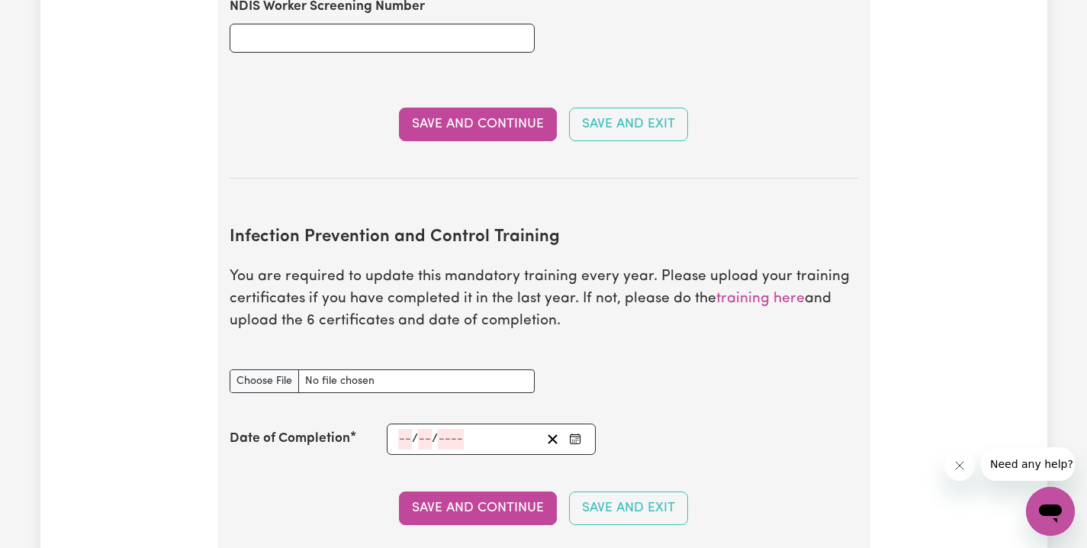
click at [475, 108] on button "Save and Continue" at bounding box center [478, 125] width 158 height 34
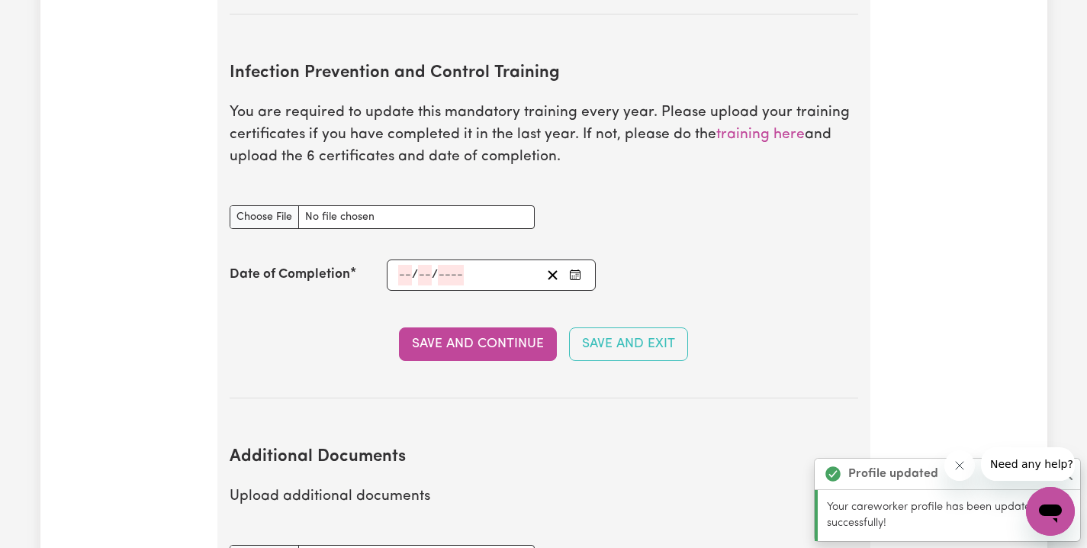
scroll to position [2447, 0]
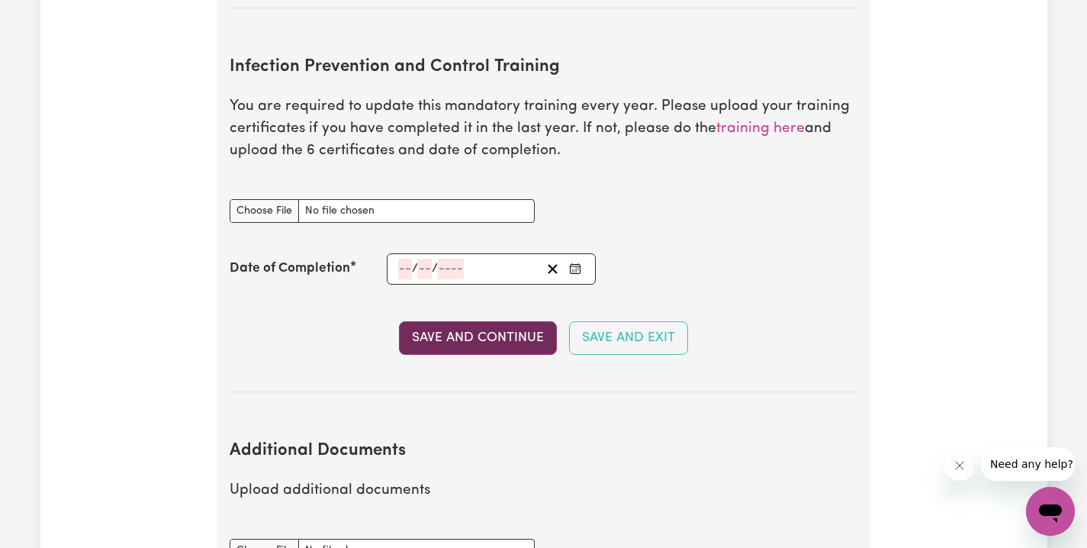
click at [526, 321] on button "Save and Continue" at bounding box center [478, 338] width 158 height 34
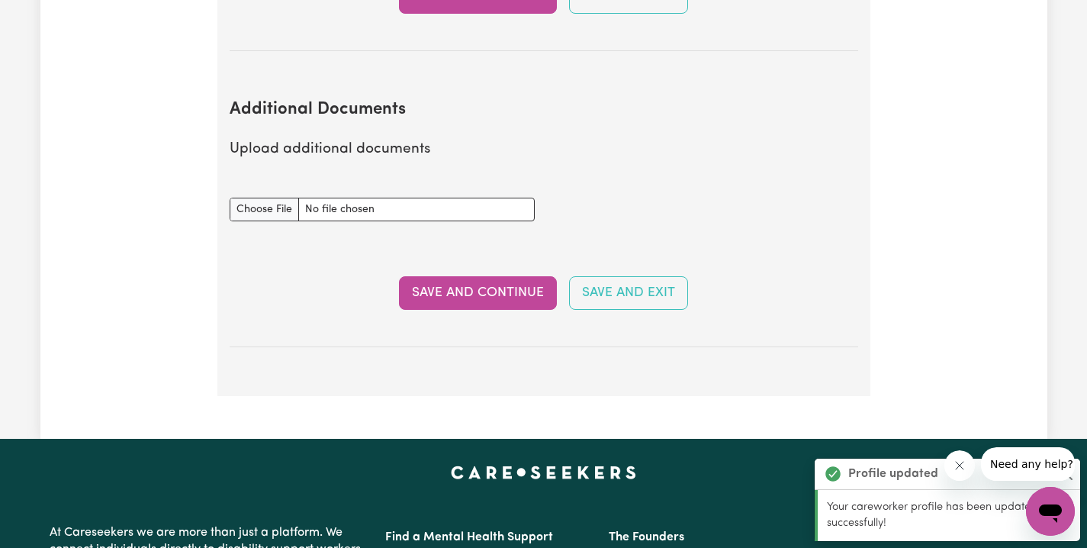
scroll to position [2828, 0]
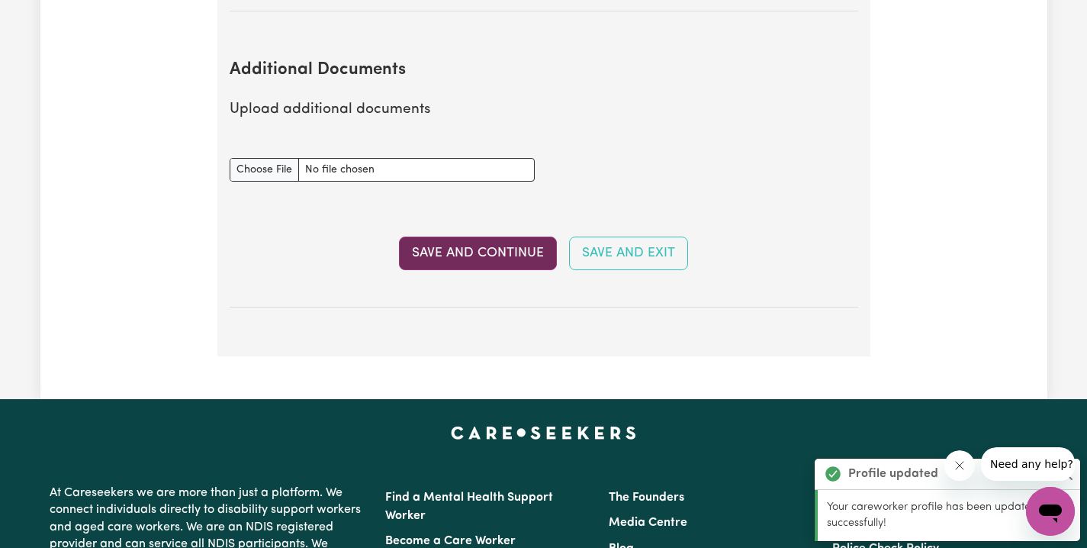
click at [492, 237] on button "Save and Continue" at bounding box center [478, 254] width 158 height 34
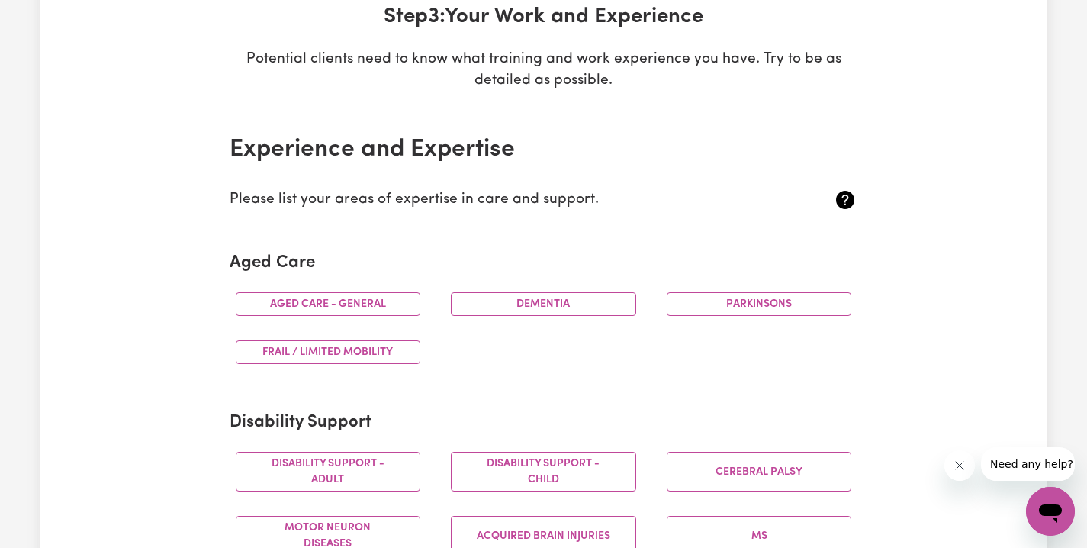
scroll to position [255, 0]
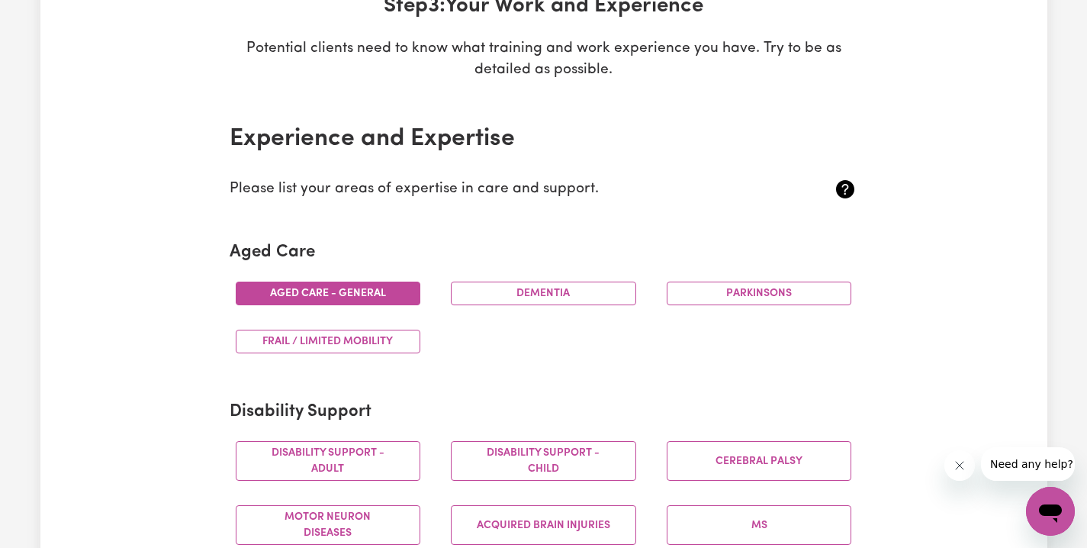
click at [391, 290] on button "Aged care - General" at bounding box center [328, 294] width 185 height 24
drag, startPoint x: 615, startPoint y: 292, endPoint x: 642, endPoint y: 296, distance: 27.1
click at [616, 292] on button "Dementia" at bounding box center [543, 294] width 185 height 24
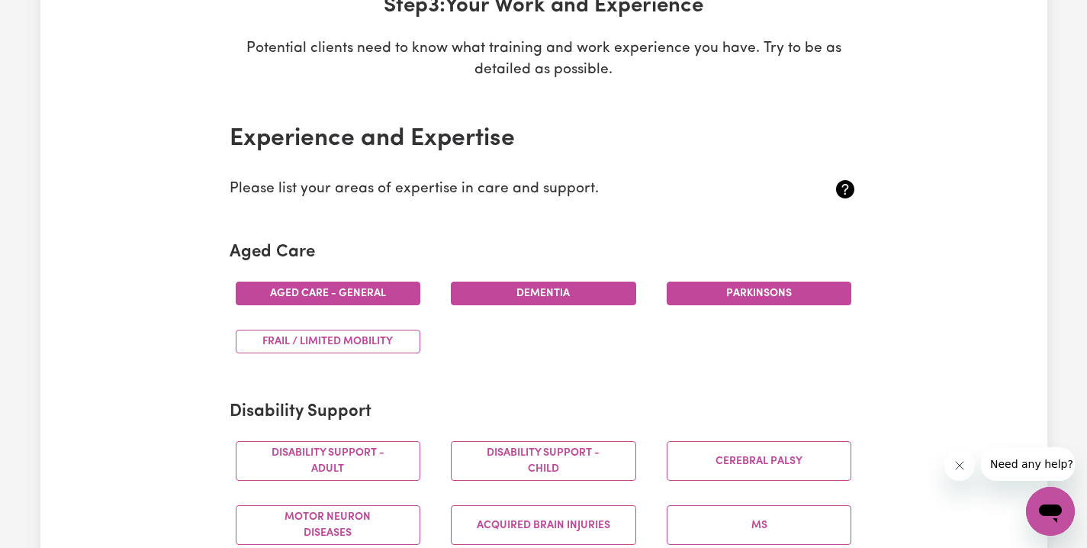
click at [727, 299] on button "Parkinsons" at bounding box center [759, 294] width 185 height 24
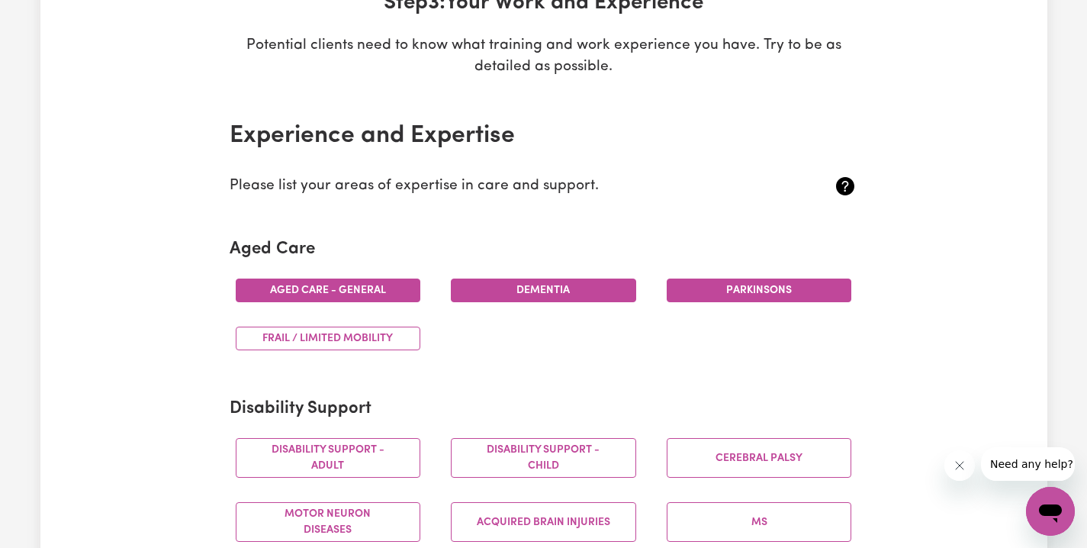
scroll to position [261, 0]
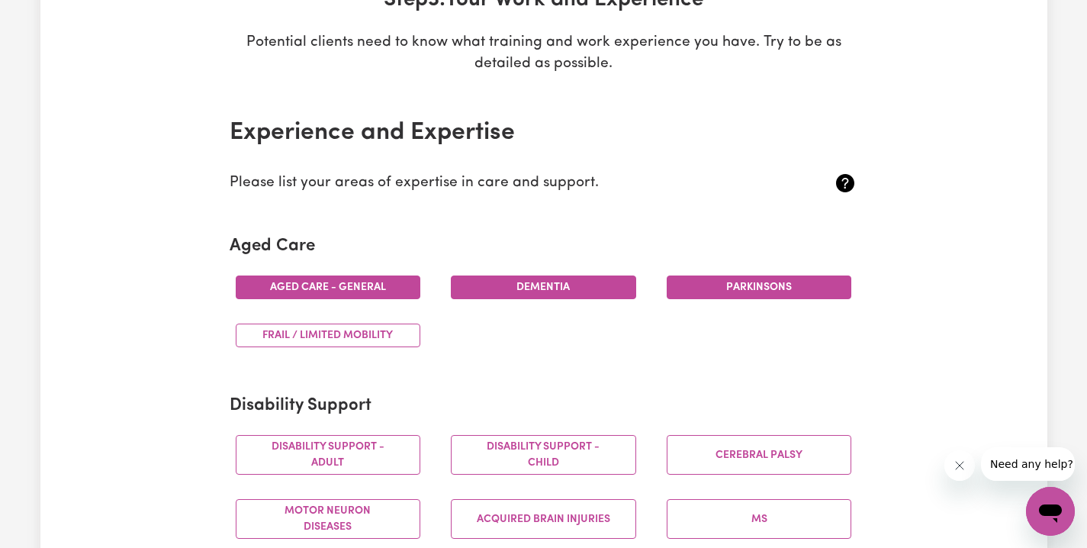
click at [403, 319] on div "Frail / limited mobility" at bounding box center [329, 335] width 216 height 48
click at [405, 328] on button "Frail / limited mobility" at bounding box center [328, 336] width 185 height 24
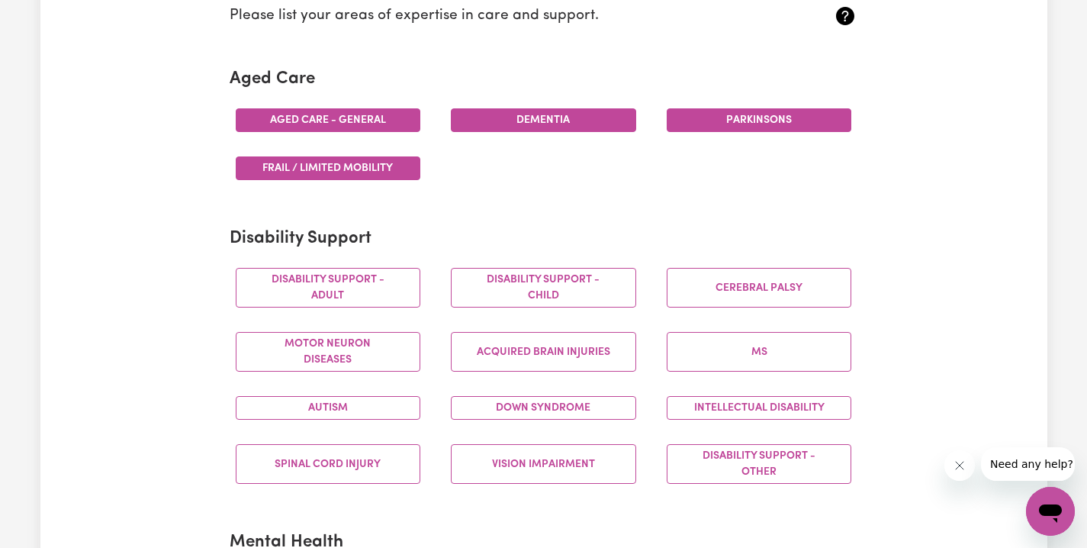
scroll to position [485, 0]
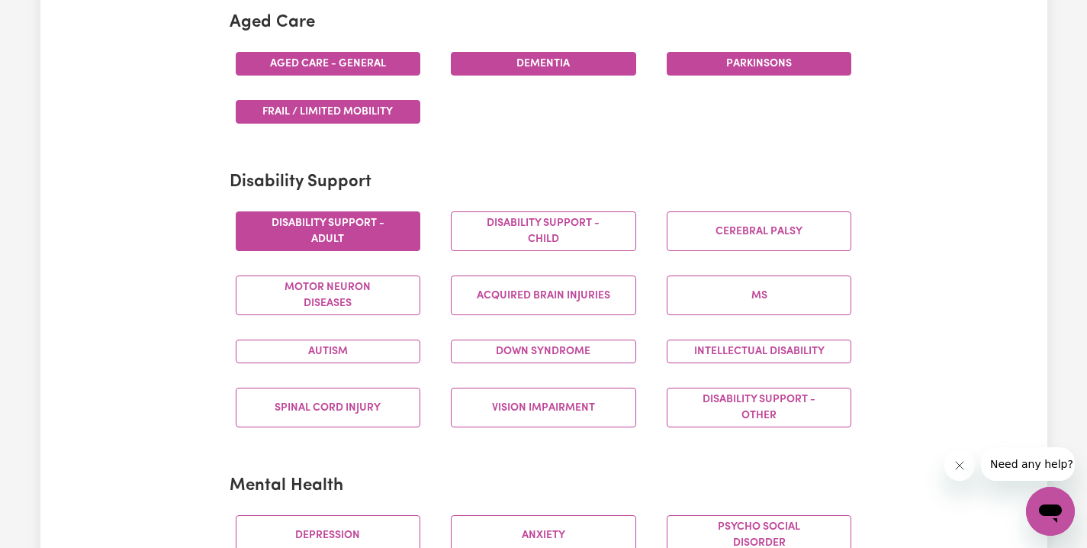
drag, startPoint x: 407, startPoint y: 231, endPoint x: 411, endPoint y: 242, distance: 11.6
click at [407, 231] on button "Disability support - Adult" at bounding box center [328, 231] width 185 height 40
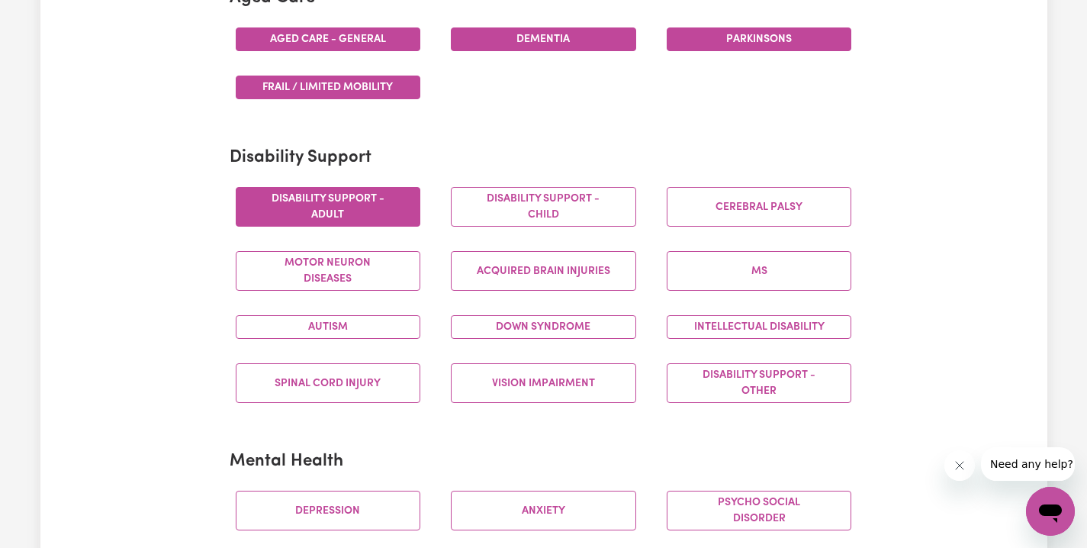
scroll to position [541, 0]
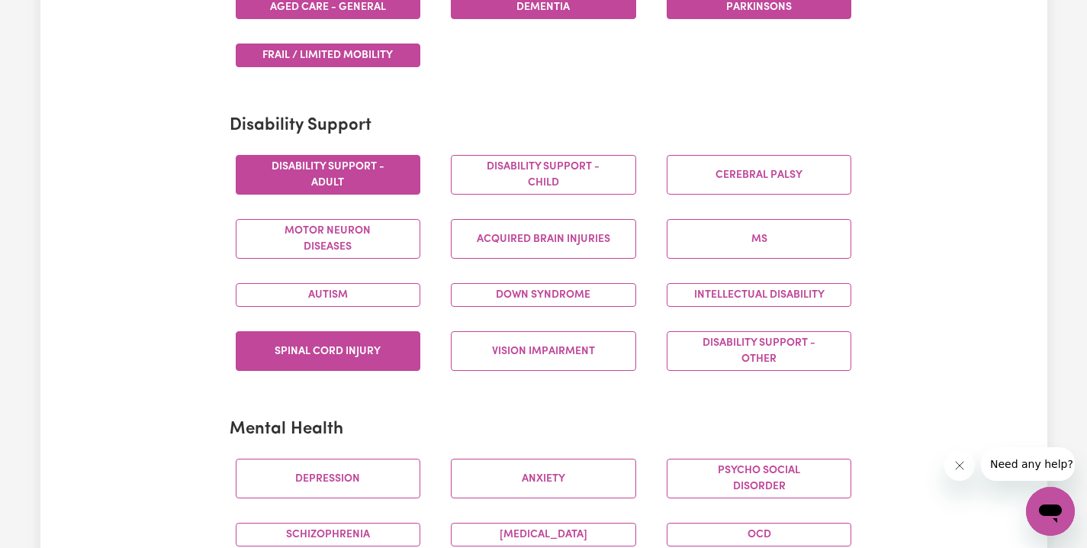
click at [396, 362] on button "Spinal cord injury" at bounding box center [328, 351] width 185 height 40
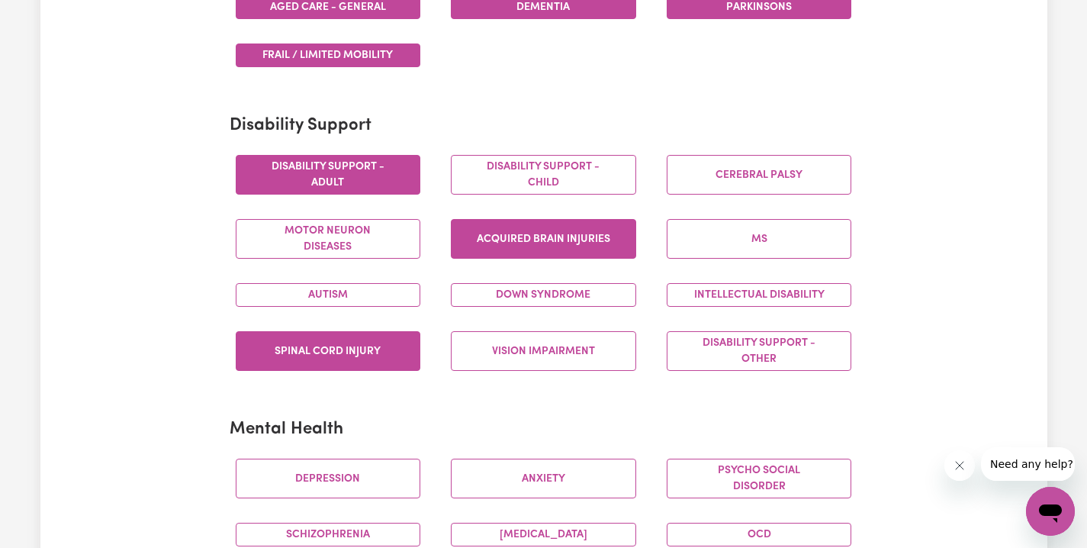
click at [572, 234] on button "Acquired Brain Injuries" at bounding box center [543, 239] width 185 height 40
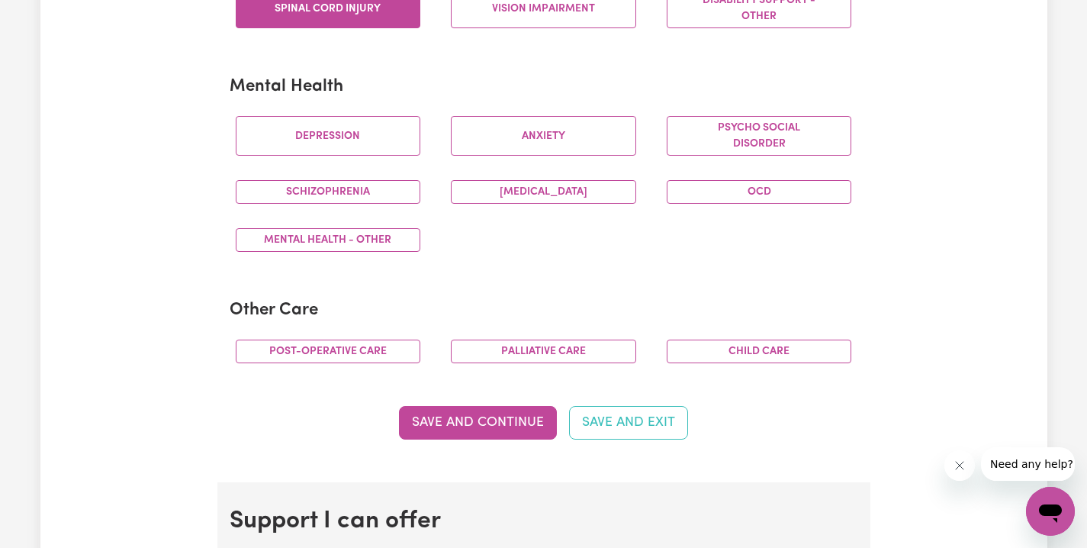
scroll to position [948, 0]
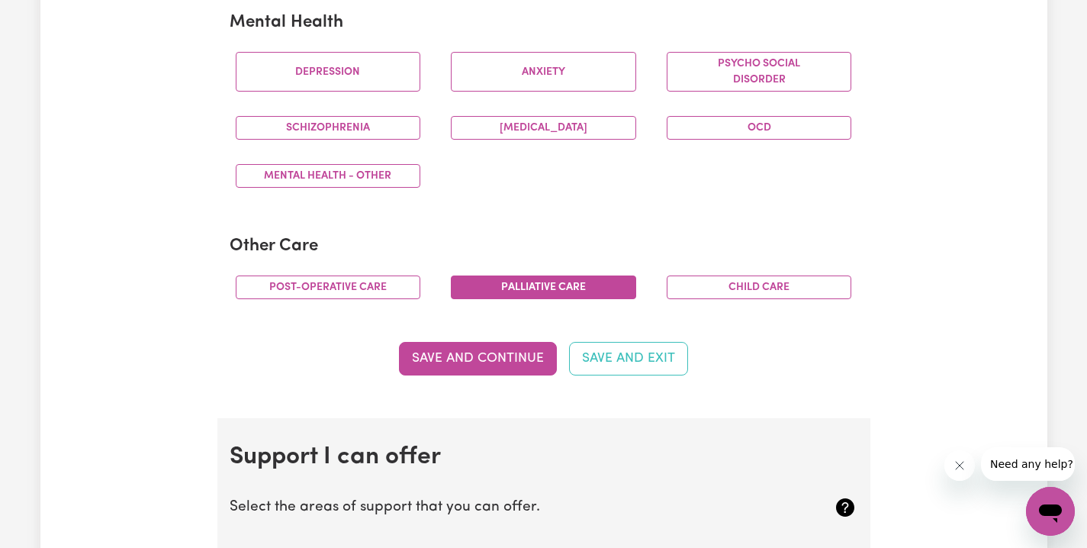
click at [565, 289] on button "Palliative care" at bounding box center [543, 287] width 185 height 24
drag, startPoint x: 800, startPoint y: 285, endPoint x: 781, endPoint y: 295, distance: 21.2
click at [800, 285] on button "Child care" at bounding box center [759, 287] width 185 height 24
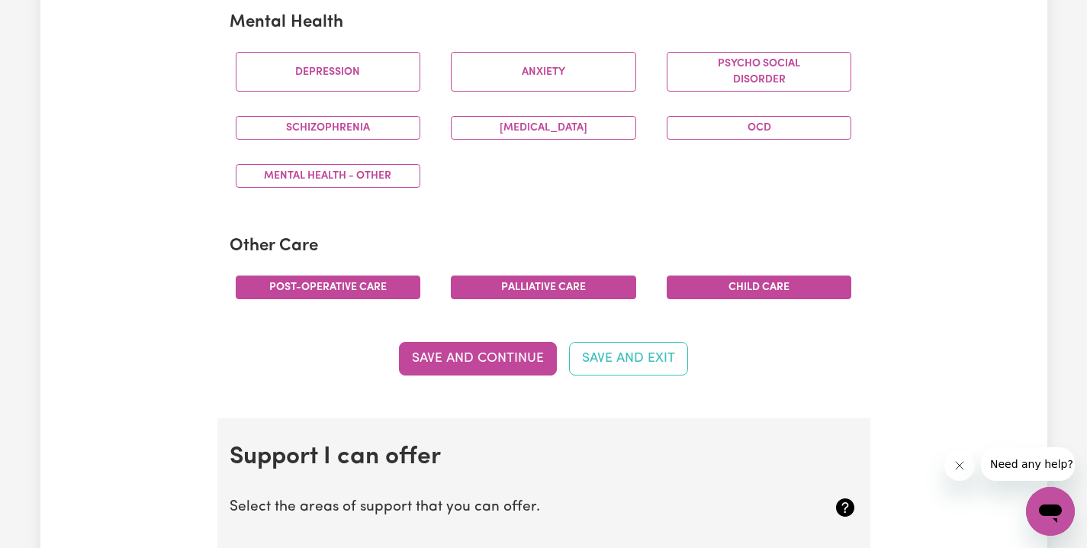
click at [395, 287] on button "Post-operative care" at bounding box center [328, 287] width 185 height 24
click at [460, 360] on button "Save and Continue" at bounding box center [478, 359] width 158 height 34
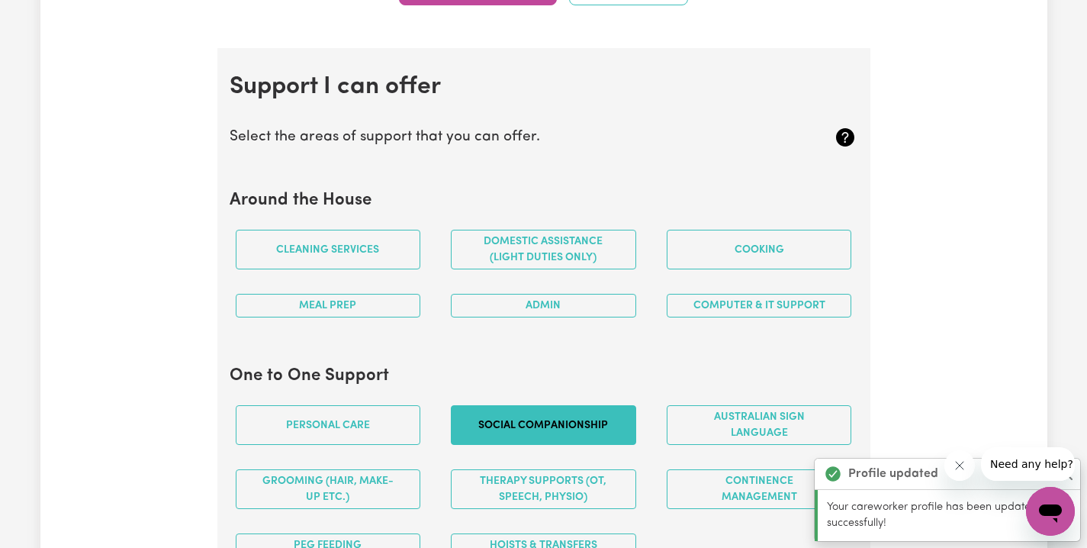
scroll to position [1361, 0]
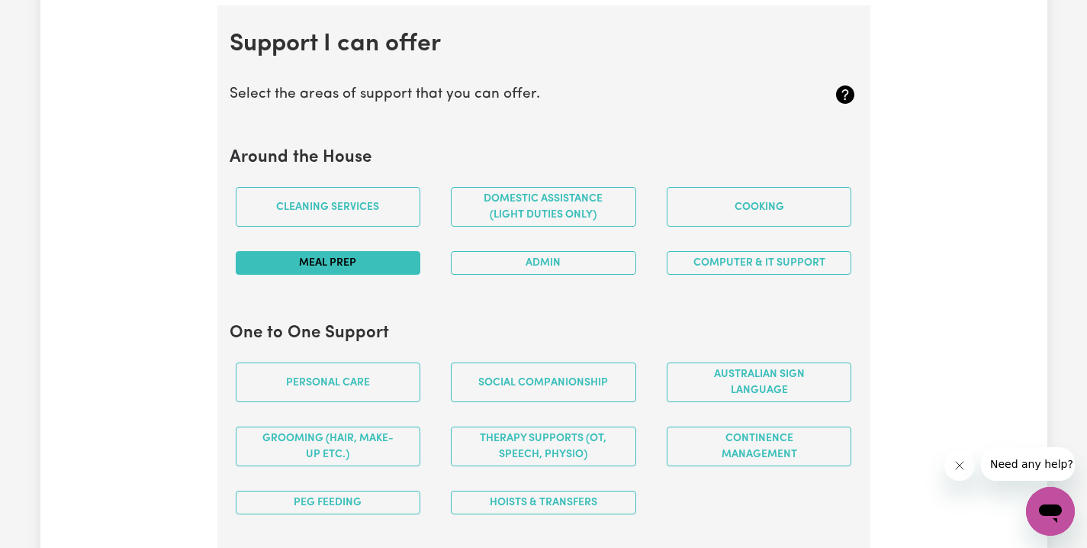
click at [391, 257] on button "Meal prep" at bounding box center [328, 263] width 185 height 24
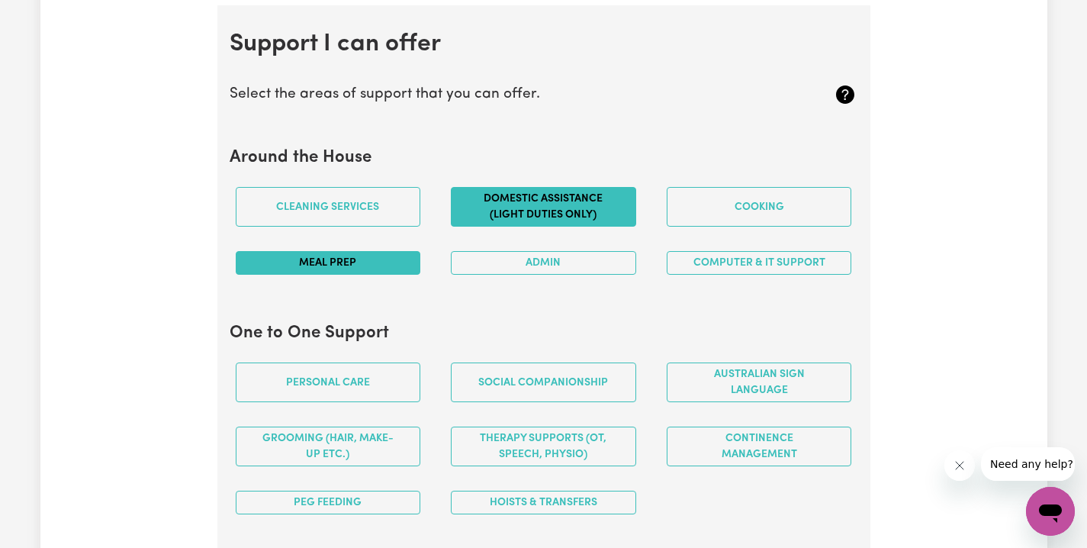
click at [568, 211] on button "Domestic assistance (light duties only)" at bounding box center [543, 207] width 185 height 40
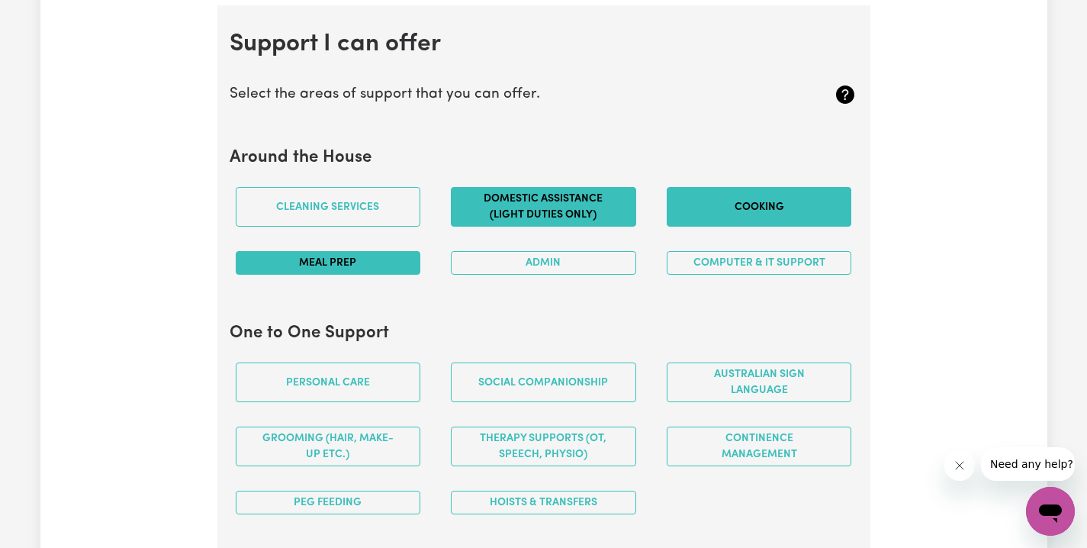
click at [759, 210] on button "Cooking" at bounding box center [759, 207] width 185 height 40
click at [703, 259] on button "Computer & IT Support" at bounding box center [759, 263] width 185 height 24
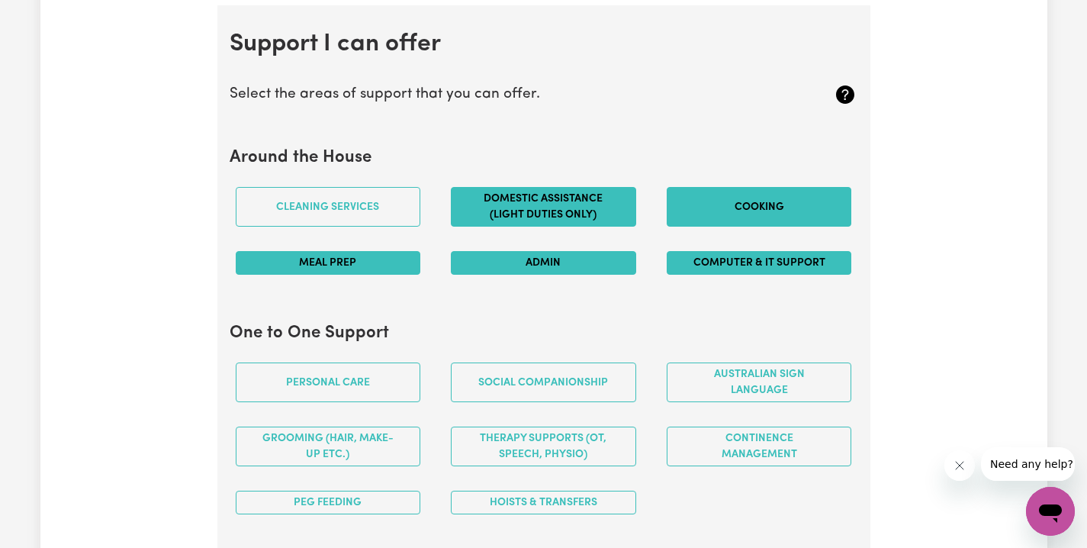
click at [631, 264] on button "Admin" at bounding box center [543, 263] width 185 height 24
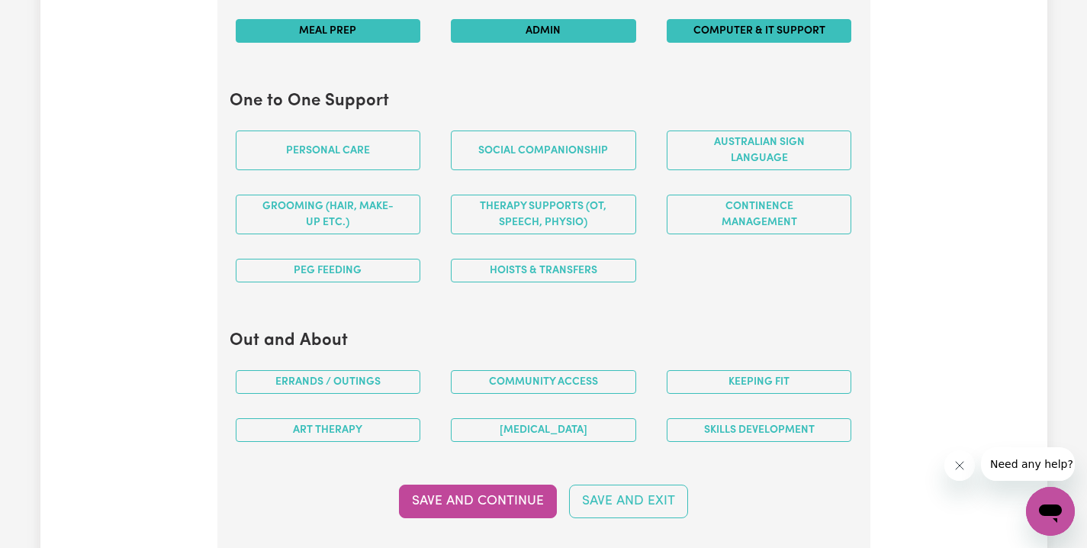
scroll to position [1590, 0]
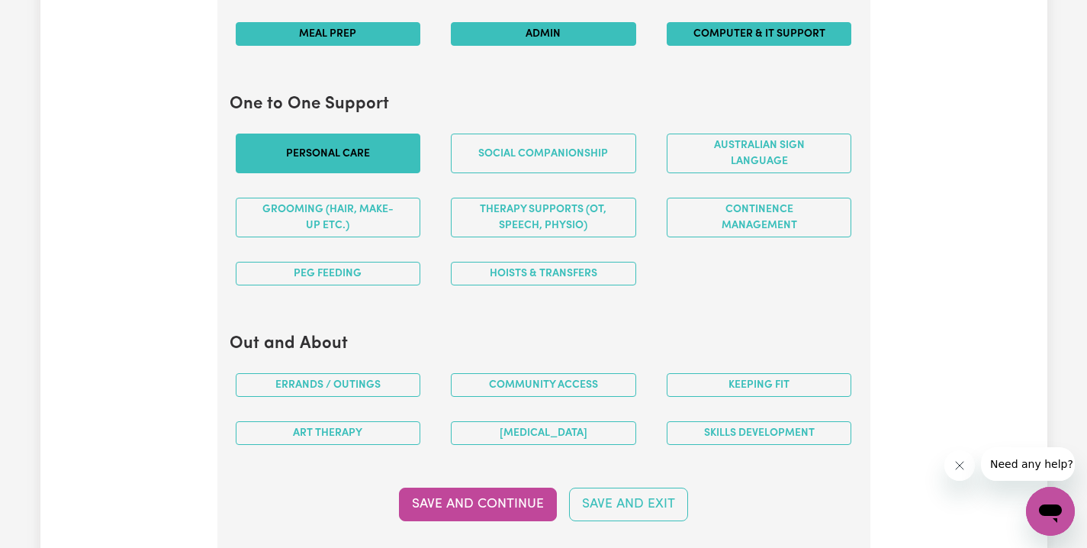
click at [397, 152] on button "Personal care" at bounding box center [328, 154] width 185 height 40
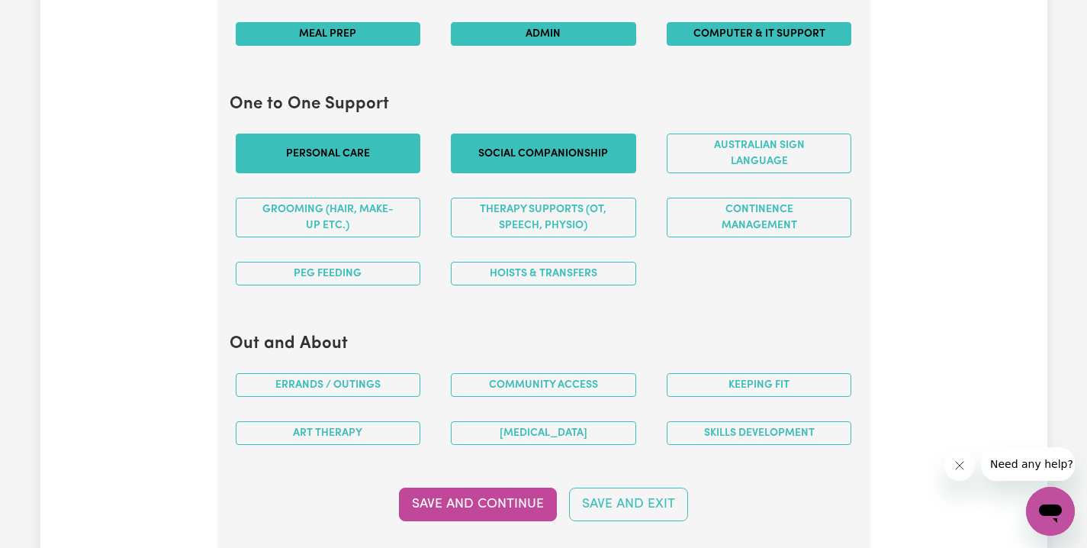
click at [605, 155] on button "Social companionship" at bounding box center [543, 154] width 185 height 40
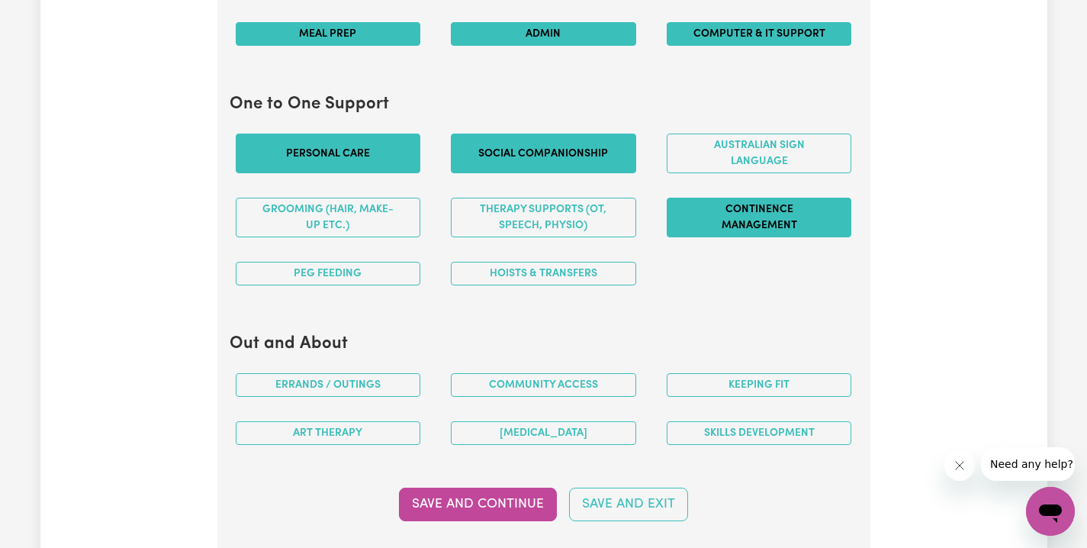
click at [702, 215] on button "Continence management" at bounding box center [759, 218] width 185 height 40
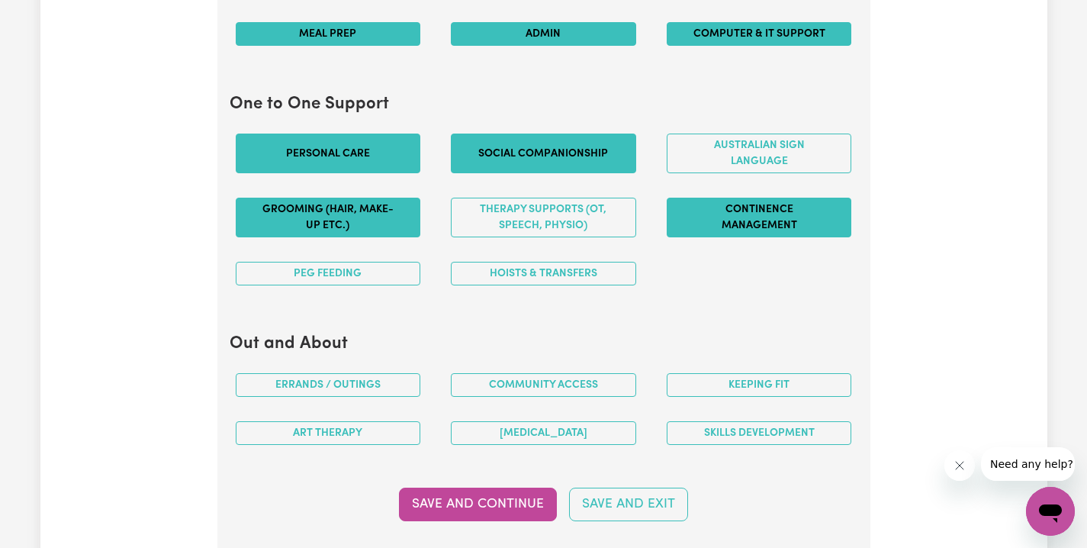
click at [401, 211] on button "Grooming (hair, make-up etc.)" at bounding box center [328, 218] width 185 height 40
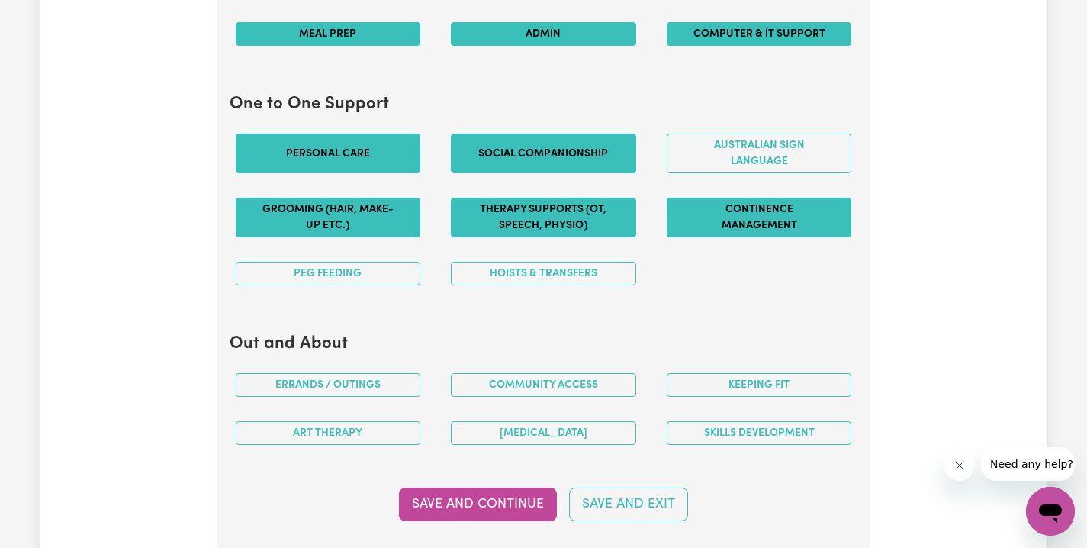
click at [491, 224] on button "Therapy Supports (OT, speech, physio)" at bounding box center [543, 218] width 185 height 40
click at [394, 263] on button "PEG feeding" at bounding box center [328, 274] width 185 height 24
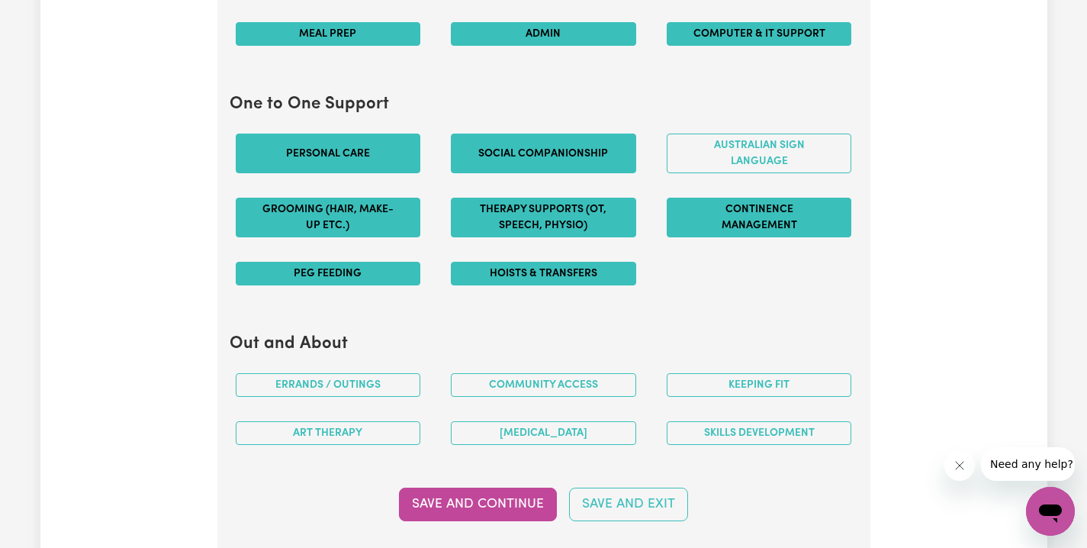
click at [551, 273] on button "Hoists & transfers" at bounding box center [543, 274] width 185 height 24
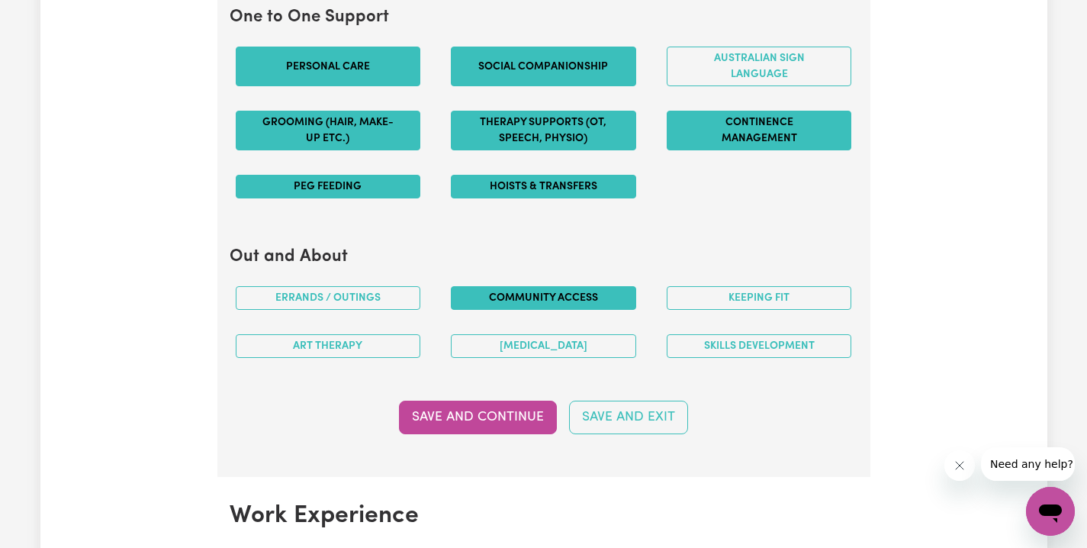
scroll to position [1725, 0]
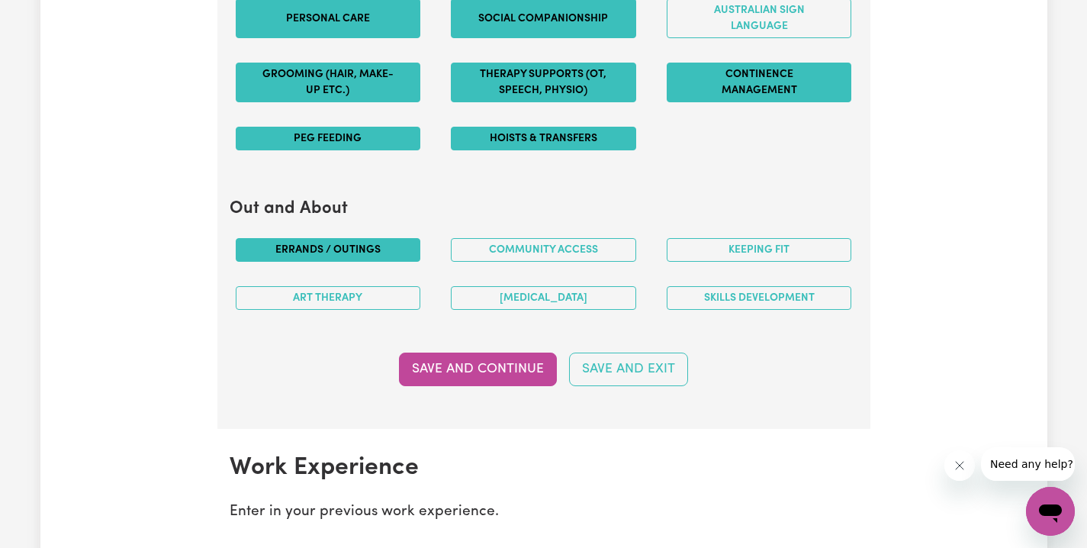
click at [411, 243] on button "Errands / Outings" at bounding box center [328, 250] width 185 height 24
drag, startPoint x: 573, startPoint y: 242, endPoint x: 604, endPoint y: 243, distance: 30.6
click at [574, 242] on button "Community access" at bounding box center [543, 250] width 185 height 24
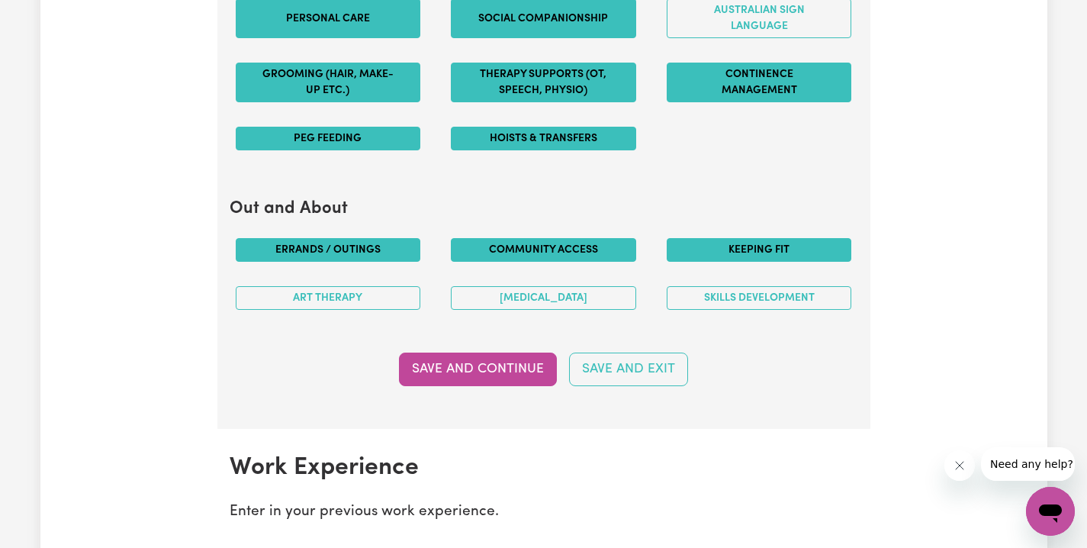
click at [718, 250] on button "Keeping fit" at bounding box center [759, 250] width 185 height 24
click at [404, 286] on button "Art therapy" at bounding box center [328, 298] width 185 height 24
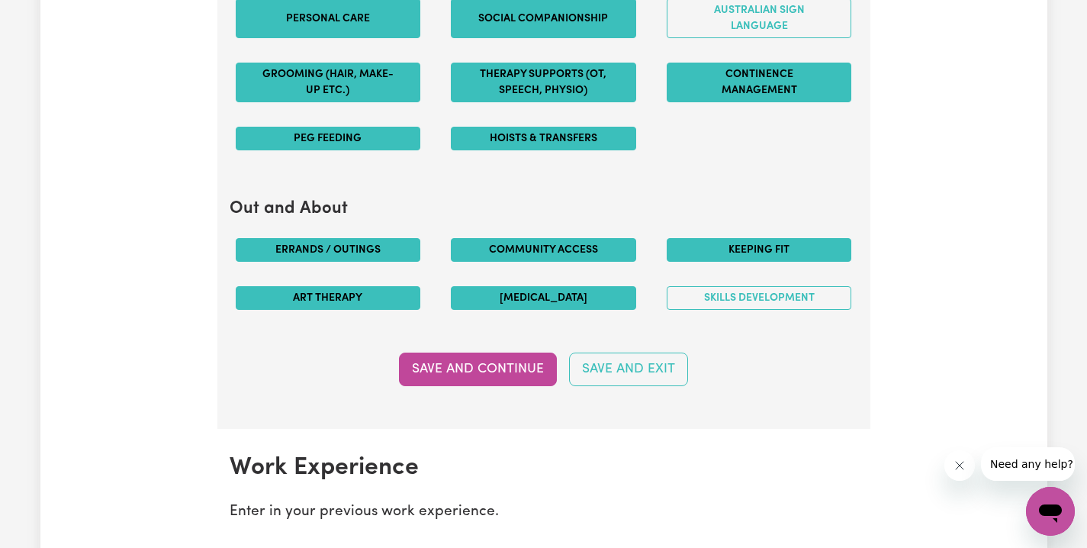
drag, startPoint x: 504, startPoint y: 292, endPoint x: 513, endPoint y: 291, distance: 9.3
click at [504, 292] on button "[MEDICAL_DATA]" at bounding box center [543, 298] width 185 height 24
click at [749, 295] on button "Skills Development" at bounding box center [759, 298] width 185 height 24
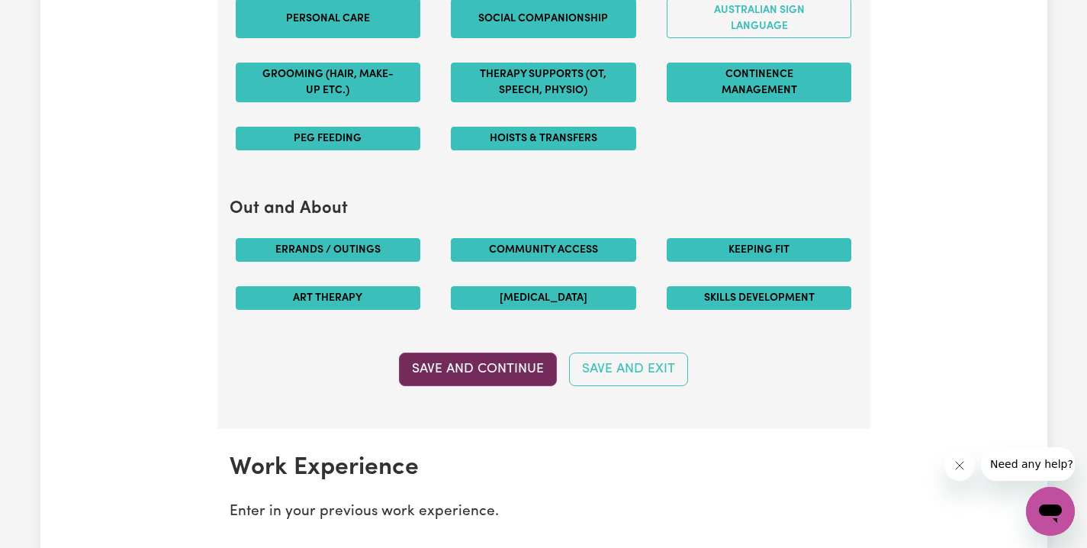
click at [494, 359] on button "Save and Continue" at bounding box center [478, 370] width 158 height 34
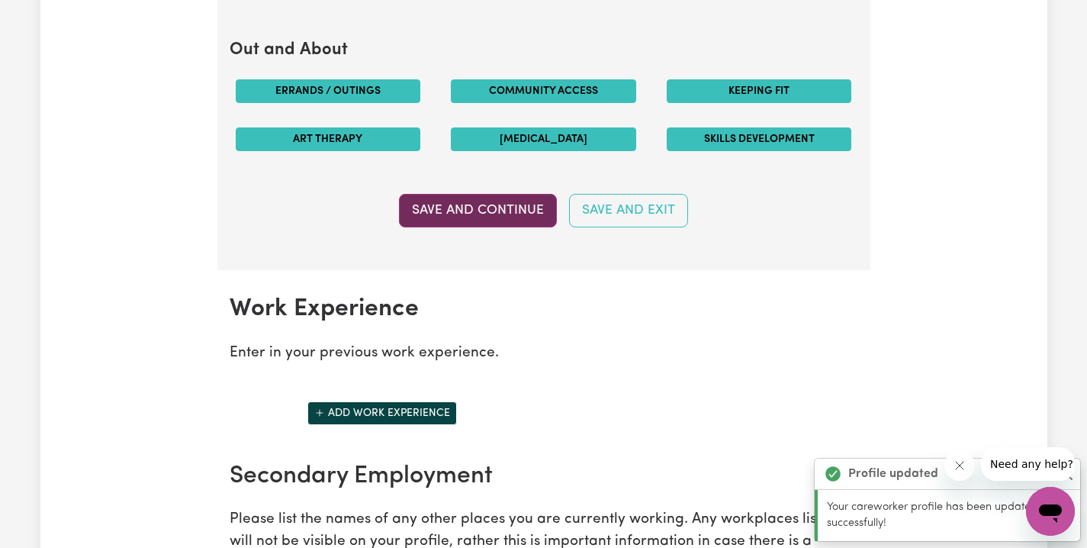
scroll to position [2145, 0]
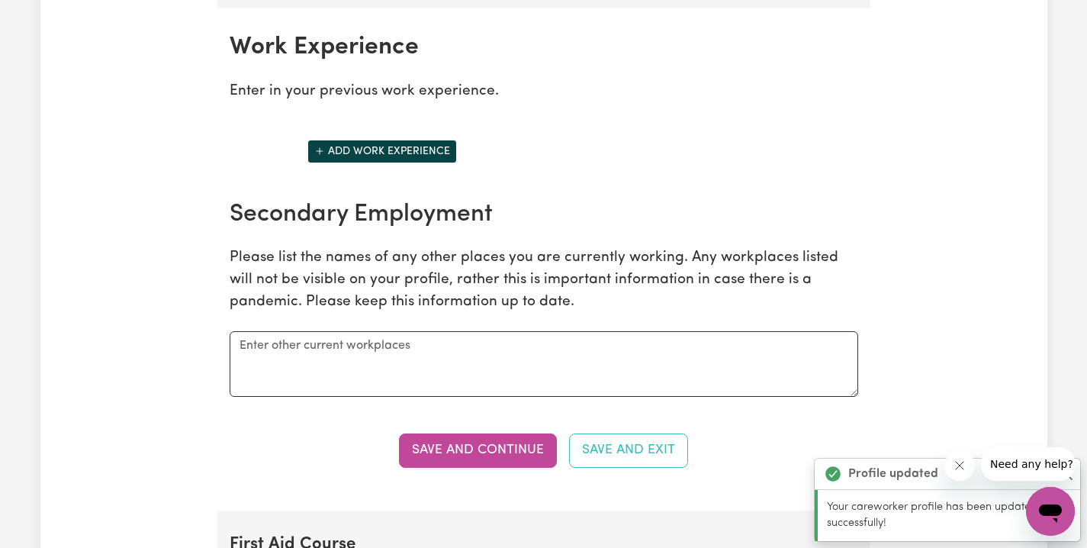
click at [404, 143] on button "Add work experience" at bounding box center [383, 152] width 150 height 24
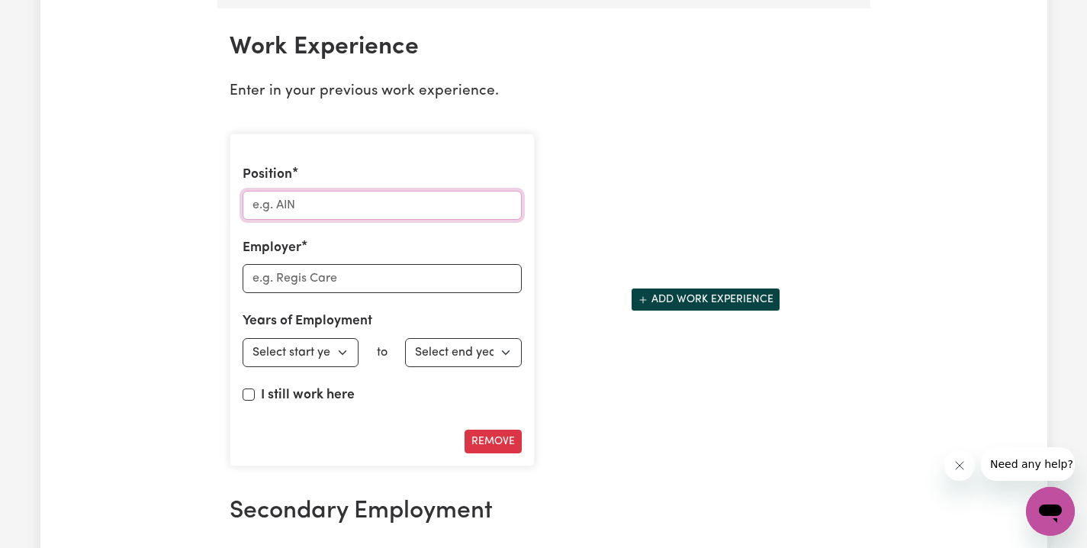
click at [446, 201] on input "Position" at bounding box center [382, 205] width 279 height 29
click at [453, 275] on input "Employer" at bounding box center [382, 278] width 279 height 29
click at [691, 290] on button "Add work experience" at bounding box center [706, 300] width 150 height 24
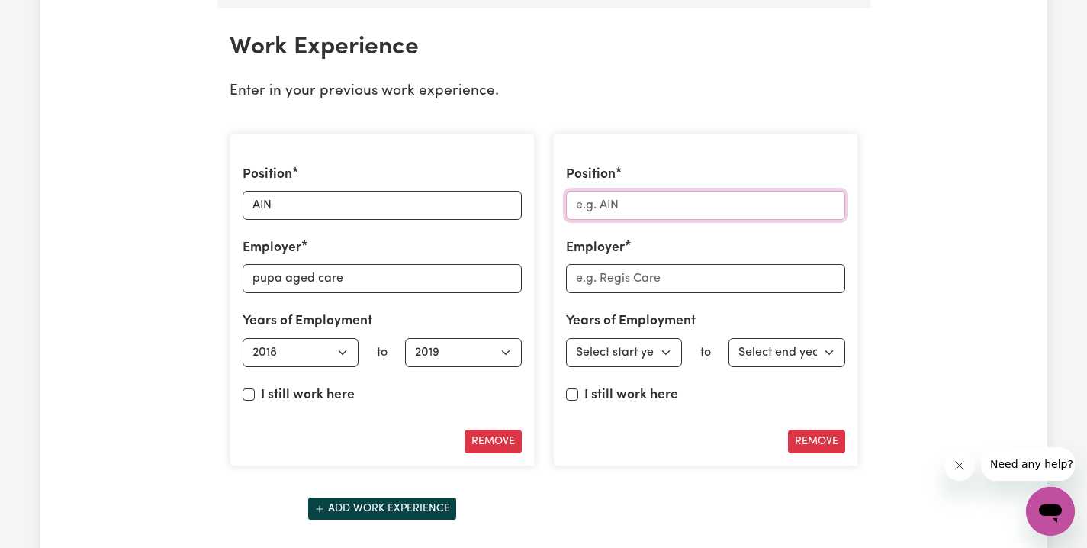
click at [650, 199] on input "Position" at bounding box center [705, 205] width 279 height 29
drag, startPoint x: 626, startPoint y: 200, endPoint x: 306, endPoint y: 198, distance: 319.7
click at [343, 185] on div "Position AIN Employer pupa aged care Years of Employment Employed from Select s…" at bounding box center [544, 330] width 647 height 418
click at [679, 271] on input "Employer" at bounding box center [705, 278] width 279 height 29
click at [594, 270] on input "[DEMOGRAPHIC_DATA] care" at bounding box center [705, 278] width 279 height 29
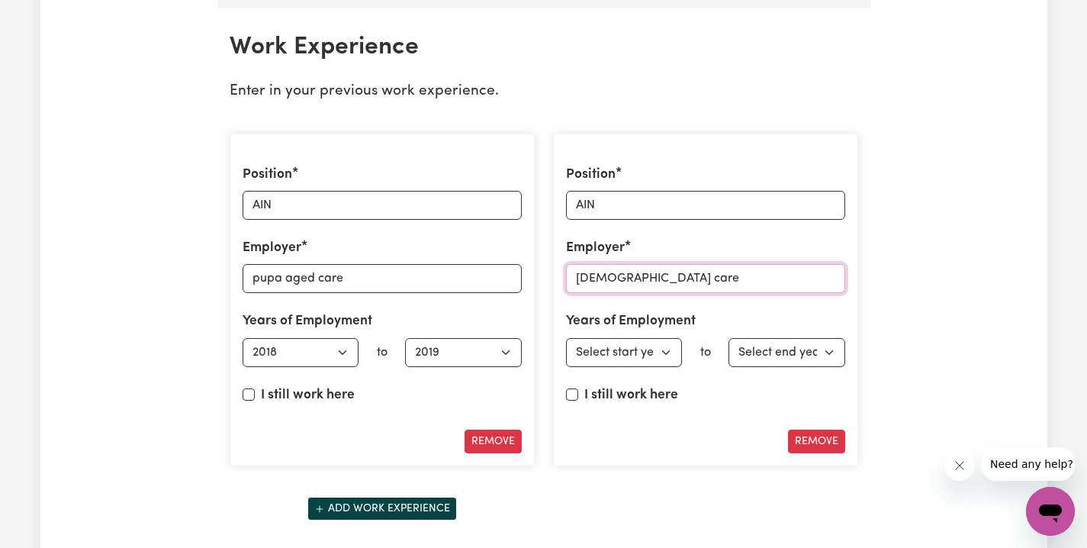
click at [605, 269] on input "[DEMOGRAPHIC_DATA] care" at bounding box center [705, 278] width 279 height 29
click at [448, 497] on button "Add work experience" at bounding box center [383, 509] width 150 height 24
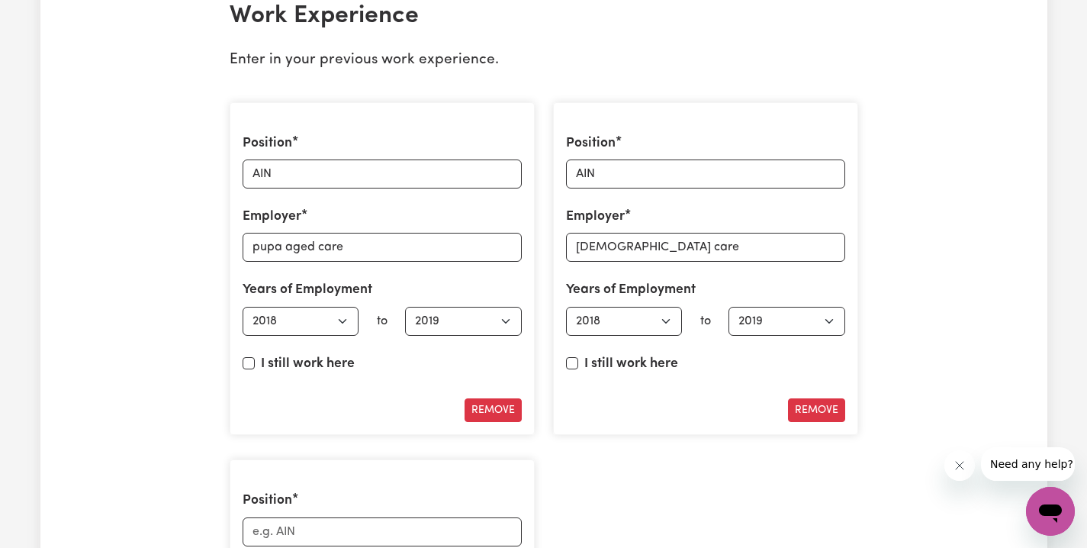
scroll to position [2466, 0]
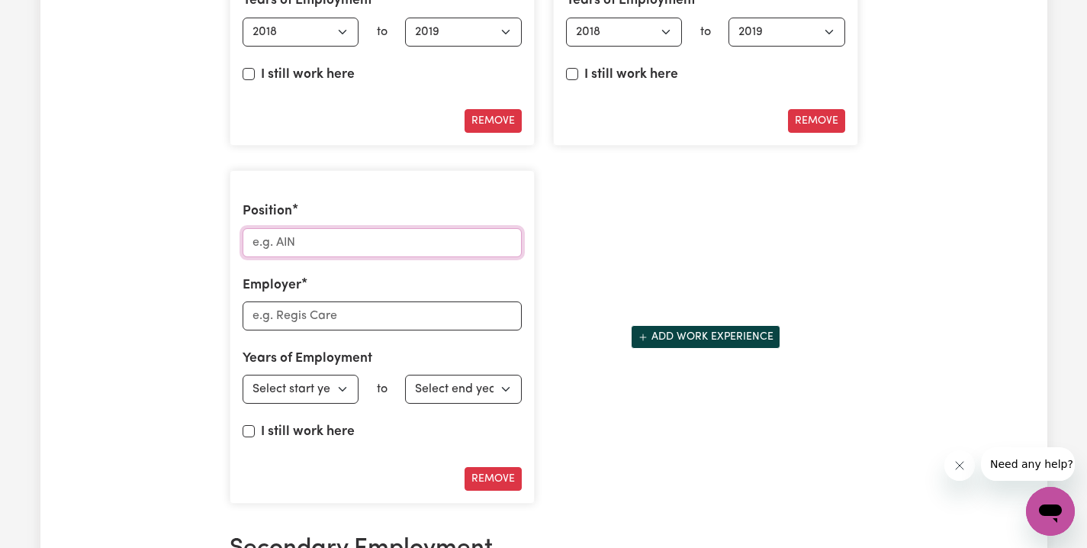
click at [295, 237] on input "Position" at bounding box center [382, 242] width 279 height 29
click at [290, 307] on input "Employer" at bounding box center [382, 315] width 279 height 29
paste input "Australian Unity Home Care"
click at [675, 327] on button "Add work experience" at bounding box center [706, 337] width 150 height 24
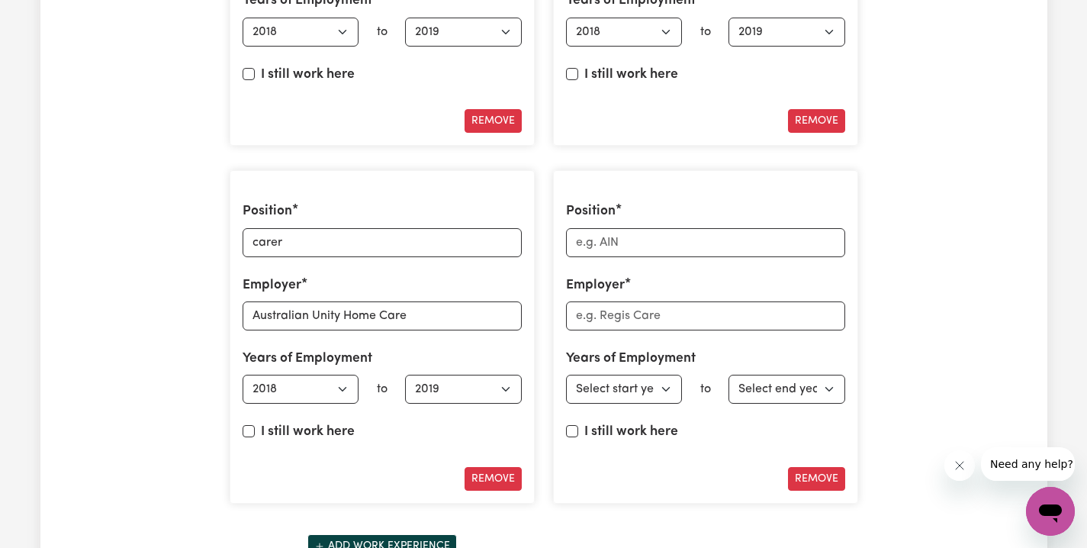
scroll to position [2479, 0]
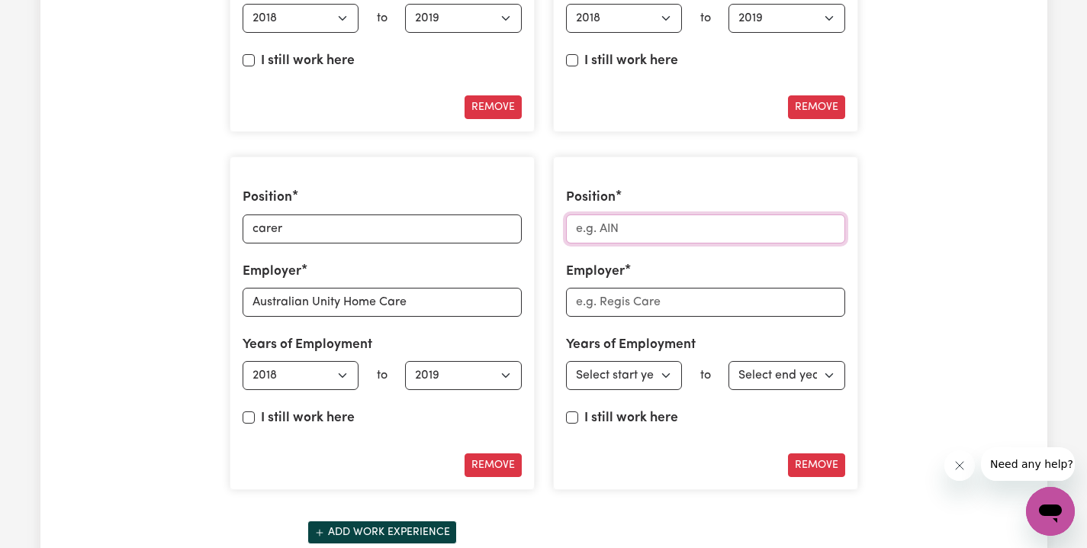
click at [605, 223] on input "Position" at bounding box center [705, 228] width 279 height 29
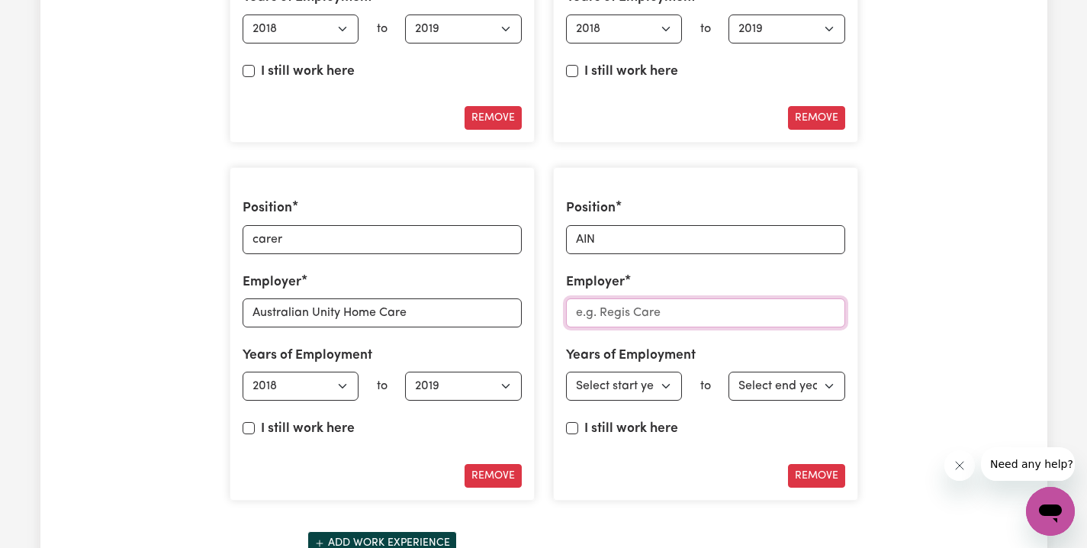
click at [600, 304] on input "Employer" at bounding box center [705, 312] width 279 height 29
paste input "[PERSON_NAME] Age"
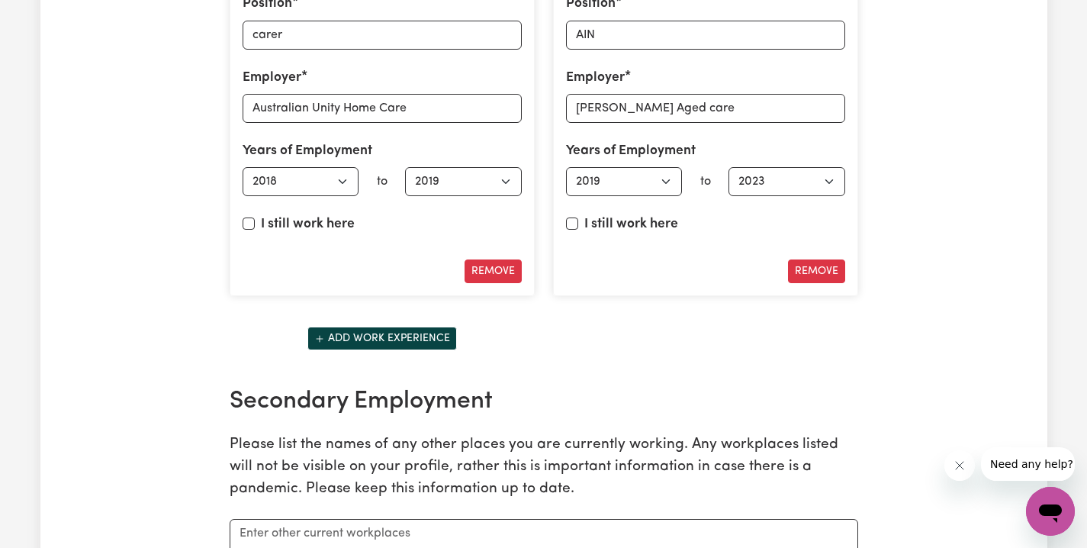
click at [383, 333] on button "Add work experience" at bounding box center [383, 339] width 150 height 24
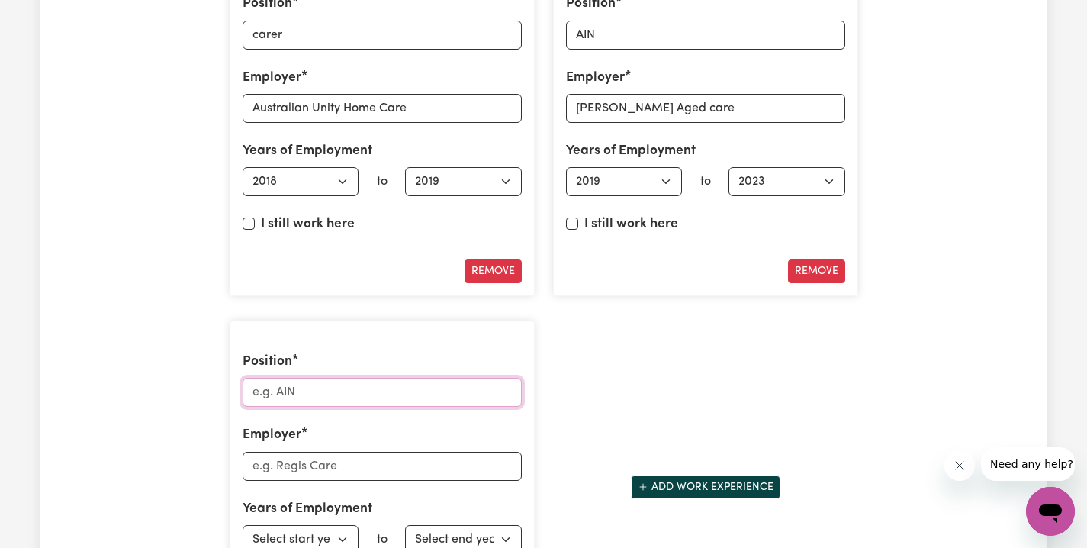
click at [382, 380] on input "Position" at bounding box center [382, 392] width 279 height 29
click at [288, 382] on input "[MEDICAL_DATA]" at bounding box center [382, 392] width 279 height 29
click at [405, 452] on input "Employer" at bounding box center [382, 466] width 279 height 29
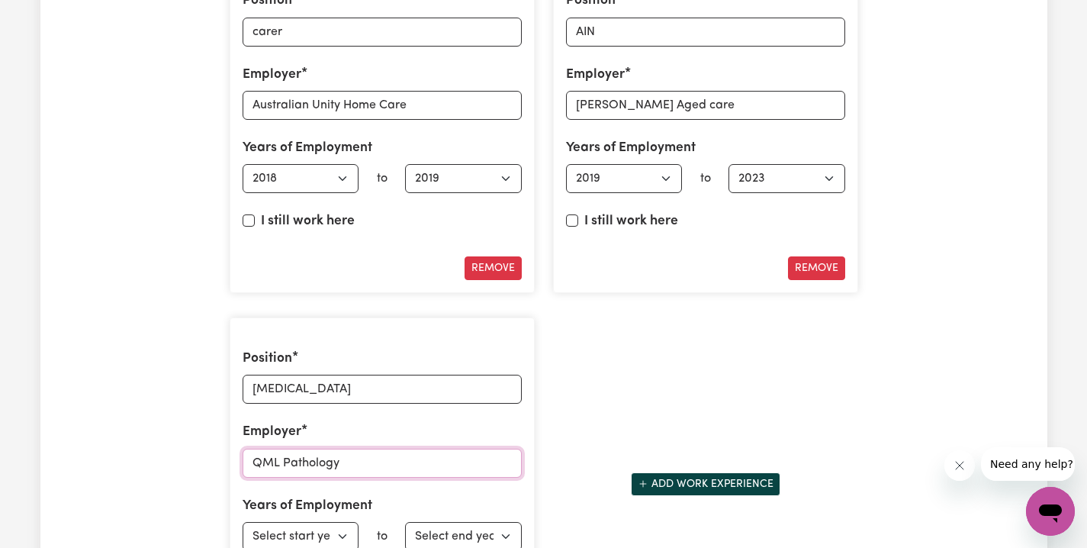
scroll to position [2707, 0]
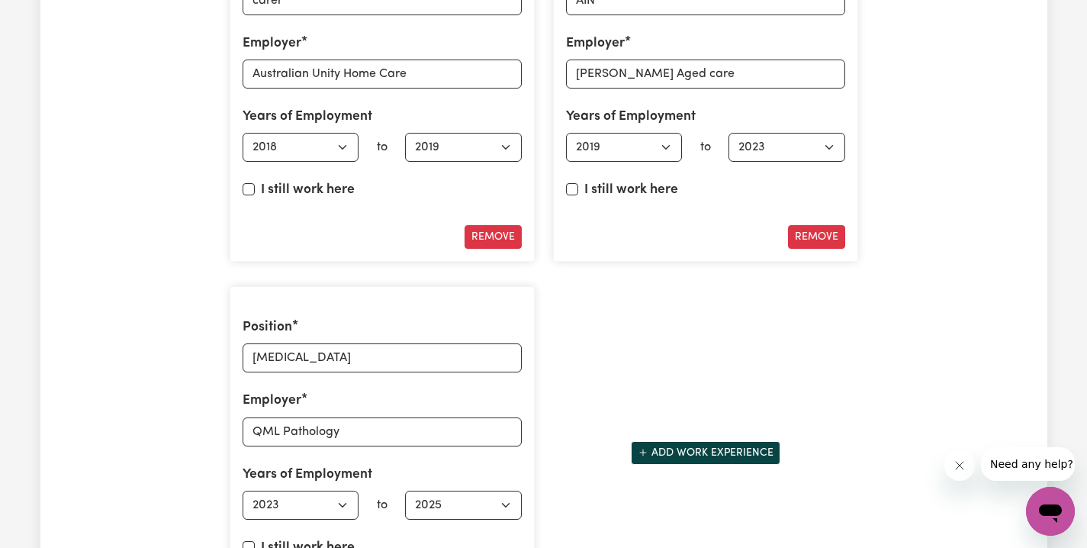
click at [308, 538] on label "I still work here" at bounding box center [308, 548] width 94 height 20
click at [255, 541] on input "I still work here" at bounding box center [249, 547] width 12 height 12
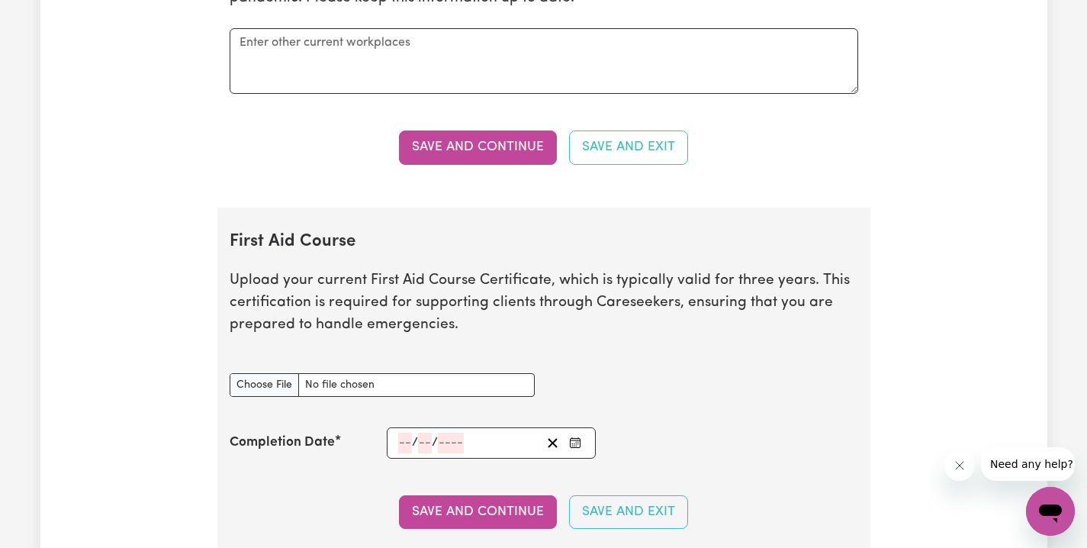
scroll to position [3161, 0]
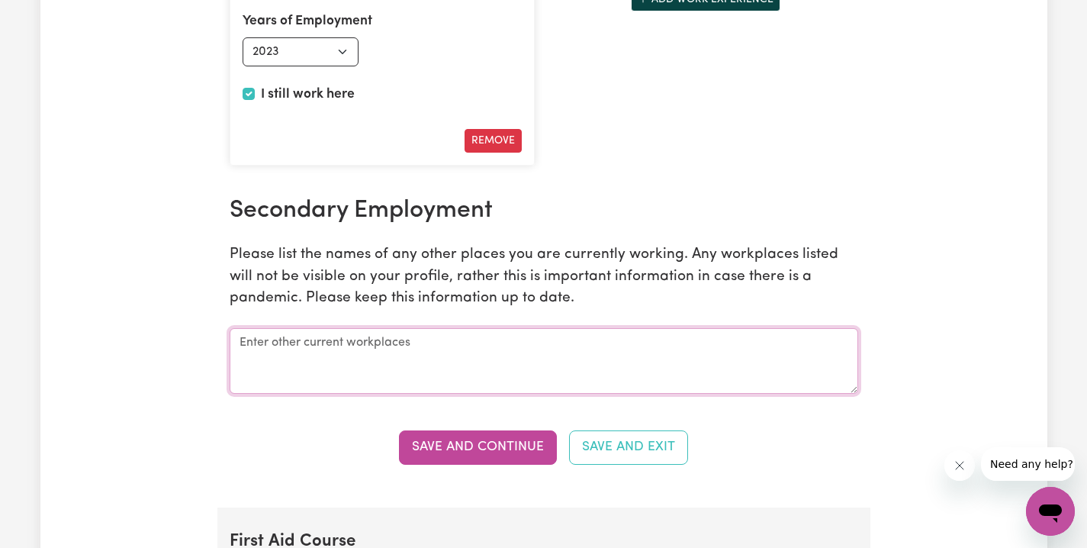
click at [568, 351] on textarea at bounding box center [544, 361] width 629 height 66
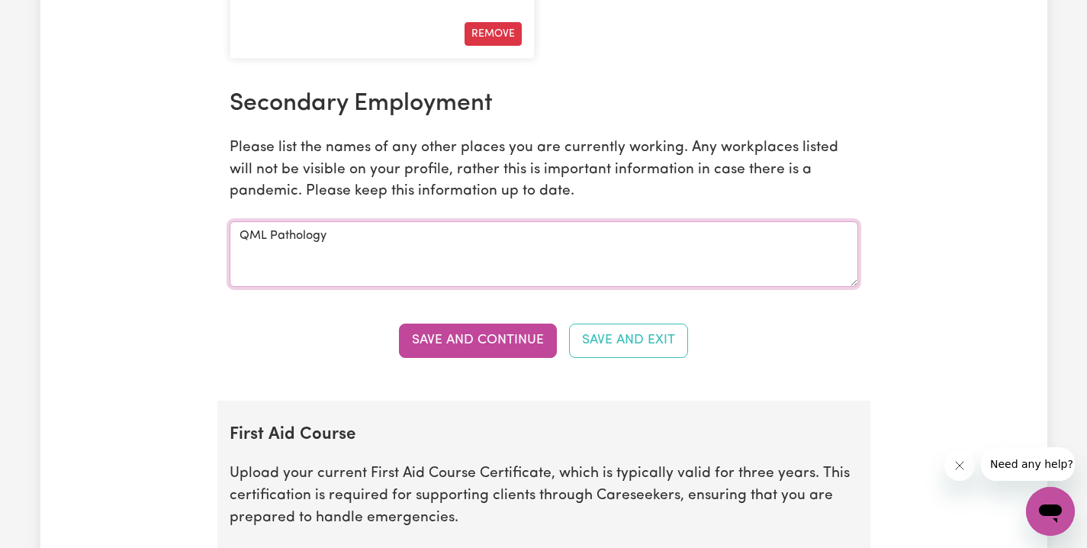
scroll to position [3358, 0]
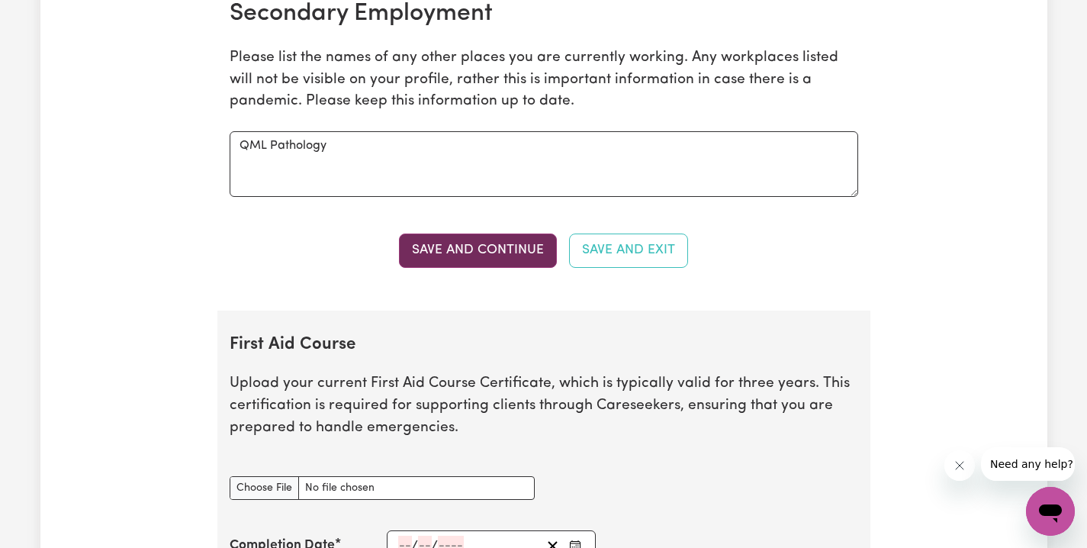
click at [465, 239] on button "Save and Continue" at bounding box center [478, 251] width 158 height 34
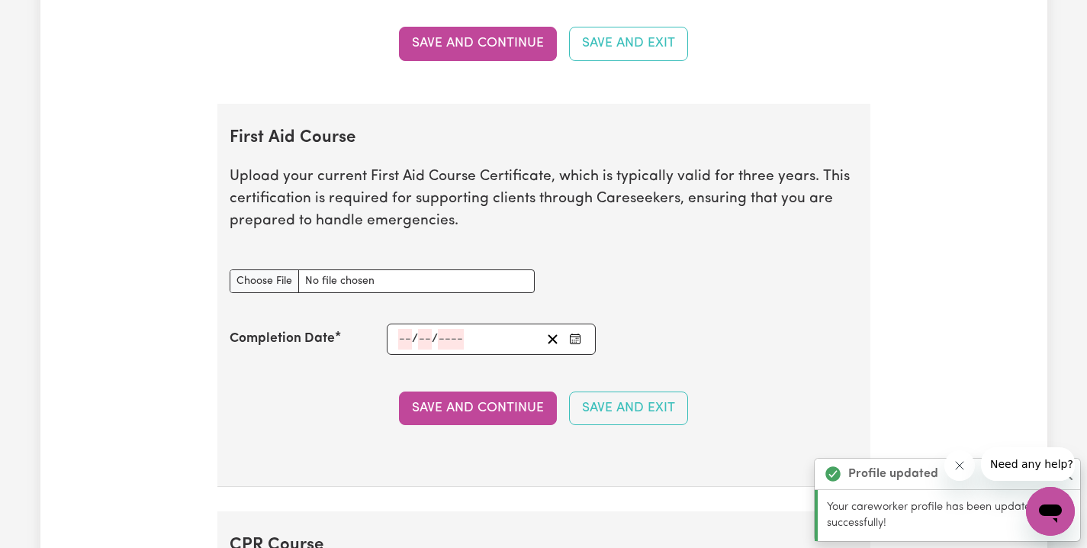
scroll to position [3652, 0]
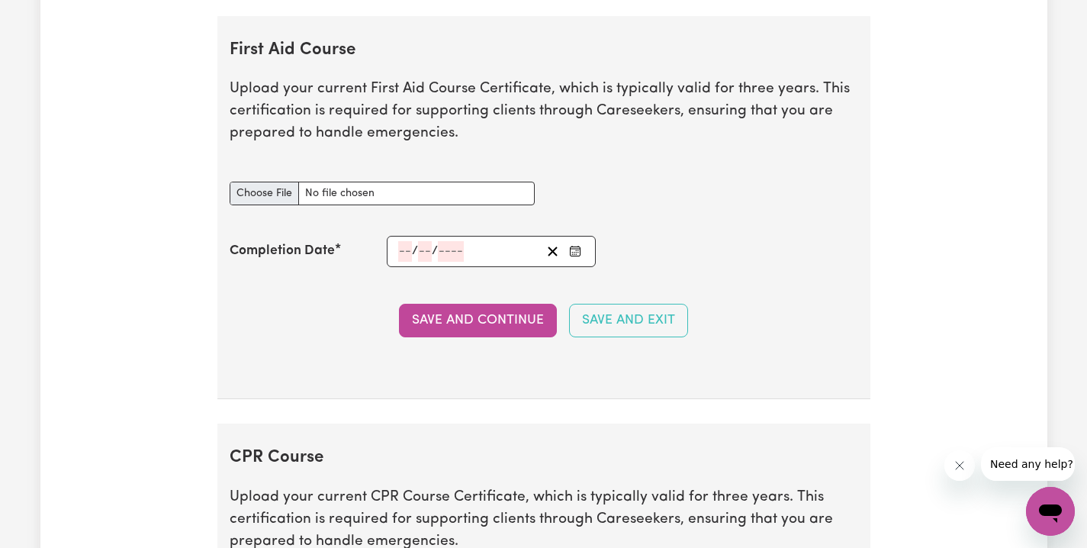
click at [298, 182] on input "First Aid Course document" at bounding box center [382, 194] width 305 height 24
click at [409, 241] on input "number" at bounding box center [405, 251] width 14 height 21
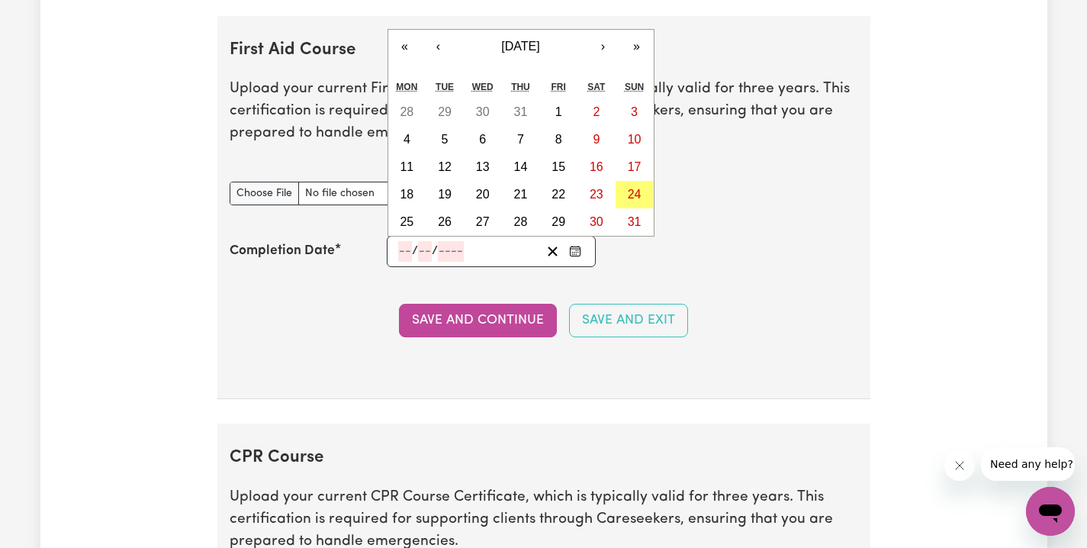
click at [409, 241] on input "number" at bounding box center [405, 251] width 14 height 21
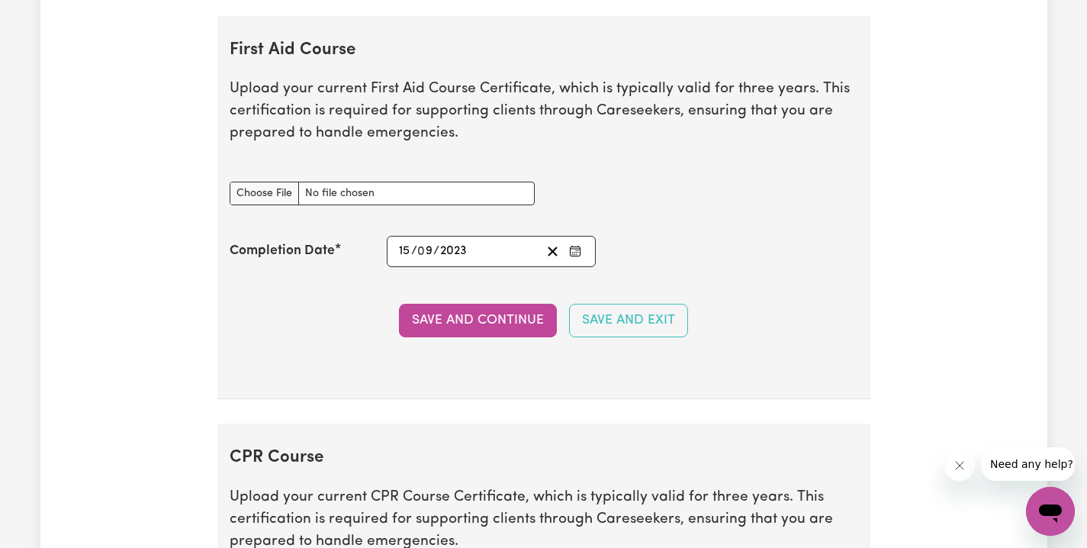
click at [702, 247] on div "Completion Date [DATE] 15 / 0 9 / 2023 « ‹ [DATE] › » Mon Tue Wed Thu Fri Sat S…" at bounding box center [544, 251] width 629 height 31
click at [486, 306] on button "Save and Continue" at bounding box center [478, 321] width 158 height 34
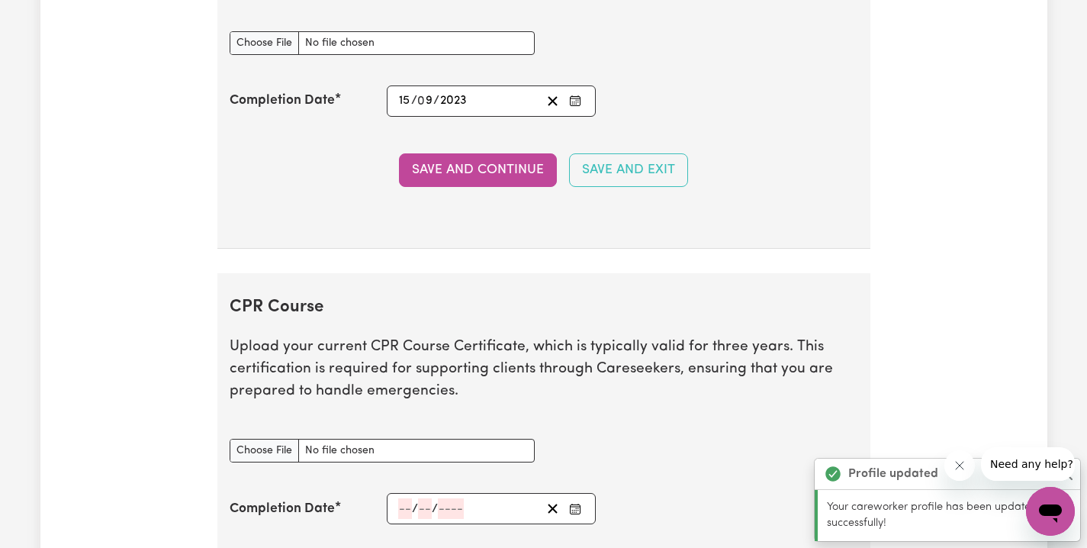
scroll to position [4057, 0]
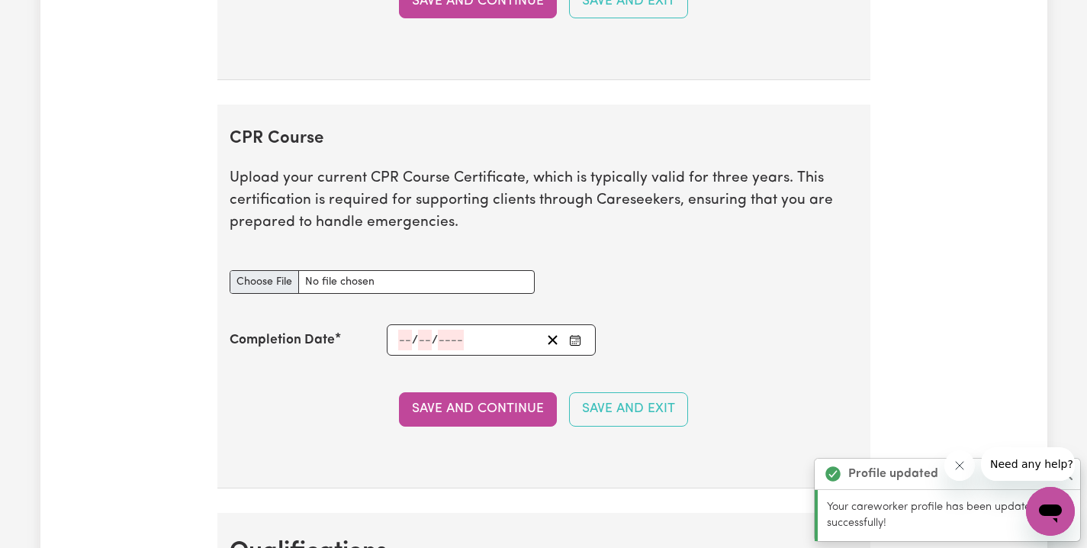
click at [269, 270] on input "CPR Course document" at bounding box center [382, 282] width 305 height 24
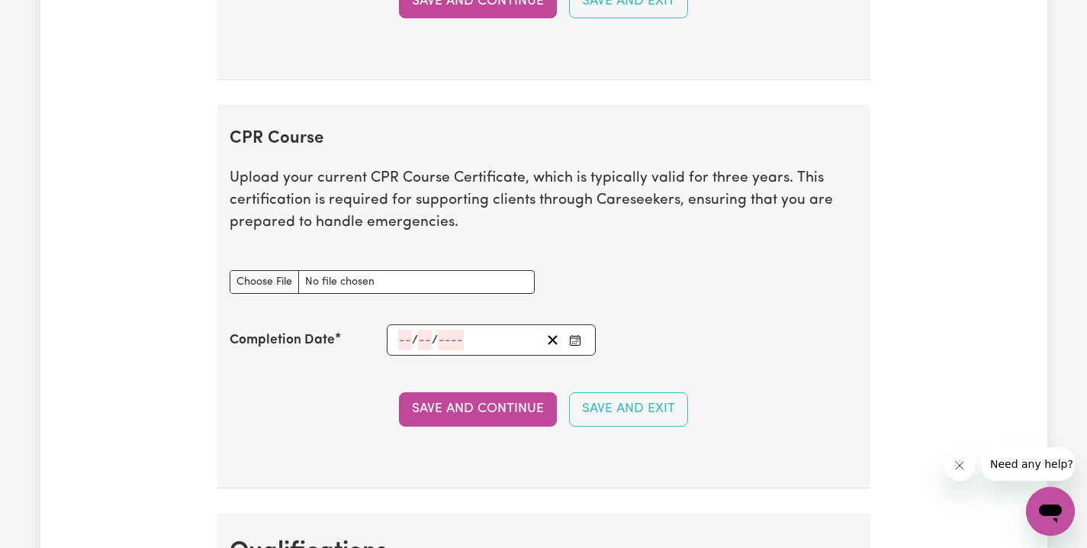
click at [404, 330] on input "number" at bounding box center [405, 340] width 14 height 21
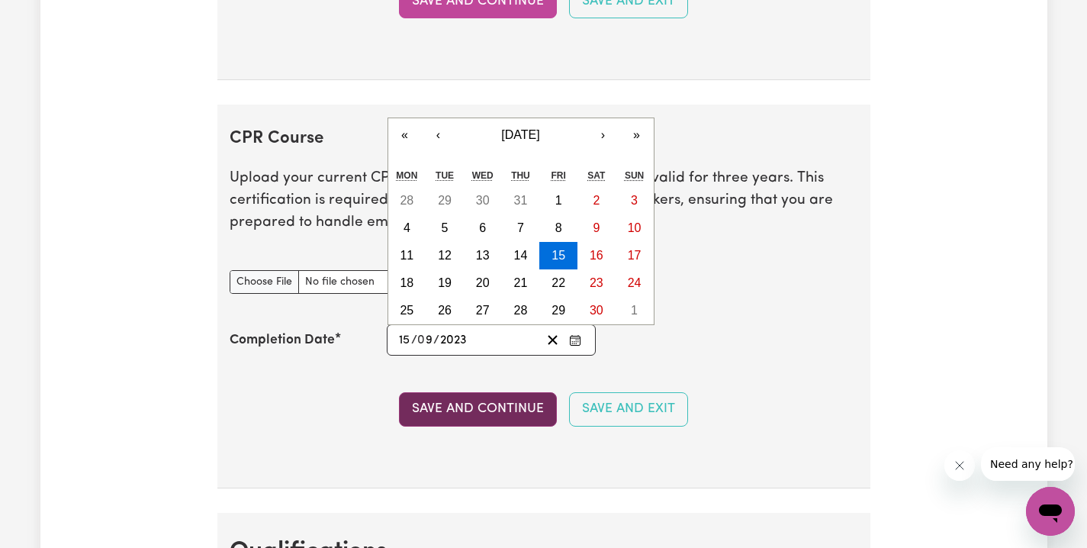
click at [475, 392] on button "Save and Continue" at bounding box center [478, 409] width 158 height 34
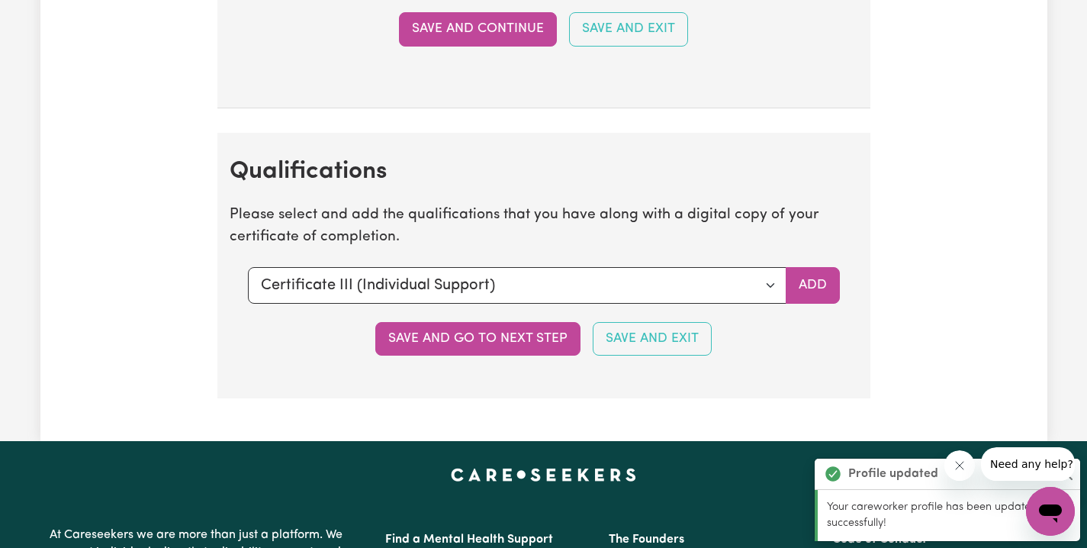
scroll to position [4549, 0]
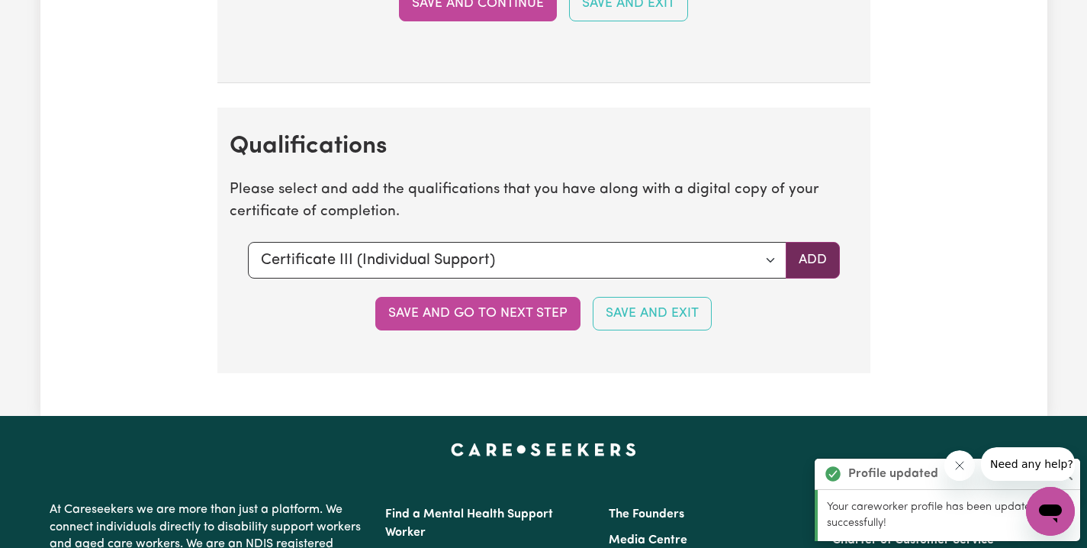
click at [825, 242] on button "Add" at bounding box center [813, 260] width 54 height 37
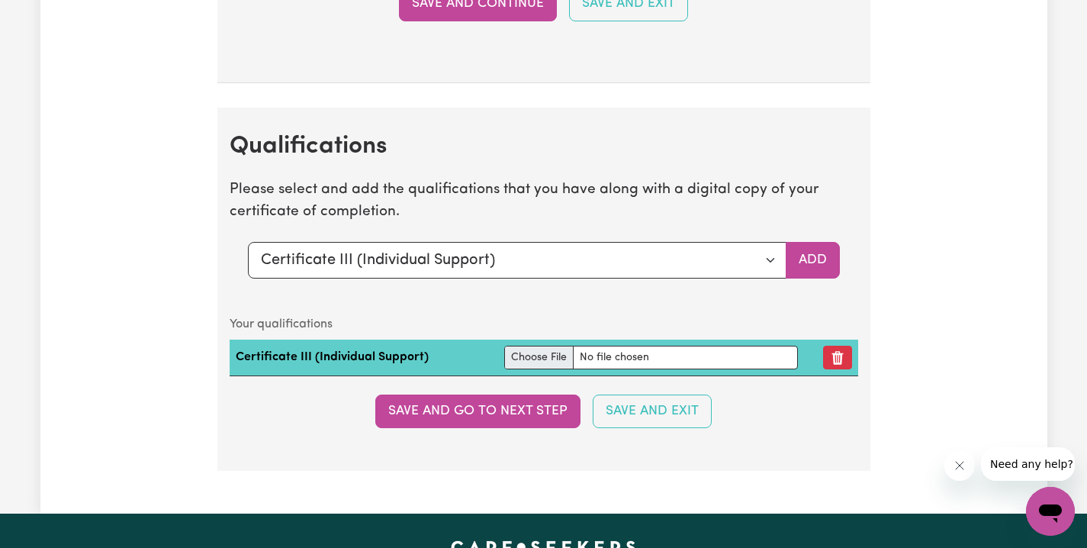
click at [544, 346] on input "file" at bounding box center [651, 358] width 294 height 24
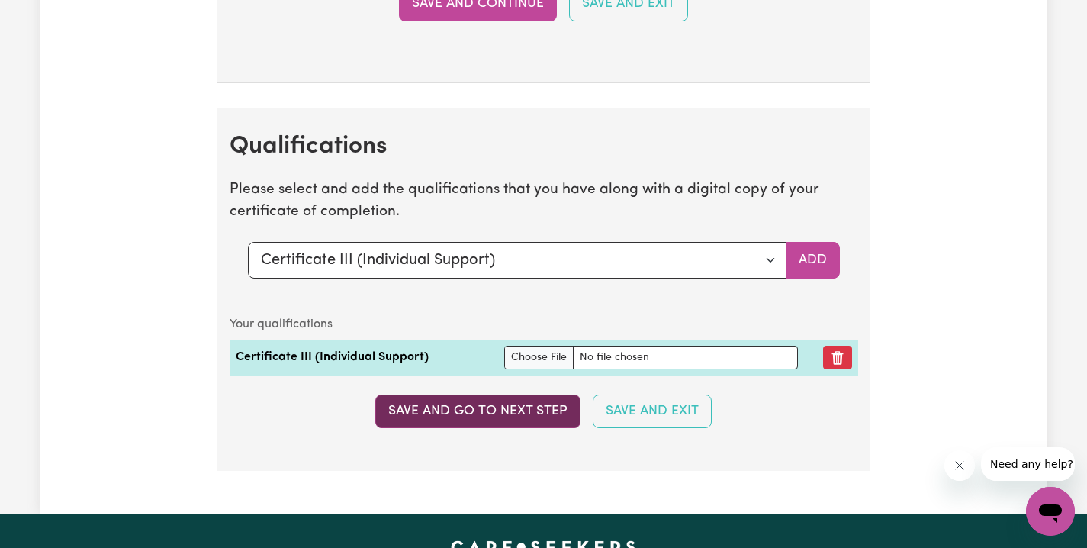
click at [467, 395] on button "Save and go to next step" at bounding box center [477, 412] width 205 height 34
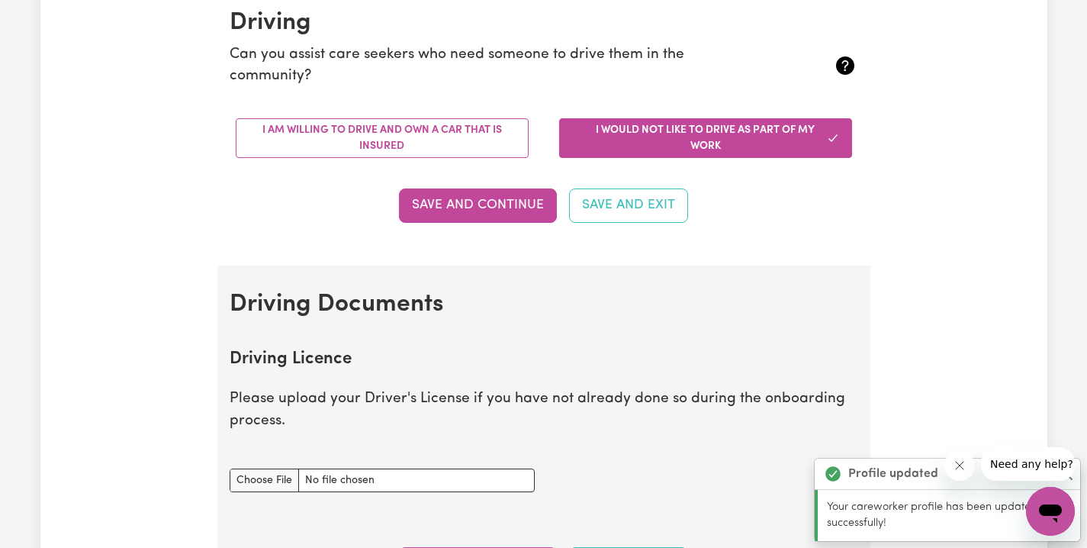
scroll to position [264, 0]
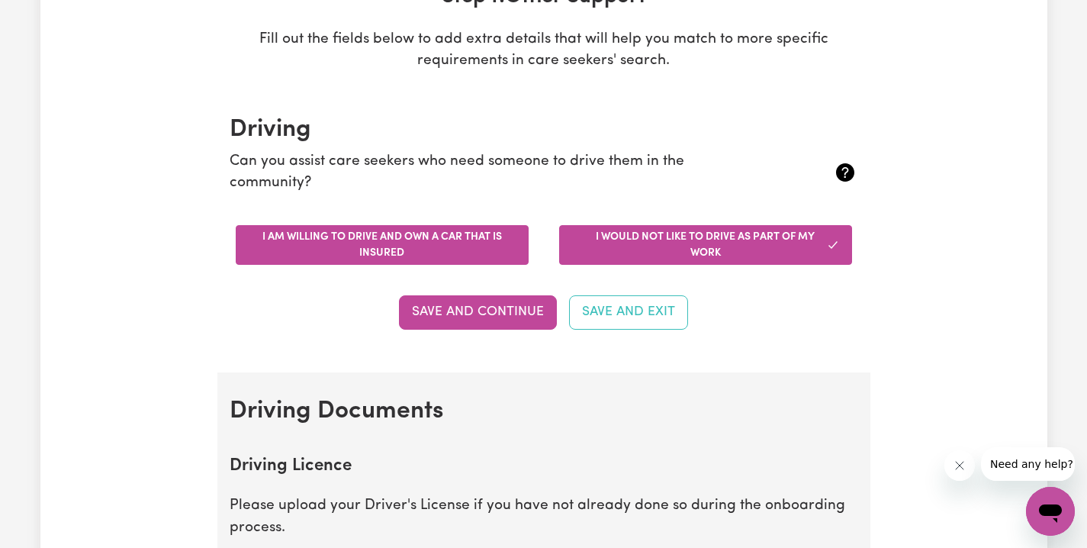
click at [468, 255] on button "I am willing to drive and own a car that is insured" at bounding box center [382, 245] width 293 height 40
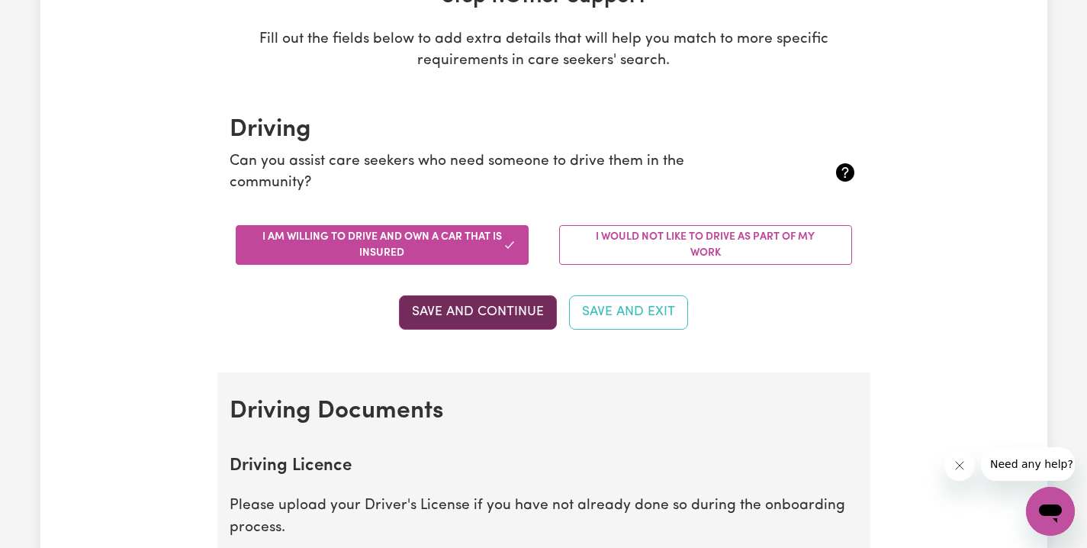
click at [476, 320] on button "Save and Continue" at bounding box center [478, 312] width 158 height 34
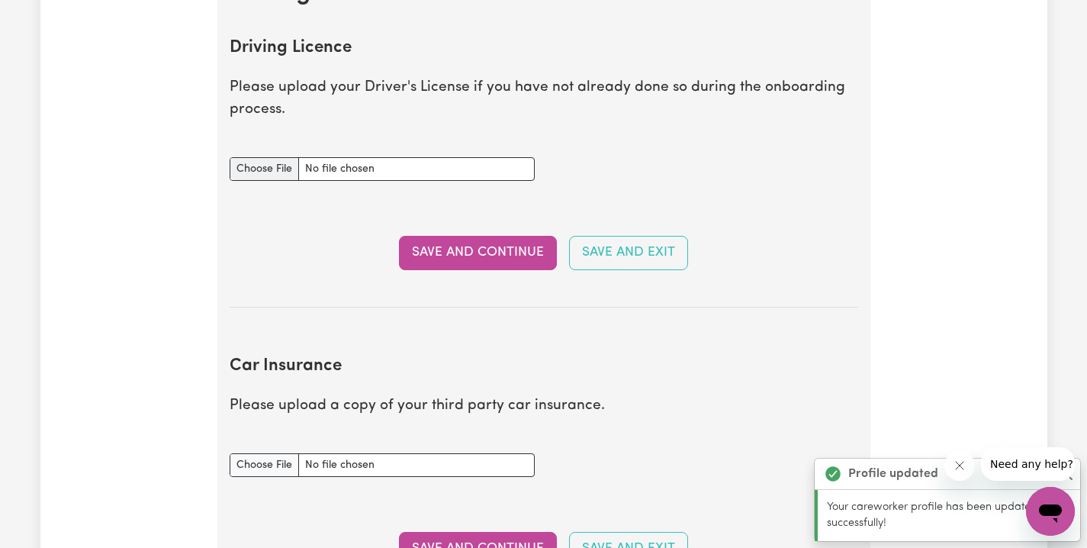
scroll to position [692, 0]
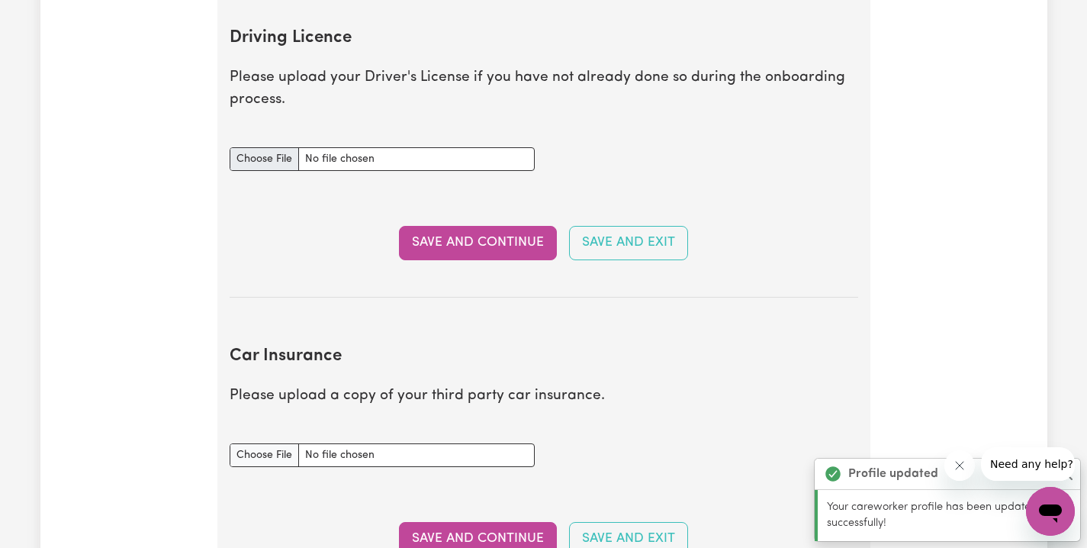
click at [273, 153] on input "Driving Licence document" at bounding box center [382, 159] width 305 height 24
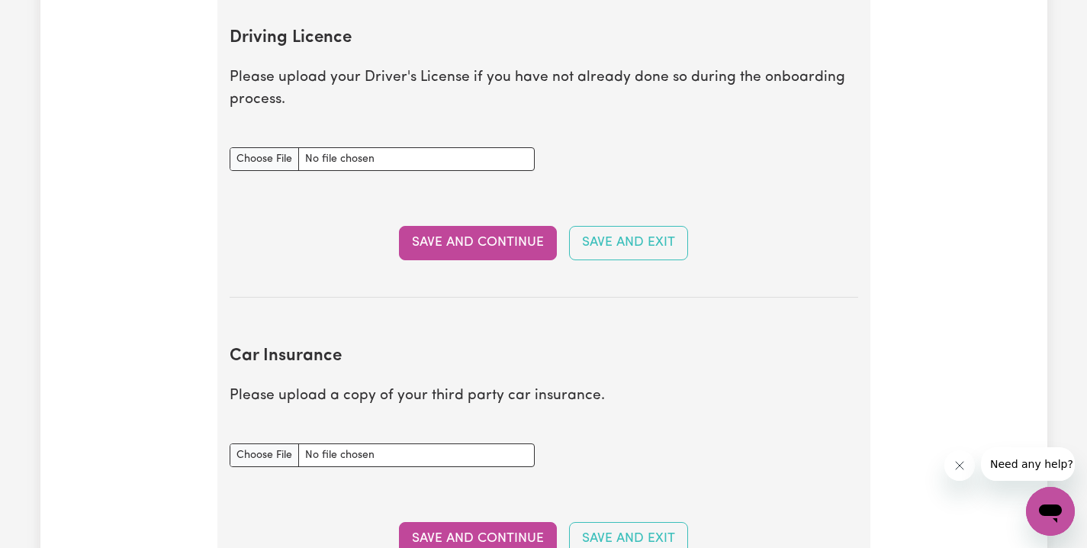
drag, startPoint x: 461, startPoint y: 237, endPoint x: 481, endPoint y: 251, distance: 24.6
click at [462, 237] on button "Save and Continue" at bounding box center [478, 243] width 158 height 34
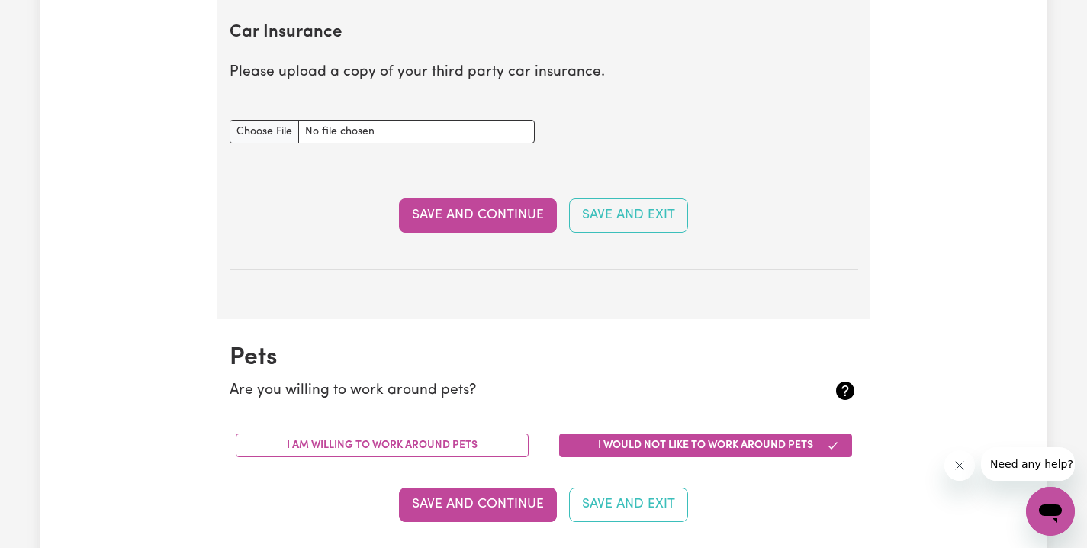
scroll to position [1105, 0]
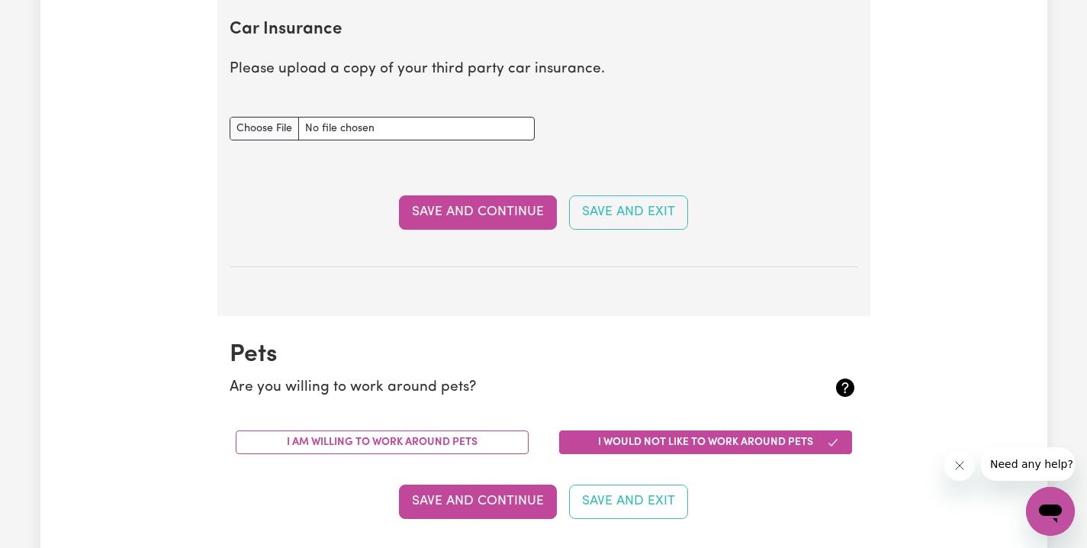
click at [434, 217] on button "Save and Continue" at bounding box center [478, 212] width 158 height 34
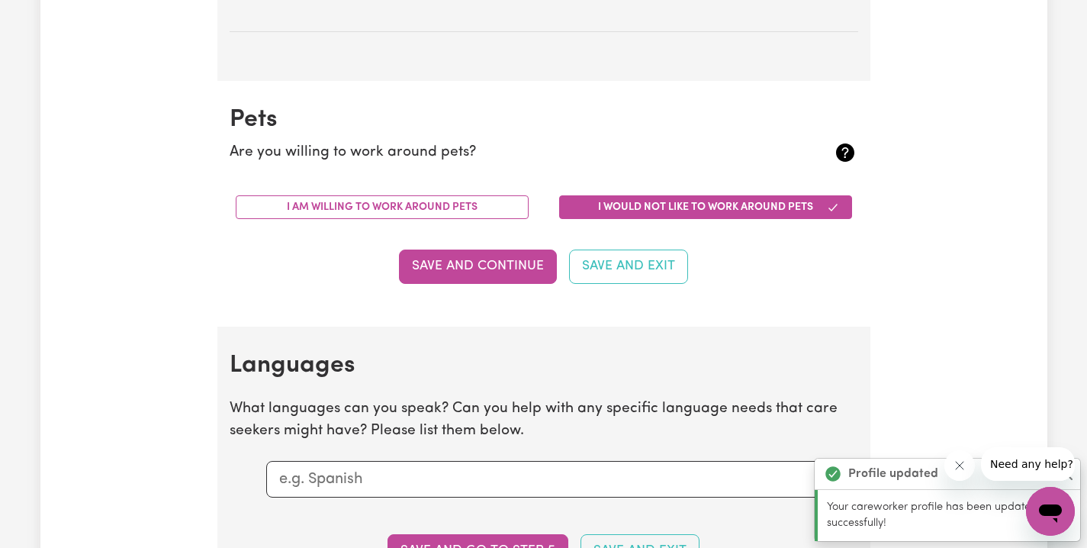
scroll to position [1413, 0]
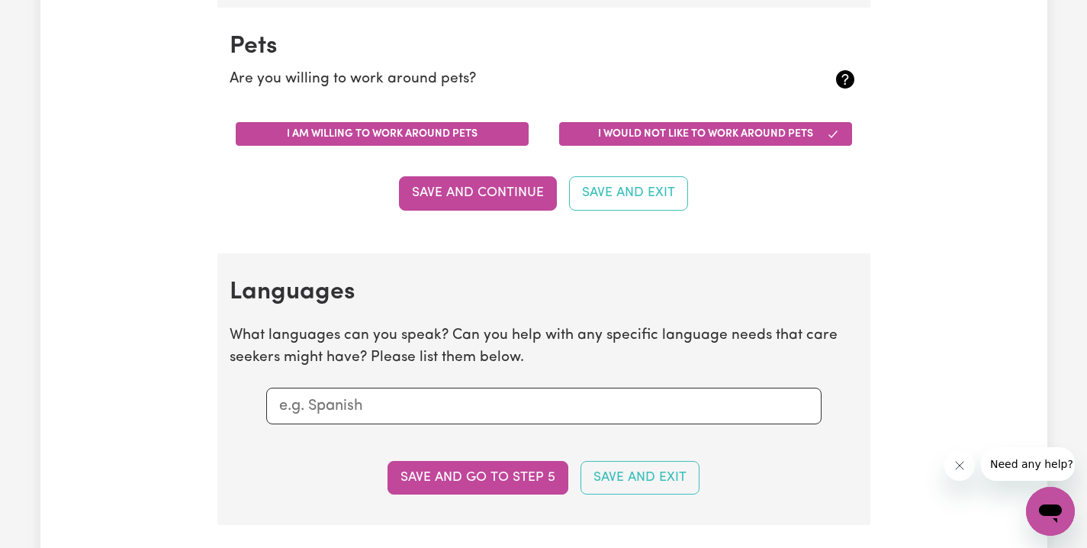
click at [424, 130] on button "I am willing to work around pets" at bounding box center [382, 134] width 293 height 24
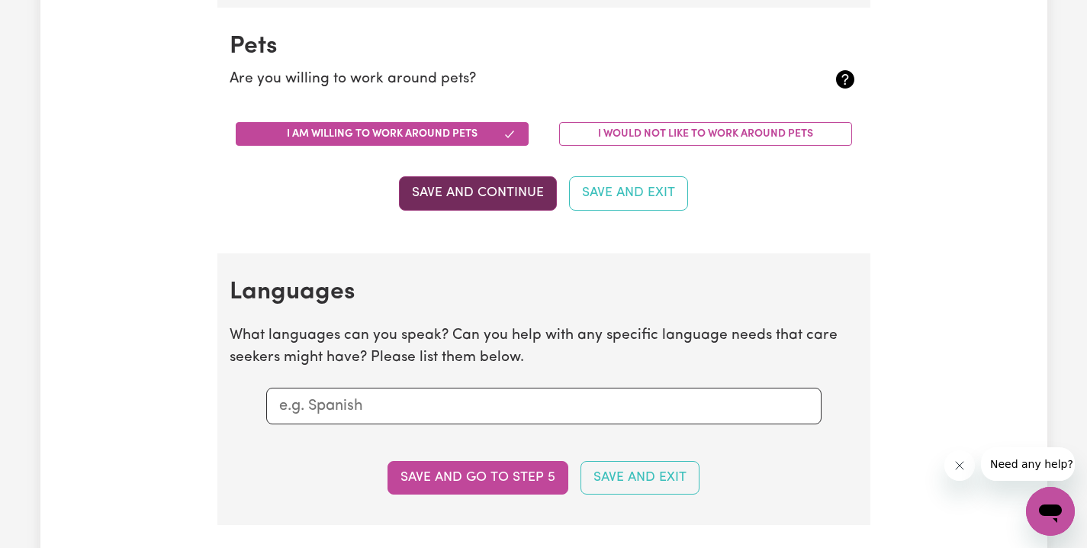
click at [437, 193] on button "Save and Continue" at bounding box center [478, 193] width 158 height 34
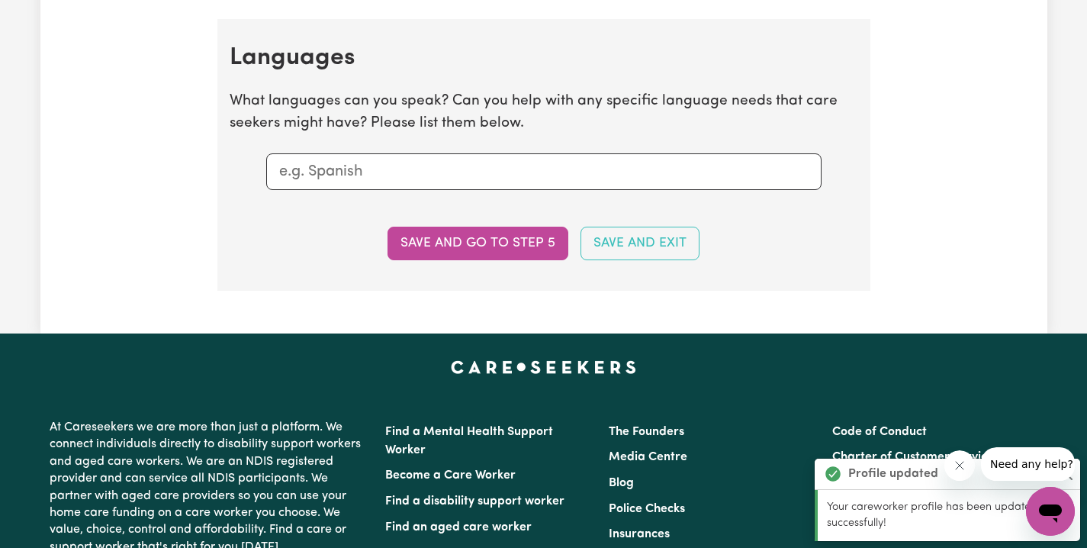
scroll to position [1658, 0]
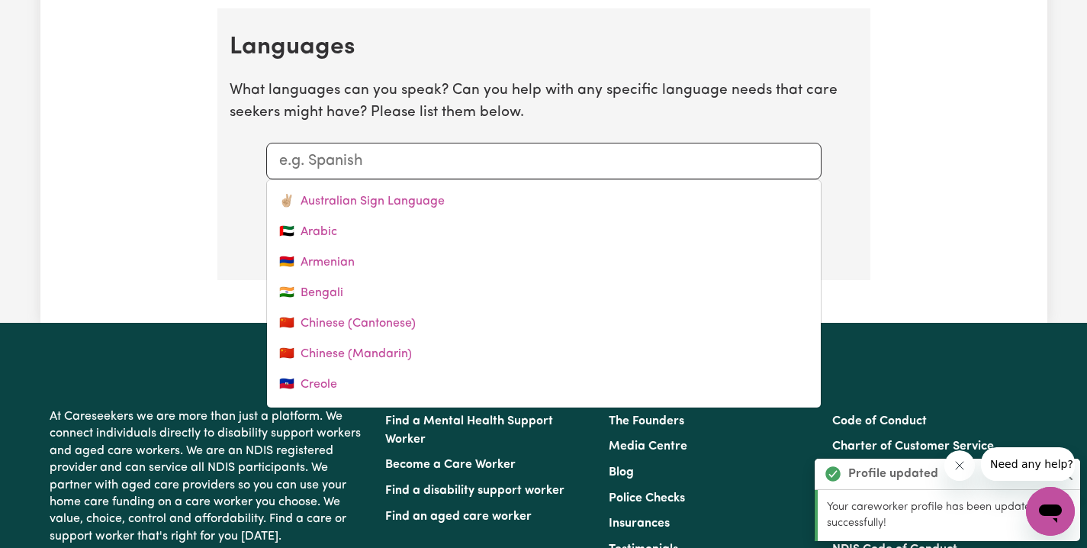
click at [443, 159] on input "text" at bounding box center [544, 161] width 530 height 23
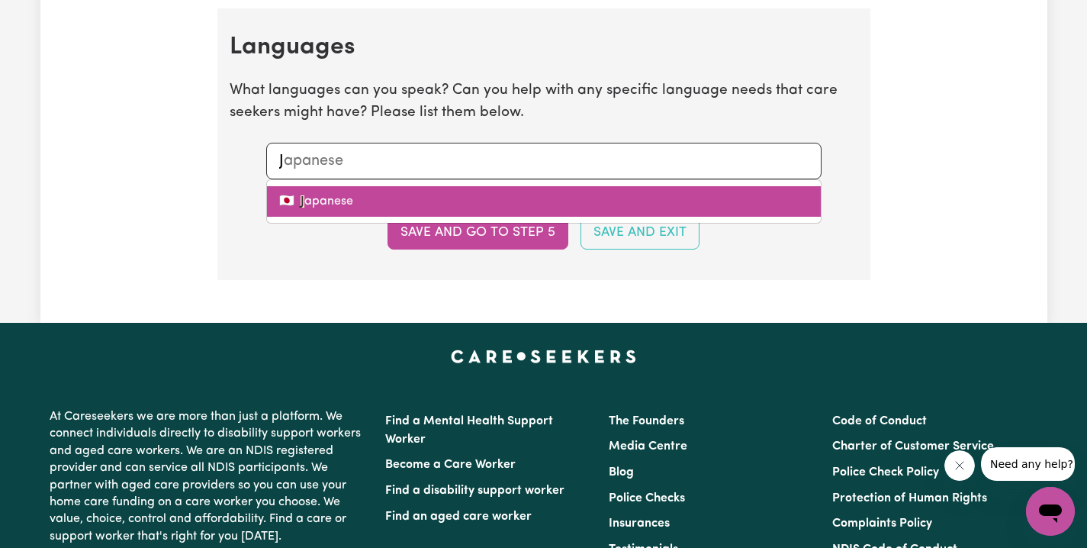
click at [398, 186] on link "🇯🇵 J apanese" at bounding box center [544, 201] width 554 height 31
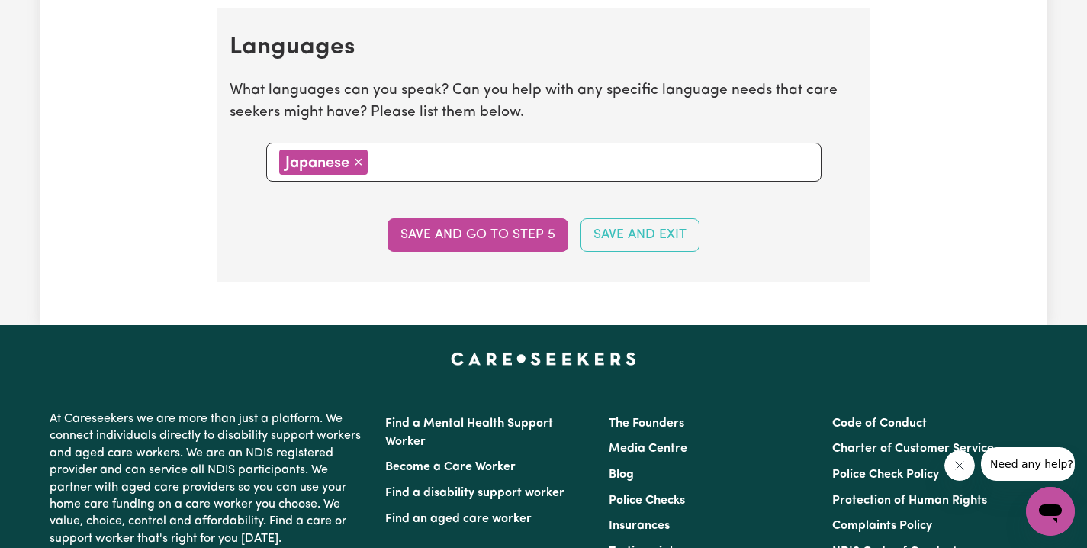
click at [443, 222] on button "Save and go to step 5" at bounding box center [478, 235] width 181 height 34
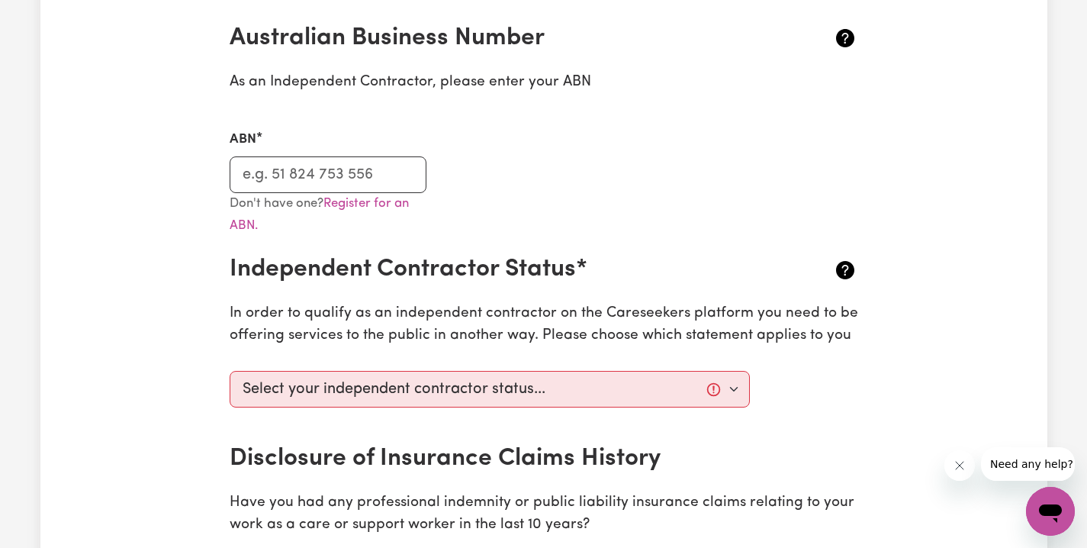
scroll to position [364, 0]
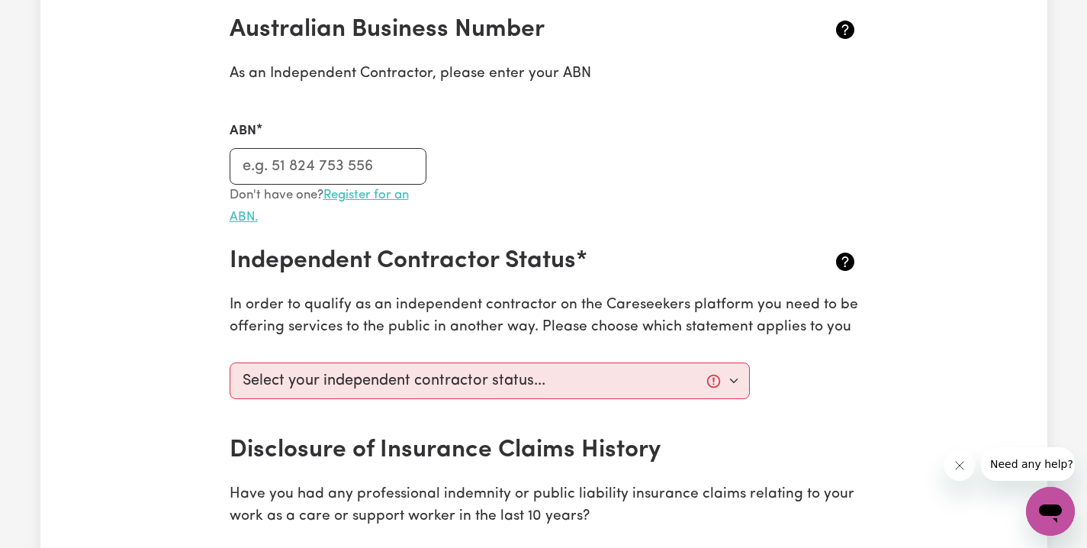
click at [362, 190] on link "Register for an ABN." at bounding box center [319, 205] width 179 height 35
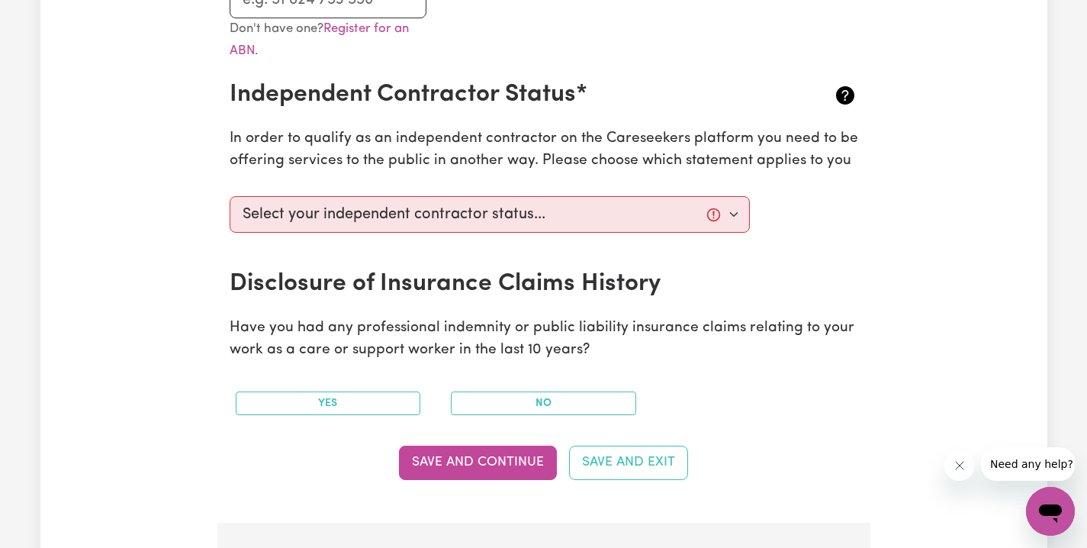
scroll to position [533, 0]
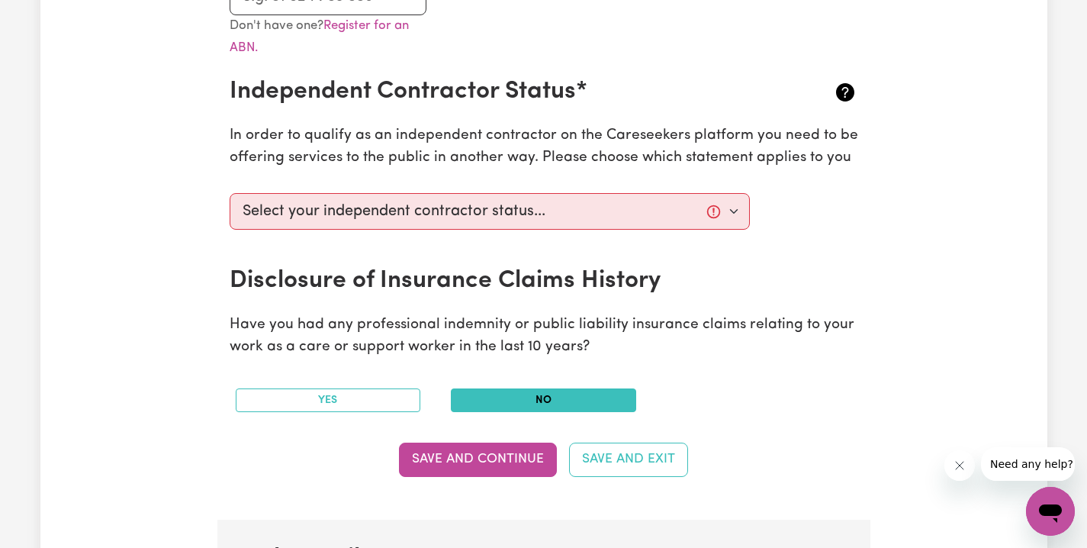
click at [551, 399] on button "No" at bounding box center [543, 400] width 185 height 24
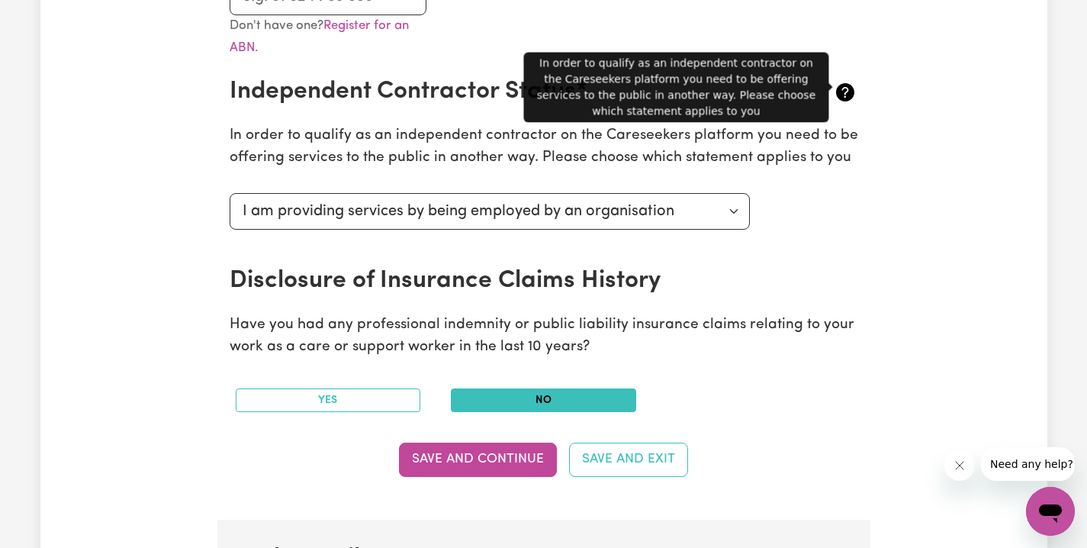
click at [847, 91] on icon at bounding box center [845, 92] width 18 height 18
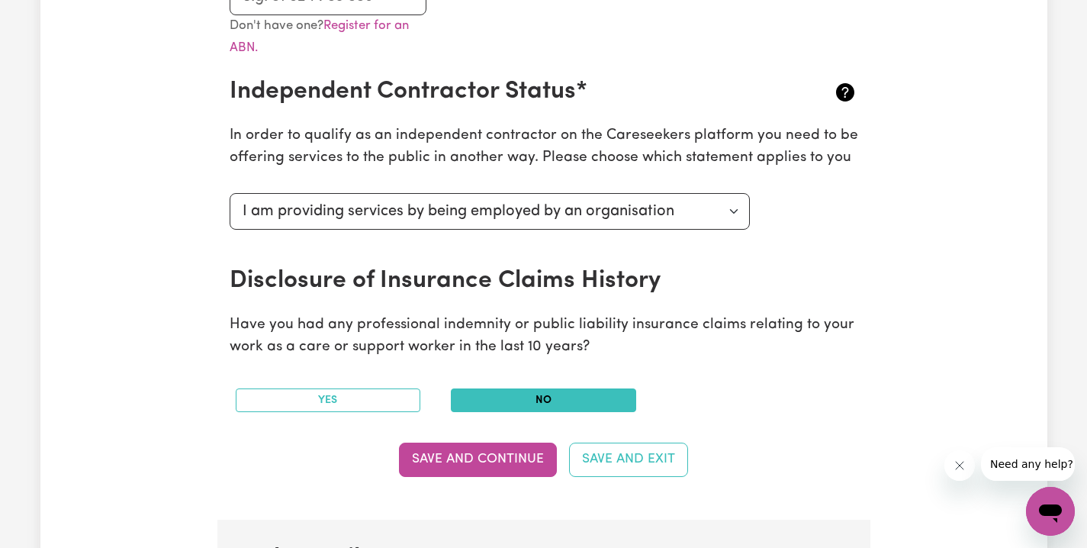
click at [845, 92] on icon at bounding box center [845, 92] width 24 height 24
click at [515, 456] on button "Save and Continue" at bounding box center [478, 460] width 158 height 34
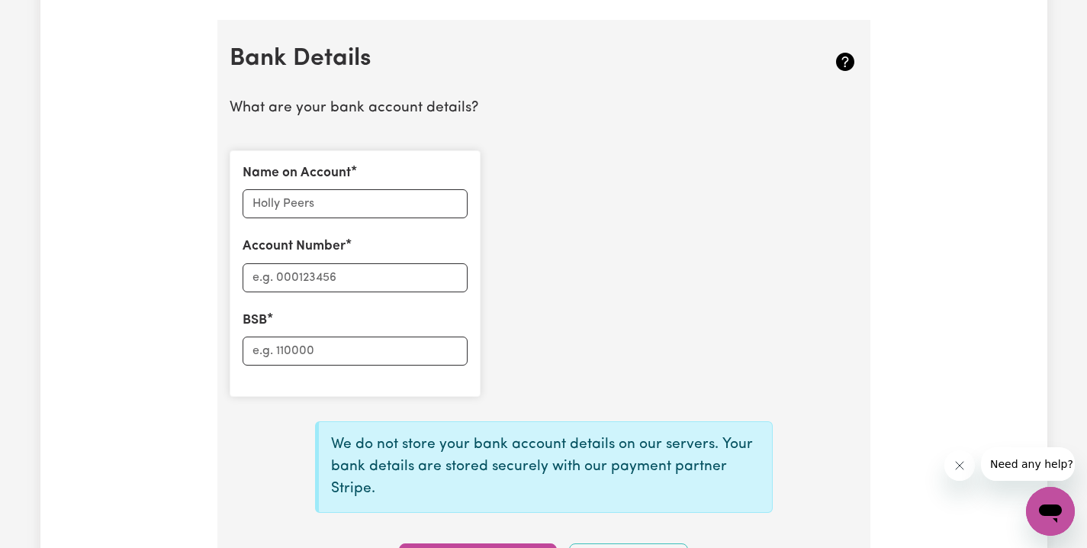
scroll to position [111, 0]
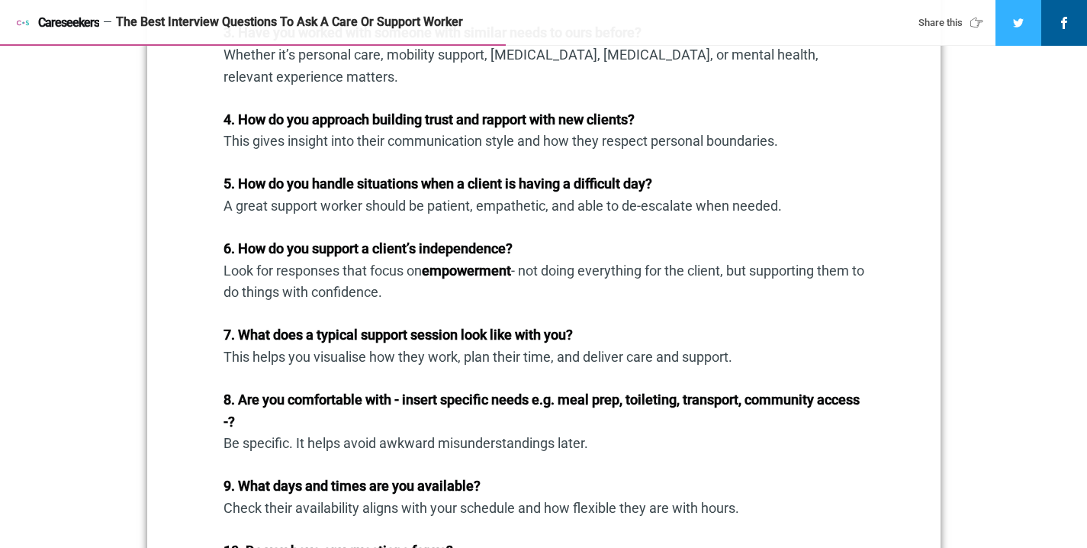
scroll to position [2867, 0]
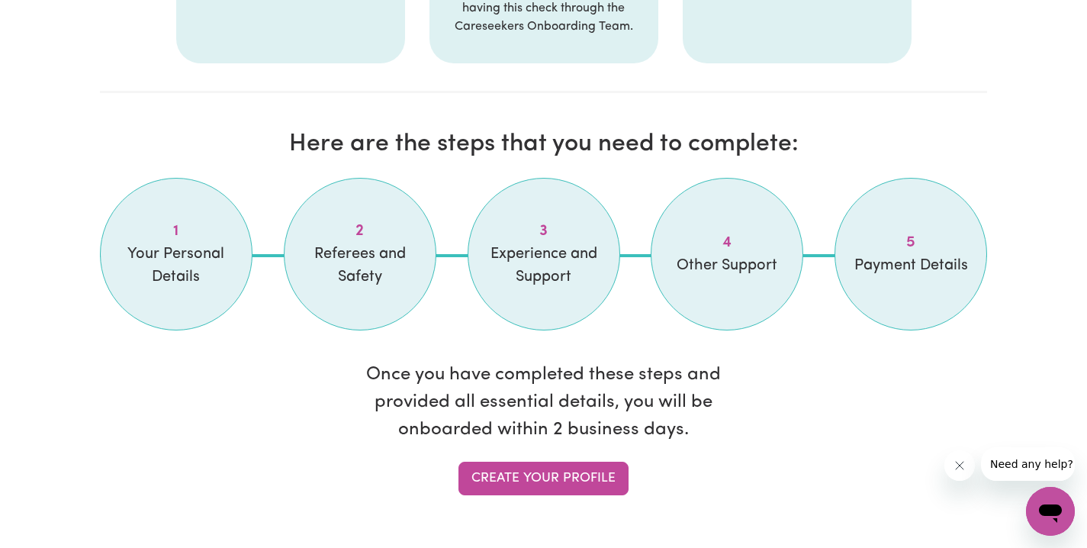
scroll to position [1361, 0]
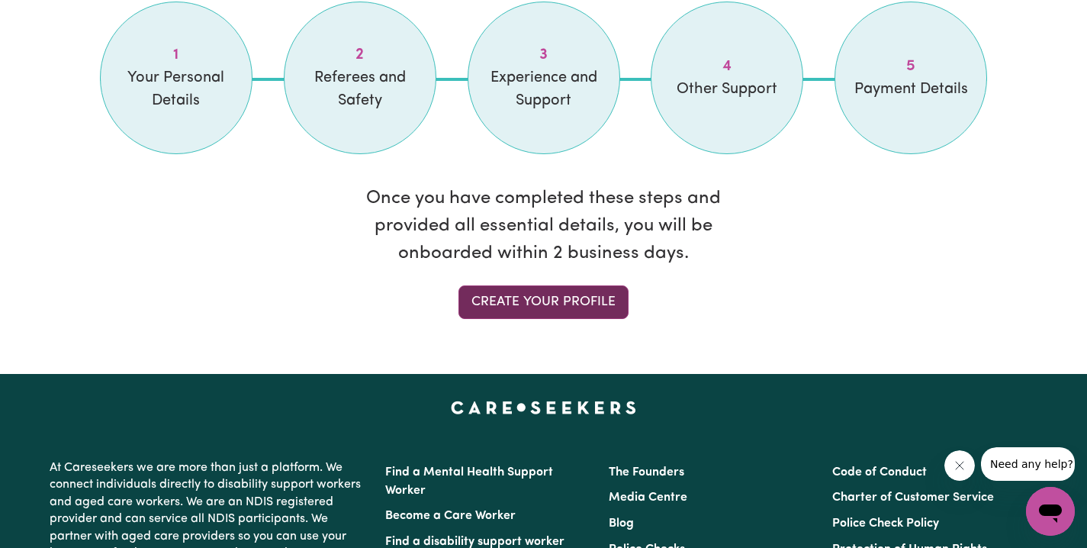
click at [561, 303] on link "Create your profile" at bounding box center [544, 302] width 170 height 34
select select "[DEMOGRAPHIC_DATA]"
select select "Australian PR"
select select "Studying a healthcare related degree or qualification"
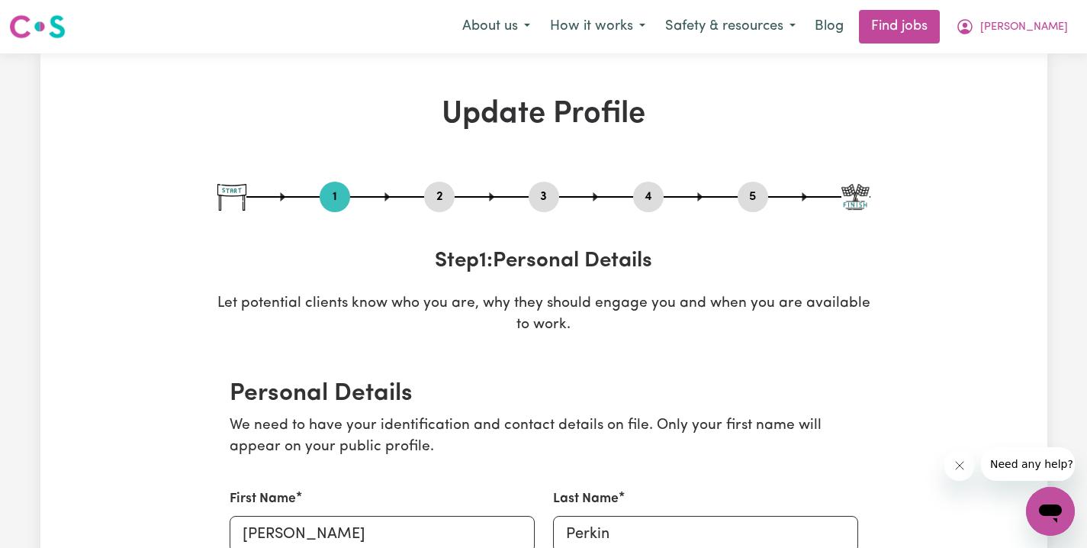
click at [655, 192] on button "4" at bounding box center [648, 197] width 31 height 20
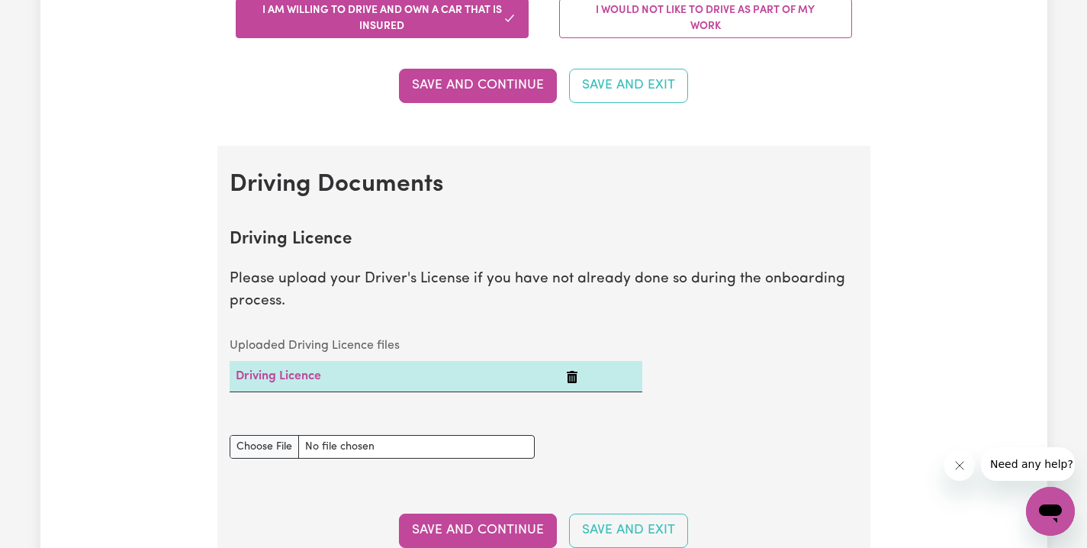
scroll to position [735, 0]
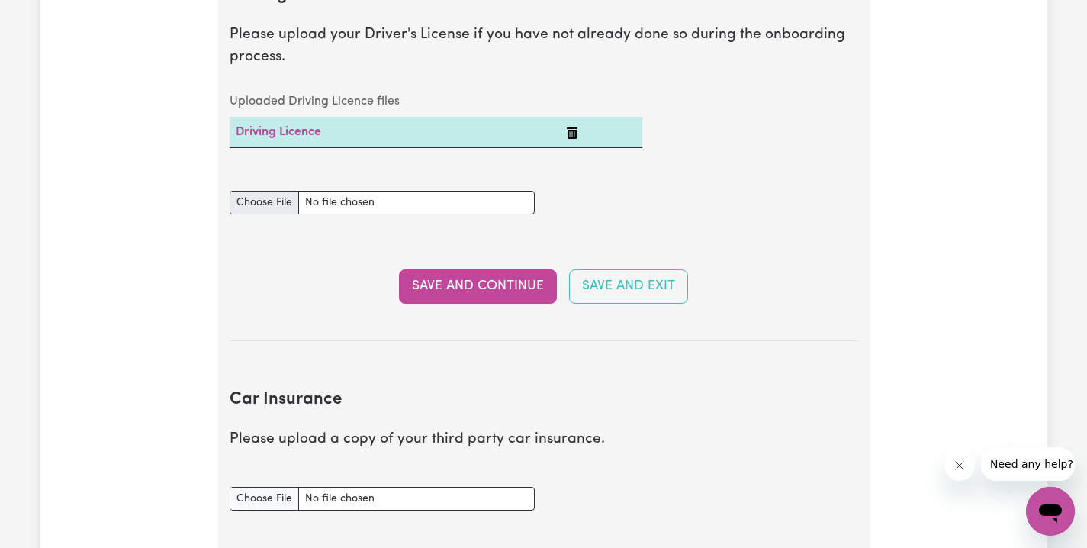
click at [271, 201] on input "Driving Licence document" at bounding box center [382, 203] width 305 height 24
type input "C:\fakepath\Yoko licence front 2023.pdf"
click at [492, 269] on button "Save and Continue" at bounding box center [478, 286] width 158 height 34
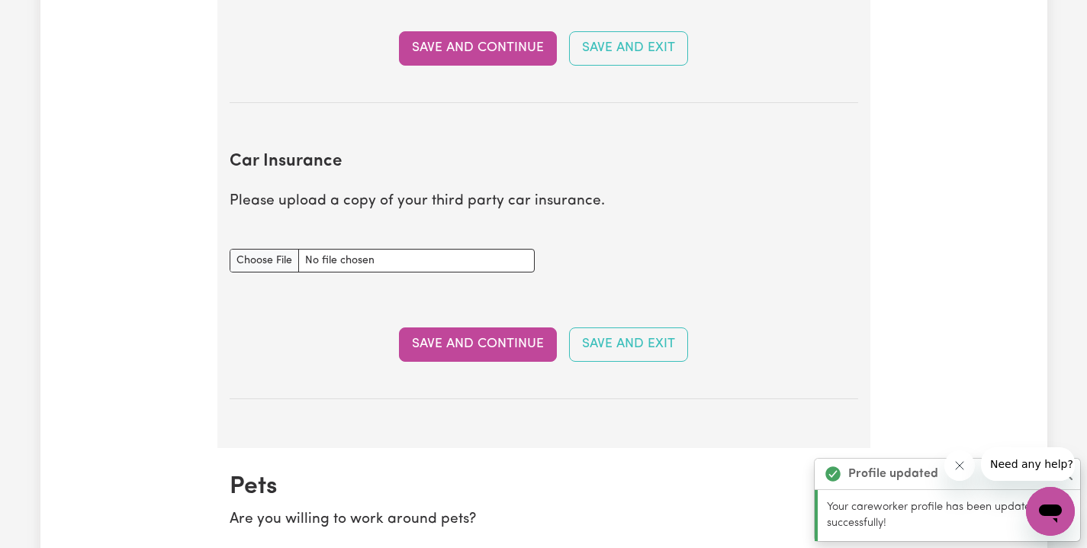
scroll to position [0, 0]
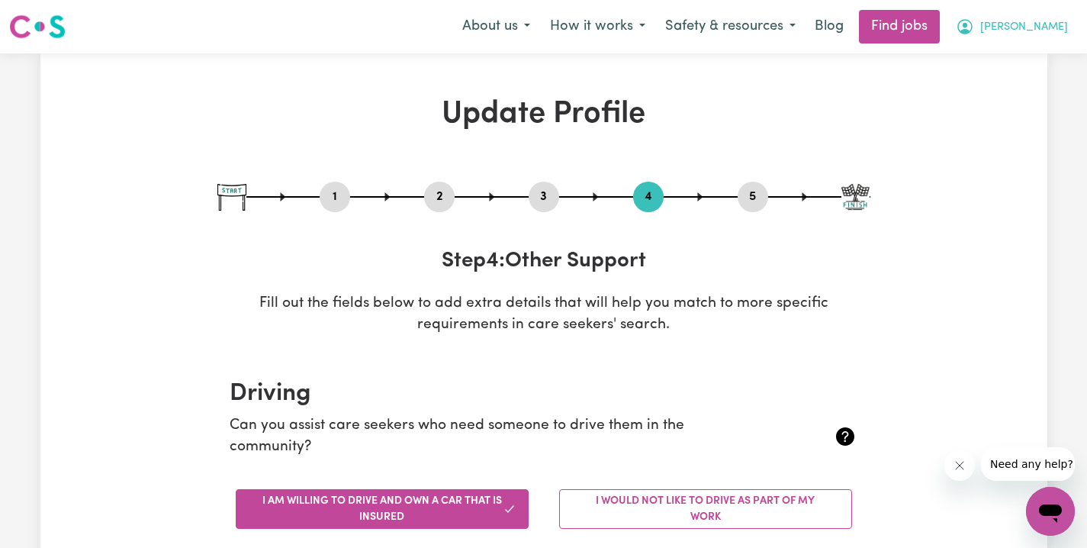
click at [1035, 31] on span "[PERSON_NAME]" at bounding box center [1025, 27] width 88 height 17
click at [998, 91] on link "My Dashboard" at bounding box center [1017, 87] width 121 height 29
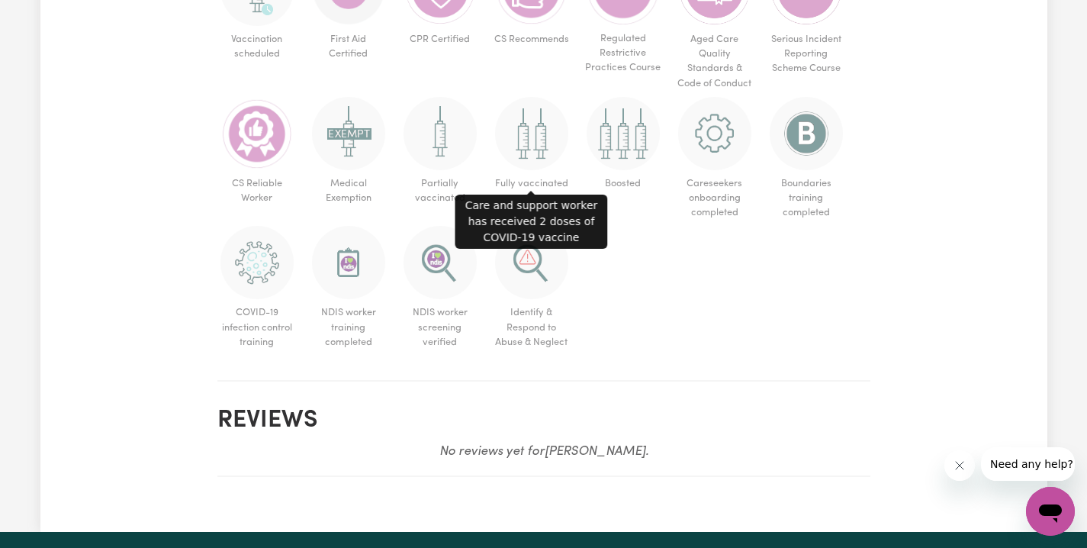
scroll to position [713, 0]
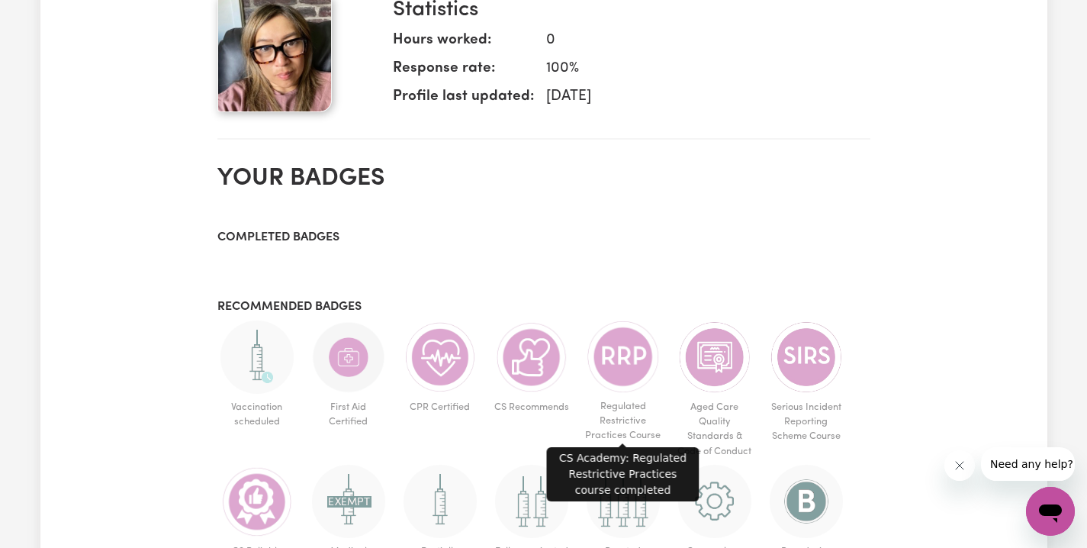
click at [621, 361] on img at bounding box center [623, 356] width 73 height 72
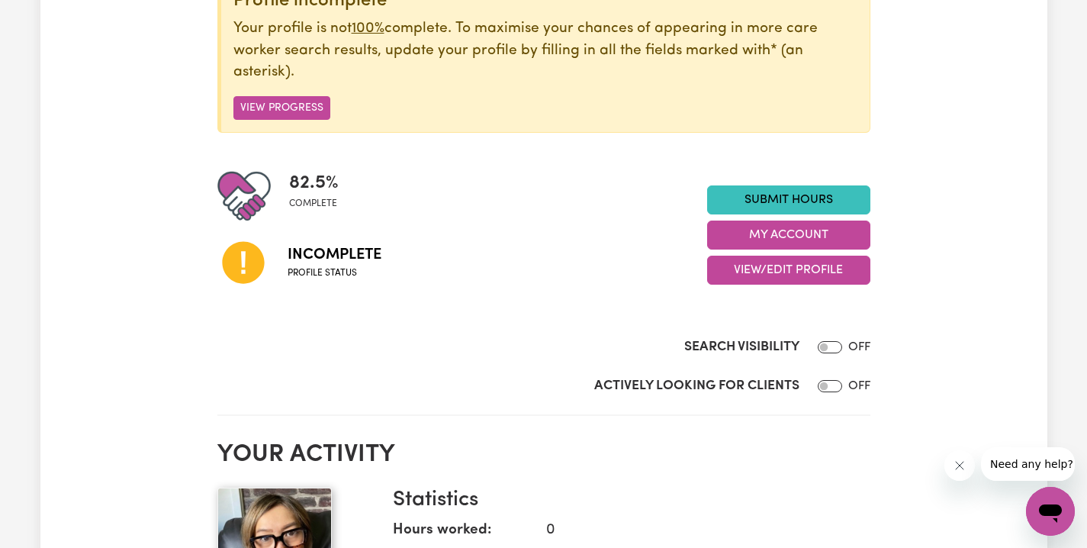
scroll to position [220, 0]
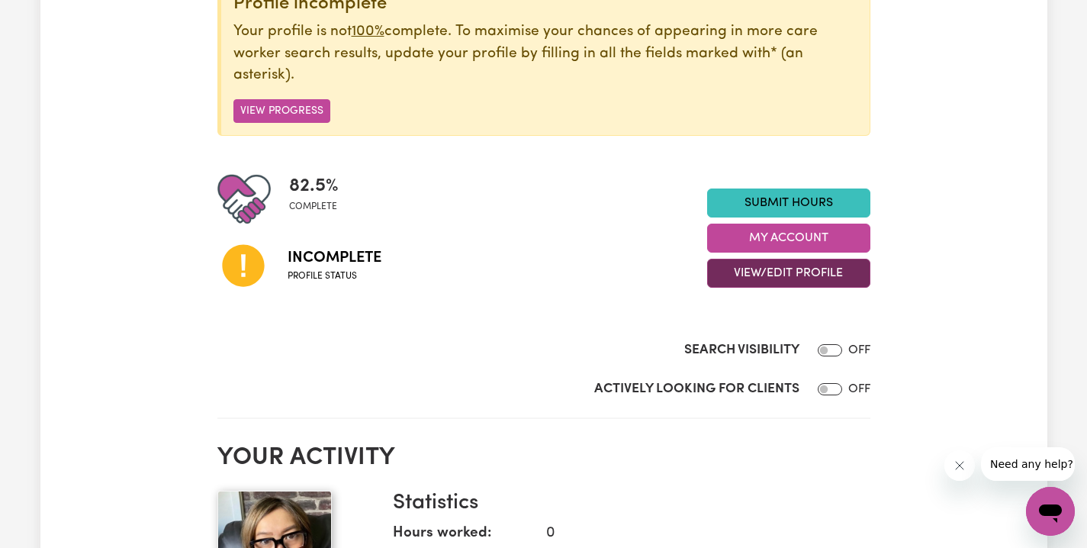
click at [742, 275] on button "View/Edit Profile" at bounding box center [788, 273] width 163 height 29
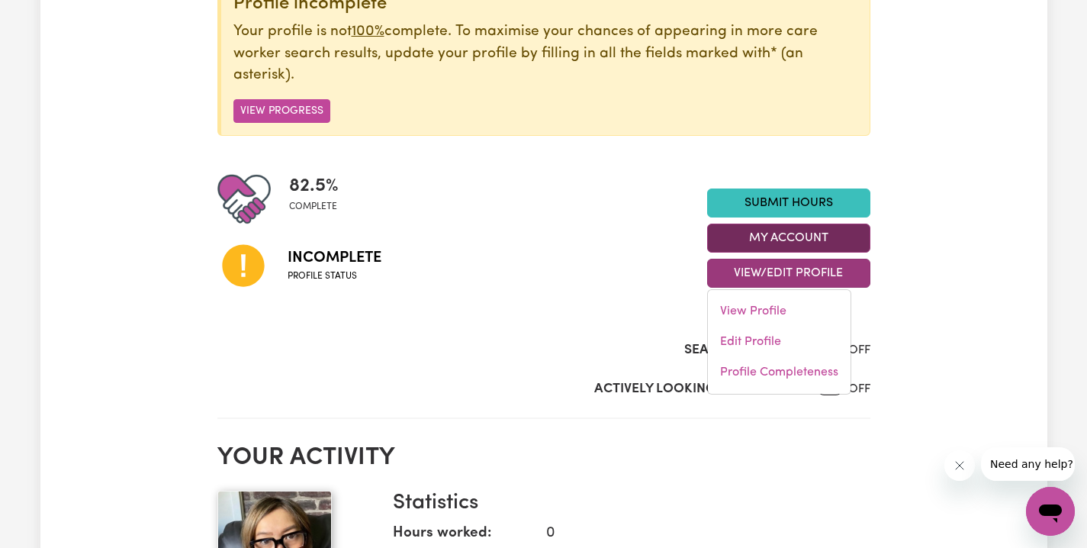
click at [761, 241] on button "My Account" at bounding box center [788, 238] width 163 height 29
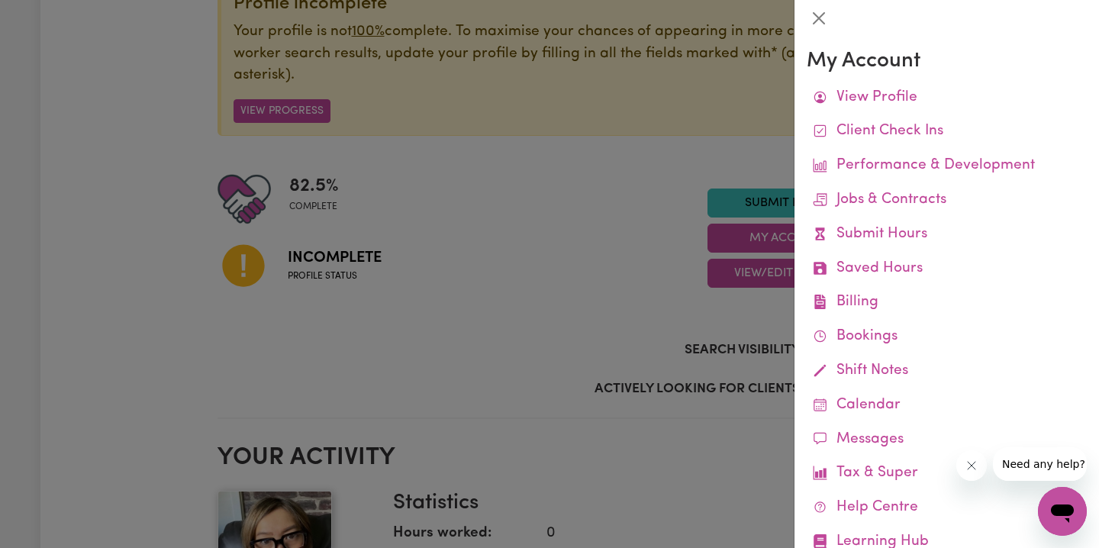
click at [602, 216] on div at bounding box center [549, 274] width 1099 height 548
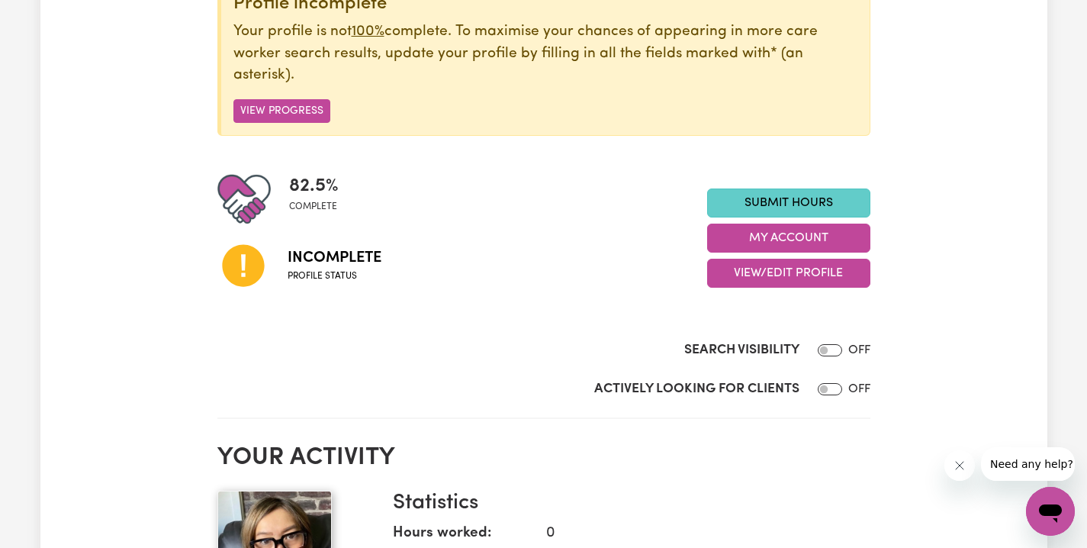
click at [760, 203] on link "Submit Hours" at bounding box center [788, 202] width 163 height 29
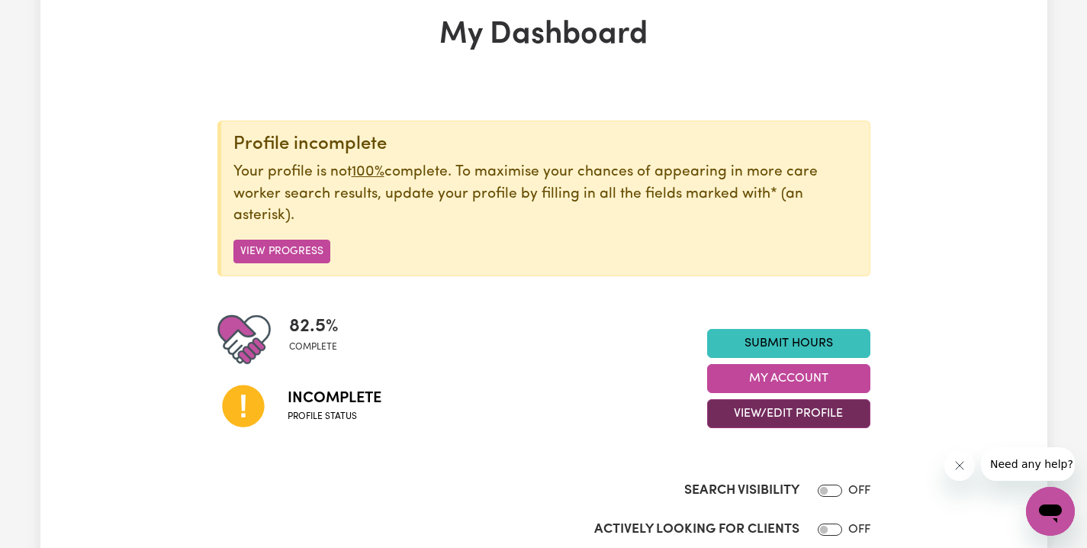
scroll to position [143, 0]
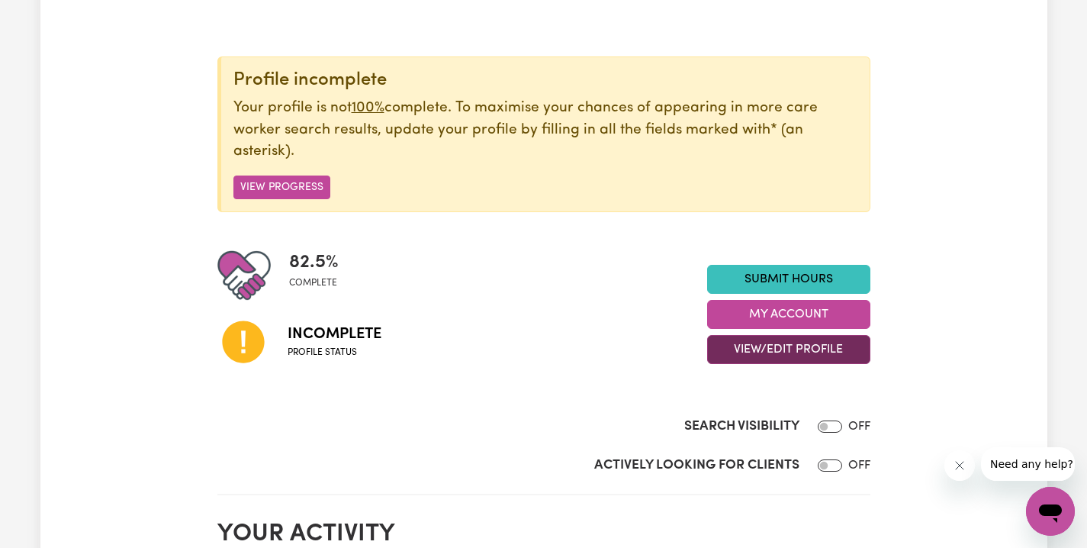
click at [737, 347] on button "View/Edit Profile" at bounding box center [788, 349] width 163 height 29
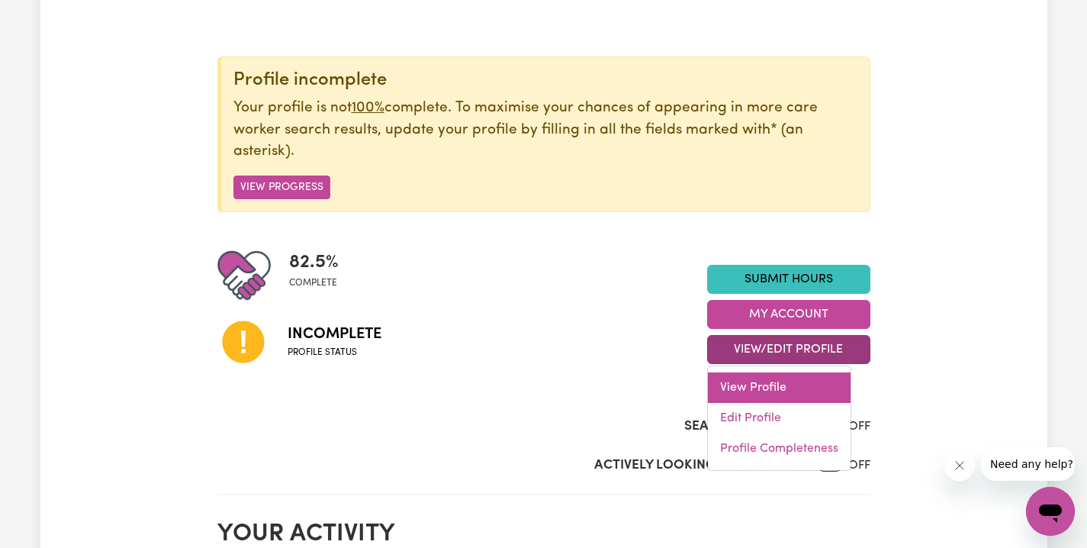
click at [747, 384] on link "View Profile" at bounding box center [779, 387] width 143 height 31
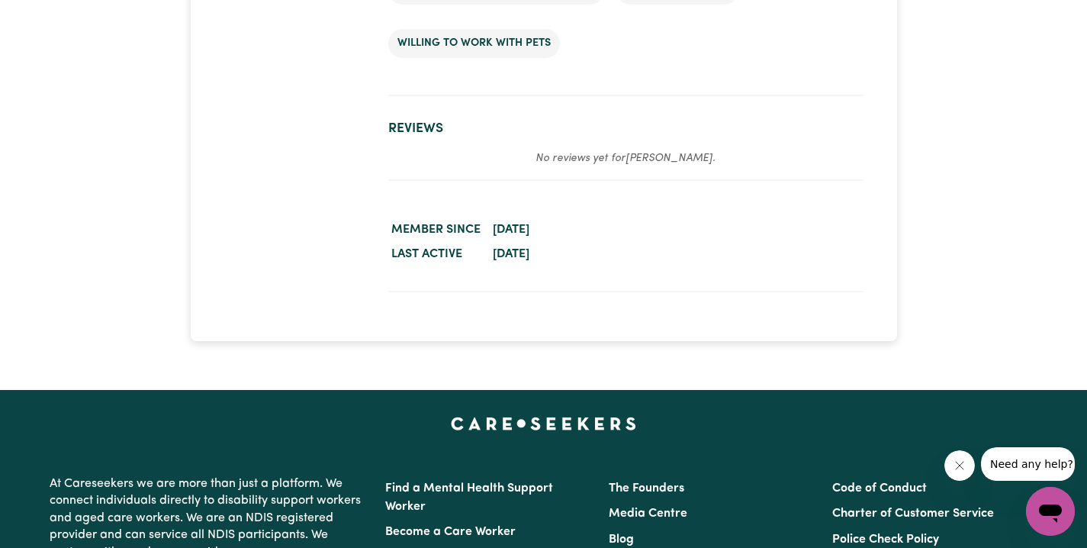
scroll to position [53, 0]
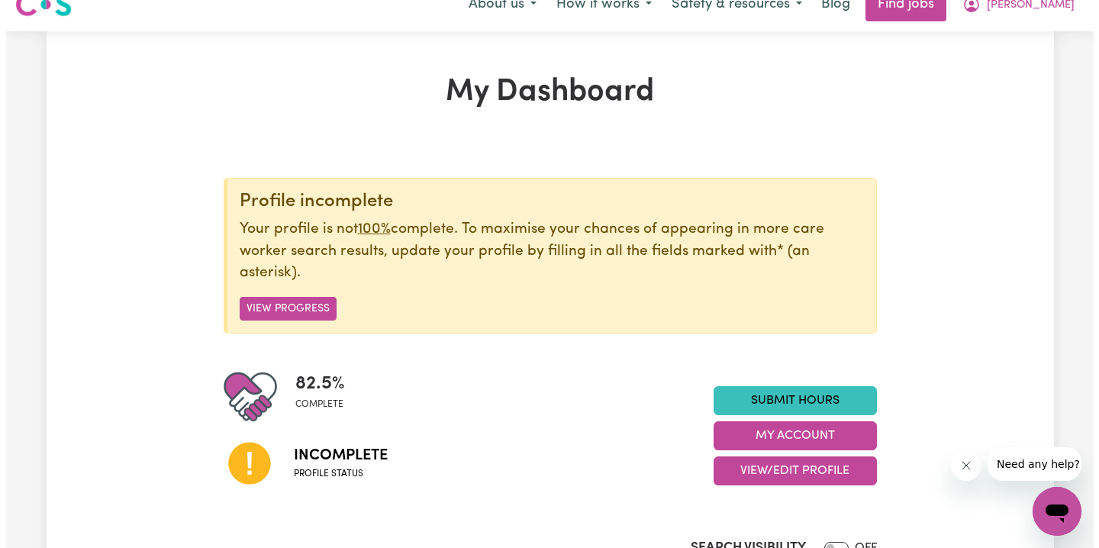
scroll to position [94, 0]
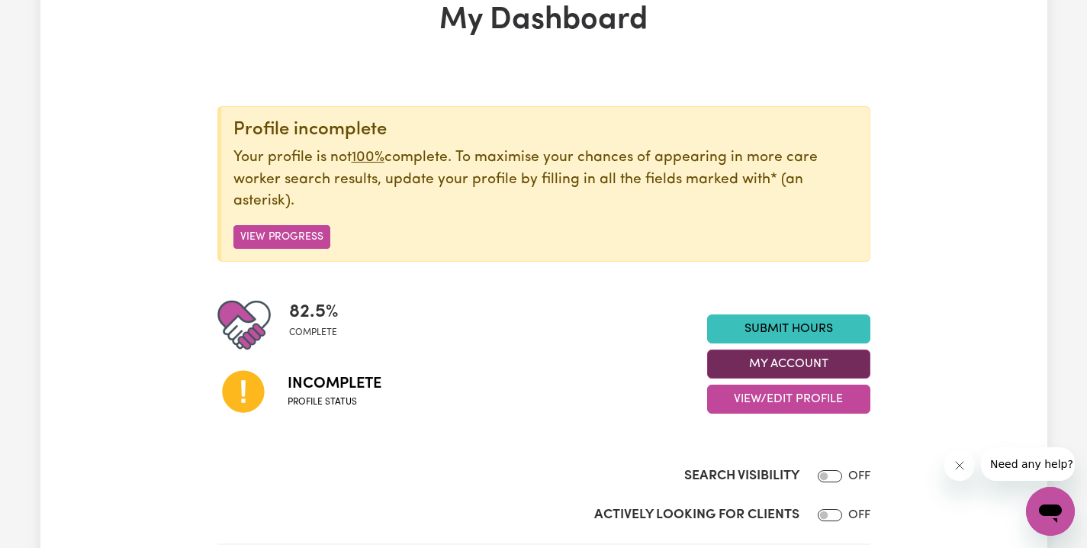
click at [732, 352] on button "My Account" at bounding box center [788, 363] width 163 height 29
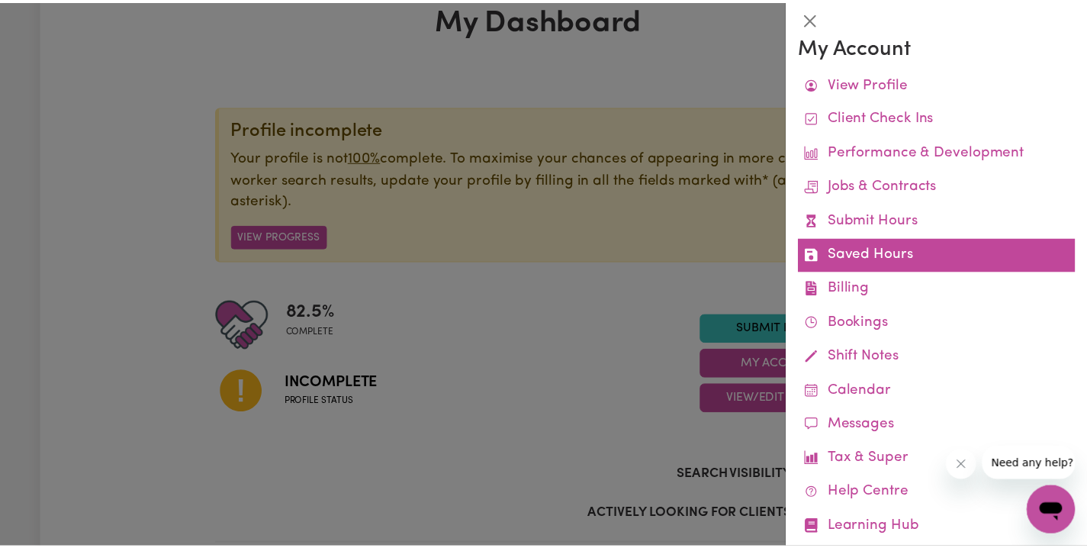
scroll to position [39, 0]
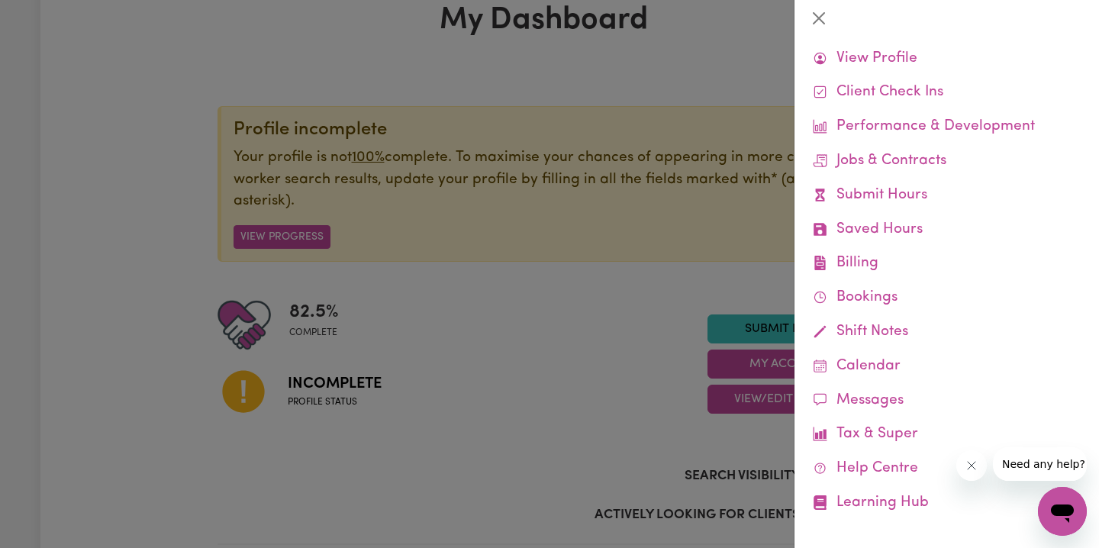
click at [551, 334] on div at bounding box center [549, 274] width 1099 height 548
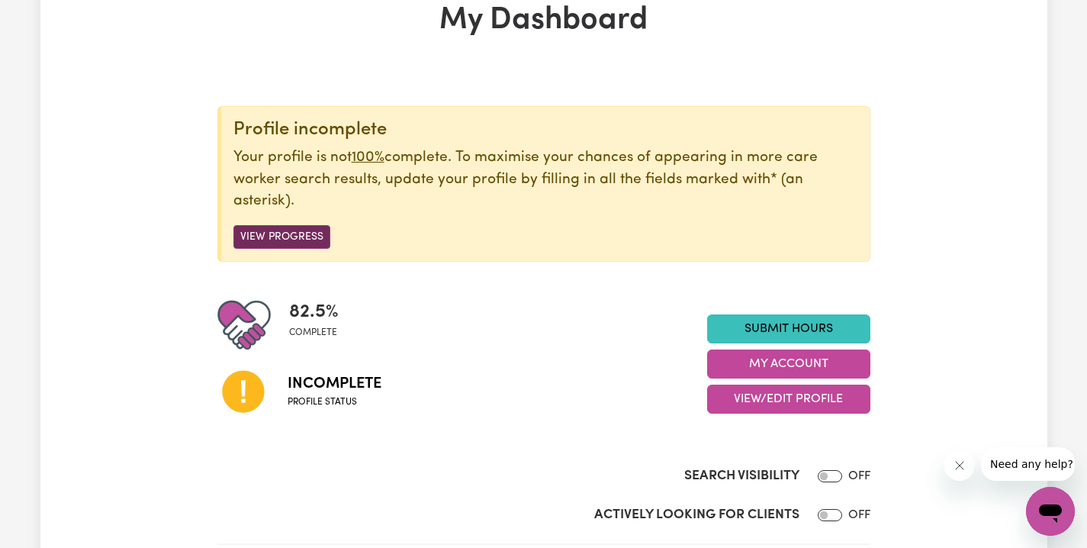
click at [309, 234] on button "View Progress" at bounding box center [282, 237] width 97 height 24
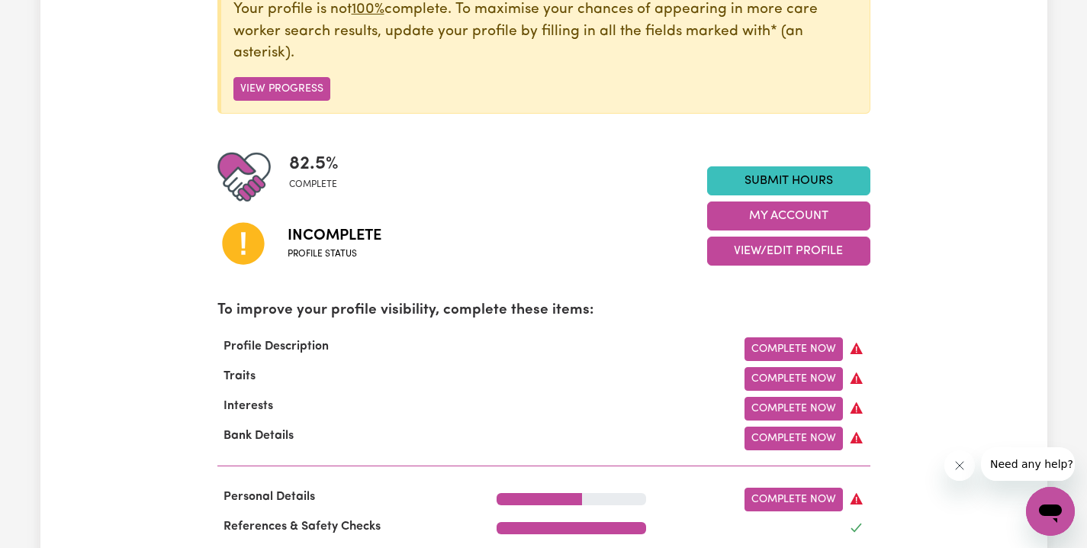
scroll to position [366, 0]
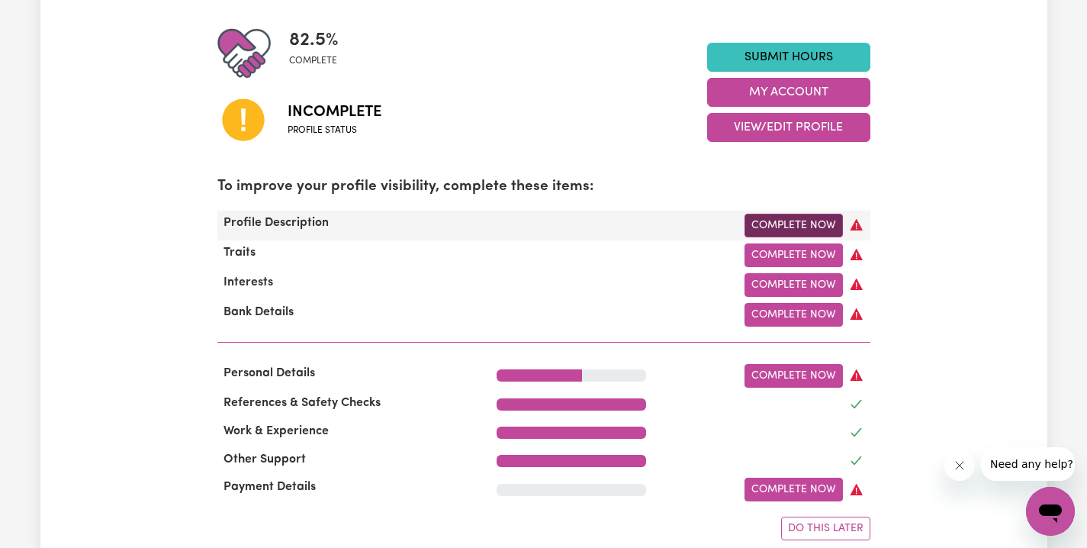
click at [784, 216] on link "Complete Now" at bounding box center [794, 226] width 98 height 24
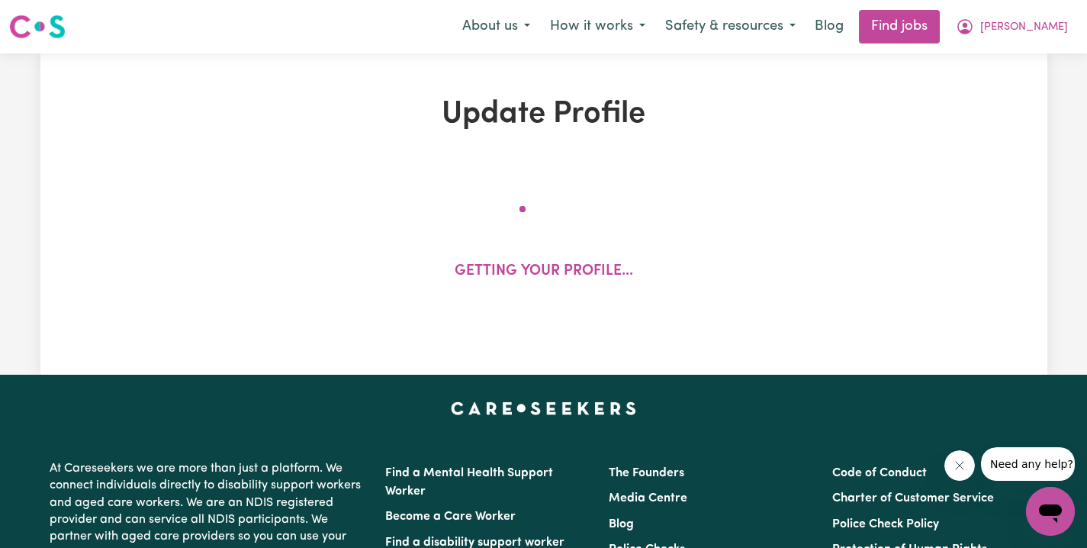
select select "[DEMOGRAPHIC_DATA]"
select select "Australian PR"
select select "Studying a healthcare related degree or qualification"
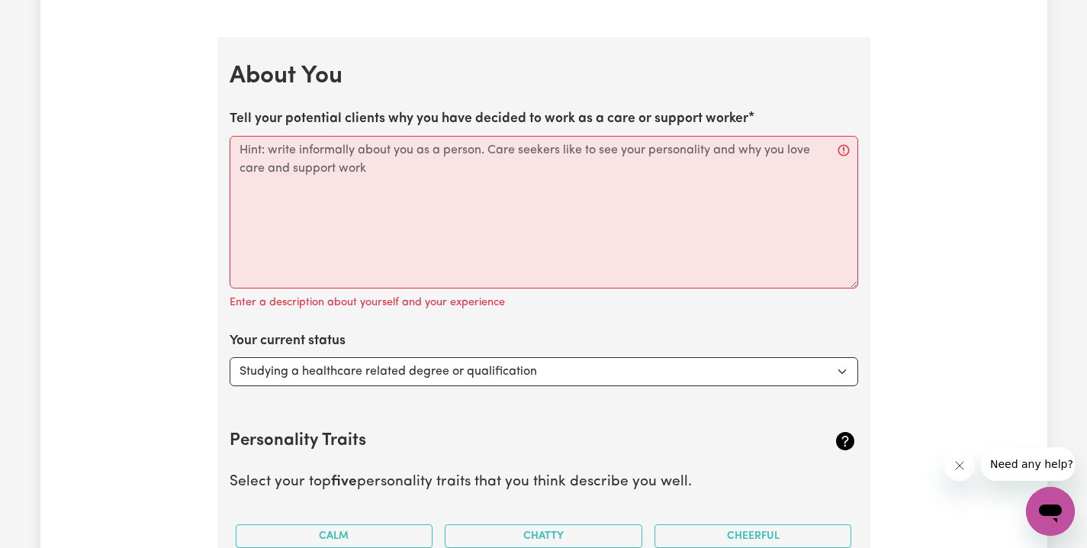
scroll to position [2118, 0]
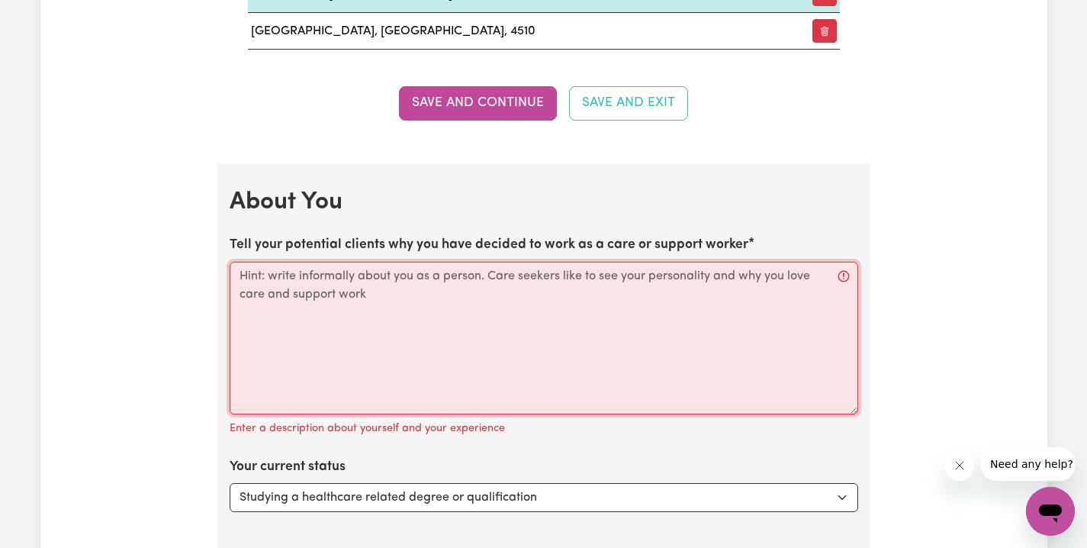
click at [348, 278] on textarea "Tell your potential clients why you have decided to work as a care or support w…" at bounding box center [544, 338] width 629 height 153
paste textarea "Hi my name is Yoko. I have interesting this position. I know not too easy this …"
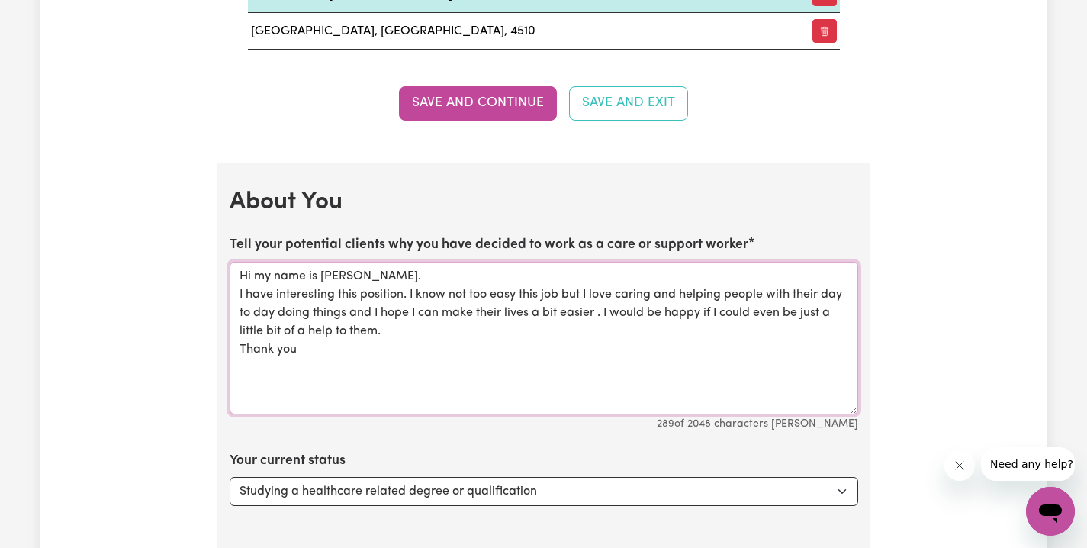
click at [618, 288] on textarea "Hi my name is Yoko. I have interesting this position. I know not too easy this …" at bounding box center [544, 338] width 629 height 153
click at [670, 288] on textarea "Hi my name is Yoko. I have interesting this position. I know not too easy this …" at bounding box center [544, 338] width 629 height 153
click at [668, 287] on textarea "Hi my name is Yoko. I have interesting this position. I know not too easy this …" at bounding box center [544, 338] width 629 height 153
click at [668, 288] on textarea "Hi my name is Yoko. I have interesting this position. I know not too easy this …" at bounding box center [544, 338] width 629 height 153
click at [669, 288] on textarea "Hi my name is Yoko. I have interesting this position. I know not too easy this …" at bounding box center [544, 338] width 629 height 153
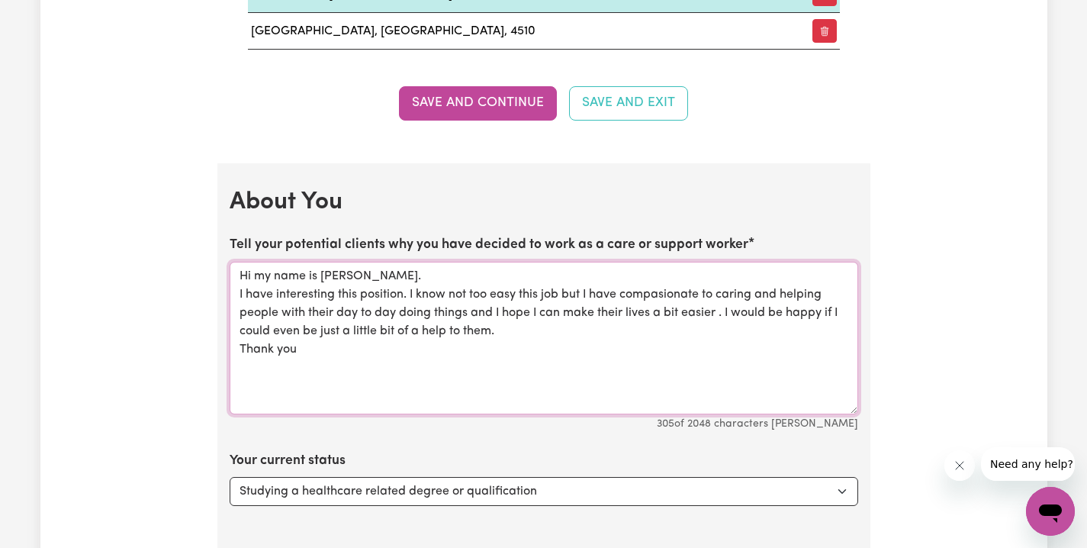
click at [594, 287] on textarea "Hi my name is Yoko. I have interesting this position. I know not too easy this …" at bounding box center [544, 338] width 629 height 153
click at [724, 289] on textarea "Hi my name is Yoko. I have interesting this position. I know not too easy this …" at bounding box center [544, 338] width 629 height 153
click at [752, 287] on textarea "Hi my name is Yoko. I have interesting this position. I know not too easy this …" at bounding box center [544, 338] width 629 height 153
click at [779, 290] on textarea "Hi my name is Yoko. I have interesting this position. I know not too easy this …" at bounding box center [544, 338] width 629 height 153
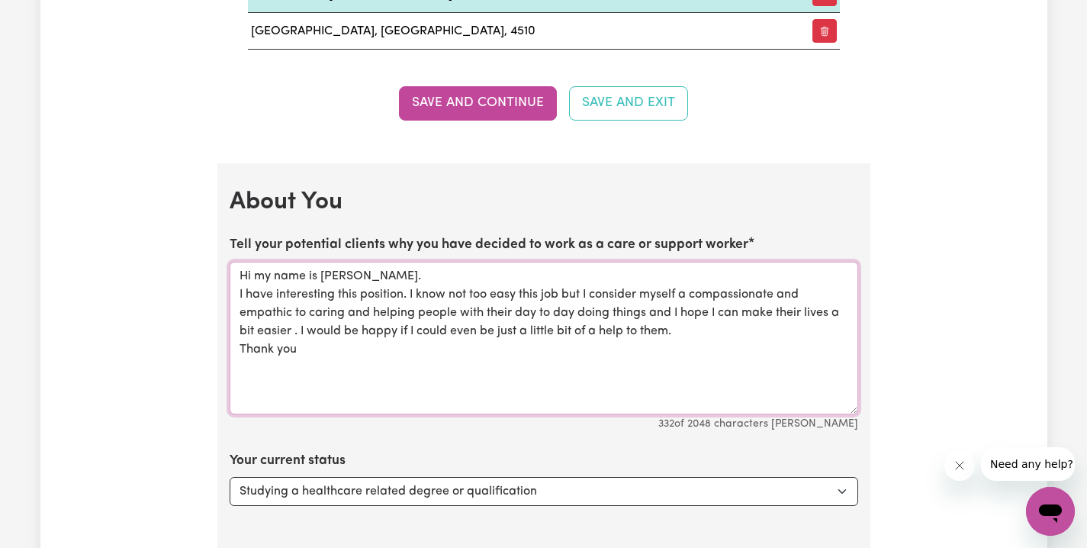
click at [282, 305] on textarea "Hi my name is Yoko. I have interesting this position. I know not too easy this …" at bounding box center [544, 338] width 629 height 153
drag, startPoint x: 304, startPoint y: 306, endPoint x: 319, endPoint y: 313, distance: 16.7
click at [305, 306] on textarea "Hi my name is Yoko. I have interesting this position. I know not too easy this …" at bounding box center [544, 338] width 629 height 153
click at [324, 304] on textarea "Hi my name is Yoko. I have interesting this position. I know not too easy this …" at bounding box center [544, 338] width 629 height 153
click at [332, 304] on textarea "Hi my name is Yoko. I have interesting this position. I know not too easy this …" at bounding box center [544, 338] width 629 height 153
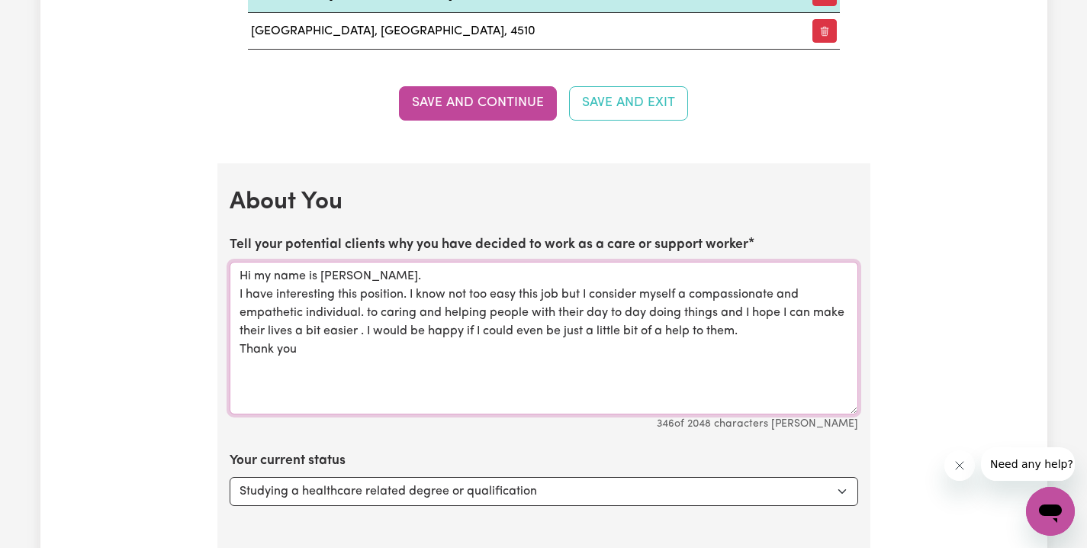
click at [332, 304] on textarea "Hi my name is Yoko. I have interesting this position. I know not too easy this …" at bounding box center [544, 338] width 629 height 153
click at [337, 321] on textarea "Hi my name is Yoko. I have interesting this position. I know not too easy this …" at bounding box center [544, 338] width 629 height 153
click at [342, 353] on textarea "Hi my name is Yoko. I have interesting this position. I know not too easy this …" at bounding box center [544, 338] width 629 height 153
click at [335, 309] on textarea "Hi my name is Yoko. I have interesting this position. I know not too easy this …" at bounding box center [544, 338] width 629 height 153
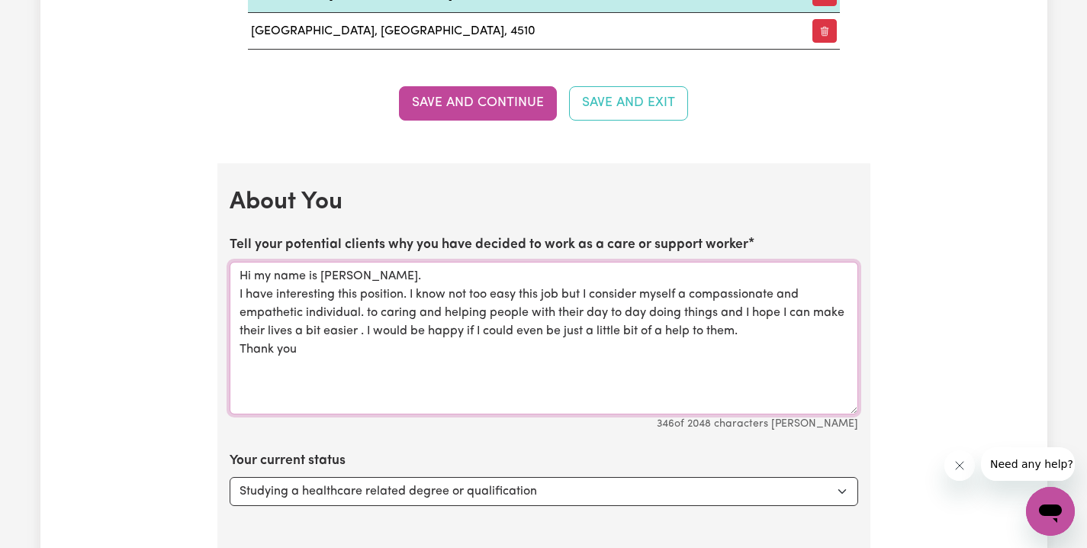
click at [336, 309] on textarea "Hi my name is Yoko. I have interesting this position. I know not too easy this …" at bounding box center [544, 338] width 629 height 153
drag, startPoint x: 367, startPoint y: 303, endPoint x: 741, endPoint y: 306, distance: 373.9
click at [741, 306] on textarea "Hi my name is Yoko. I have interesting this position. I know not too easy this …" at bounding box center [544, 338] width 629 height 153
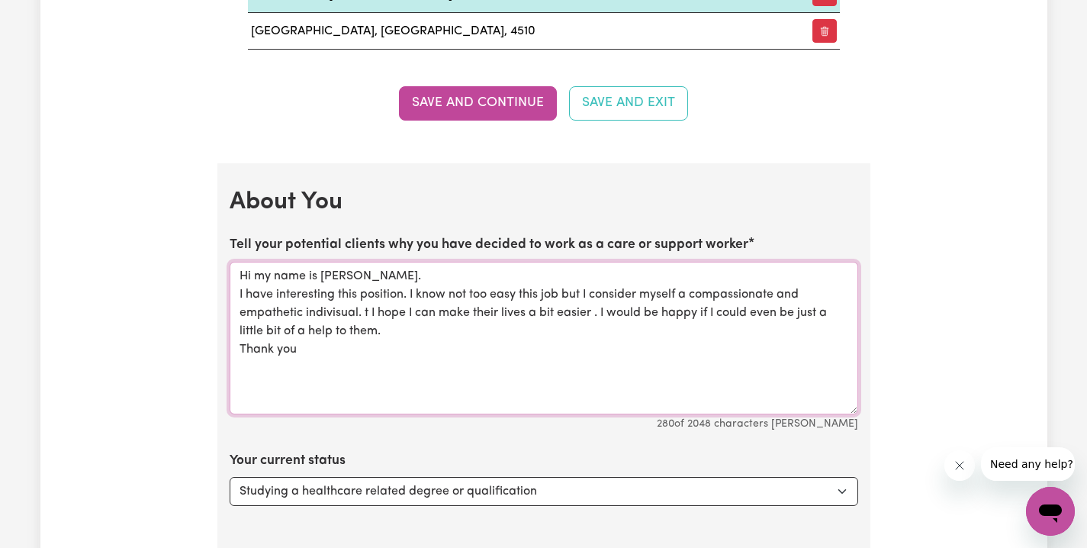
click at [731, 286] on textarea "Hi my name is Yoko. I have interesting this position. I know not too easy this …" at bounding box center [544, 338] width 629 height 153
click at [731, 285] on textarea "Hi my name is Yoko. I have interesting this position. I know not too easy this …" at bounding box center [544, 338] width 629 height 153
drag, startPoint x: 721, startPoint y: 309, endPoint x: 716, endPoint y: 322, distance: 14.0
click at [721, 312] on textarea "Hi my name is Yoko. I have interesting this position. I know not too easy this …" at bounding box center [544, 338] width 629 height 153
click at [681, 357] on textarea "Hi my name is Yoko. I have interesting this position. I know not too easy this …" at bounding box center [544, 338] width 629 height 153
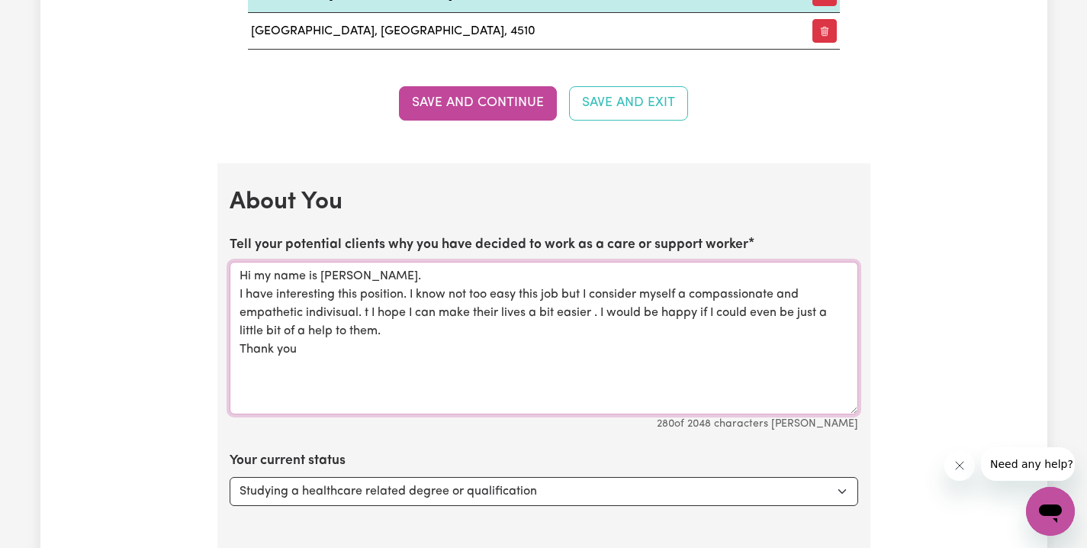
click at [372, 304] on textarea "Hi my name is Yoko. I have interesting this position. I know not too easy this …" at bounding box center [544, 338] width 629 height 153
click at [514, 347] on textarea "Hi my name is Yoko. I have interesting this position. I know not too easy this …" at bounding box center [544, 338] width 629 height 153
click at [246, 322] on textarea "Hi my name is Yoko. I have interesting this position. I know not too easy this …" at bounding box center [544, 338] width 629 height 153
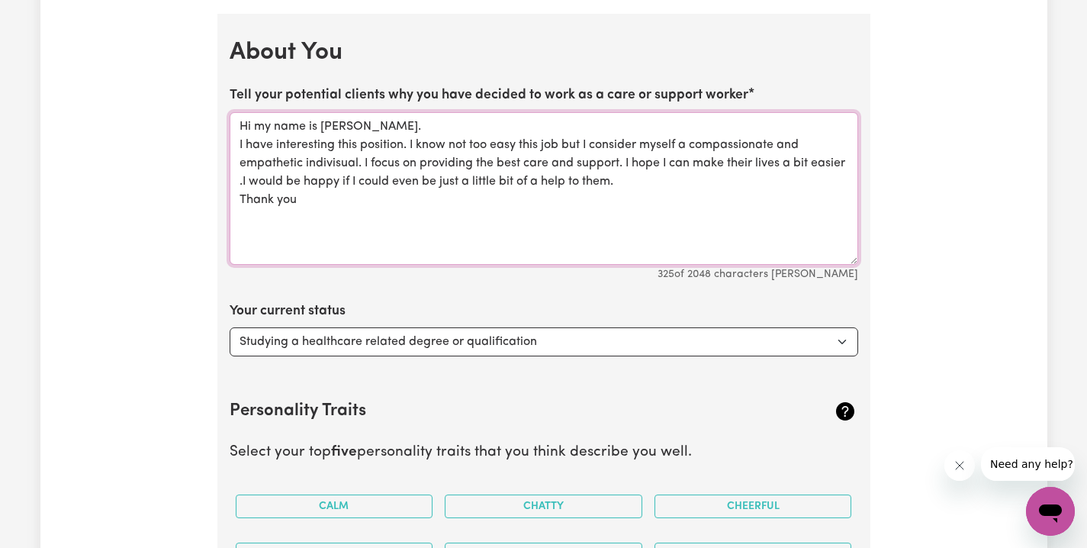
scroll to position [2353, 0]
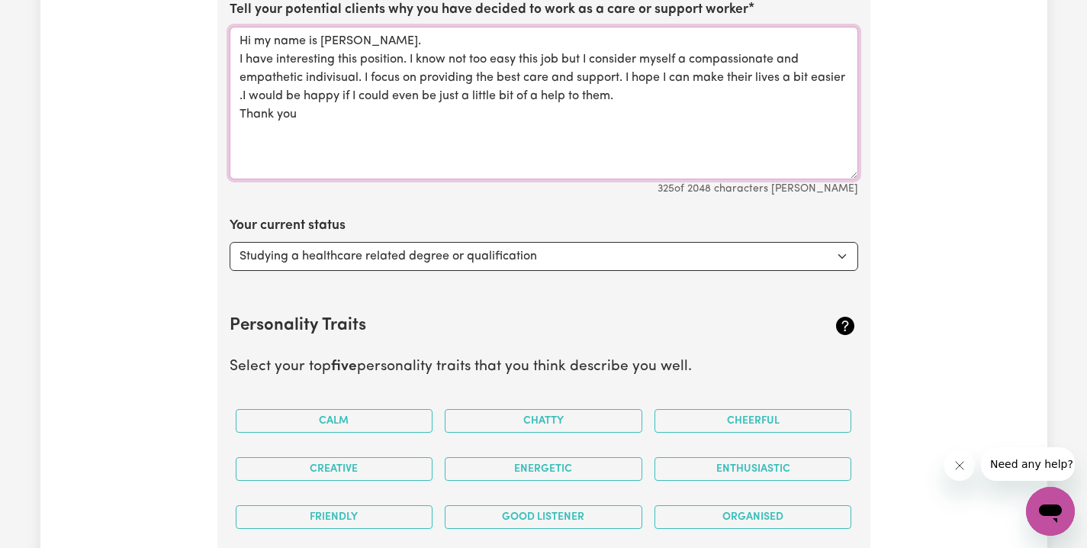
type textarea "Hi my name is Yoko. I have interesting this position. I know not too easy this …"
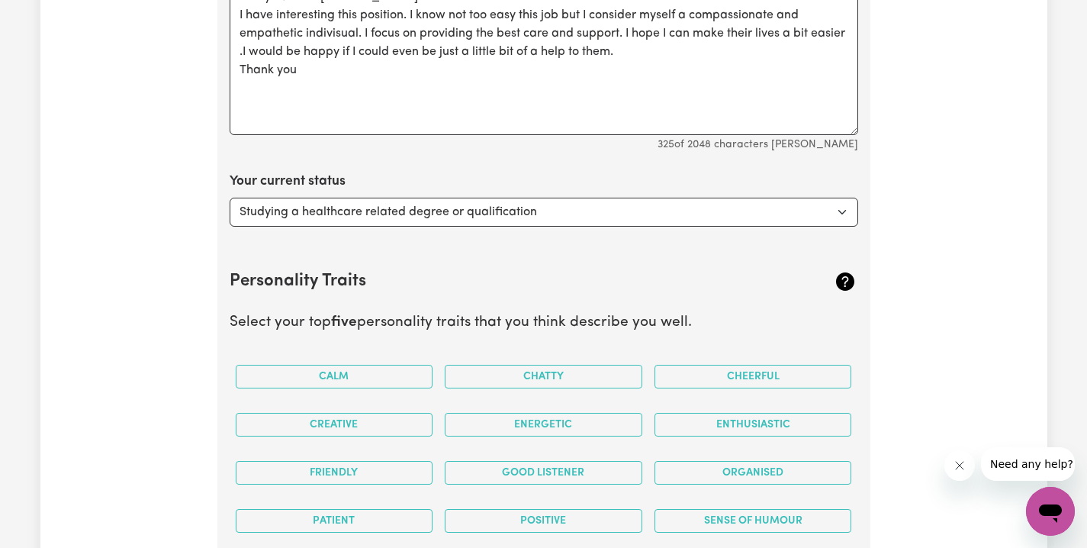
scroll to position [2401, 0]
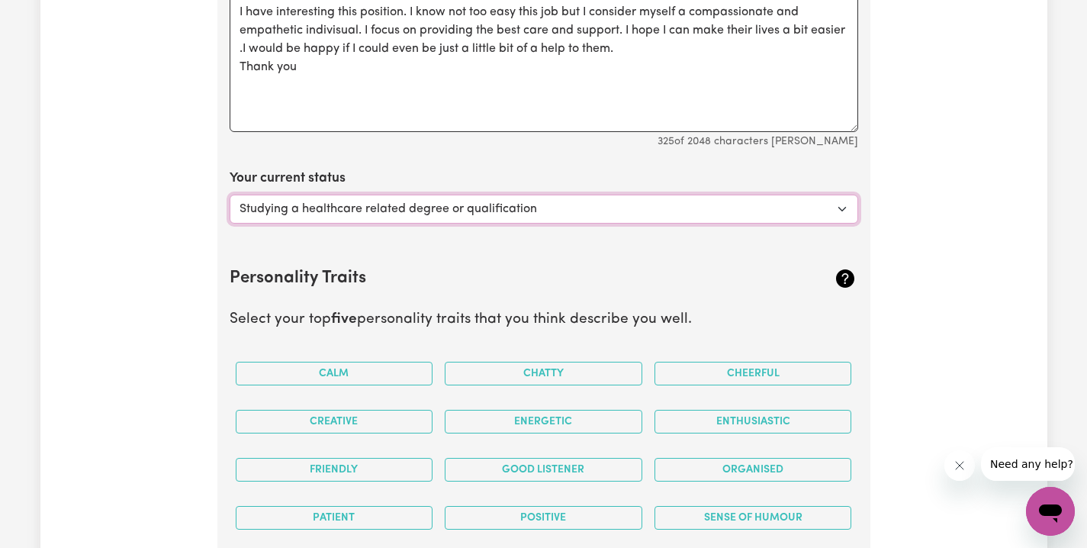
select select "Looking for extra work to fill my week and/or weekends"
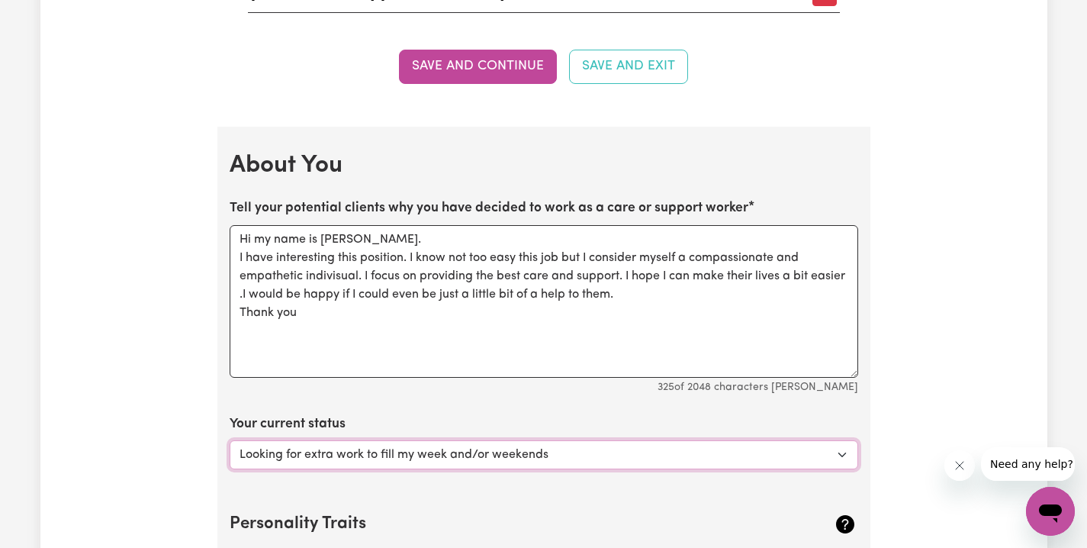
scroll to position [2635, 0]
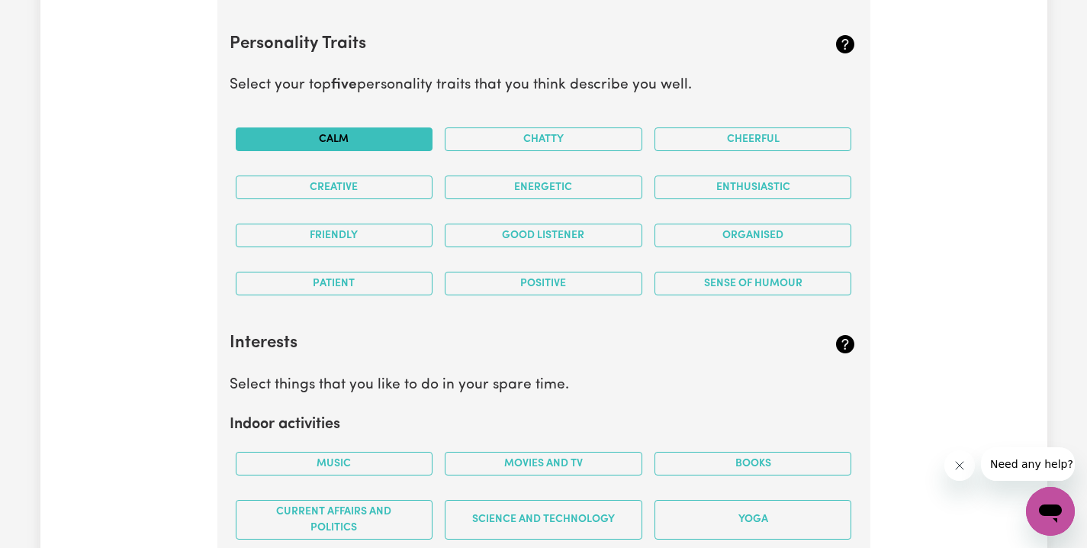
click at [369, 134] on button "Calm" at bounding box center [335, 139] width 198 height 24
click at [370, 133] on button "Calm" at bounding box center [335, 139] width 198 height 24
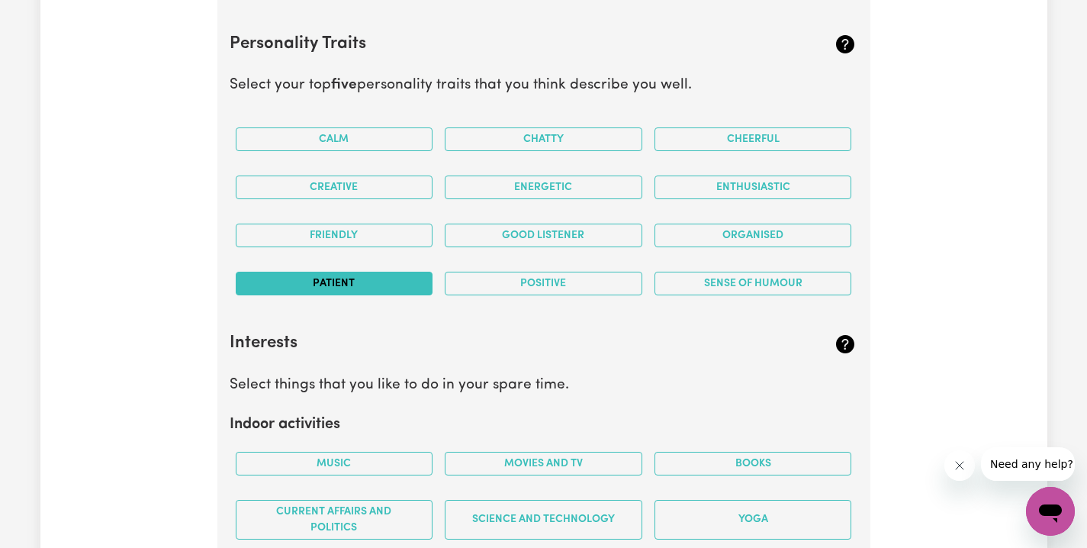
click at [375, 272] on button "Patient" at bounding box center [335, 284] width 198 height 24
drag, startPoint x: 733, startPoint y: 129, endPoint x: 723, endPoint y: 132, distance: 10.4
click at [733, 130] on button "Cheerful" at bounding box center [754, 139] width 198 height 24
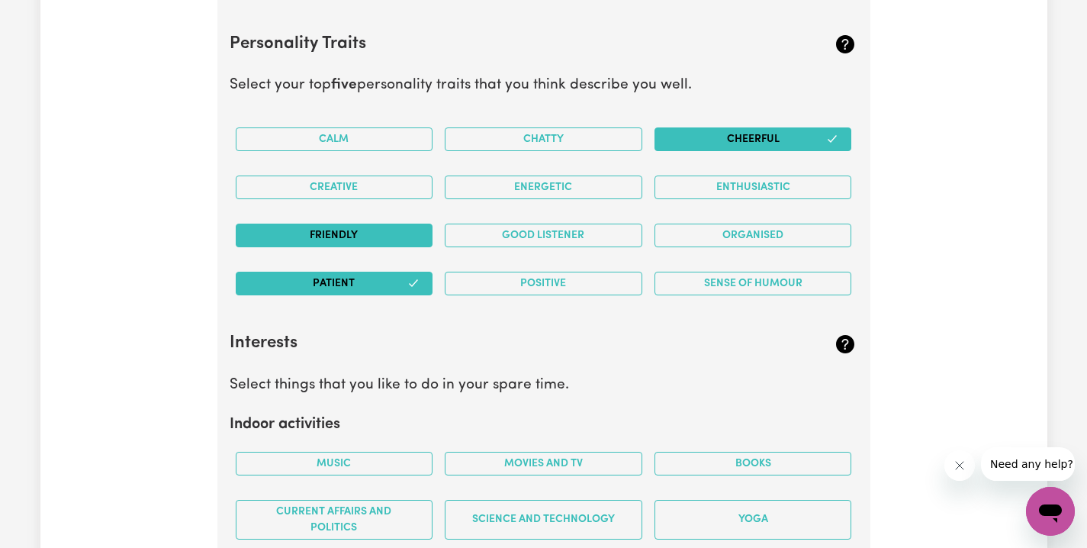
click at [385, 228] on button "Friendly" at bounding box center [335, 236] width 198 height 24
drag, startPoint x: 551, startPoint y: 230, endPoint x: 559, endPoint y: 230, distance: 8.4
click at [552, 230] on button "Good Listener" at bounding box center [544, 236] width 198 height 24
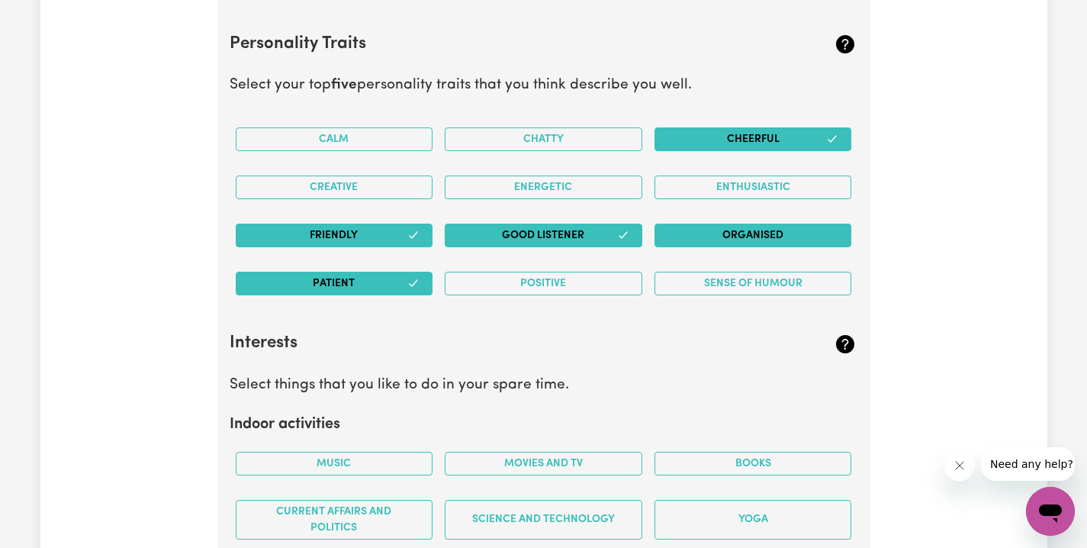
click at [741, 232] on button "Organised" at bounding box center [754, 236] width 198 height 24
click at [749, 180] on button "Enthusiastic" at bounding box center [754, 188] width 198 height 24
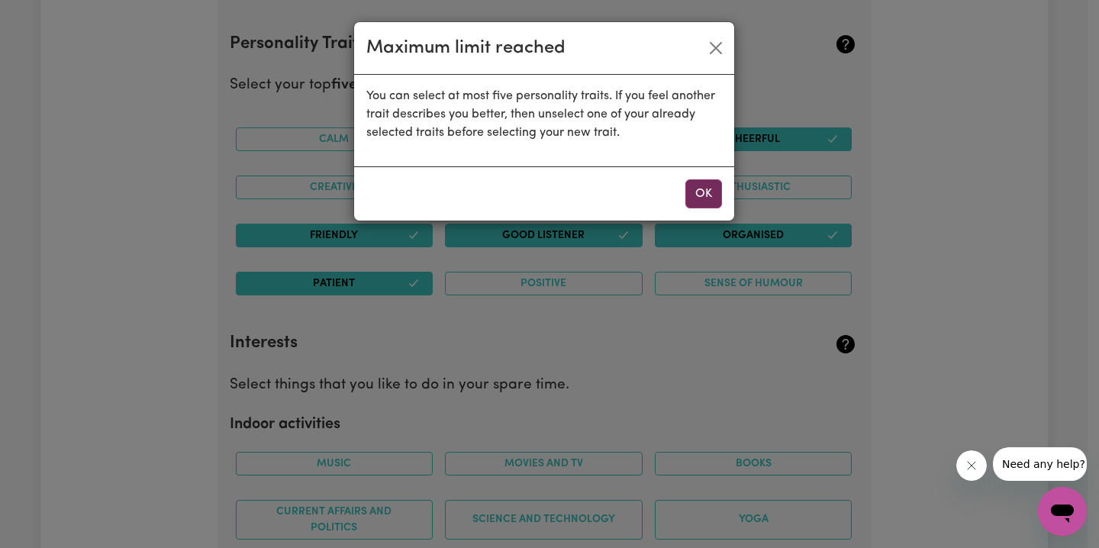
click at [704, 198] on button "OK" at bounding box center [703, 193] width 37 height 29
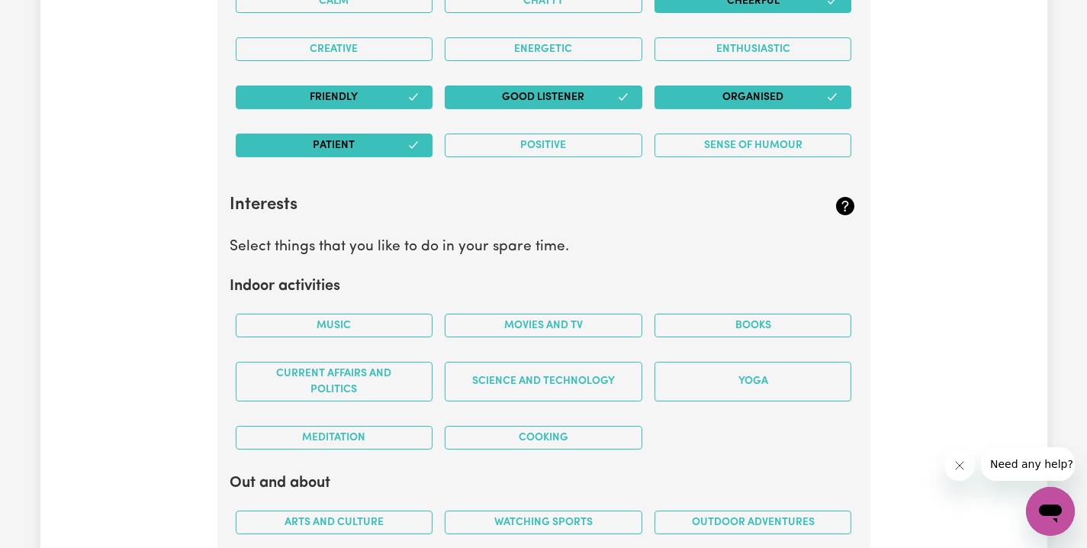
scroll to position [2959, 0]
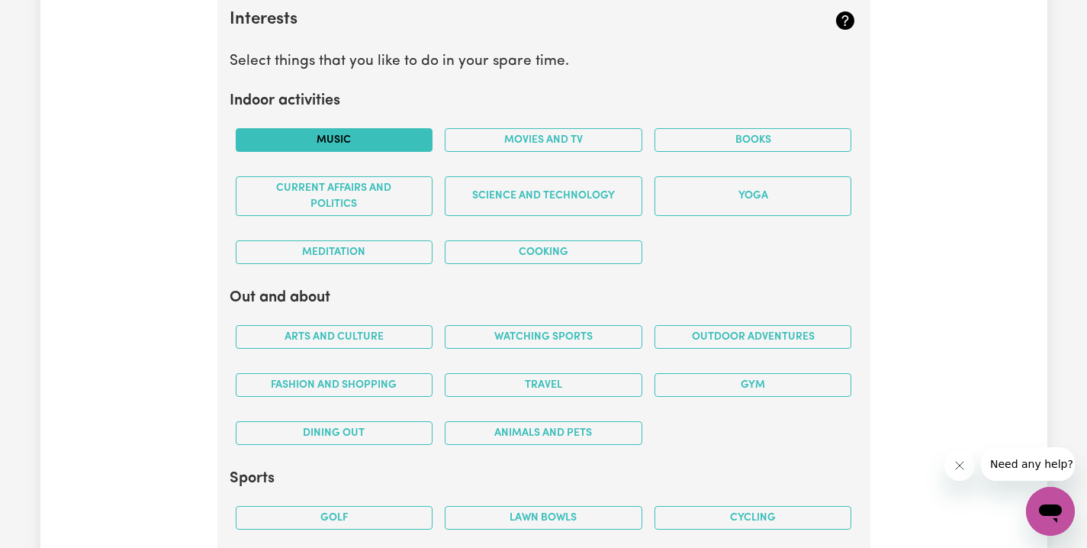
click at [353, 138] on button "Music" at bounding box center [335, 140] width 198 height 24
click at [614, 135] on button "Movies and TV" at bounding box center [544, 140] width 198 height 24
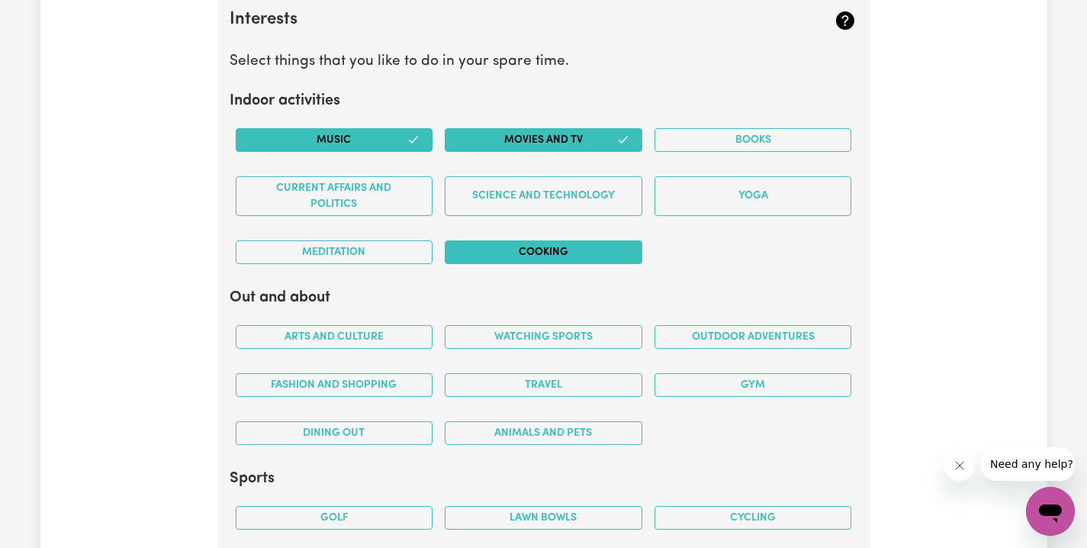
click at [530, 243] on button "Cooking" at bounding box center [544, 252] width 198 height 24
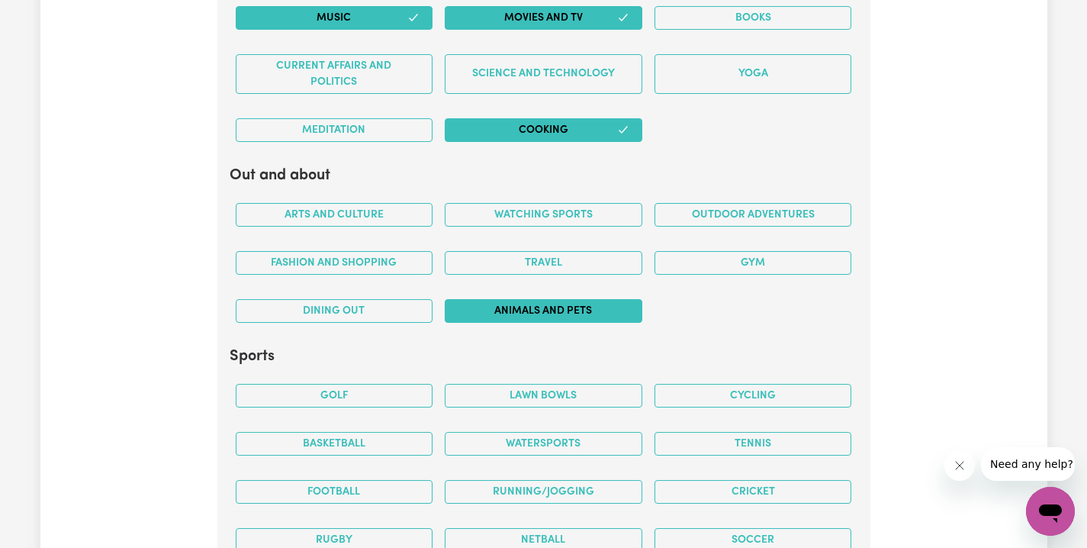
scroll to position [3122, 0]
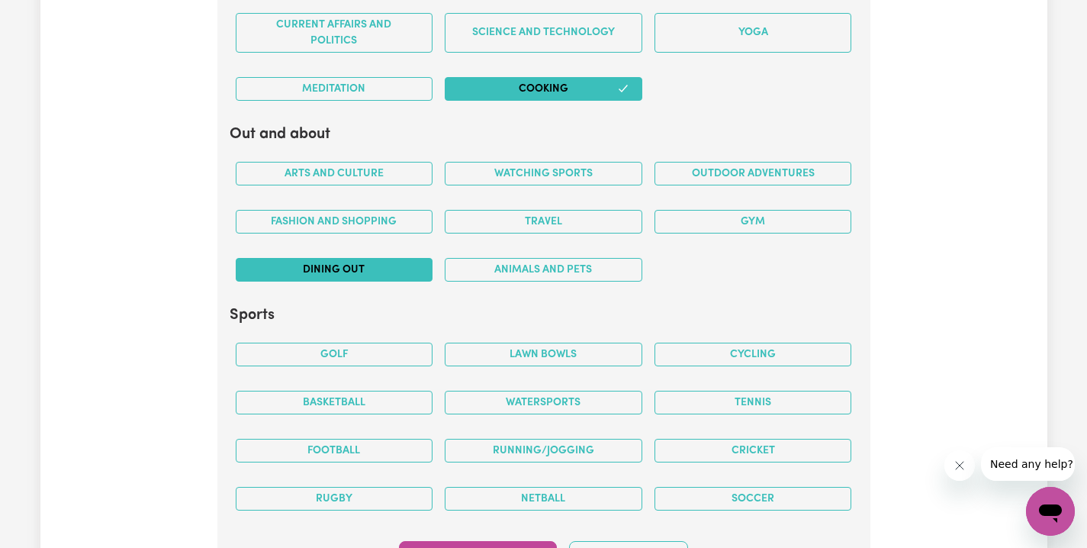
click at [382, 260] on button "Dining out" at bounding box center [335, 270] width 198 height 24
click at [530, 260] on button "Animals and pets" at bounding box center [544, 270] width 198 height 24
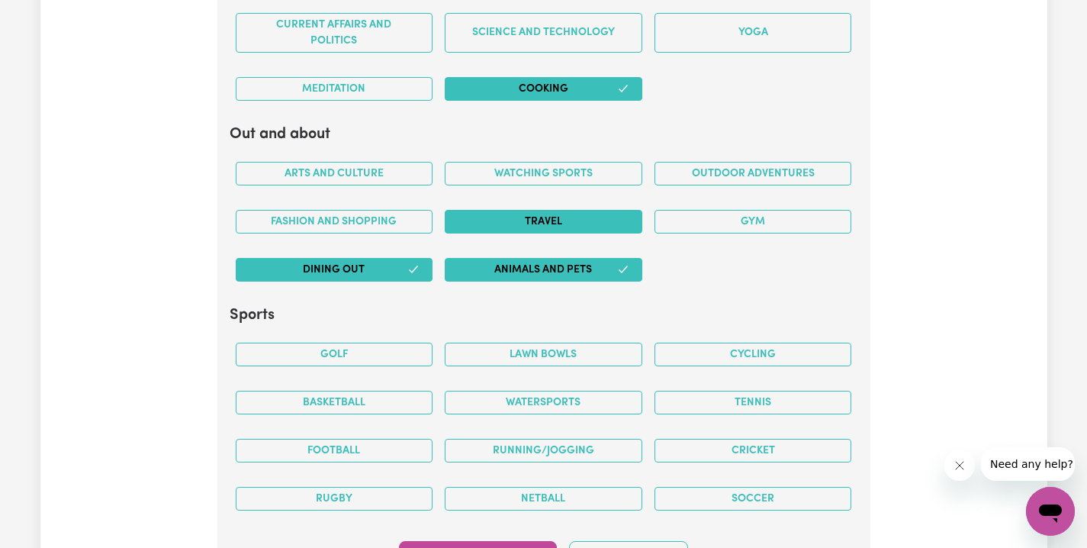
click at [576, 219] on button "Travel" at bounding box center [544, 222] width 198 height 24
click at [711, 215] on button "Gym" at bounding box center [754, 222] width 198 height 24
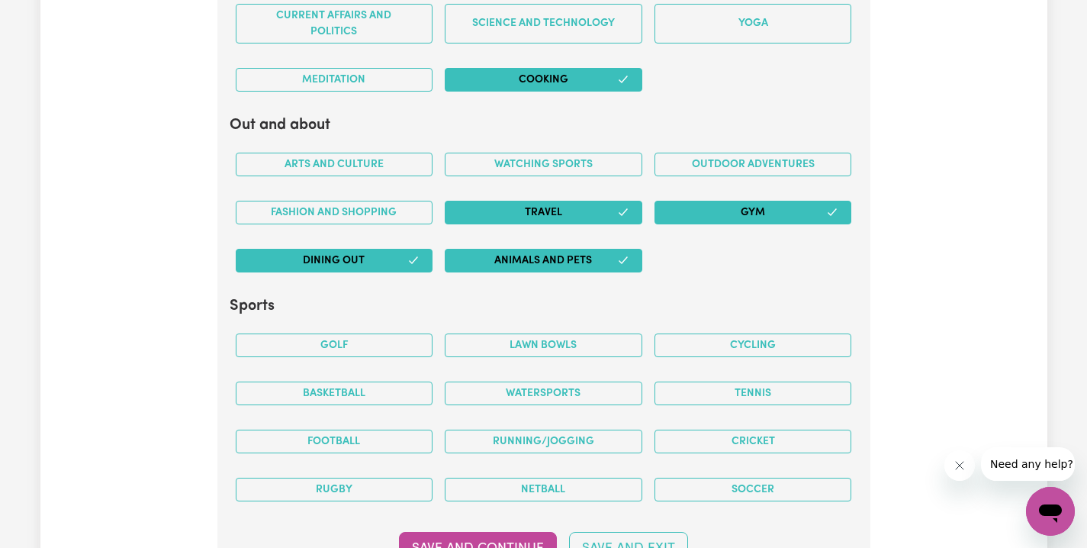
scroll to position [3134, 0]
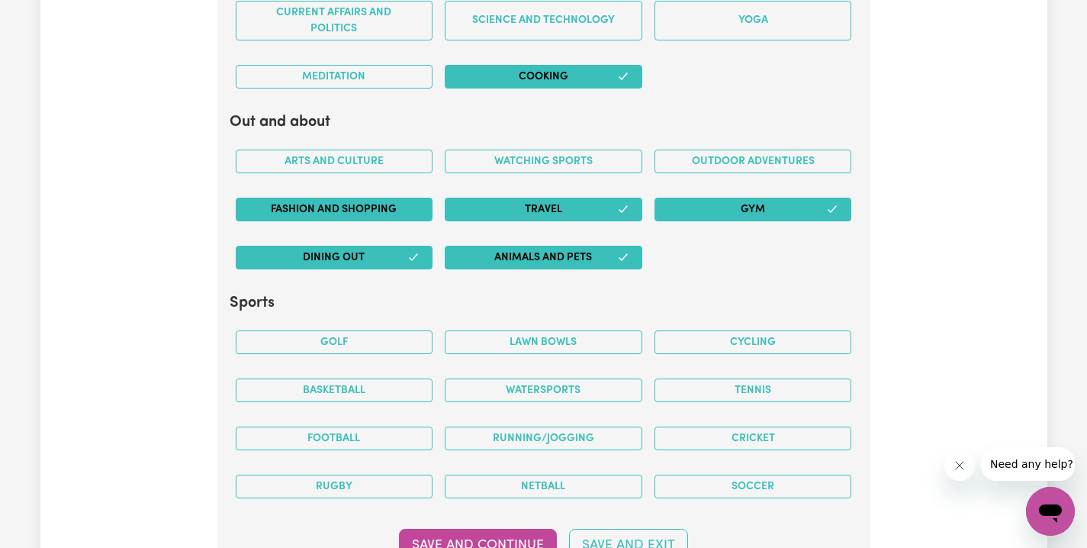
click at [388, 207] on button "Fashion and shopping" at bounding box center [335, 210] width 198 height 24
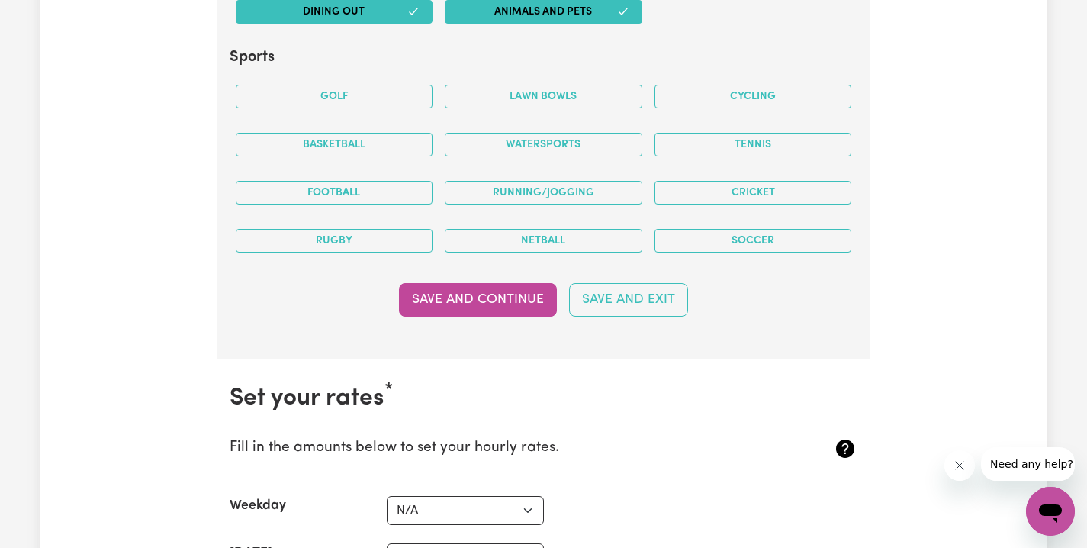
scroll to position [3383, 0]
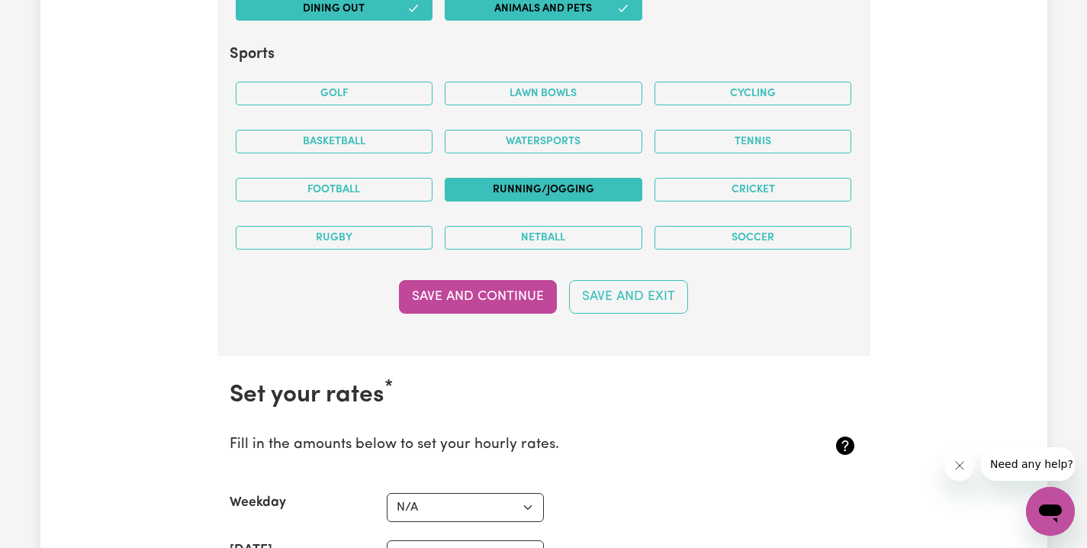
click at [503, 186] on button "Running/Jogging" at bounding box center [544, 190] width 198 height 24
click at [498, 280] on button "Save and Continue" at bounding box center [478, 297] width 158 height 34
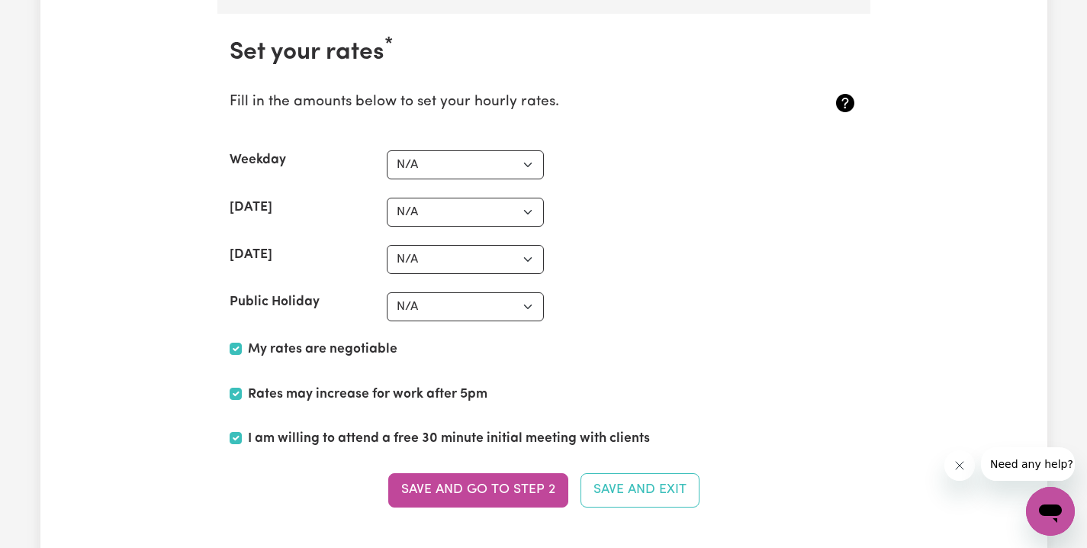
scroll to position [3757, 0]
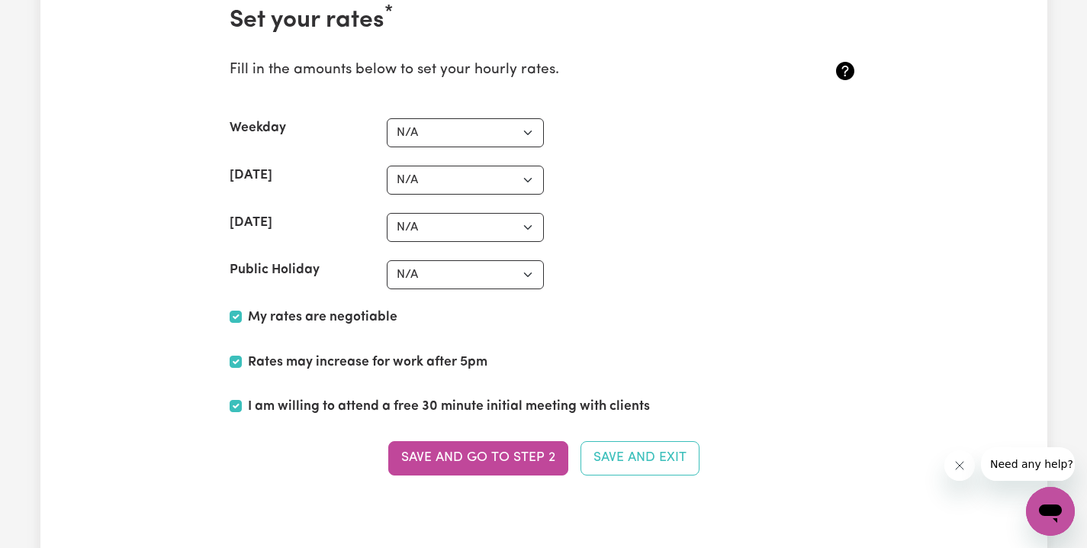
drag, startPoint x: 485, startPoint y: 440, endPoint x: 493, endPoint y: 437, distance: 8.9
click at [485, 441] on button "Save and go to Step 2" at bounding box center [478, 458] width 180 height 34
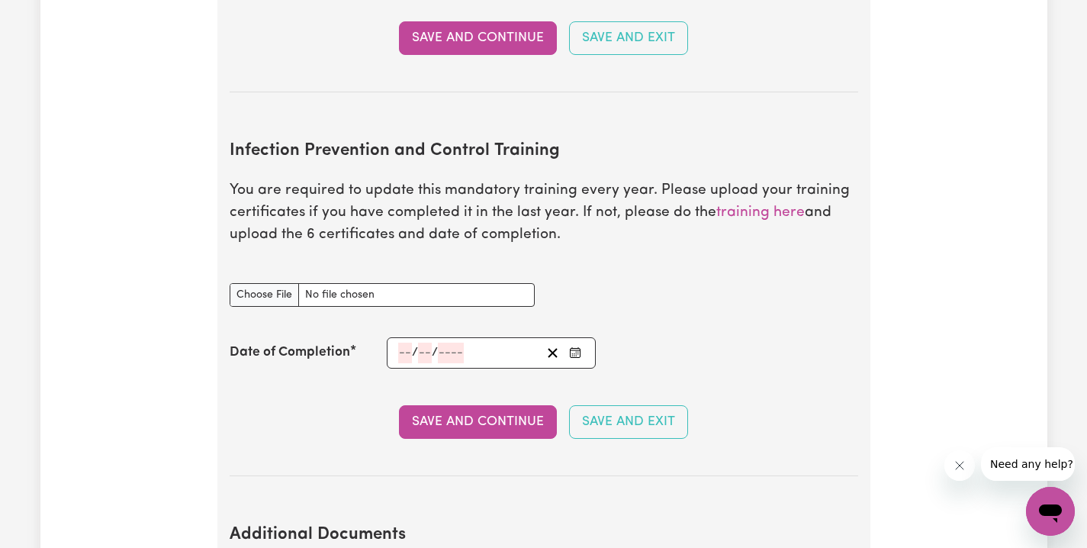
scroll to position [2467, 0]
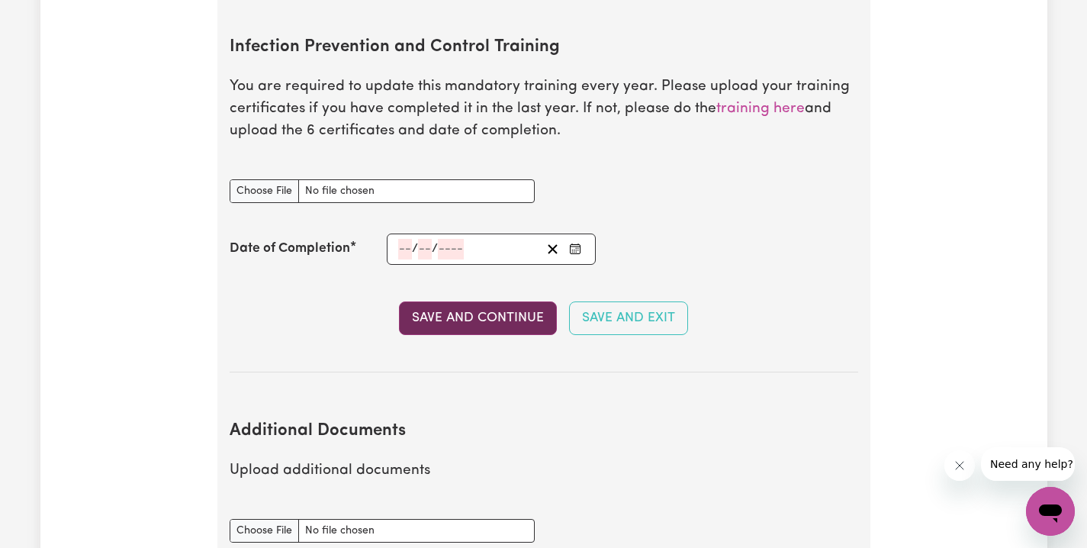
click at [483, 301] on button "Save and Continue" at bounding box center [478, 318] width 158 height 34
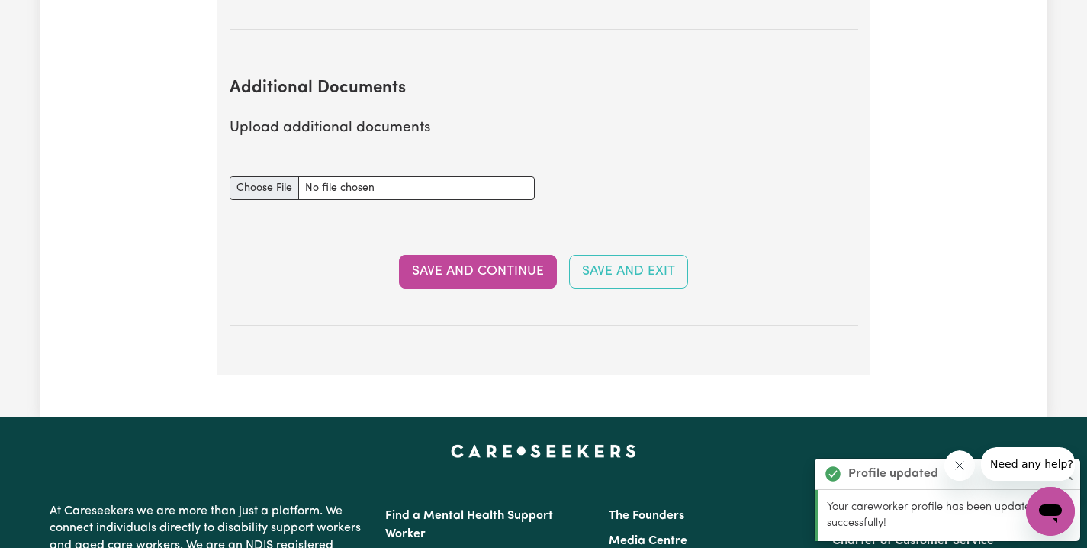
scroll to position [2828, 0]
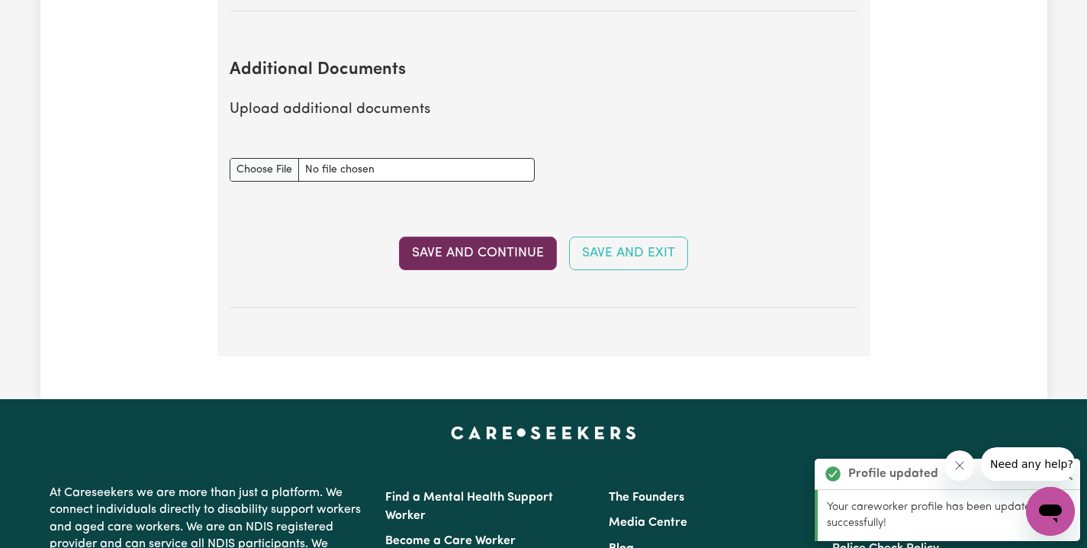
click at [460, 237] on button "Save and Continue" at bounding box center [478, 254] width 158 height 34
select select "2018"
select select "2019"
select select "2018"
select select "2019"
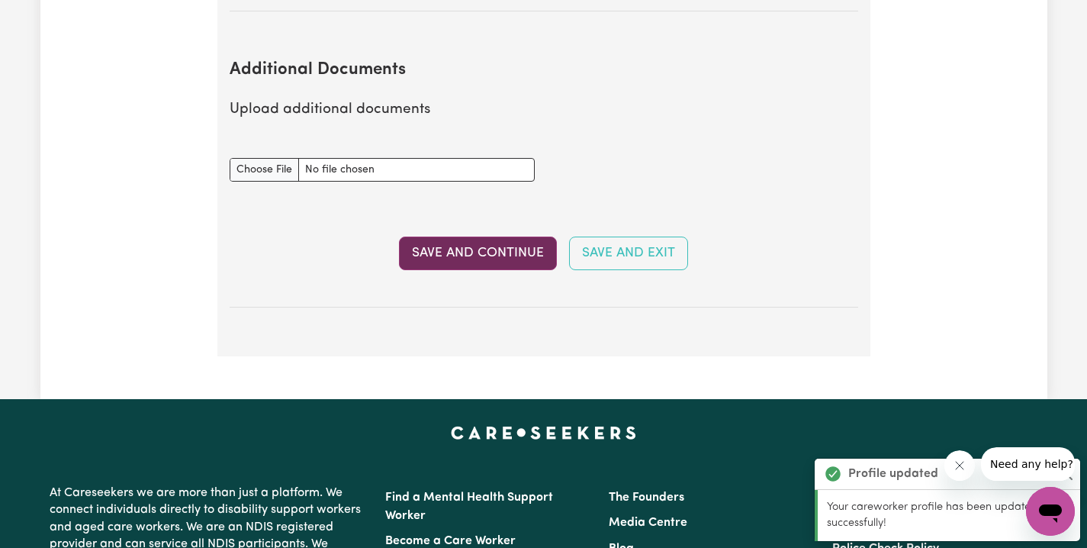
select select "2018"
select select "2019"
select select "2023"
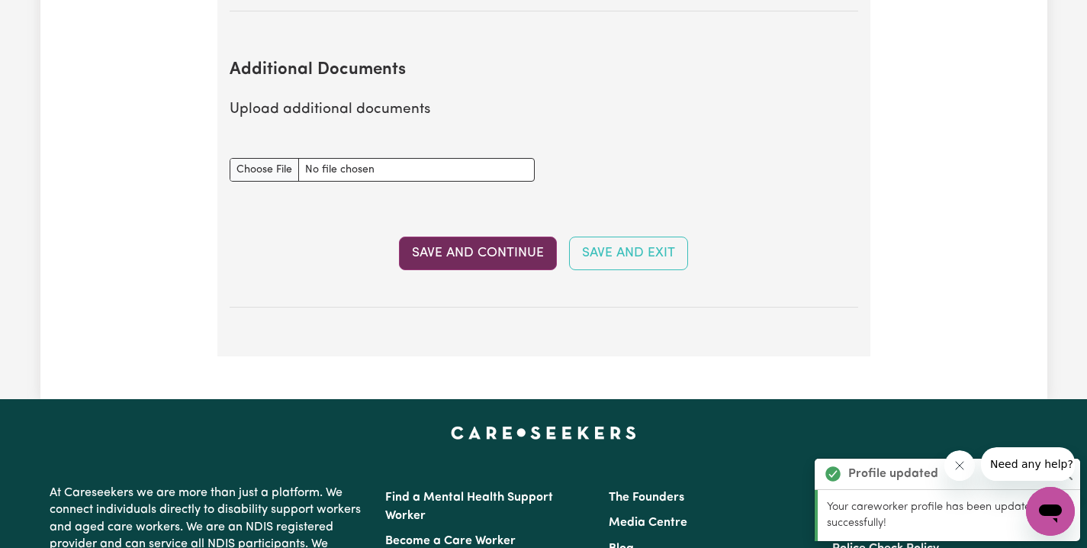
select select "Certificate III (Individual Support)"
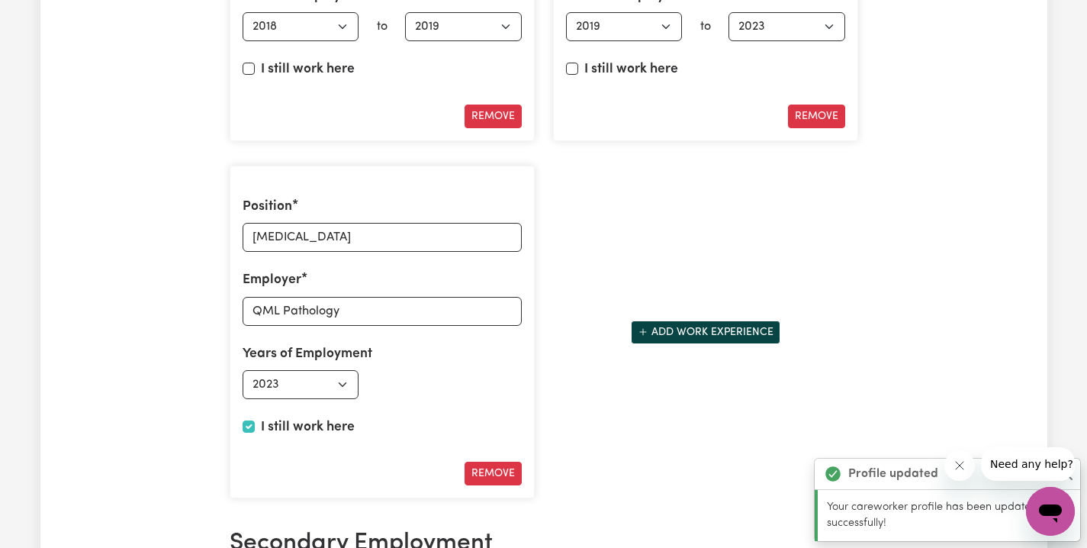
type input "[DATE]"
type input "15"
type input "9"
type input "2023"
type input "[DATE]"
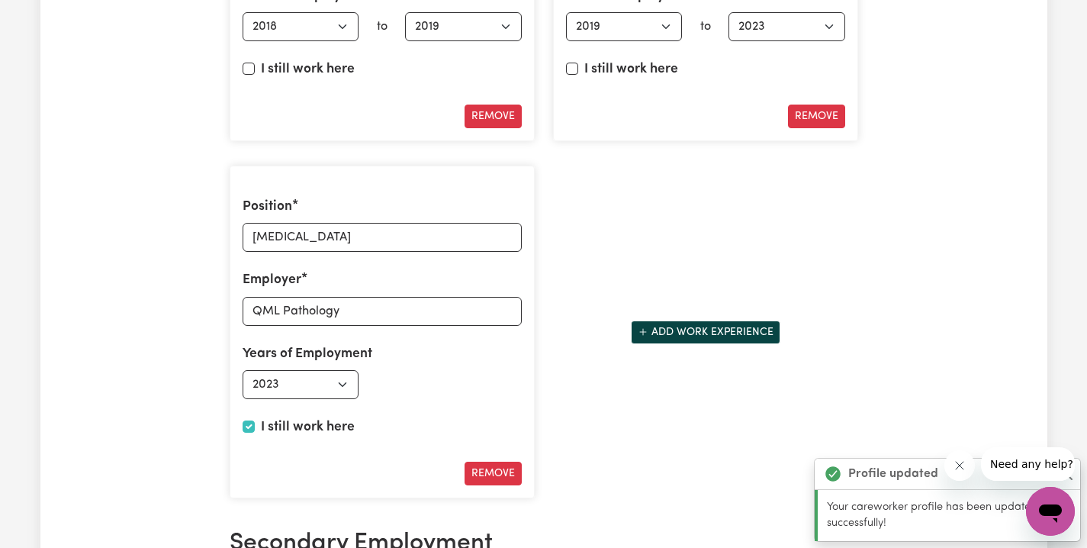
type input "15"
type input "9"
type input "2023"
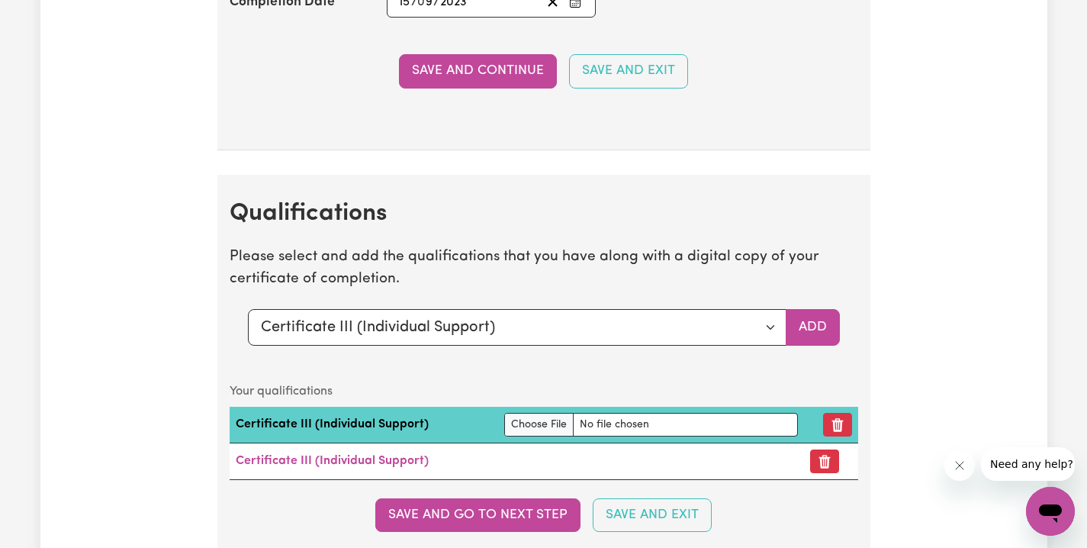
scroll to position [4692, 0]
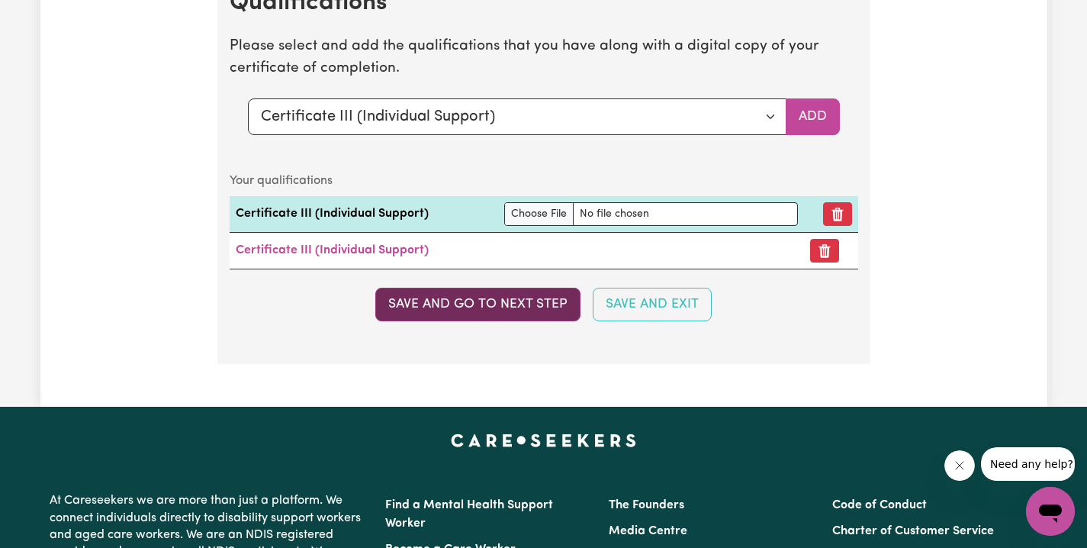
click at [498, 291] on button "Save and go to next step" at bounding box center [477, 305] width 205 height 34
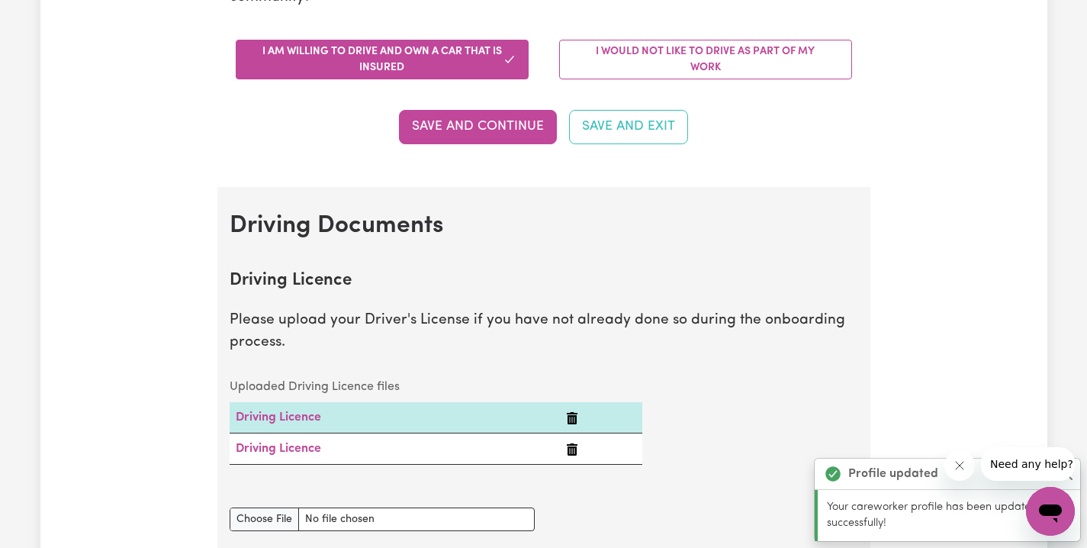
scroll to position [713, 0]
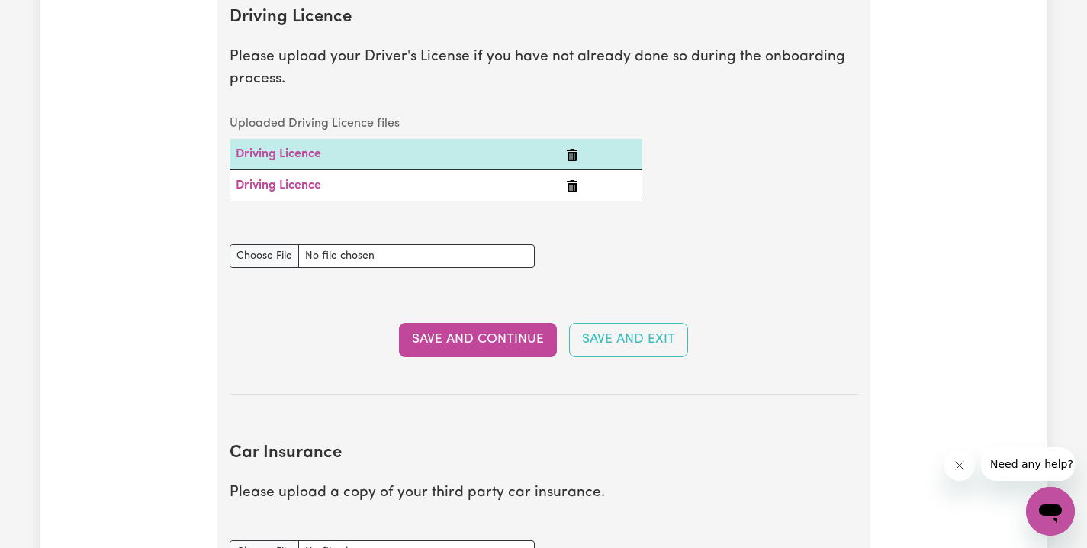
click at [572, 180] on icon "Delete Driving Licence" at bounding box center [572, 186] width 11 height 12
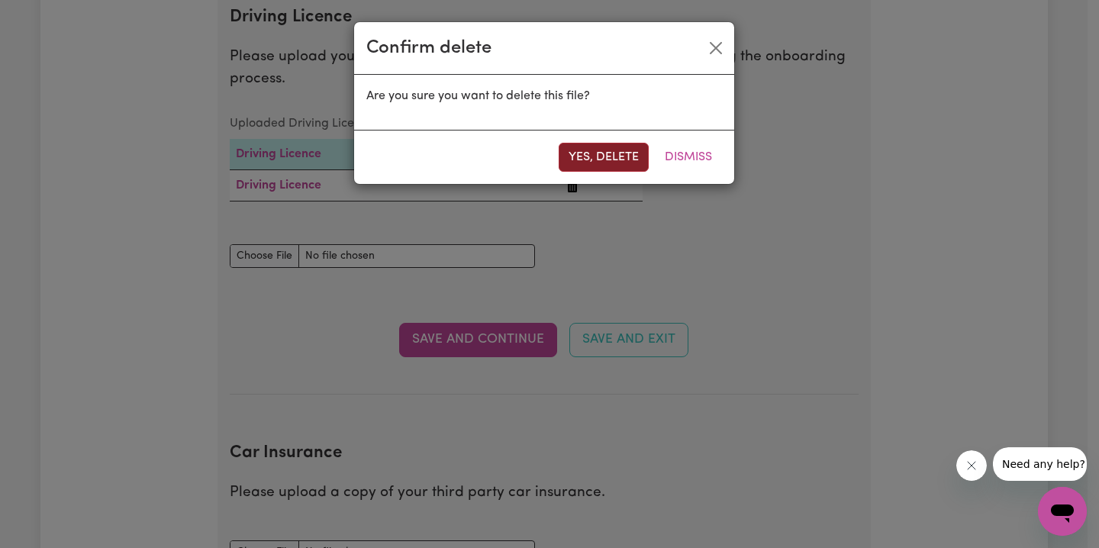
click at [581, 162] on button "Yes, delete" at bounding box center [604, 157] width 90 height 29
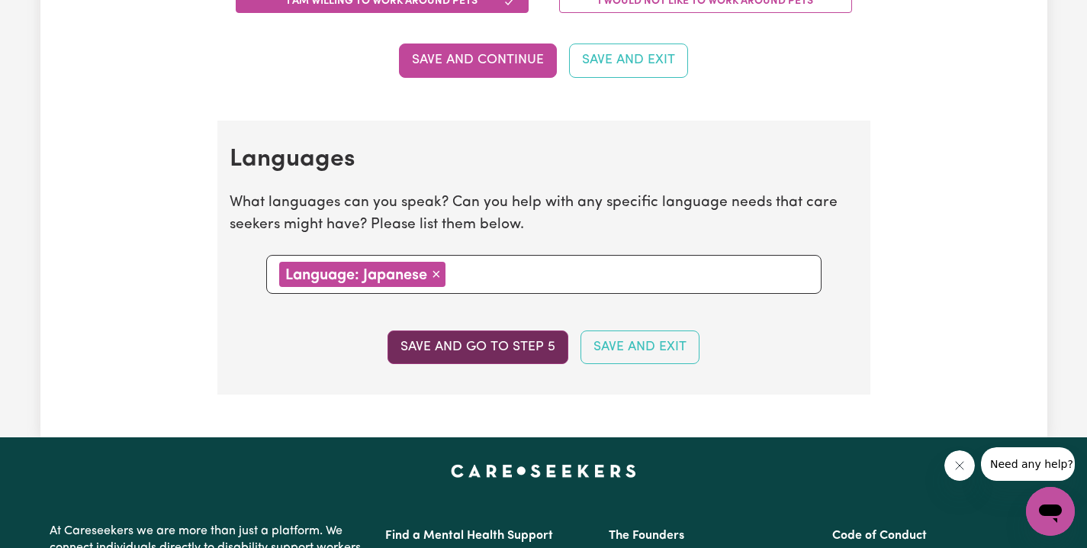
scroll to position [1635, 0]
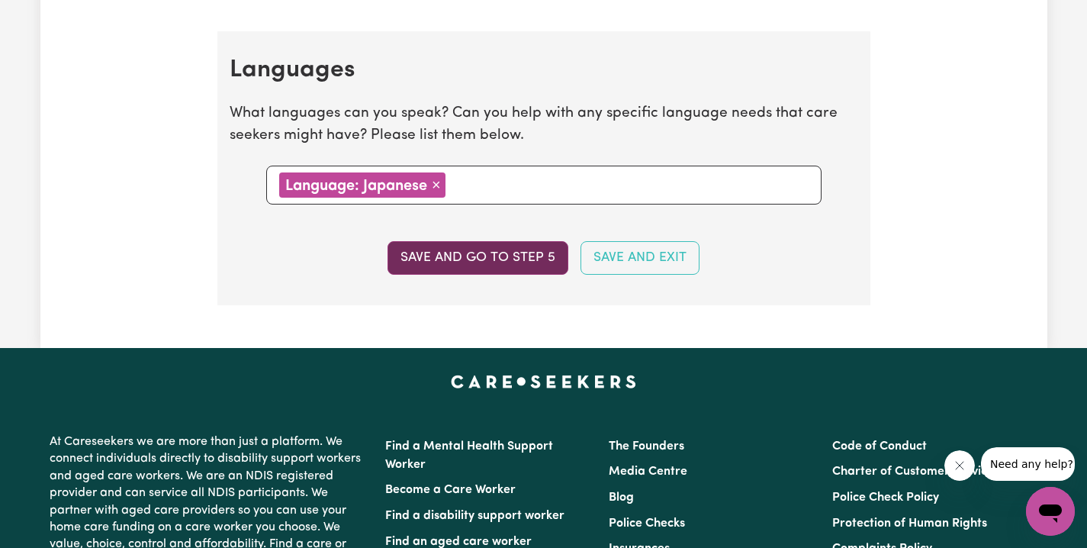
click at [491, 260] on button "Save and go to step 5" at bounding box center [478, 258] width 181 height 34
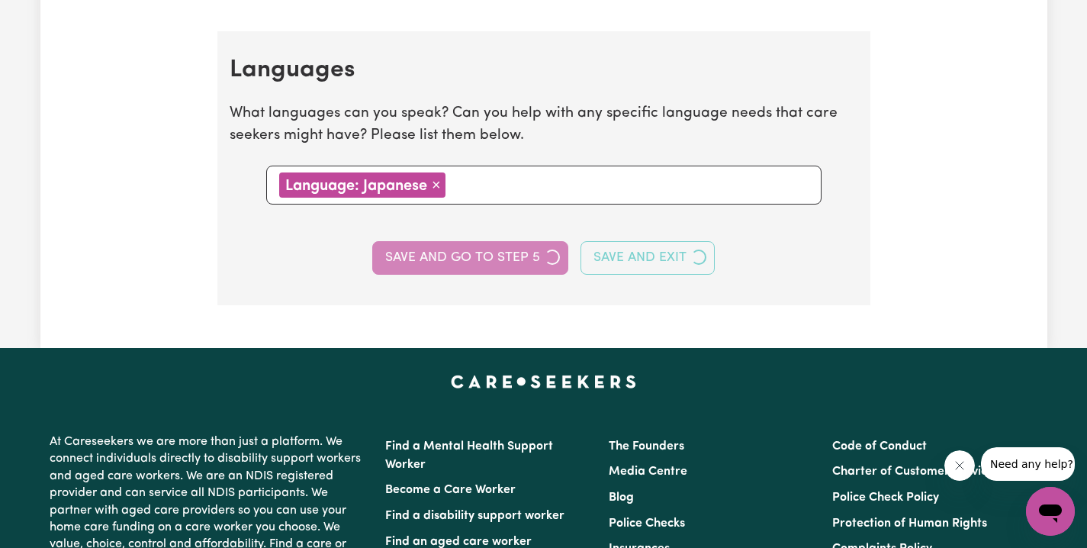
select select "I am providing services by being employed by an organisation"
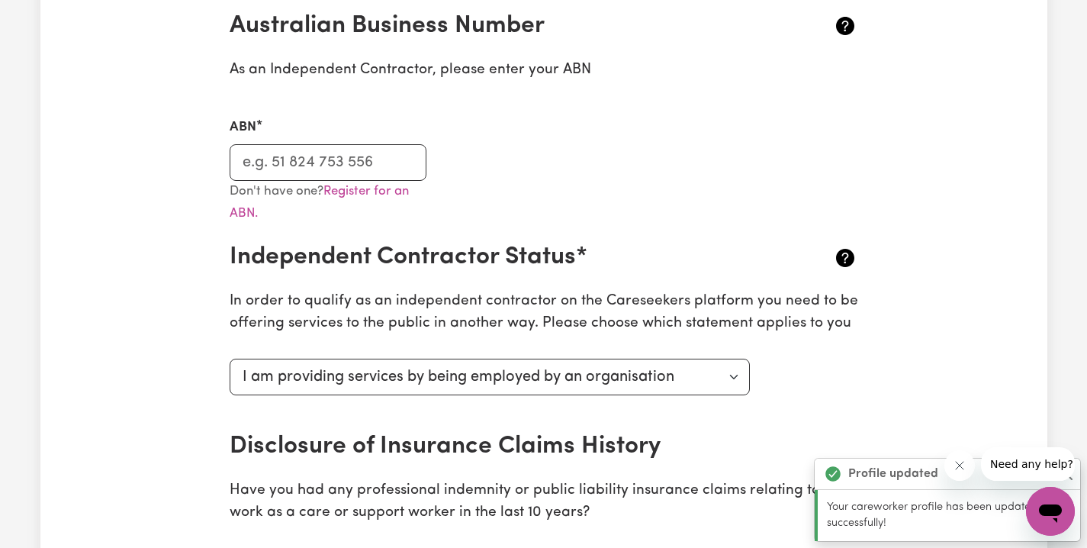
scroll to position [371, 0]
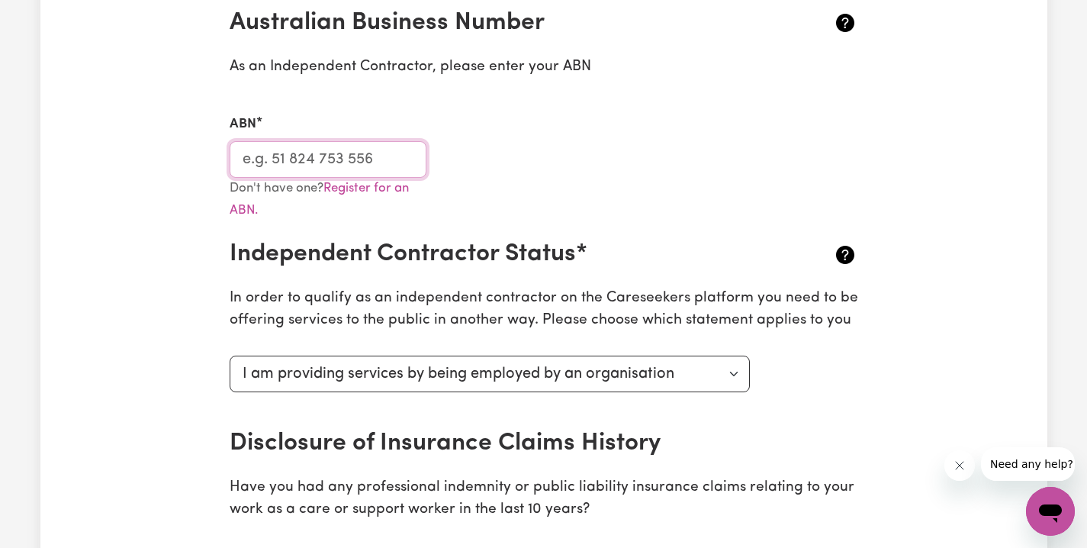
click at [325, 166] on input "ABN" at bounding box center [329, 159] width 198 height 37
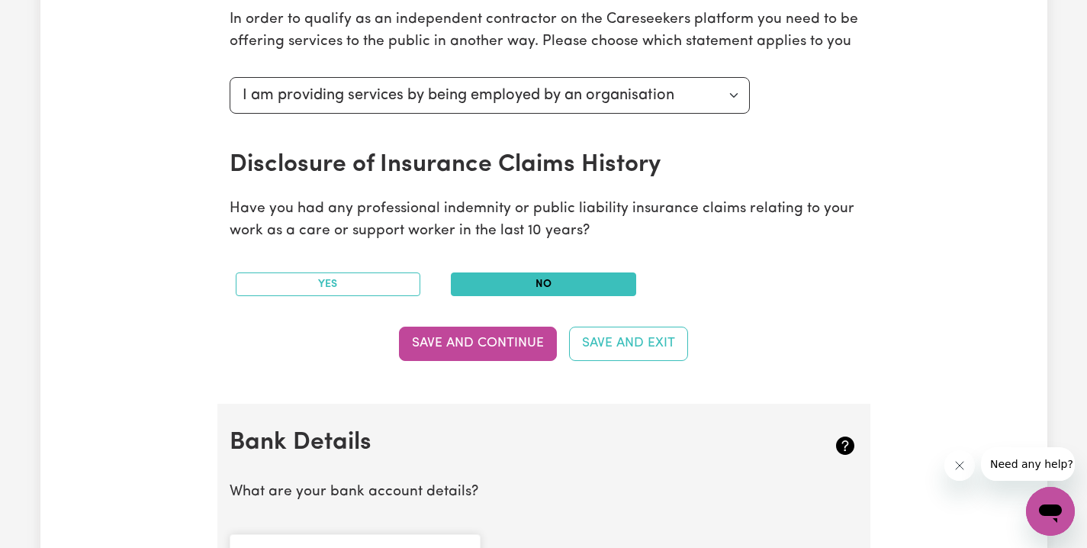
scroll to position [768, 0]
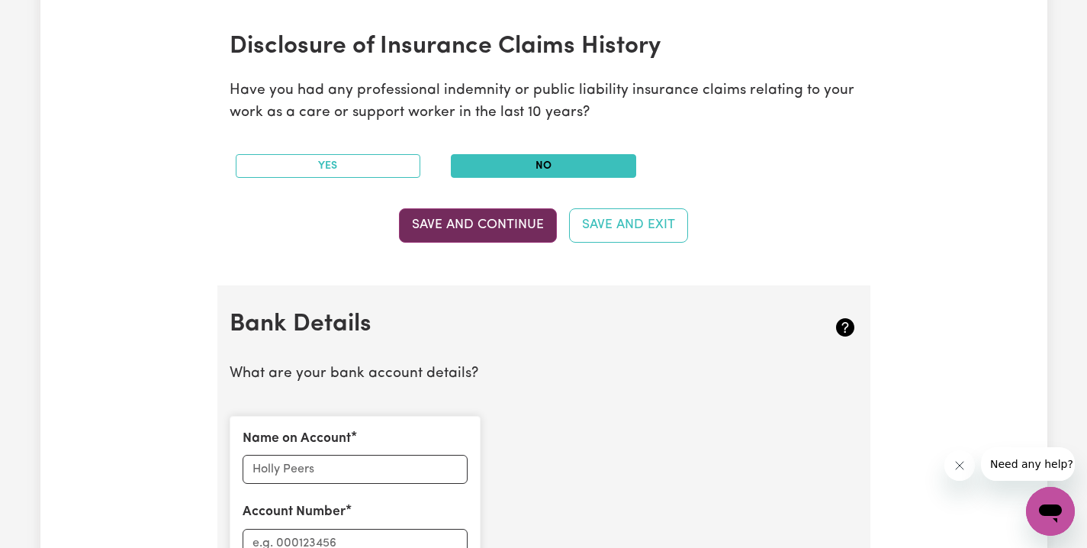
type input "84007190043"
click at [483, 226] on button "Save and Continue" at bounding box center [478, 225] width 158 height 34
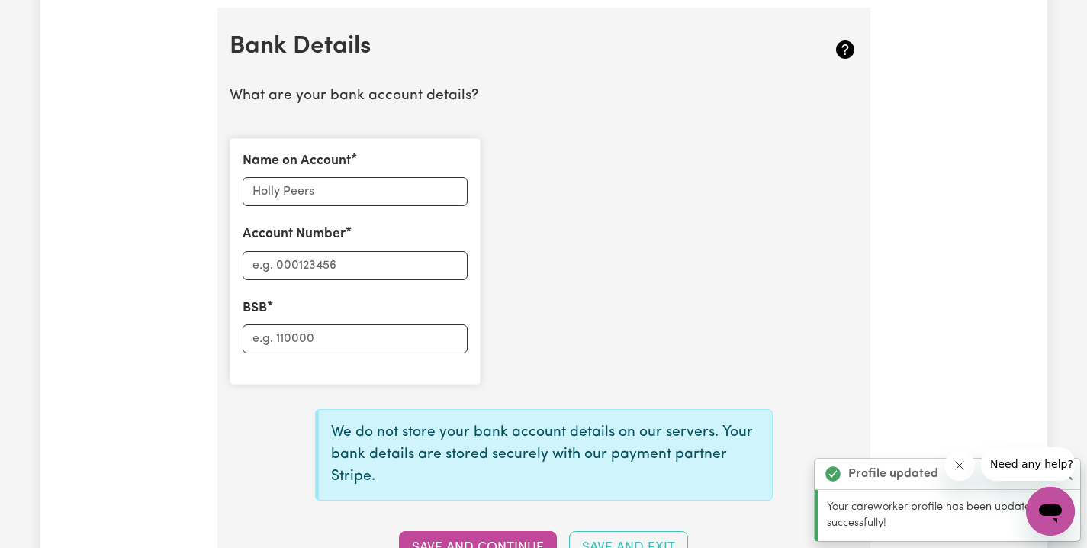
scroll to position [1048, 0]
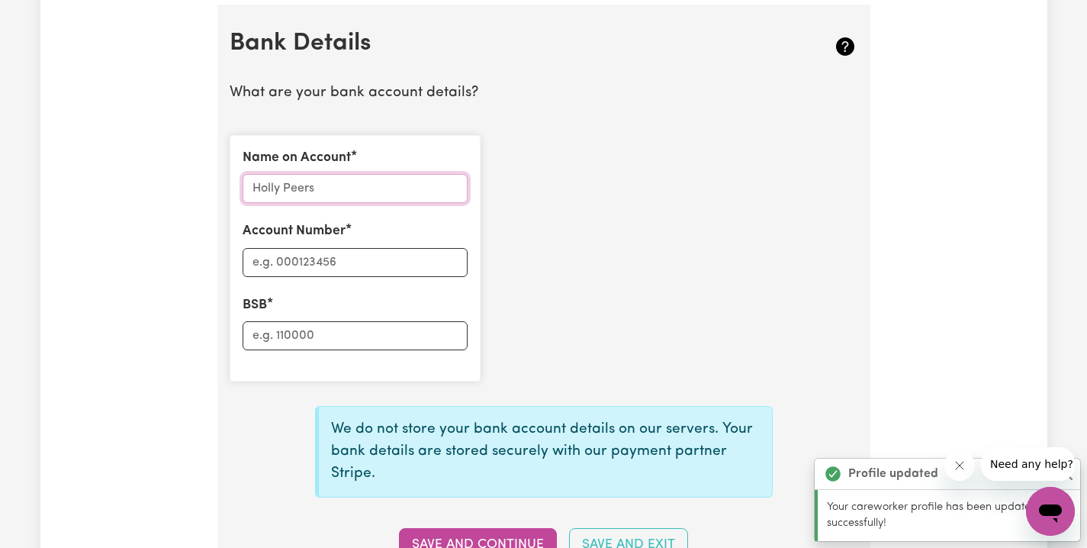
click at [349, 185] on input "Name on Account" at bounding box center [355, 188] width 225 height 29
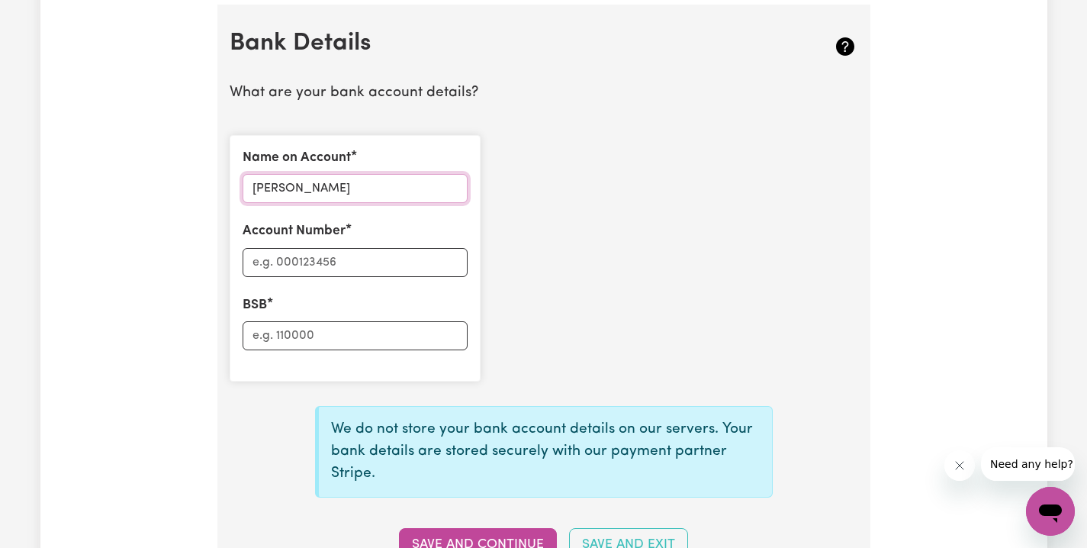
type input "Yoko perkin"
click at [324, 253] on input "Account Number" at bounding box center [355, 262] width 225 height 29
type input "062124"
drag, startPoint x: 290, startPoint y: 324, endPoint x: 260, endPoint y: 300, distance: 38.5
click at [290, 324] on input "BSB" at bounding box center [355, 335] width 225 height 29
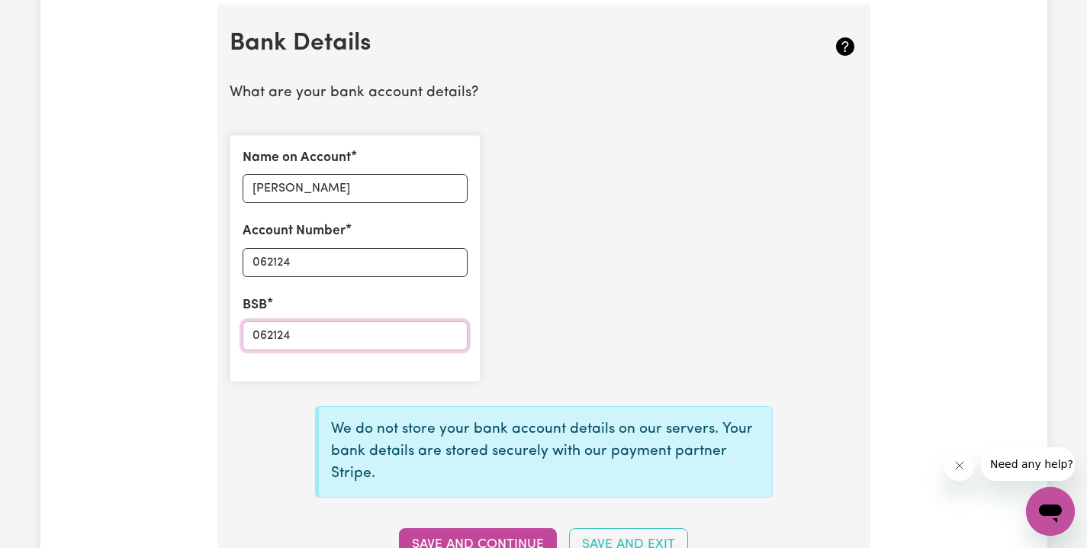
type input "062124"
drag, startPoint x: 298, startPoint y: 255, endPoint x: 205, endPoint y: 240, distance: 95.0
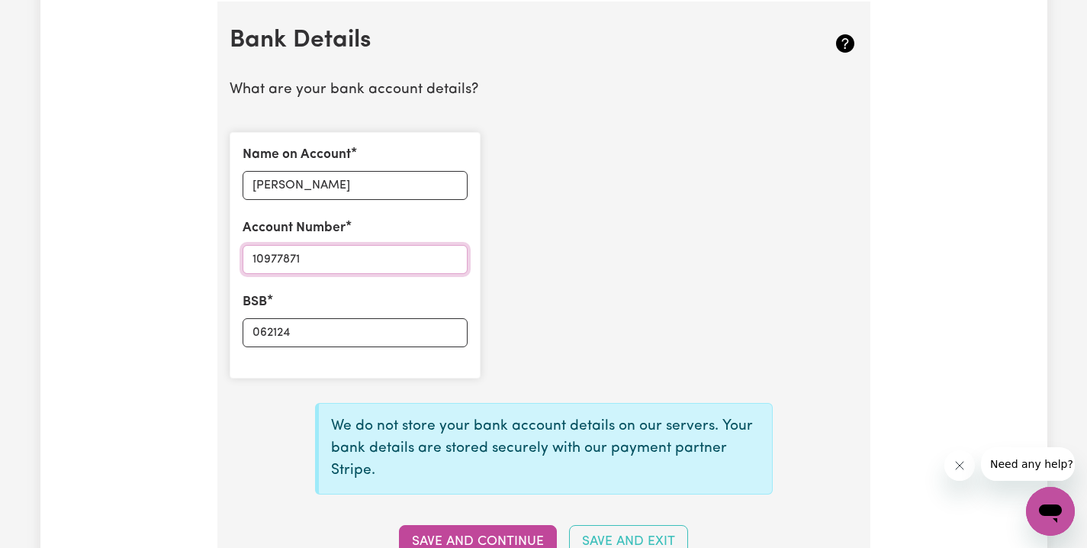
scroll to position [1168, 0]
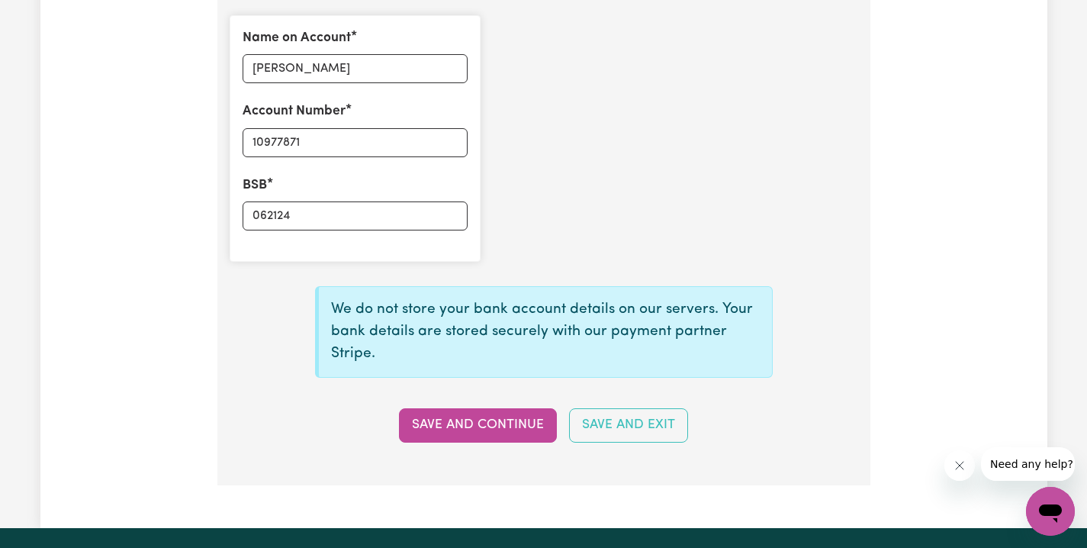
click at [470, 416] on button "Save and Continue" at bounding box center [478, 425] width 158 height 34
type input "****7871"
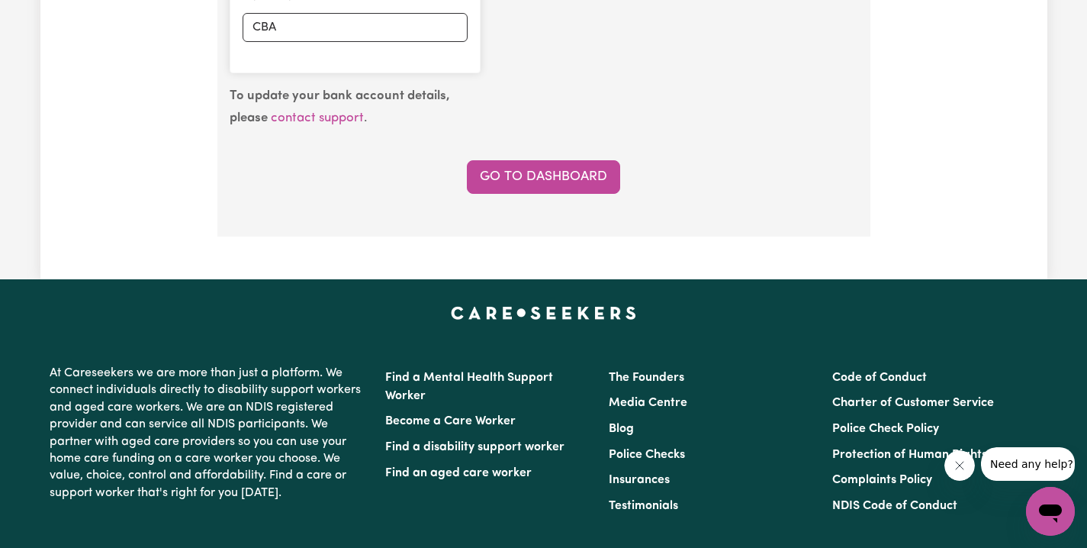
scroll to position [1096, 0]
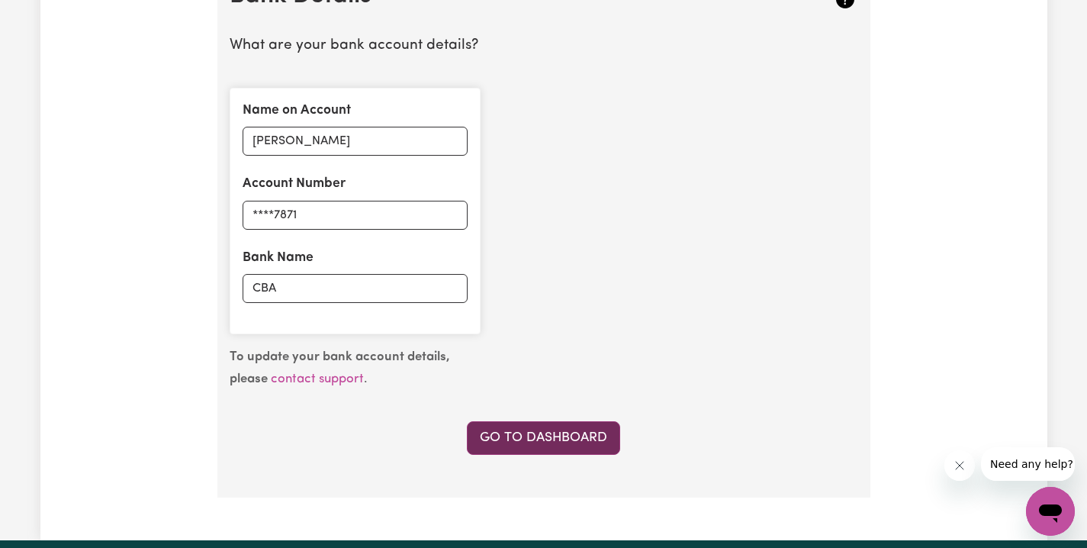
click at [549, 425] on link "Go to Dashboard" at bounding box center [543, 438] width 153 height 34
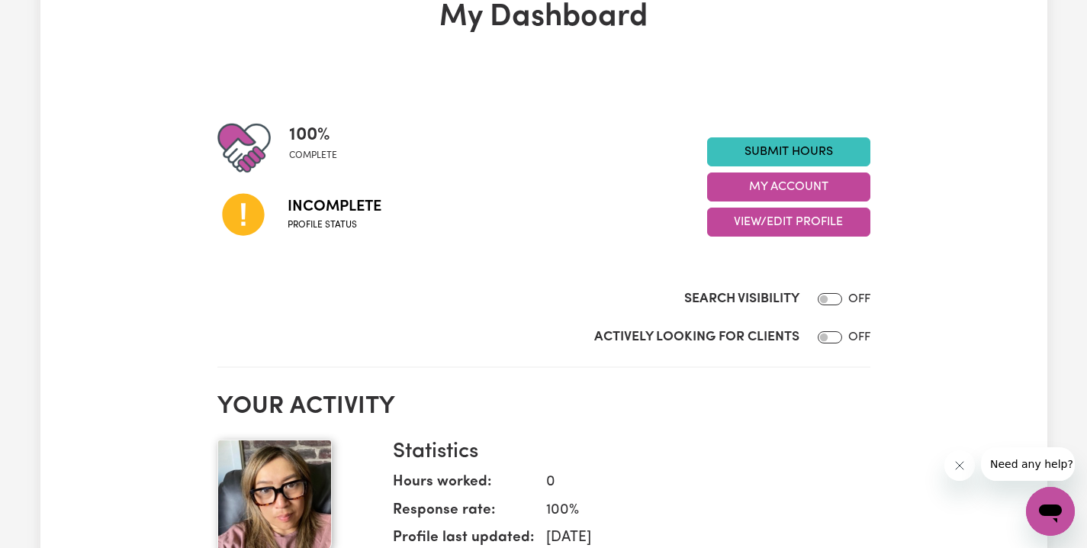
scroll to position [182, 0]
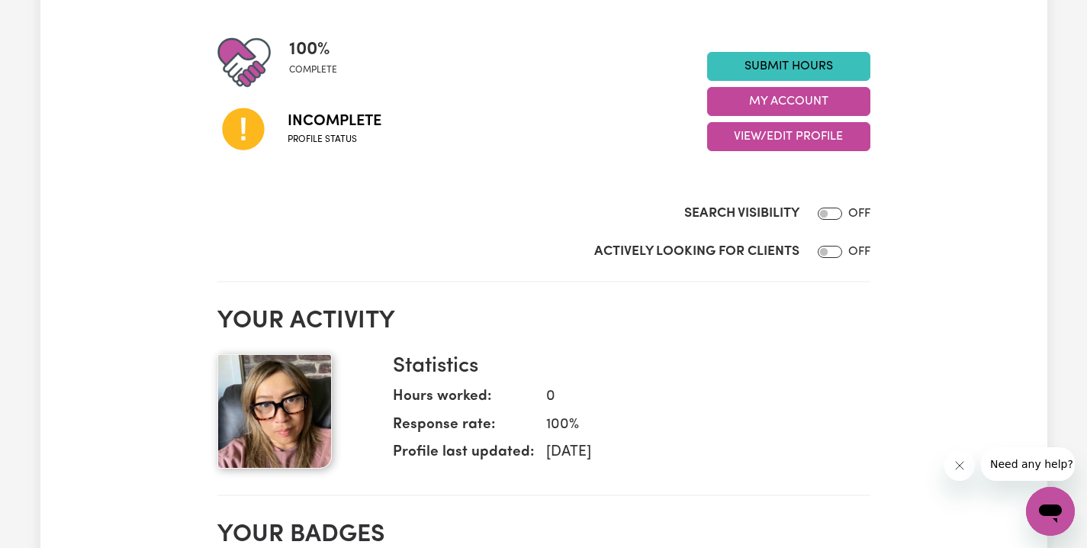
click at [818, 251] on input "Actively Looking for Clients" at bounding box center [830, 252] width 24 height 12
checkbox input "true"
click at [830, 216] on input "Search Visibility" at bounding box center [830, 214] width 24 height 12
checkbox input "true"
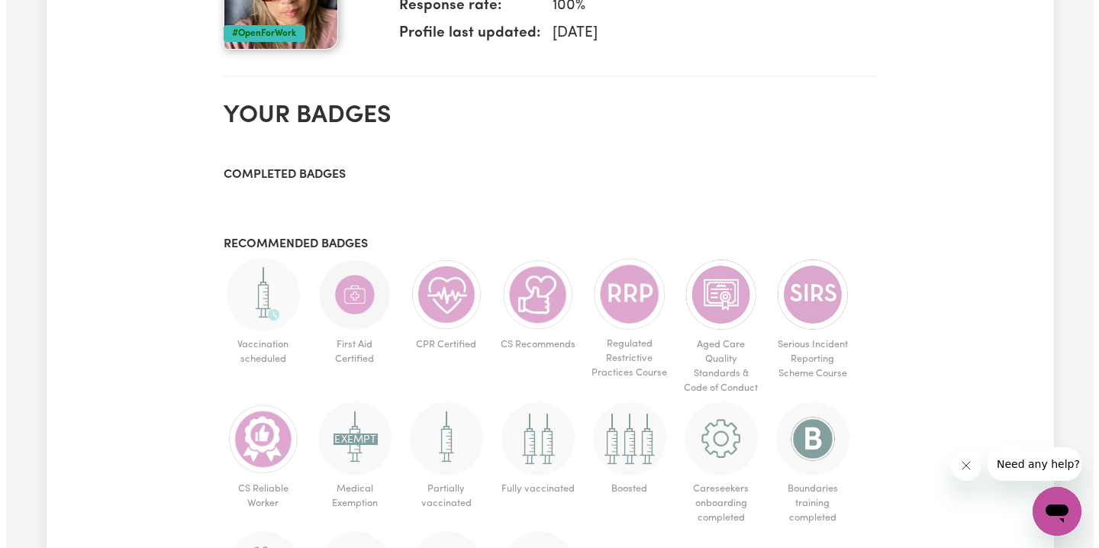
scroll to position [0, 0]
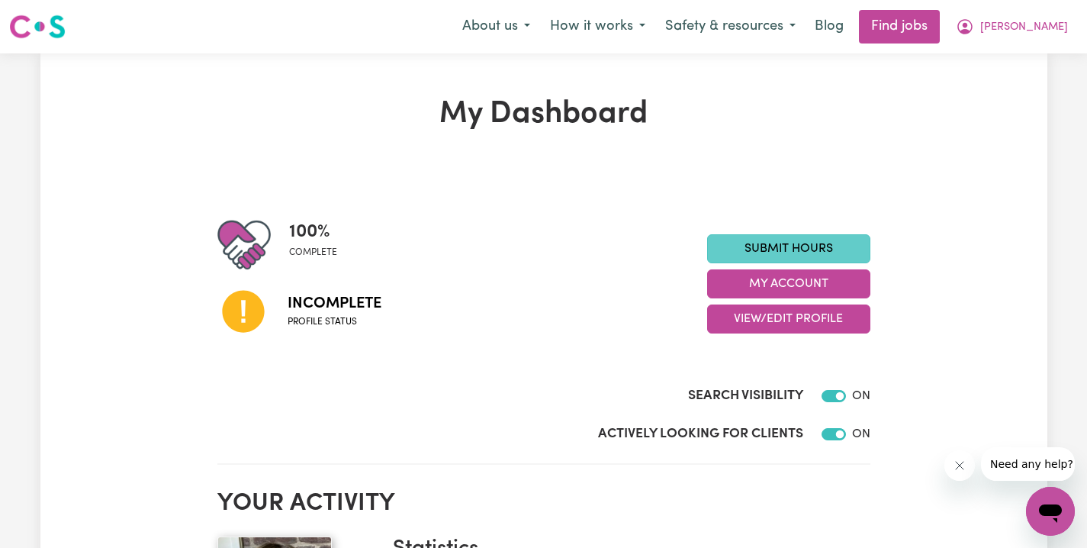
click at [818, 247] on link "Submit Hours" at bounding box center [788, 248] width 163 height 29
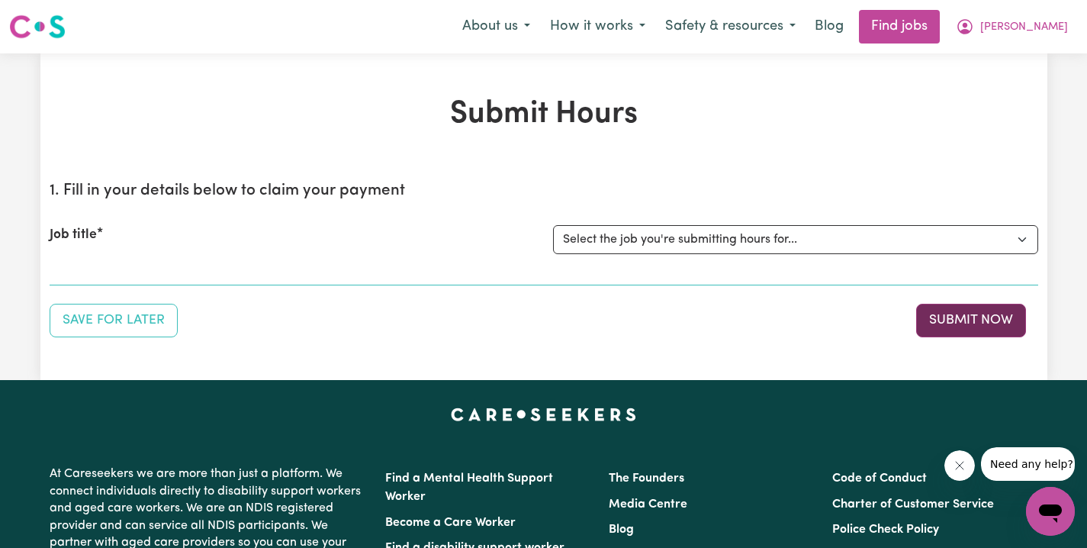
click at [968, 327] on button "Submit Now" at bounding box center [971, 321] width 110 height 34
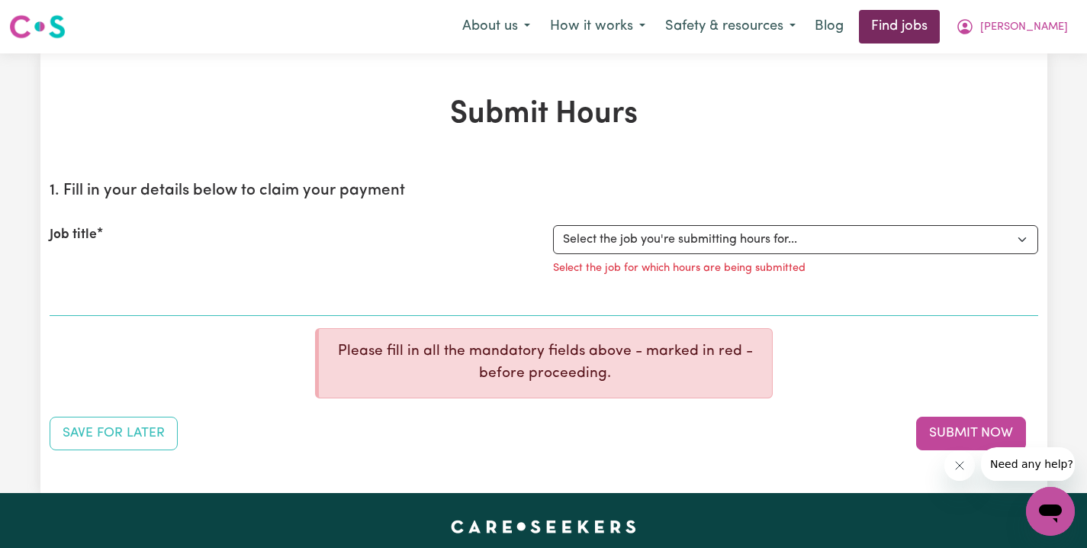
click at [911, 31] on link "Find jobs" at bounding box center [899, 27] width 81 height 34
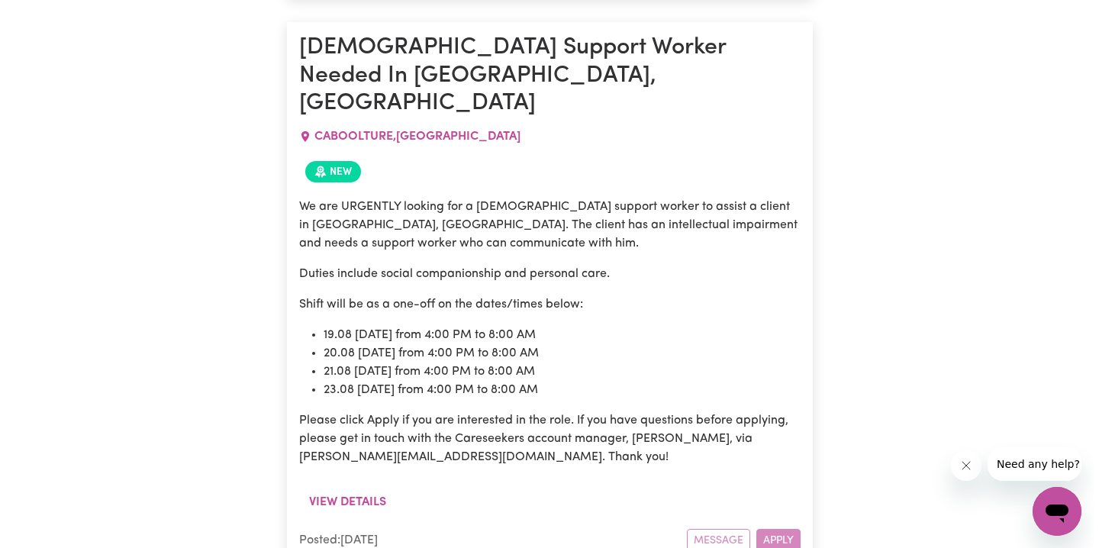
scroll to position [1737, 0]
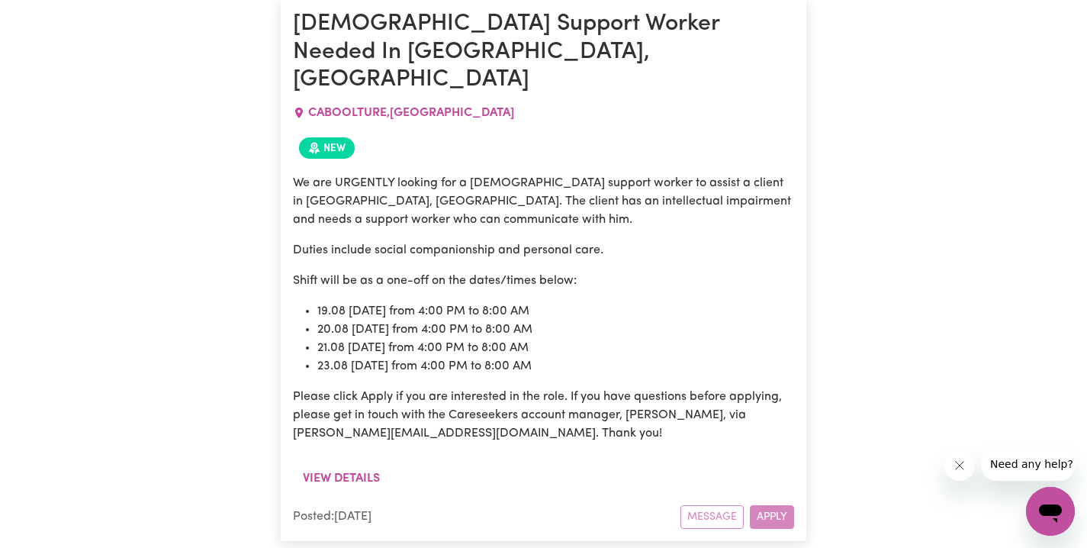
click at [760, 505] on div "Message Apply" at bounding box center [738, 517] width 114 height 24
click at [368, 464] on button "View details" at bounding box center [341, 478] width 97 height 29
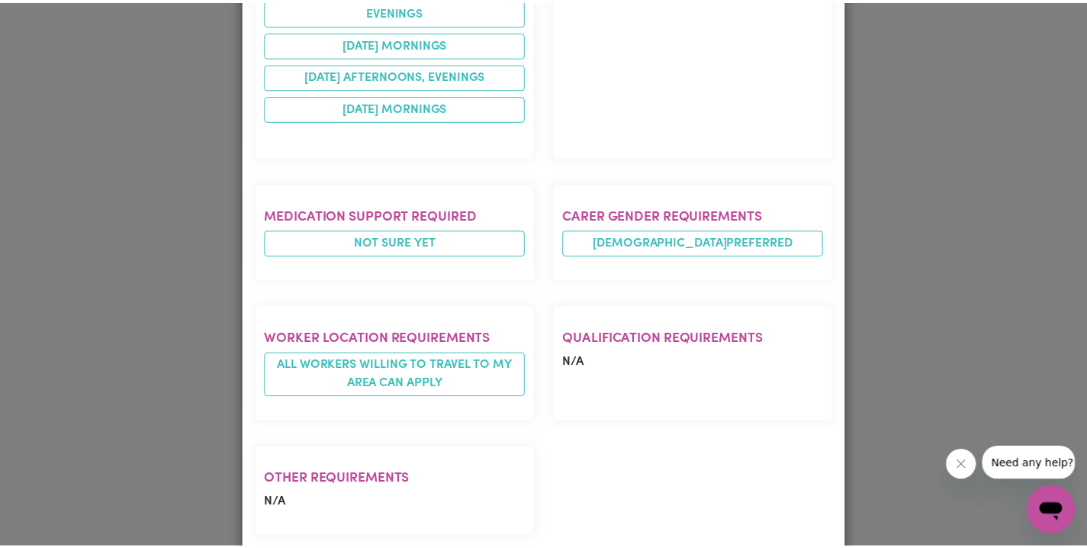
scroll to position [0, 0]
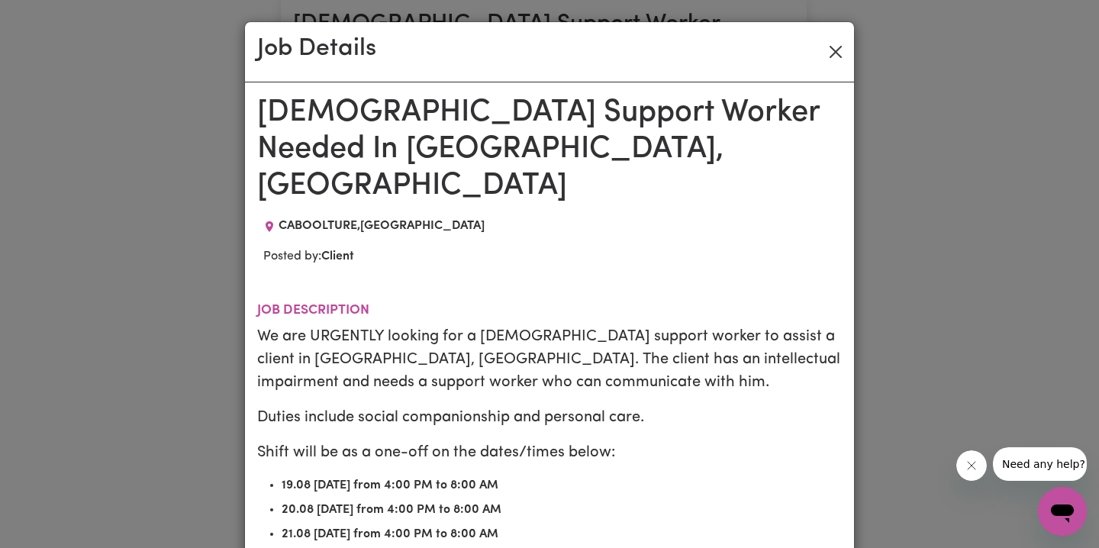
click at [830, 55] on button "Close" at bounding box center [835, 52] width 24 height 24
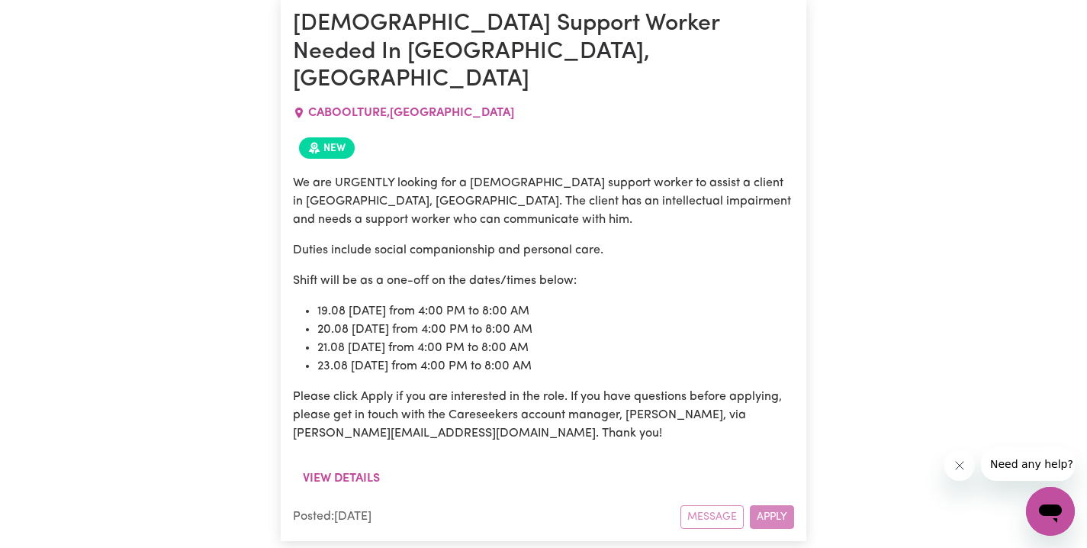
click at [772, 505] on div "Message Apply" at bounding box center [738, 517] width 114 height 24
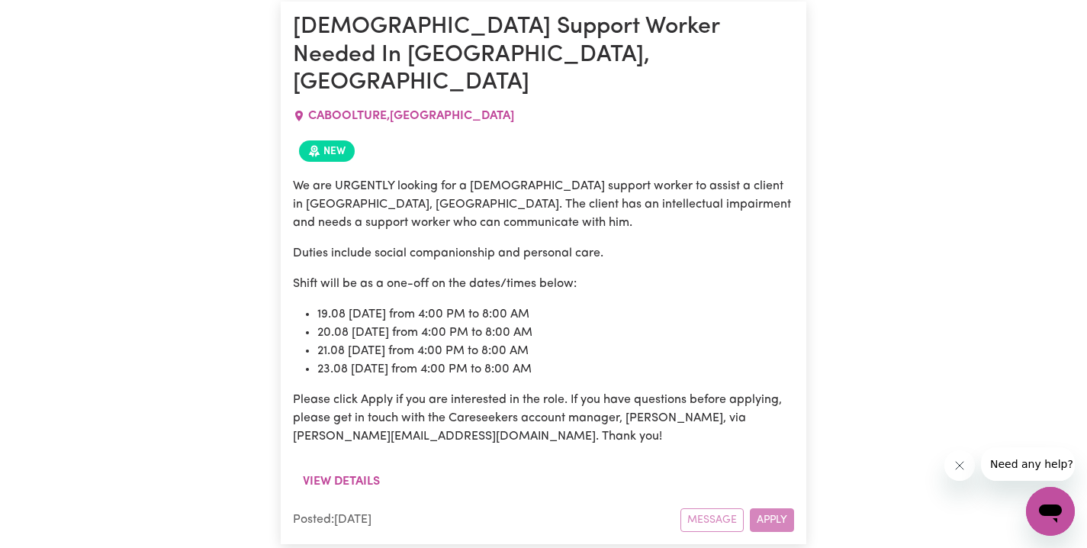
scroll to position [1620, 0]
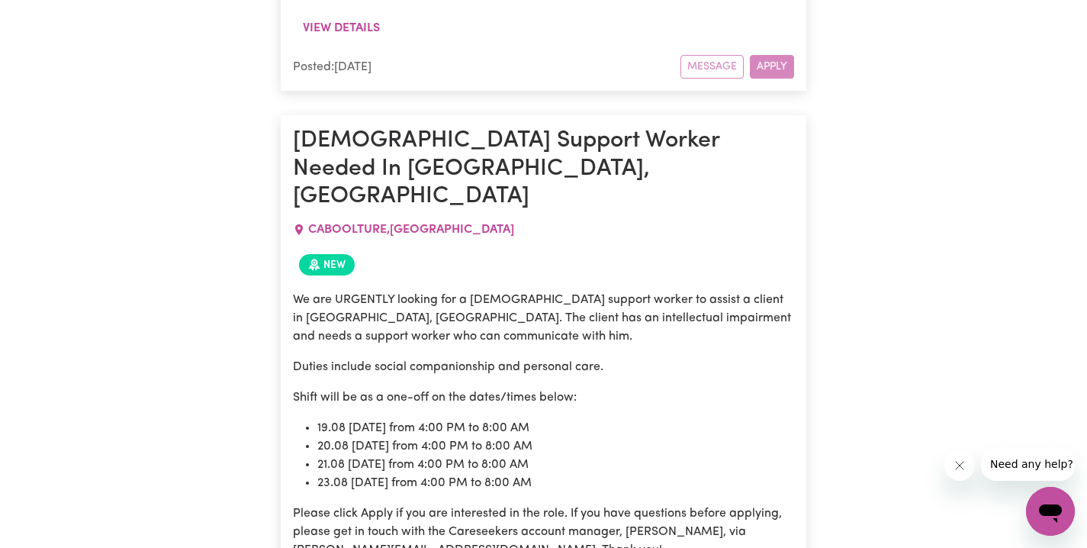
click at [329, 254] on span "New" at bounding box center [327, 264] width 56 height 21
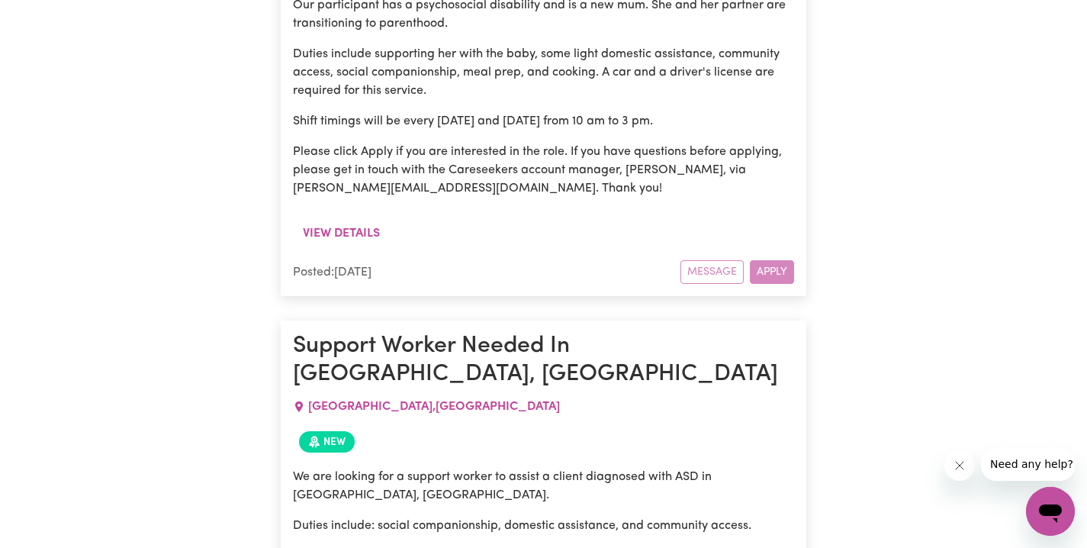
scroll to position [2527, 0]
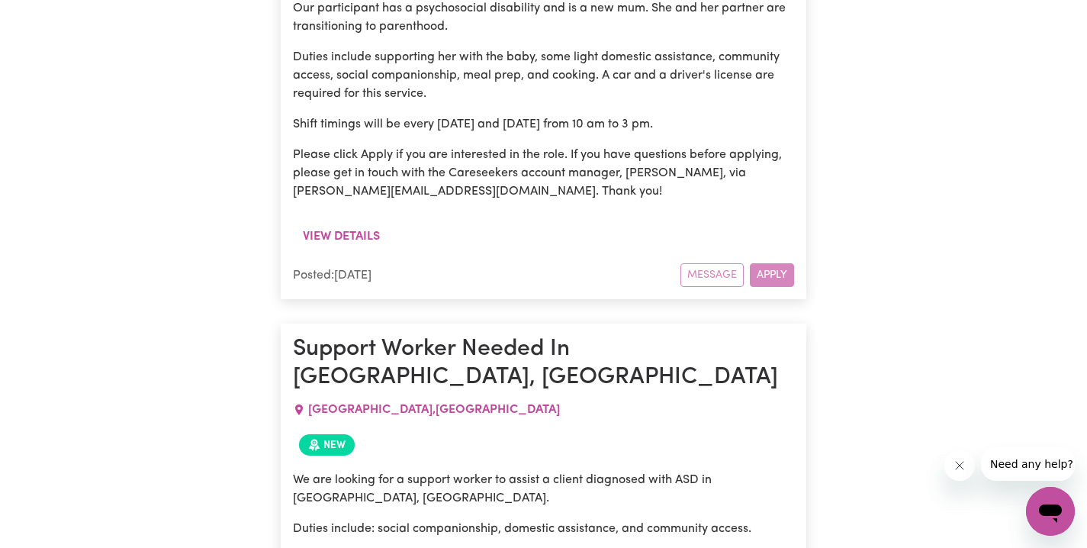
click at [709, 263] on div "Message Apply" at bounding box center [738, 275] width 114 height 24
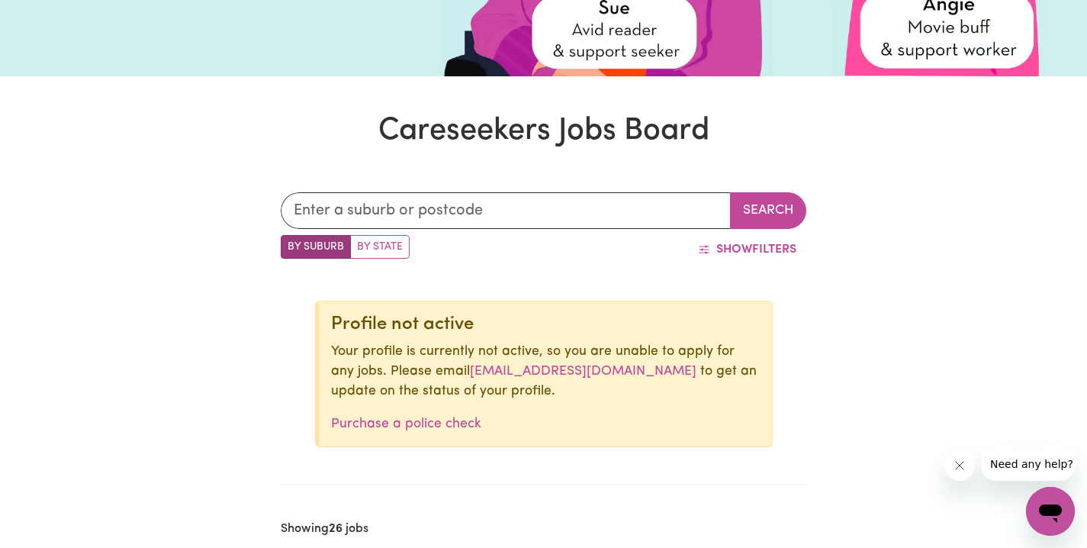
scroll to position [436, 0]
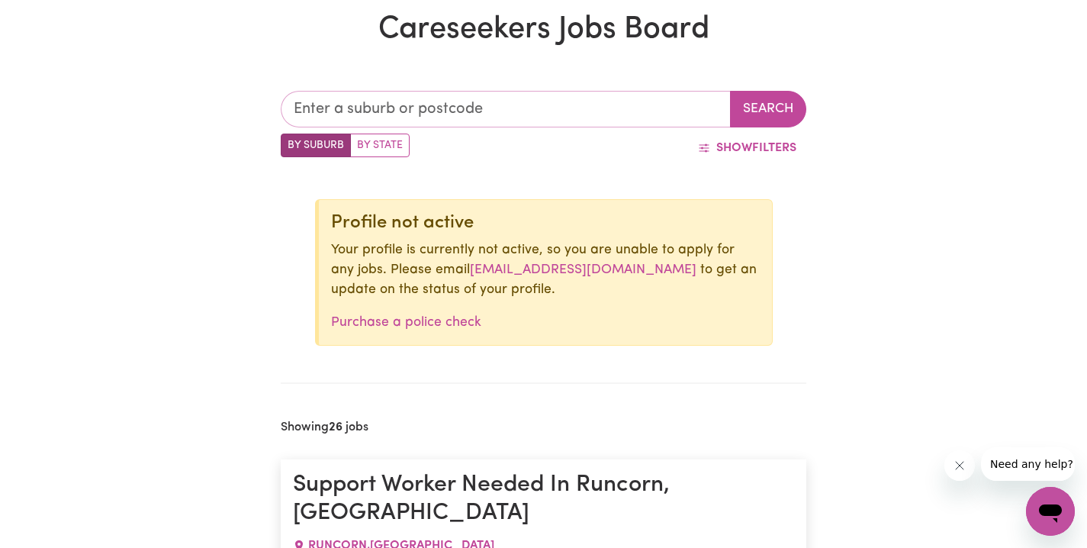
click at [636, 100] on input "text" at bounding box center [506, 109] width 450 height 37
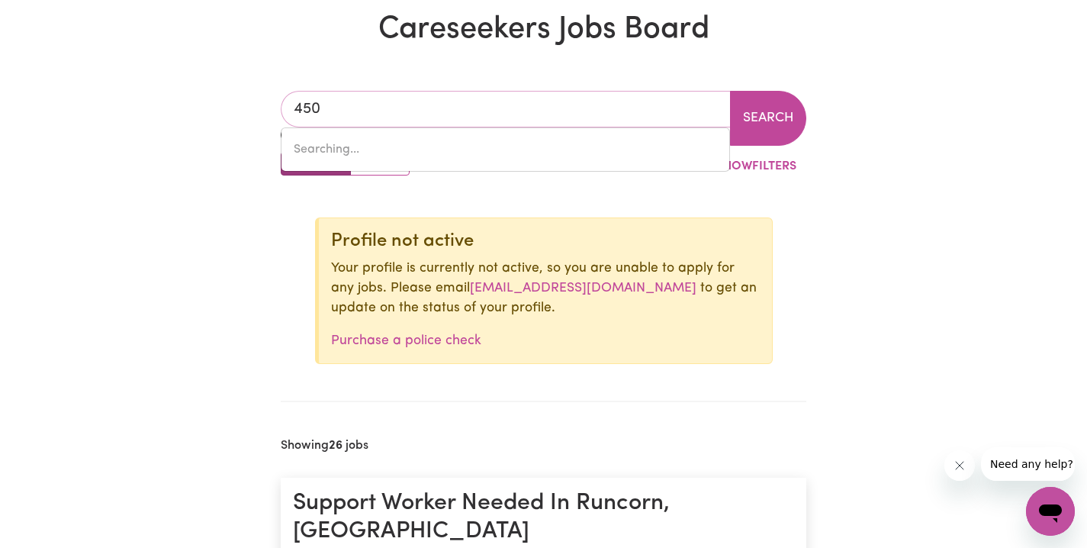
type input "4506"
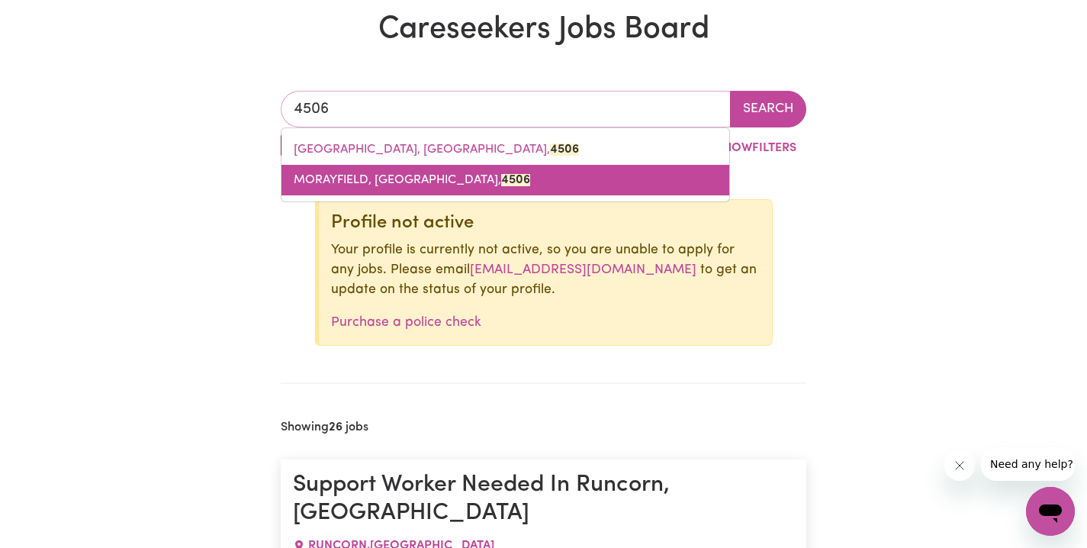
click at [501, 179] on mark "4506" at bounding box center [515, 180] width 29 height 12
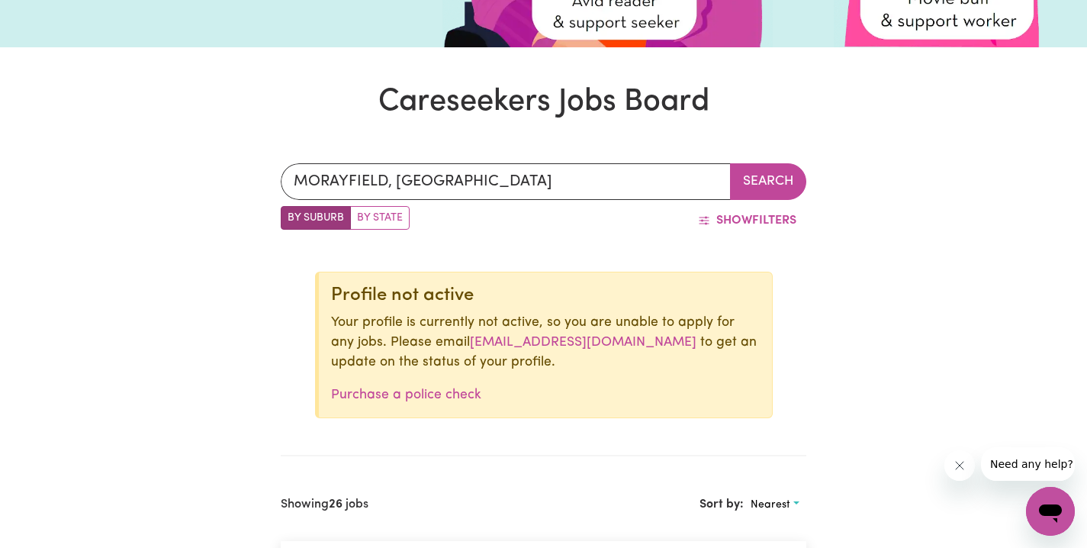
scroll to position [0, 0]
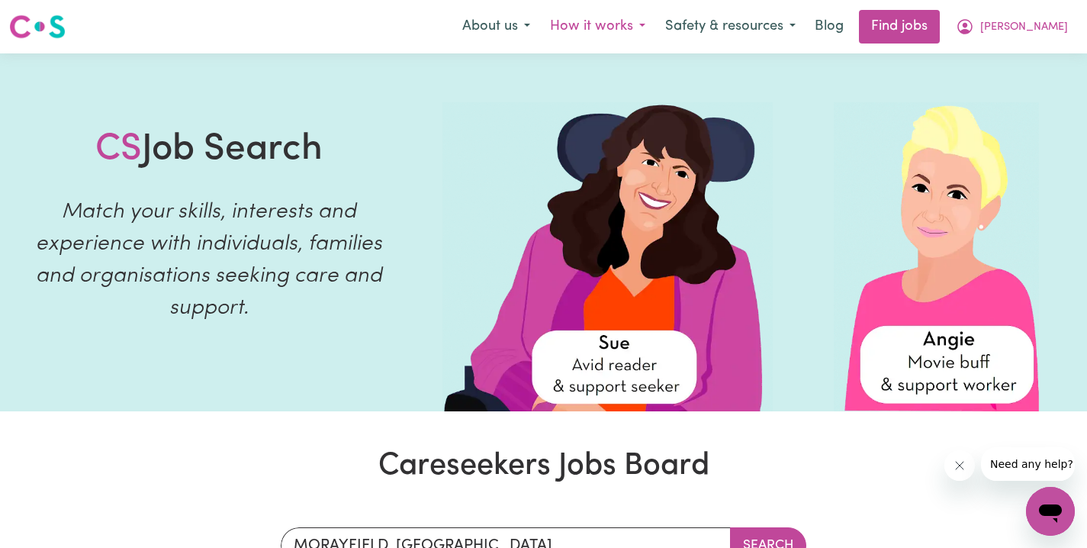
click at [588, 27] on button "How it works" at bounding box center [597, 27] width 115 height 32
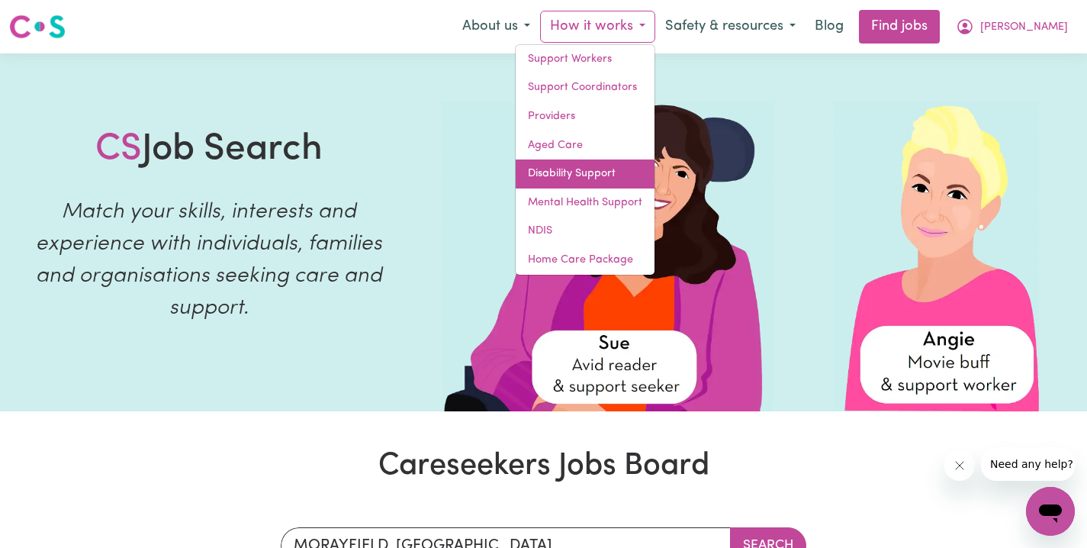
click at [643, 178] on link "Disability Support" at bounding box center [585, 173] width 139 height 29
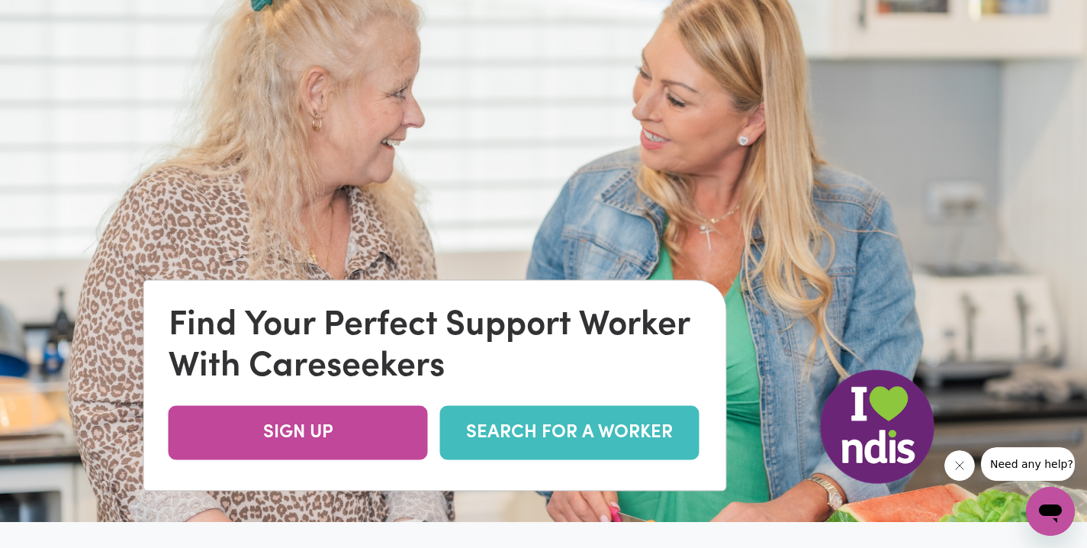
scroll to position [337, 0]
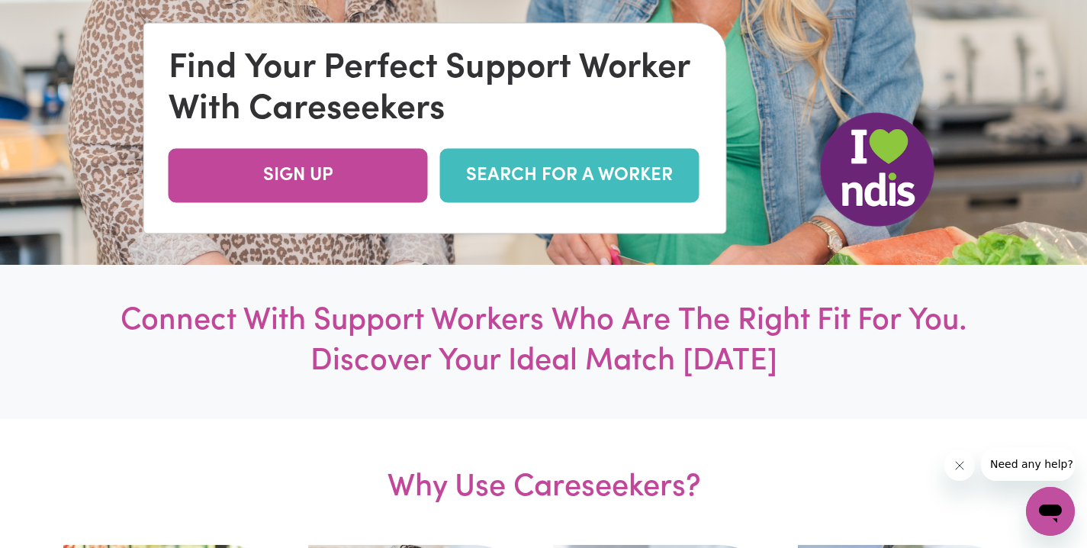
click at [643, 176] on link "SEARCH FOR A WORKER" at bounding box center [569, 175] width 259 height 54
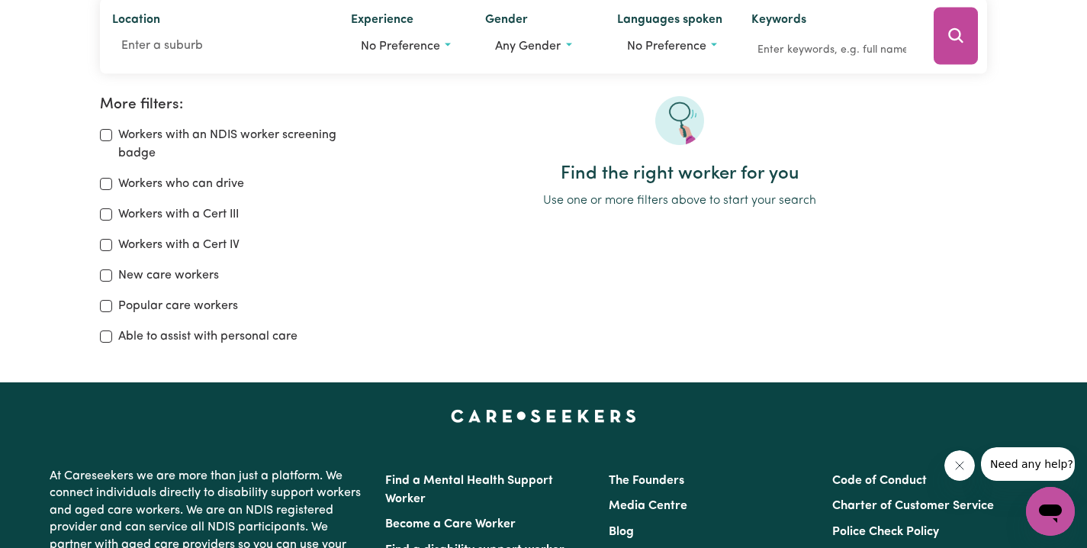
scroll to position [211, 0]
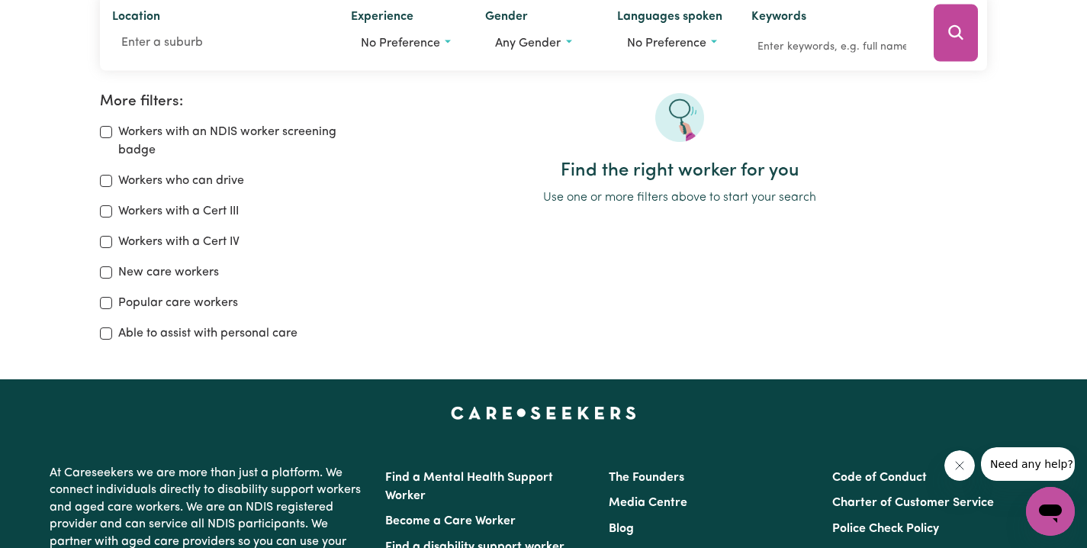
click at [105, 208] on input "Workers with a Cert III" at bounding box center [106, 211] width 12 height 12
checkbox input "true"
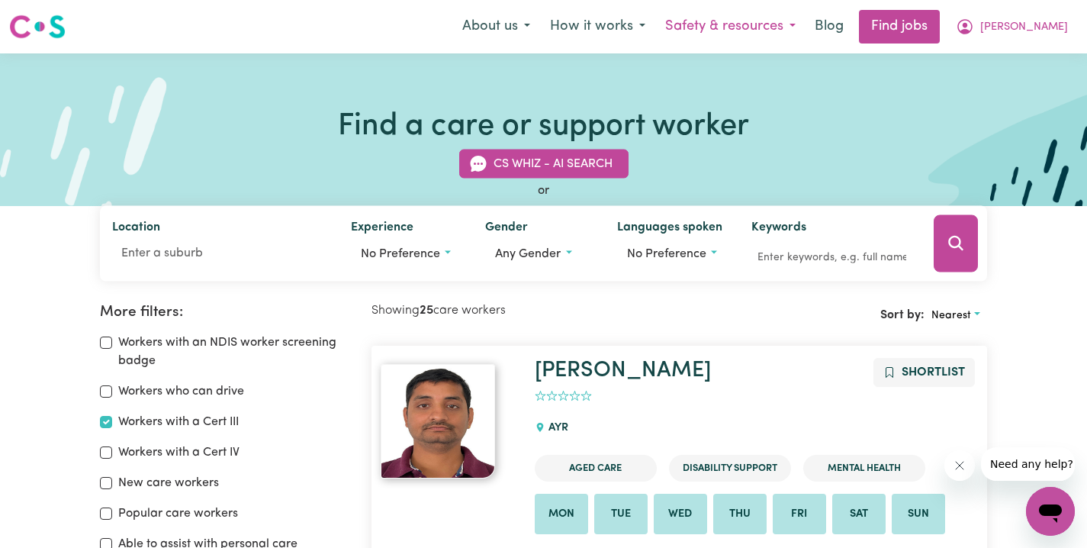
click at [726, 34] on button "Safety & resources" at bounding box center [730, 27] width 150 height 32
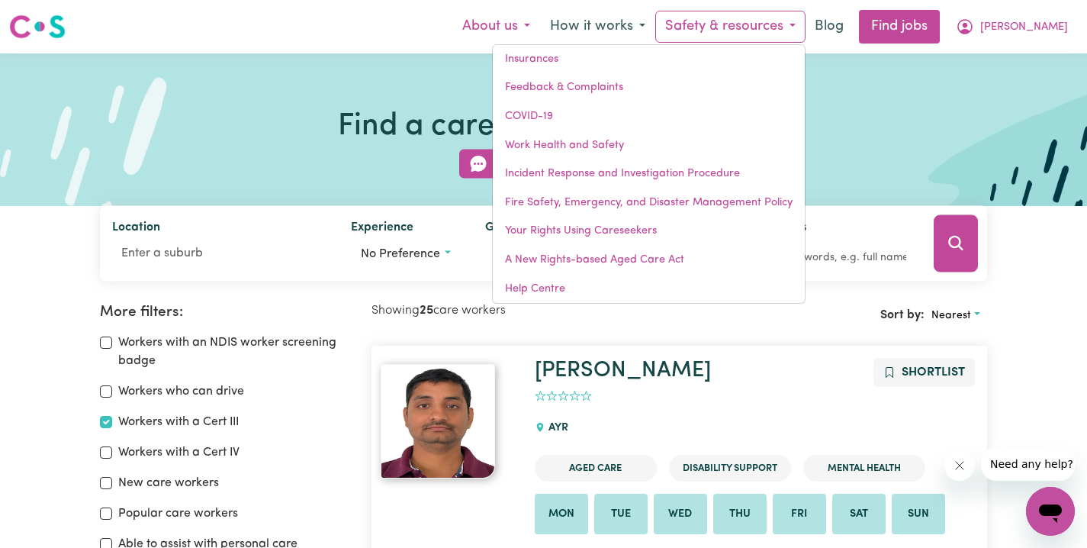
click at [526, 31] on button "About us" at bounding box center [497, 27] width 88 height 32
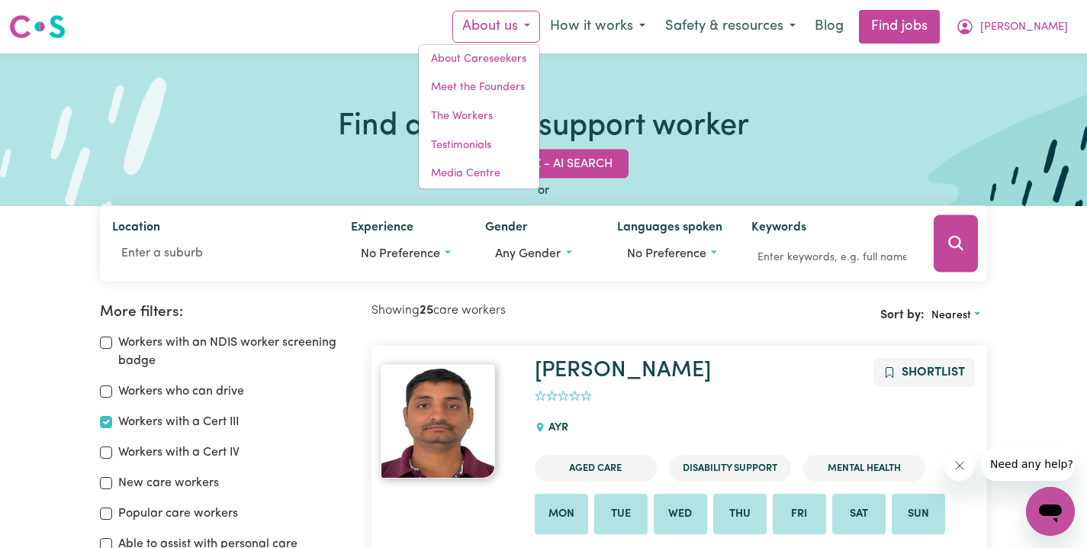
click at [374, 17] on div "Menu About us About Careseekers Meet the Founders The Workers Testimonials Medi…" at bounding box center [543, 26] width 1087 height 35
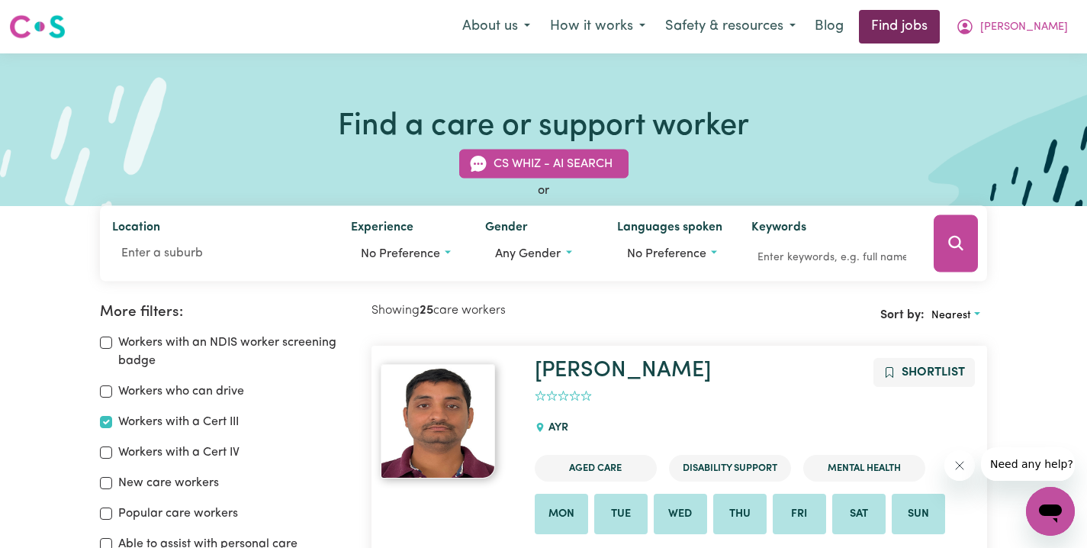
click at [913, 23] on link "Find jobs" at bounding box center [899, 27] width 81 height 34
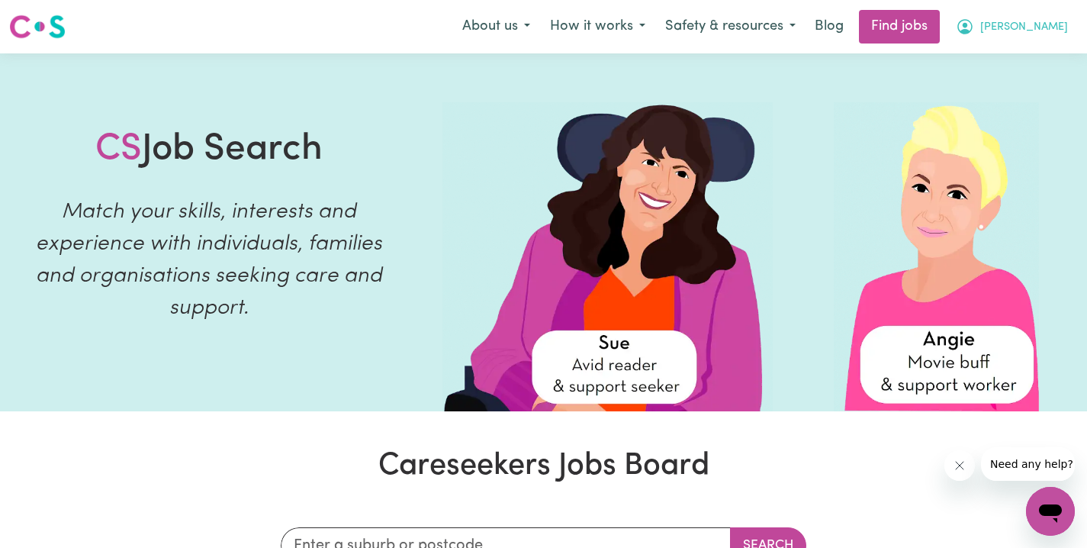
click at [974, 28] on icon "My Account" at bounding box center [965, 27] width 18 height 18
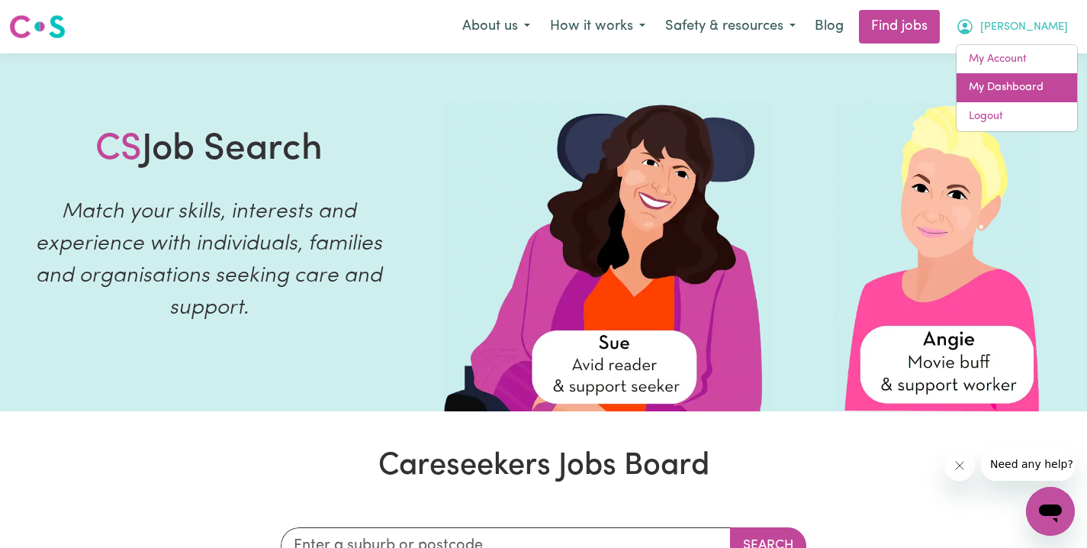
click at [998, 92] on link "My Dashboard" at bounding box center [1017, 87] width 121 height 29
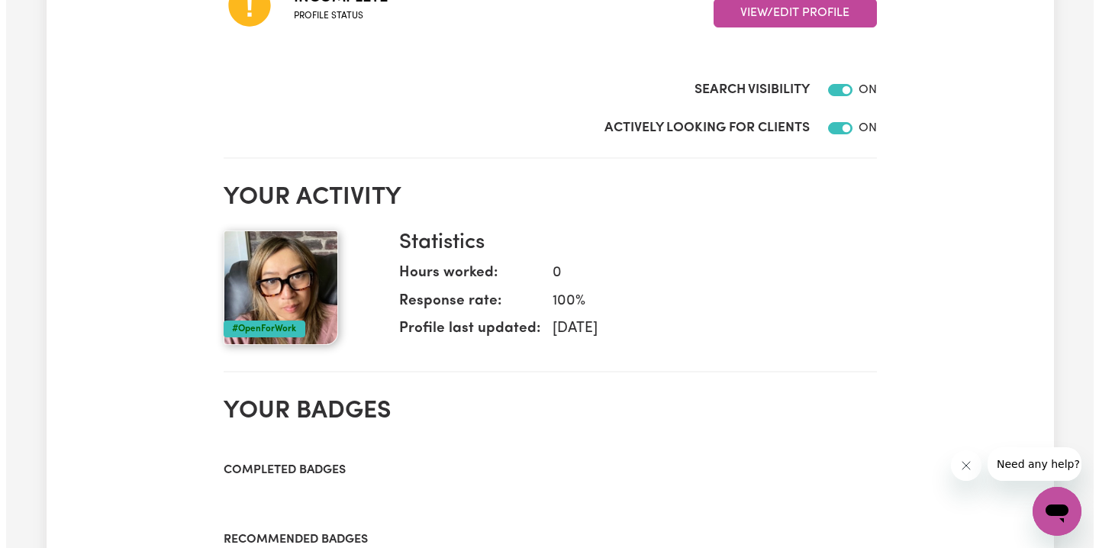
scroll to position [163, 0]
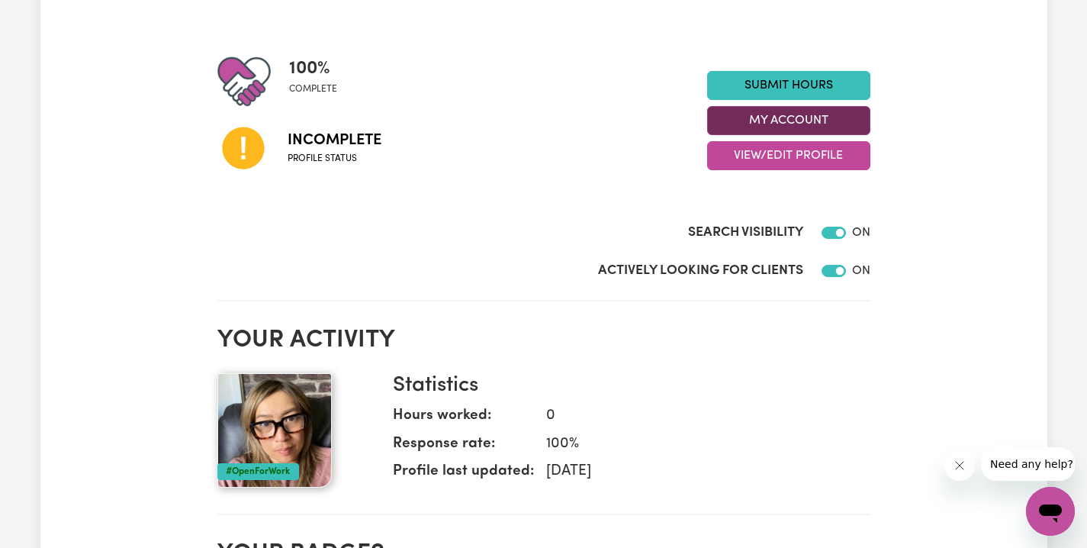
click at [767, 121] on button "My Account" at bounding box center [788, 120] width 163 height 29
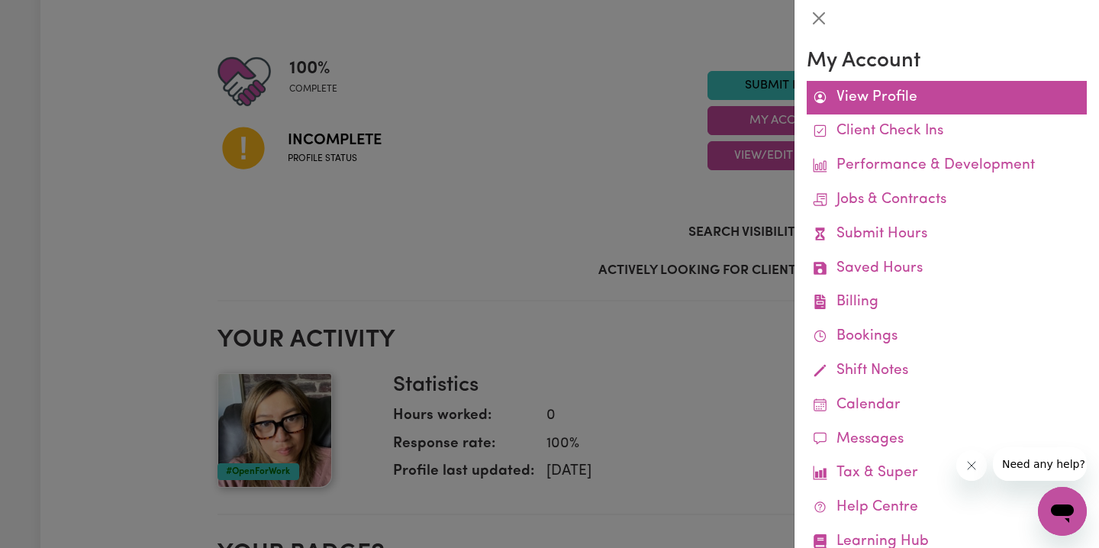
click at [892, 99] on link "View Profile" at bounding box center [947, 98] width 280 height 34
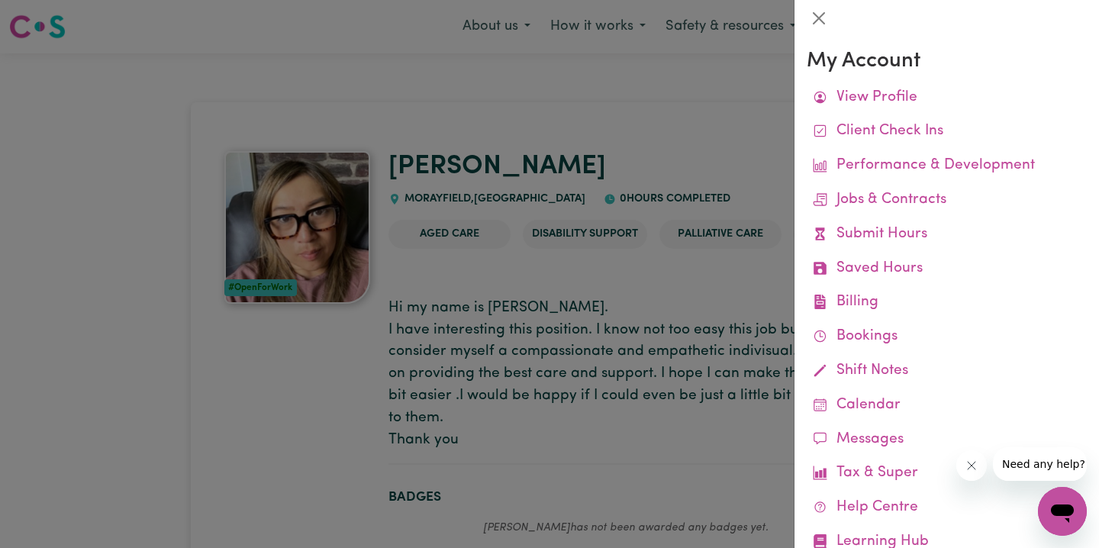
click at [525, 268] on div at bounding box center [549, 274] width 1099 height 548
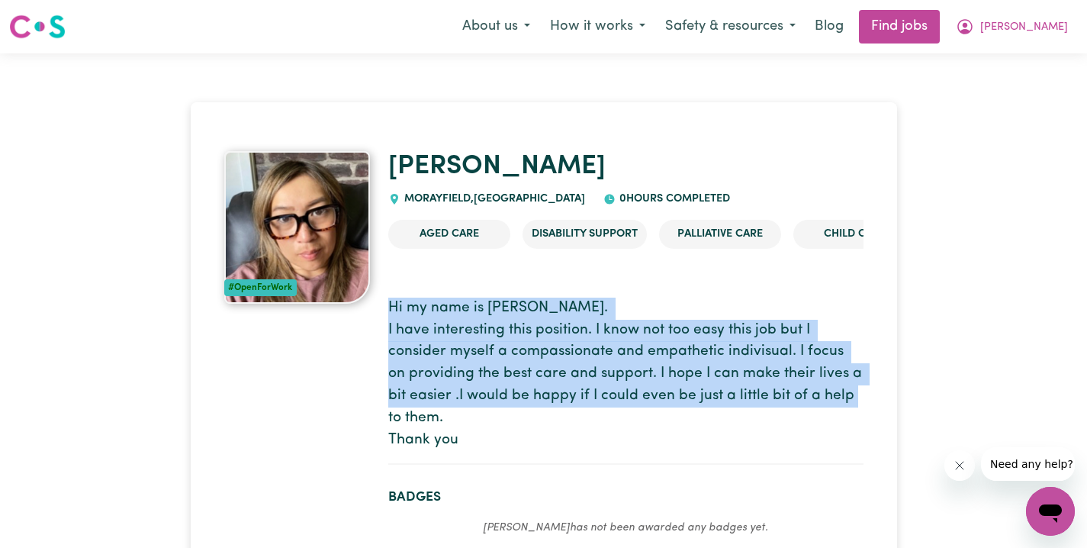
drag, startPoint x: 392, startPoint y: 308, endPoint x: 459, endPoint y: 407, distance: 120.0
click at [459, 407] on p "Hi my name is Yoko. I have interesting this position. I know not too easy this …" at bounding box center [625, 375] width 475 height 154
copy p "Hi my name is Yoko. I have interesting this position. I know not too easy this …"
click at [1006, 31] on button "[PERSON_NAME]" at bounding box center [1012, 27] width 132 height 32
